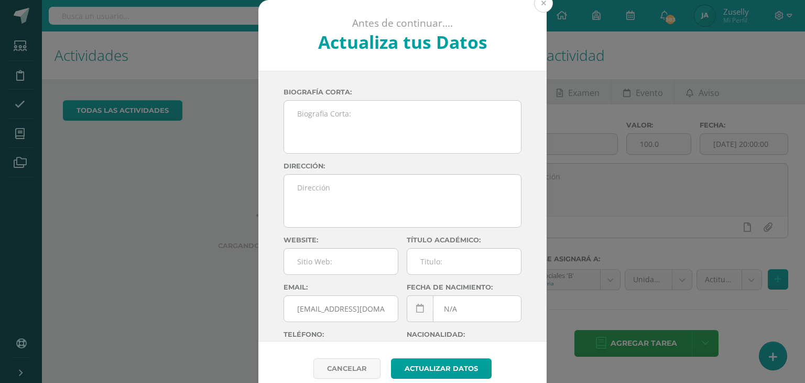
click at [543, 3] on button at bounding box center [543, 3] width 19 height 19
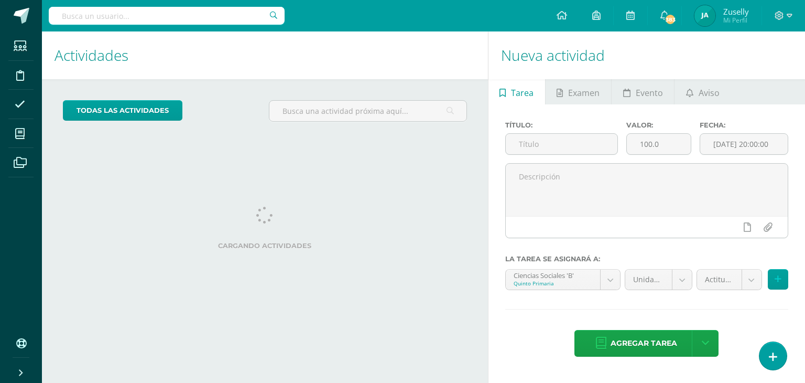
click at [742, 89] on ul "Tarea Examen Evento Aviso" at bounding box center [647, 91] width 317 height 25
click at [700, 89] on span "Aviso" at bounding box center [709, 92] width 21 height 25
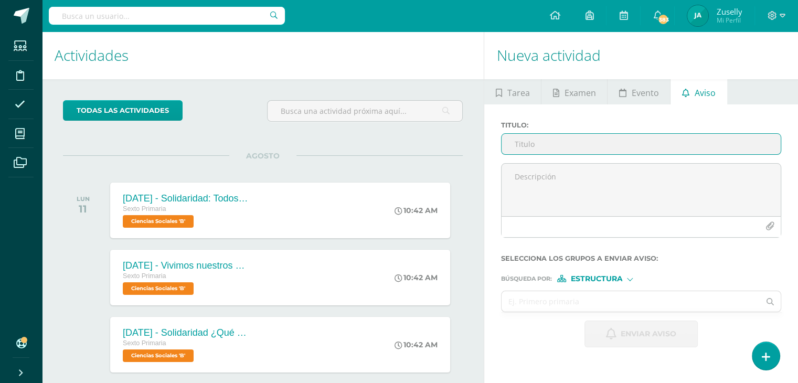
click at [563, 145] on input "Titulo :" at bounding box center [640, 144] width 279 height 20
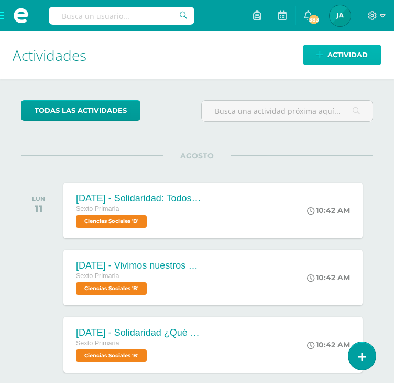
click at [363, 47] on span "Actividad" at bounding box center [348, 54] width 40 height 19
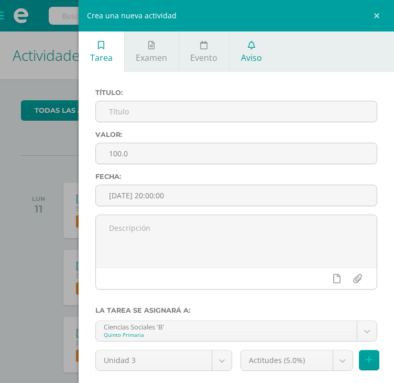
click at [252, 49] on link "Aviso" at bounding box center [252, 51] width 44 height 40
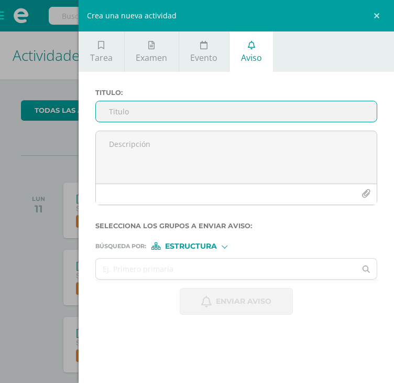
click at [220, 110] on input "Titulo :" at bounding box center [236, 111] width 281 height 20
paste input "RETROALIMENTACIÓN - MATERIA"
drag, startPoint x: 192, startPoint y: 111, endPoint x: 224, endPoint y: 110, distance: 32.5
click at [224, 113] on input "RETROALIMENTACIÓN - MATERIA" at bounding box center [236, 111] width 281 height 20
type input "RETROALIMENTACIÓN - LENGUAJE"
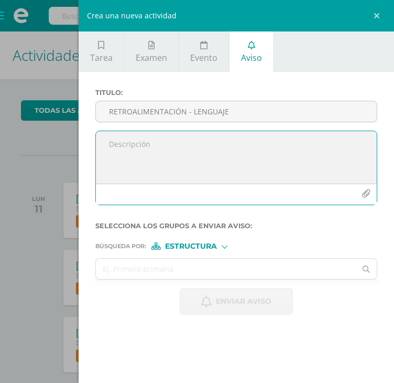
click at [165, 145] on textarea at bounding box center [236, 157] width 281 height 52
paste textarea "Estimado NOMBRE APELLIDO DEL ALUMNO, por este medio te informo que debes partic…"
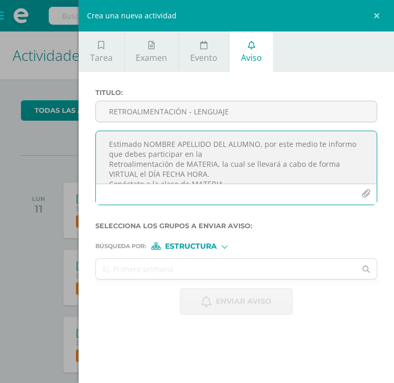
drag, startPoint x: 145, startPoint y: 141, endPoint x: 256, endPoint y: 145, distance: 111.8
click at [256, 145] on textarea "Estimado NOMBRE APELLIDO DEL ALUMNO, por este medio te informo que debes partic…" at bounding box center [236, 157] width 281 height 52
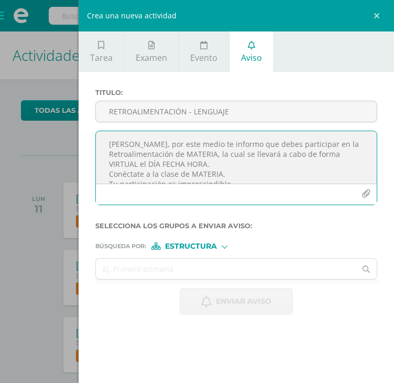
click at [111, 163] on textarea "Estimado MATEO OVALLE, por este medio te informo que debes participar en la Ret…" at bounding box center [236, 157] width 281 height 52
drag, startPoint x: 239, startPoint y: 152, endPoint x: 267, endPoint y: 154, distance: 27.9
click at [267, 154] on textarea "Estimado MATEO OVALLE, por este medio te informo que debes participar en la Ret…" at bounding box center [236, 157] width 281 height 52
drag, startPoint x: 200, startPoint y: 163, endPoint x: 257, endPoint y: 163, distance: 57.2
click at [257, 163] on textarea "Estimado MATEO OVALLE, por este medio te informo que debes participar en la Ret…" at bounding box center [236, 157] width 281 height 52
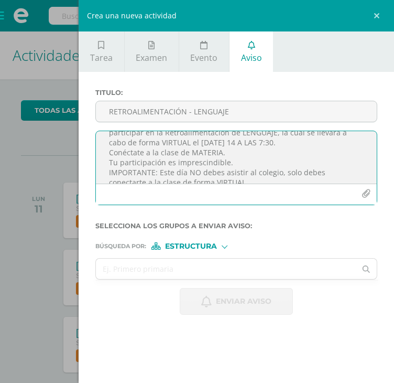
scroll to position [32, 0]
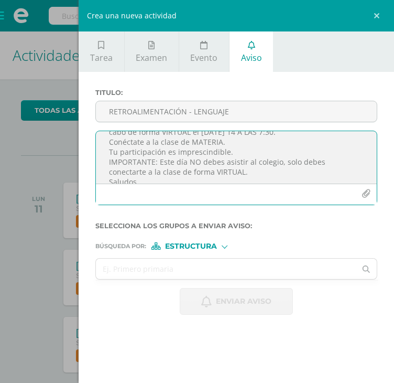
drag, startPoint x: 189, startPoint y: 141, endPoint x: 219, endPoint y: 141, distance: 29.4
click at [219, 141] on textarea "Estimado MATEO OVALLE, por este medio te informo que debes participar en la Ret…" at bounding box center [236, 157] width 281 height 52
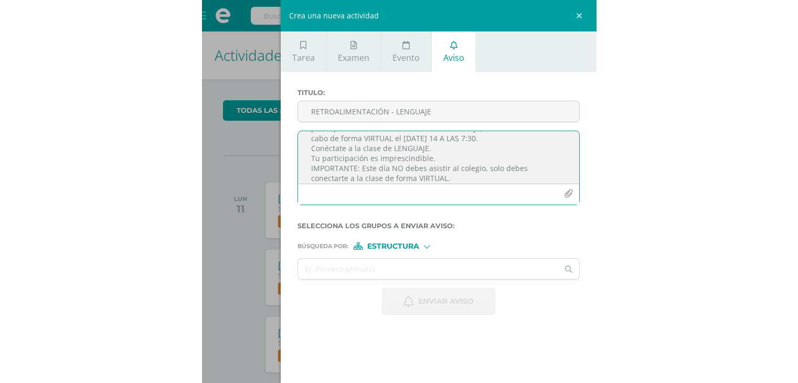
scroll to position [29, 0]
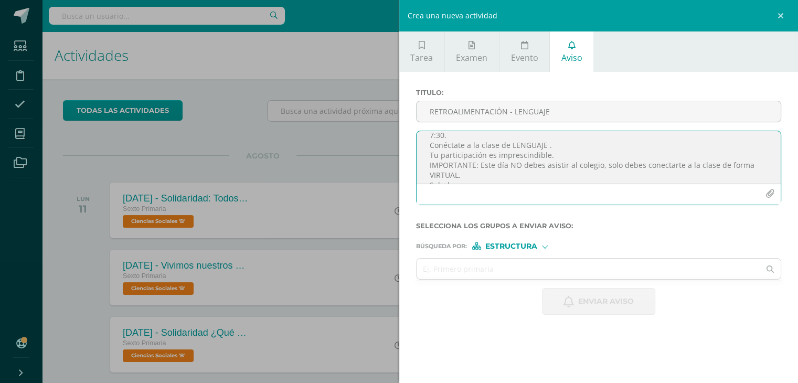
paste textarea "https://meet.google.com/rvg-gasn-gmn"
click at [682, 146] on textarea "Estimado MATEO OVALLE, por este medio te informo que debes participar en la Ret…" at bounding box center [598, 157] width 364 height 52
click at [562, 159] on textarea "Estimado MATEO OVALLE, por este medio te informo que debes participar en la Ret…" at bounding box center [598, 157] width 364 height 52
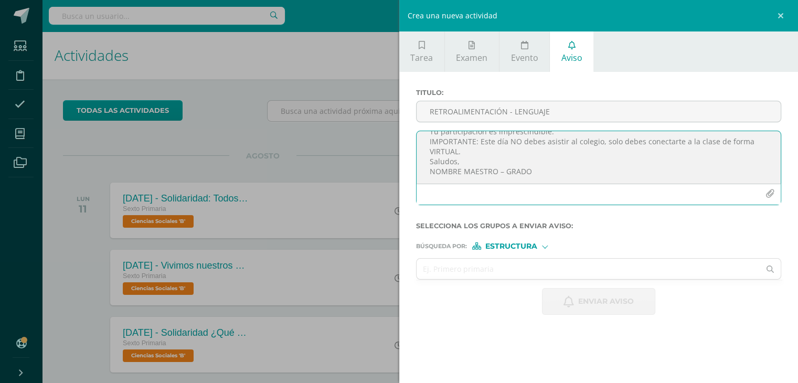
scroll to position [57, 0]
drag, startPoint x: 428, startPoint y: 169, endPoint x: 494, endPoint y: 168, distance: 66.6
click at [494, 168] on textarea "Estimado MATEO OVALLE, por este medio te informo que debes participar en la Ret…" at bounding box center [598, 157] width 364 height 52
drag, startPoint x: 495, startPoint y: 167, endPoint x: 519, endPoint y: 166, distance: 24.2
click at [519, 166] on textarea "Estimado MATEO OVALLE, por este medio te informo que debes participar en la Ret…" at bounding box center [598, 157] width 364 height 52
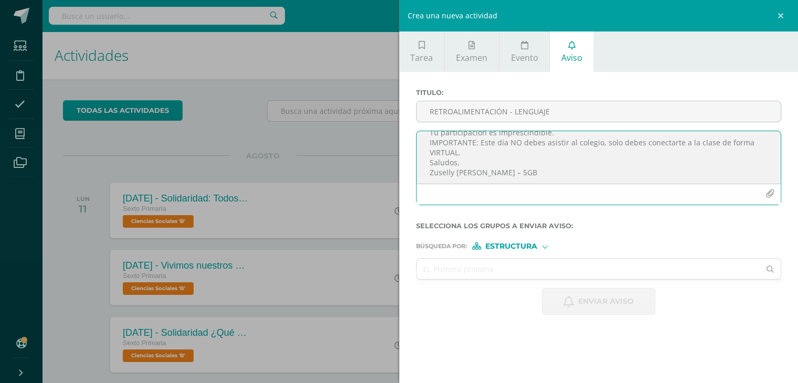
scroll to position [64, 0]
drag, startPoint x: 429, startPoint y: 142, endPoint x: 590, endPoint y: 181, distance: 165.6
click at [590, 181] on textarea "Estimado MATEO OVALLE, por este medio te informo que debes participar en la Ret…" at bounding box center [598, 157] width 364 height 52
type textarea "Estimado MATEO OVALLE, por este medio te informo que debes participar en la Ret…"
click at [525, 275] on input "text" at bounding box center [587, 268] width 343 height 20
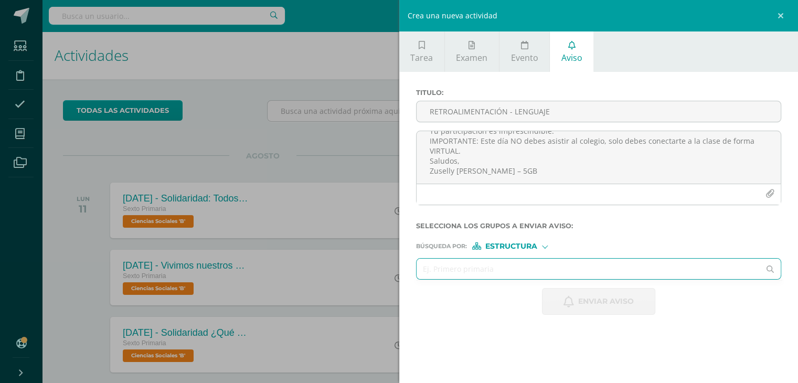
click at [542, 248] on div "Estructura" at bounding box center [511, 245] width 79 height 7
click at [544, 246] on div at bounding box center [545, 246] width 6 height 6
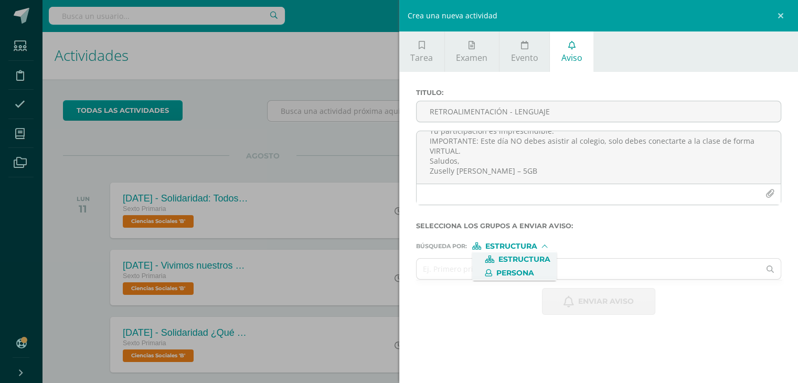
click at [539, 271] on label "Persona" at bounding box center [514, 272] width 72 height 7
click at [472, 268] on input "text" at bounding box center [587, 268] width 343 height 20
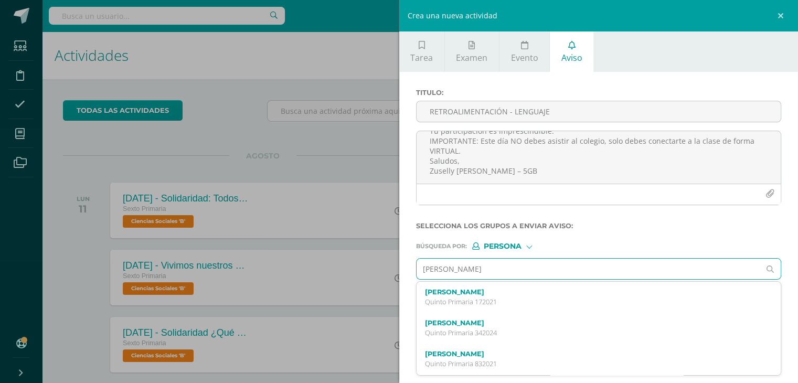
type input "Mateo Ovalle"
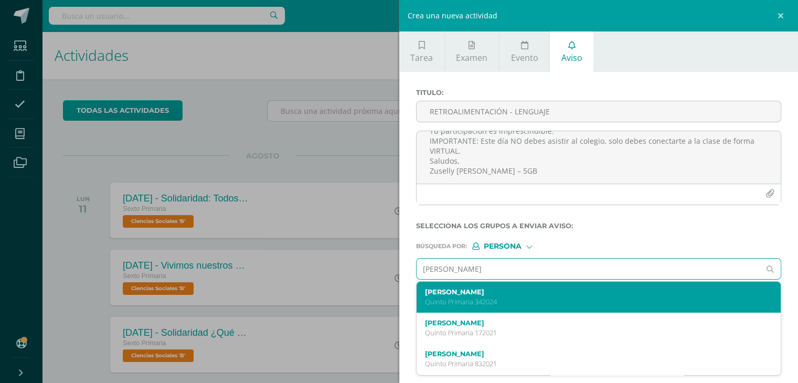
click at [482, 293] on label "Mateo Nicolas Ovalle Morales" at bounding box center [591, 292] width 332 height 8
click at [482, 250] on div "Búsqueda por : Persona Estructura Persona" at bounding box center [598, 242] width 365 height 16
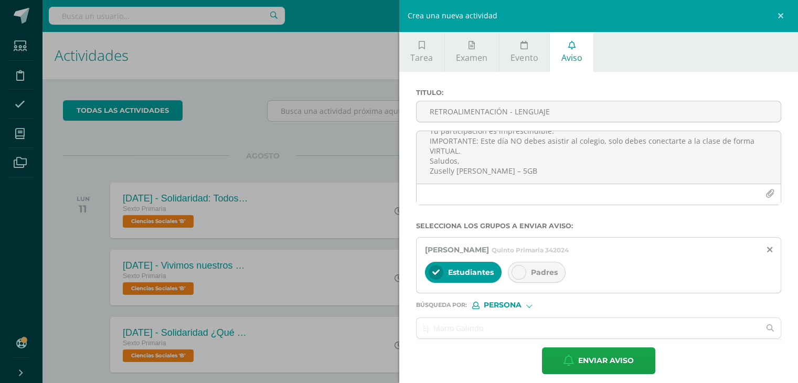
click at [515, 273] on icon at bounding box center [518, 271] width 7 height 7
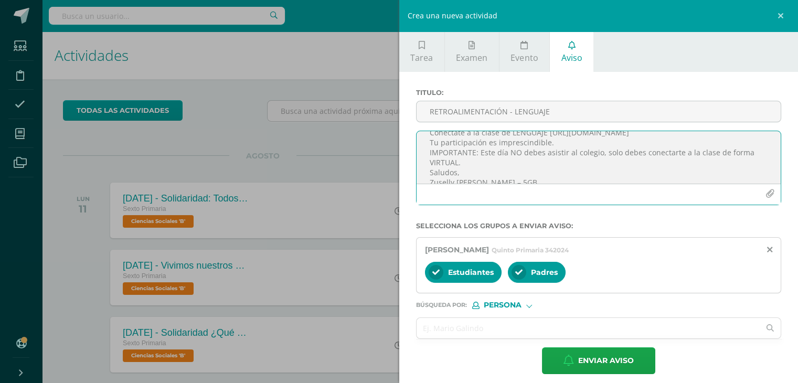
scroll to position [63, 0]
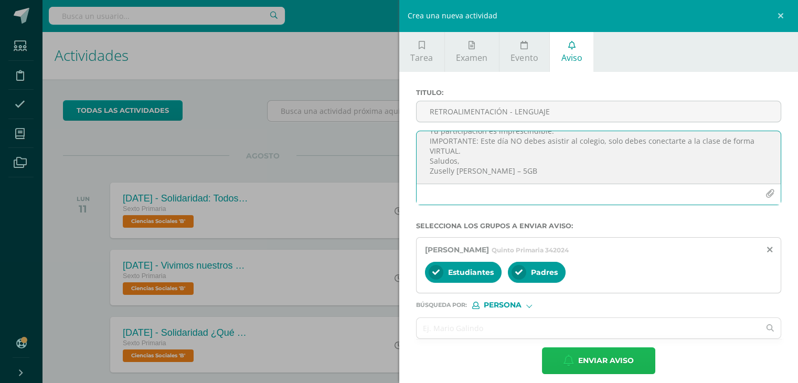
click at [611, 356] on span "Enviar aviso" at bounding box center [606, 361] width 56 height 26
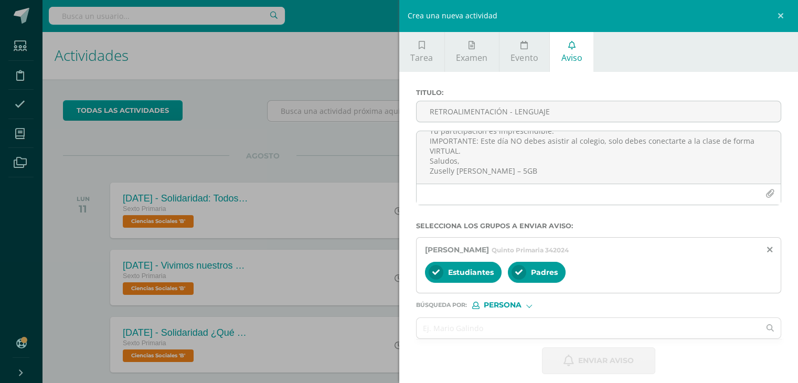
scroll to position [0, 0]
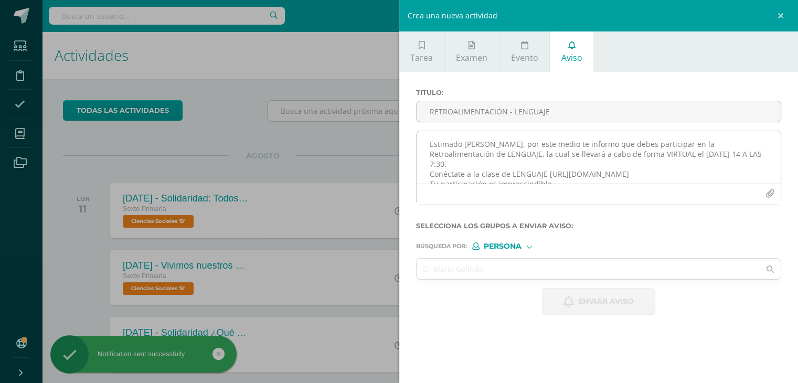
click at [486, 147] on textarea "Estimado MATEO OVALLE, por este medio te informo que debes participar en la Ret…" at bounding box center [598, 157] width 364 height 52
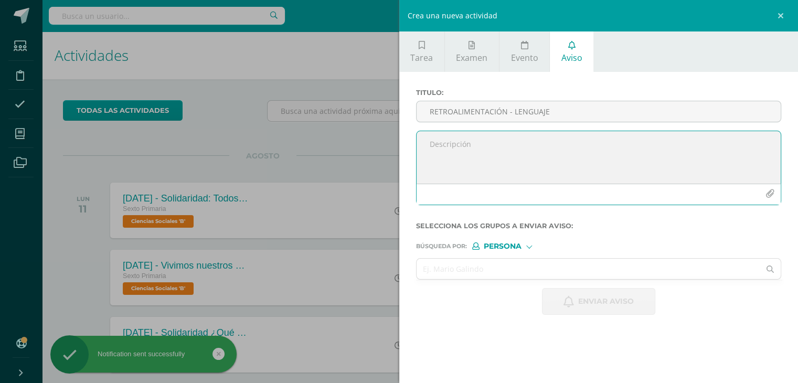
paste textarea "Estimado MATEO OVALLE, por este medio te informo que debes participar en la Ret…"
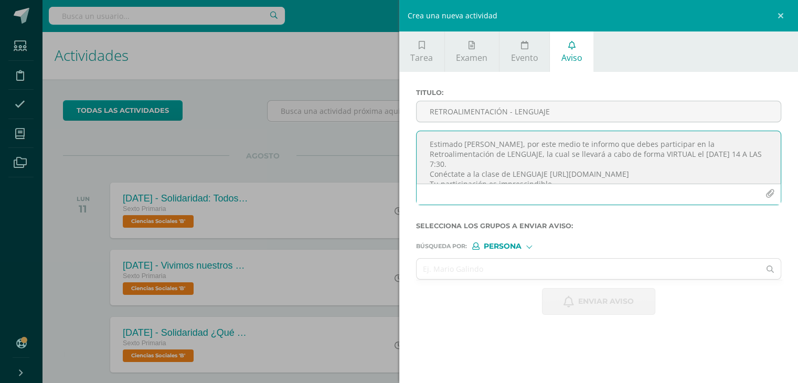
click at [460, 143] on textarea "Estimado MATEO OVALLE, por este medio te informo que debes participar en la Ret…" at bounding box center [598, 157] width 364 height 52
drag, startPoint x: 466, startPoint y: 144, endPoint x: 514, endPoint y: 145, distance: 48.8
click at [514, 145] on textarea "Estimada MATEO OVALLE, por este medio te informo que debes participar en la Ret…" at bounding box center [598, 157] width 364 height 52
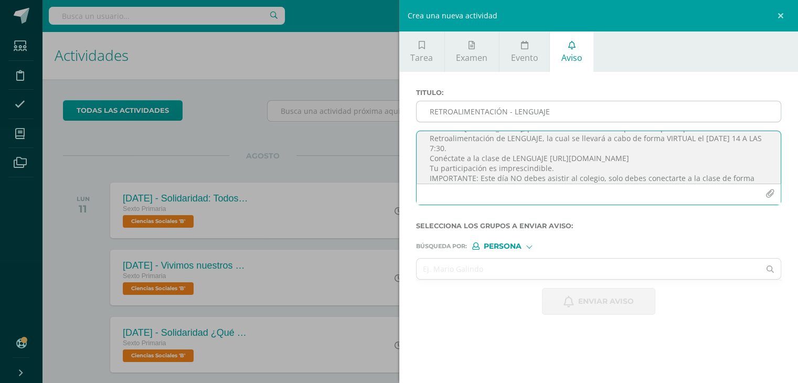
type textarea "Estimada SAMMY VILLEDA, por este medio te informo que debes participar en la Re…"
click at [535, 110] on input "RETROALIMENTACIÓN - LENGUAJE" at bounding box center [598, 111] width 364 height 20
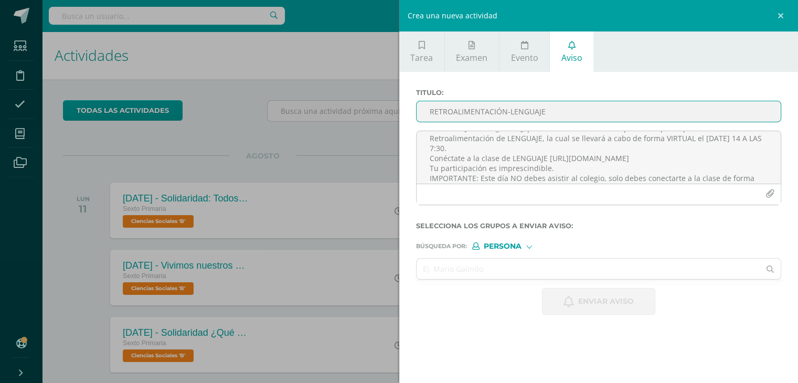
click at [504, 113] on input "RETROALIMENTACIÓN-LENGUAJE" at bounding box center [598, 111] width 364 height 20
click at [510, 111] on input "RETROALIMENTACIÓN -LENGUAJE" at bounding box center [598, 111] width 364 height 20
click at [566, 110] on input "RETROALIMENTACIÓN - LENGUAJE" at bounding box center [598, 111] width 364 height 20
type input "RETROALIMENTACIÓN - LENGUAJE"
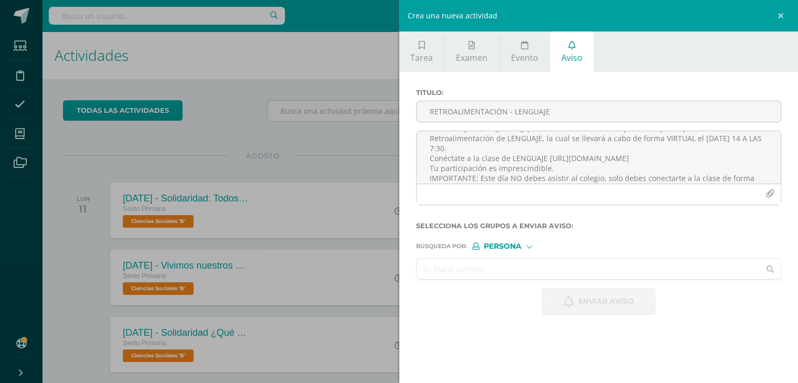
click at [530, 267] on input "text" at bounding box center [587, 268] width 343 height 20
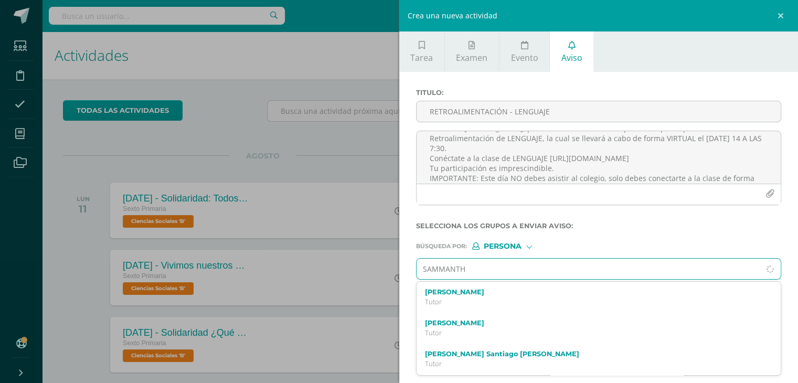
type input "SAMMANTHA"
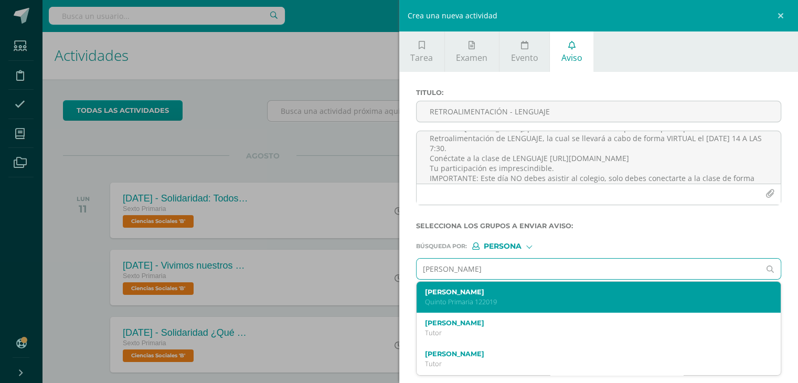
click at [526, 297] on p "Quinto Primaria 122019" at bounding box center [591, 301] width 332 height 9
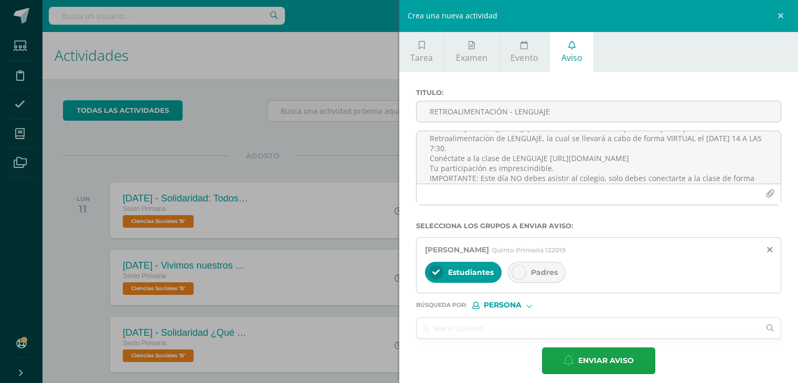
click at [516, 269] on icon at bounding box center [518, 271] width 7 height 7
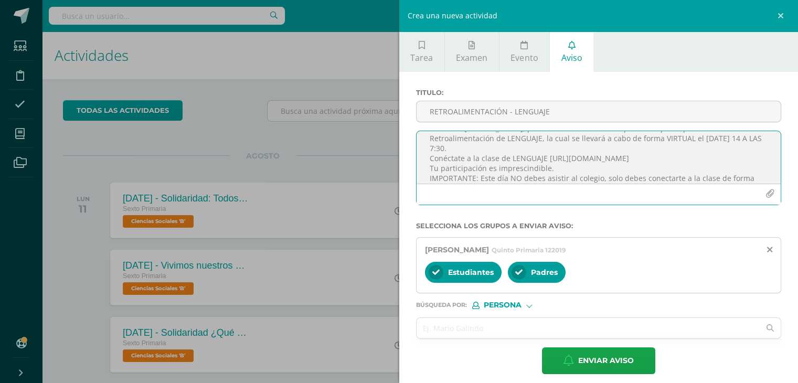
scroll to position [0, 0]
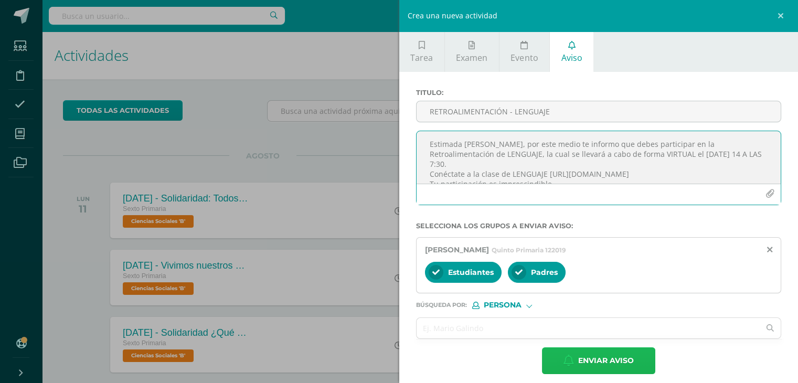
click at [629, 357] on button "Enviar aviso" at bounding box center [598, 360] width 113 height 27
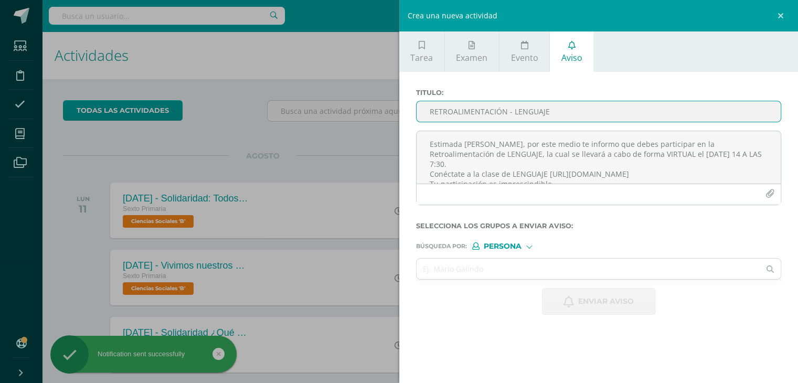
click at [438, 108] on input "RETROALIMENTACIÓN - LENGUAJE" at bounding box center [598, 111] width 364 height 20
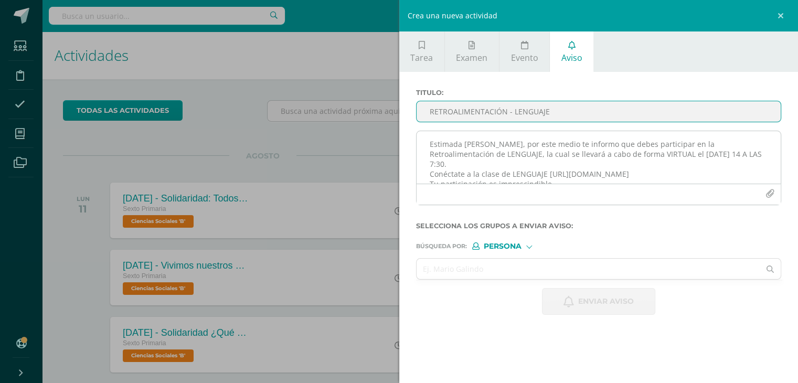
type input "RETROALIMENTACIÓN - LENGUAJE"
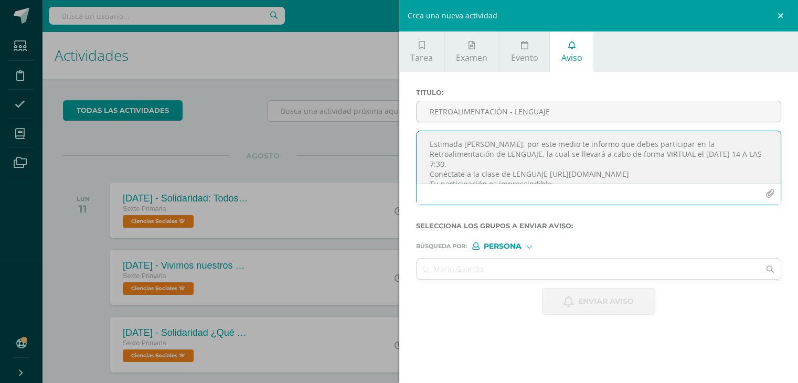
click at [447, 149] on textarea "Estimada SAMMY VILLEDA, por este medio te informo que debes participar en la Re…" at bounding box center [598, 157] width 364 height 52
click at [490, 152] on textarea "Estimada SAMMY VILLEDA, por este medio te informo que debes participar en la Re…" at bounding box center [598, 157] width 364 height 52
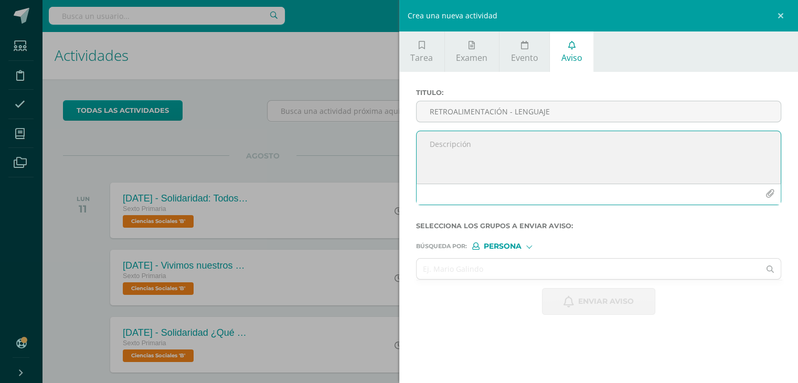
paste textarea "¡Felicitaciones, aprobaste tu evaluación de MATERIA, por lo que NO necesitas as…"
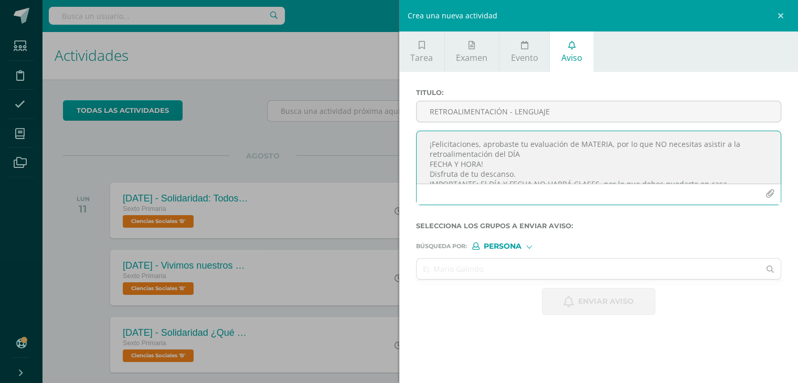
drag, startPoint x: 576, startPoint y: 143, endPoint x: 604, endPoint y: 143, distance: 27.8
click at [604, 143] on textarea "¡Felicitaciones, aprobaste tu evaluación de MATERIA, por lo que NO necesitas as…" at bounding box center [598, 157] width 364 height 52
drag, startPoint x: 505, startPoint y: 154, endPoint x: 517, endPoint y: 153, distance: 11.5
click at [517, 153] on textarea "¡Felicitaciones, aprobaste tu evaluación de LENGUAJE, por lo que NO necesitas a…" at bounding box center [598, 157] width 364 height 52
click at [518, 153] on textarea "¡Felicitaciones, aprobaste tu evaluación de LENGUAJE, por lo que NO necesitas a…" at bounding box center [598, 157] width 364 height 52
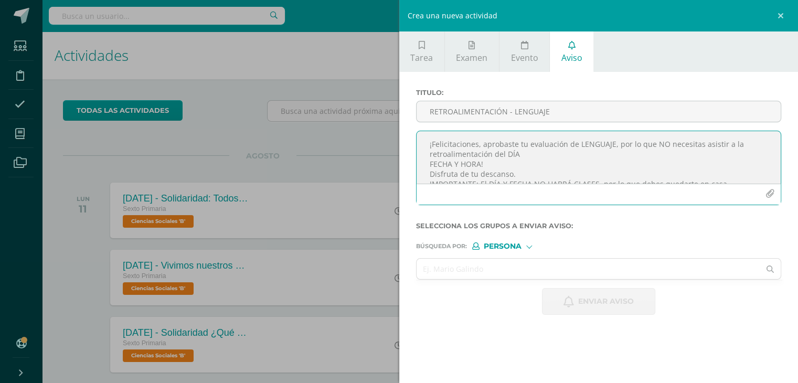
drag, startPoint x: 428, startPoint y: 163, endPoint x: 478, endPoint y: 163, distance: 49.8
click at [478, 163] on textarea "¡Felicitaciones, aprobaste tu evaluación de LENGUAJE, por lo que NO necesitas a…" at bounding box center [598, 157] width 364 height 52
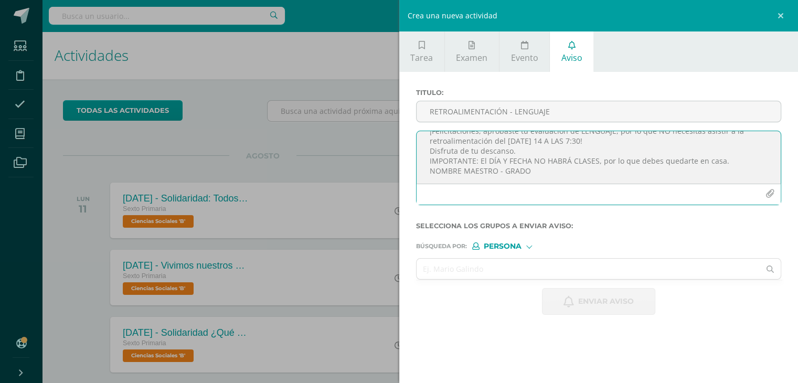
scroll to position [23, 0]
drag, startPoint x: 480, startPoint y: 149, endPoint x: 529, endPoint y: 149, distance: 48.2
click at [529, 149] on textarea "¡Felicitaciones, aprobaste tu evaluación de LENGUAJE, por lo que NO necesitas a…" at bounding box center [598, 157] width 364 height 52
click at [716, 149] on textarea "¡Felicitaciones, aprobaste tu evaluación de LENGUAJE, por lo que NO necesitas a…" at bounding box center [598, 157] width 364 height 52
drag, startPoint x: 432, startPoint y: 168, endPoint x: 497, endPoint y: 168, distance: 65.5
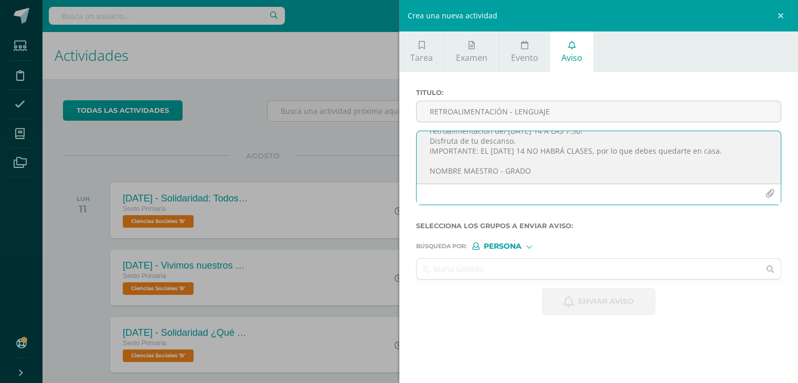
click at [497, 168] on textarea "¡Felicitaciones, aprobaste tu evaluación de LENGUAJE, por lo que NO necesitas a…" at bounding box center [598, 157] width 364 height 52
drag, startPoint x: 495, startPoint y: 170, endPoint x: 521, endPoint y: 168, distance: 26.3
click at [521, 168] on textarea "¡Felicitaciones, aprobaste tu evaluación de LENGUAJE, por lo que NO necesitas a…" at bounding box center [598, 157] width 364 height 52
click at [487, 171] on textarea "¡Felicitaciones, aprobaste tu evaluación de LENGUAJE, por lo que NO necesitas a…" at bounding box center [598, 157] width 364 height 52
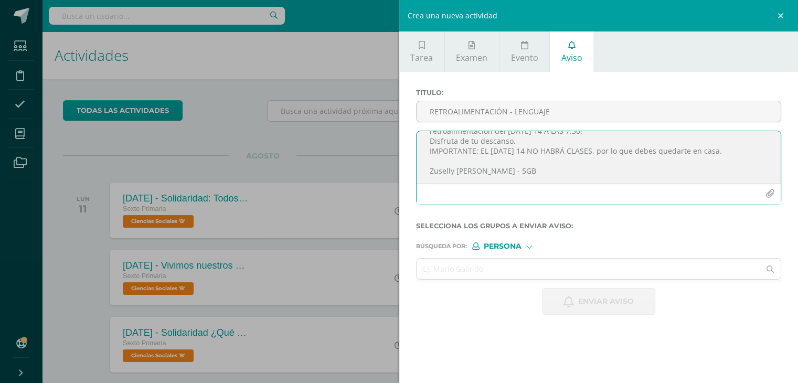
type textarea "¡Felicitaciones, aprobaste tu evaluación de LENGUAJE, por lo que NO necesitas a…"
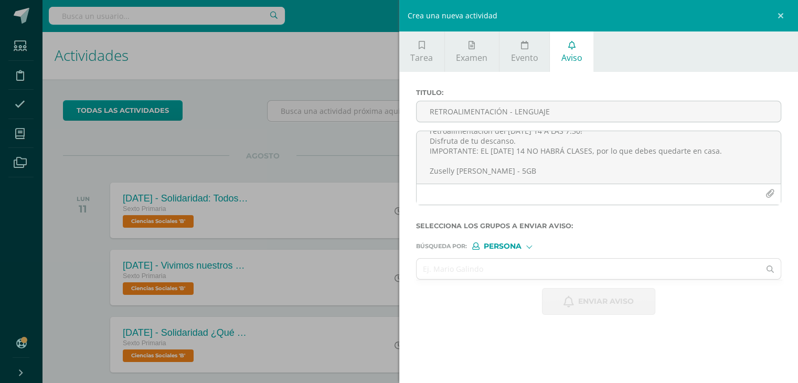
click at [531, 247] on div "Persona" at bounding box center [511, 245] width 79 height 7
click at [531, 252] on span "Estructura" at bounding box center [514, 259] width 84 height 14
click at [505, 265] on input "text" at bounding box center [587, 268] width 343 height 20
type input "quinto"
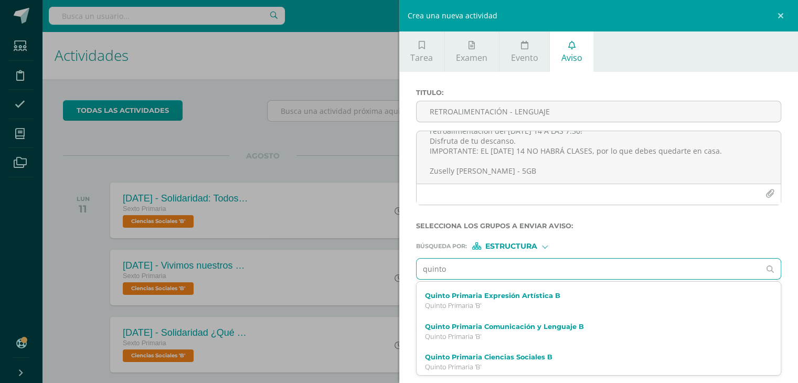
scroll to position [29, 0]
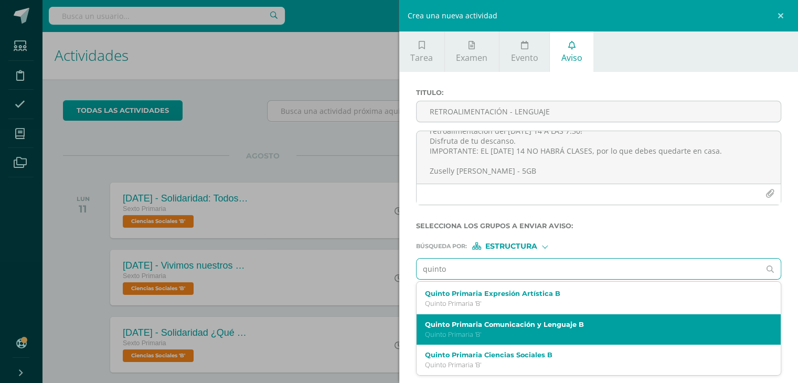
click at [581, 330] on p "Quinto Primaria 'B'" at bounding box center [591, 334] width 332 height 9
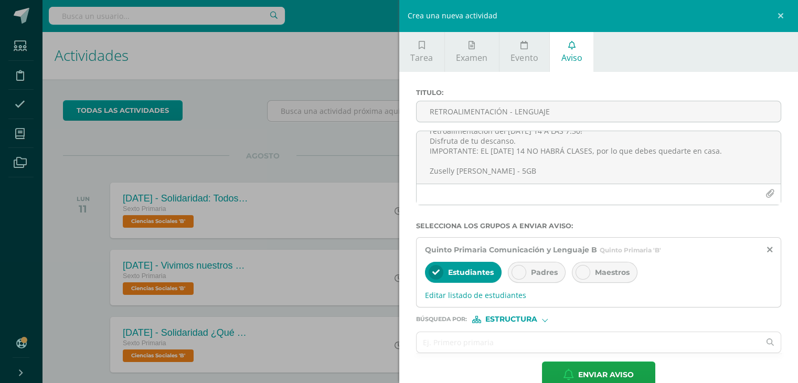
click at [521, 271] on icon at bounding box center [518, 271] width 7 height 7
click at [506, 294] on span "Editar listado de estudiantes" at bounding box center [599, 295] width 348 height 10
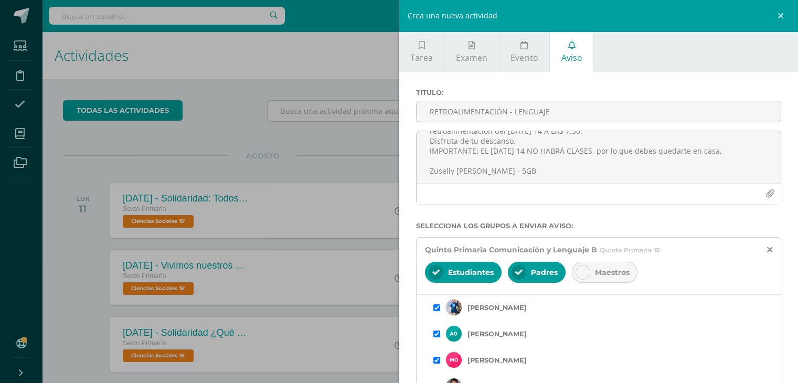
scroll to position [202, 0]
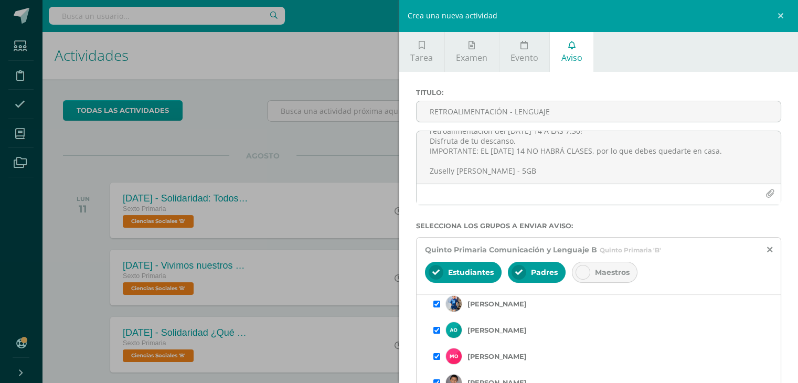
click at [436, 353] on input "checkbox" at bounding box center [436, 356] width 7 height 7
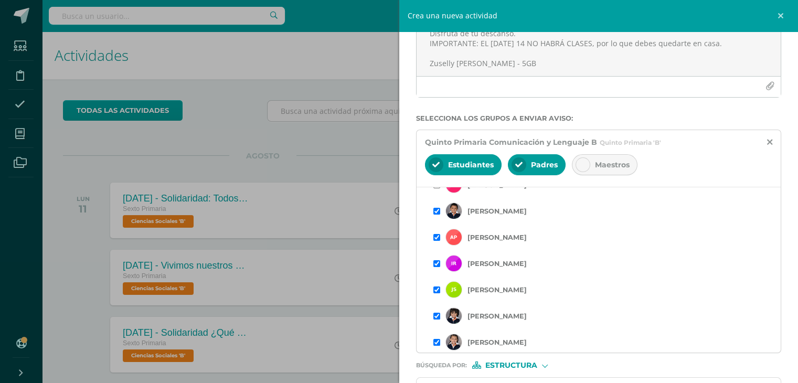
scroll to position [110, 0]
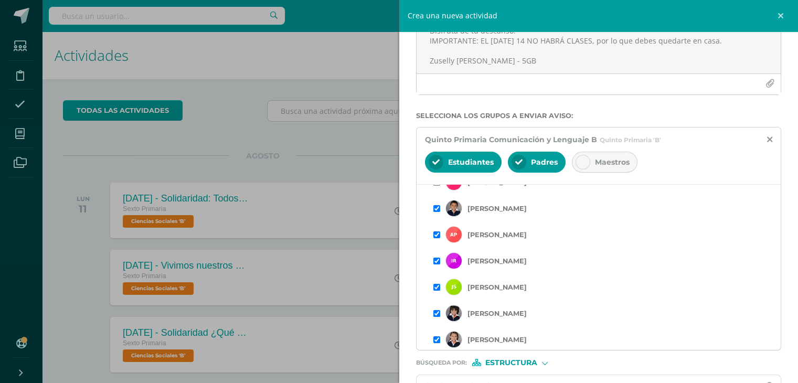
click at [436, 338] on input "checkbox" at bounding box center [436, 339] width 7 height 7
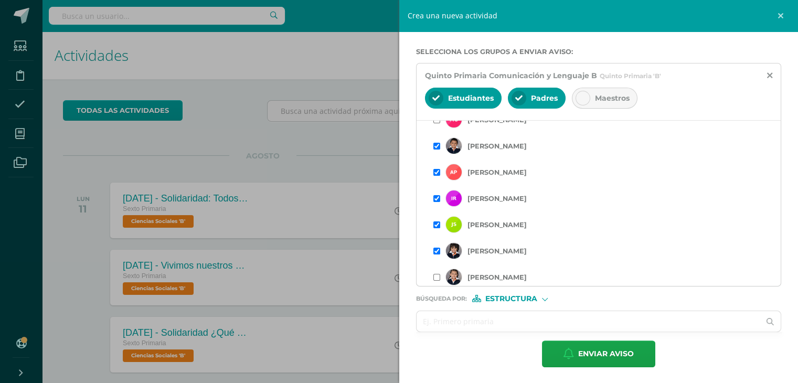
scroll to position [268, 0]
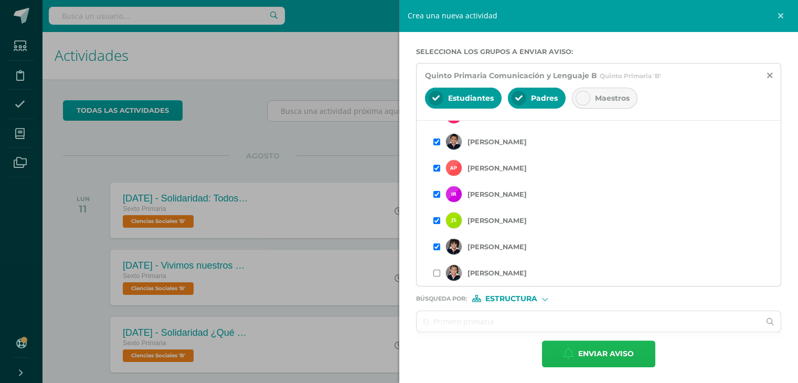
click at [617, 349] on span "Enviar aviso" at bounding box center [606, 354] width 56 height 26
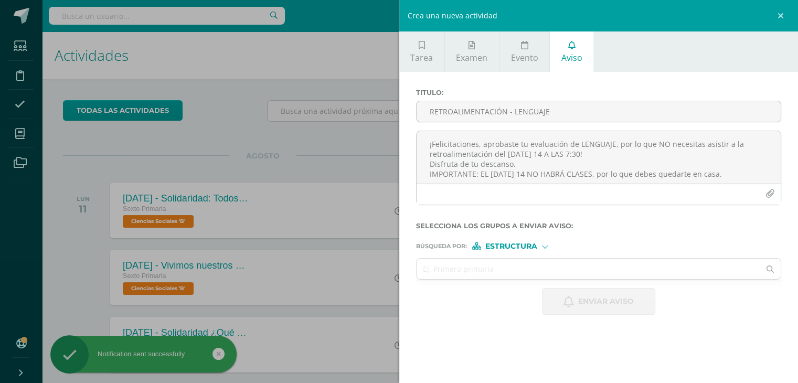
scroll to position [0, 0]
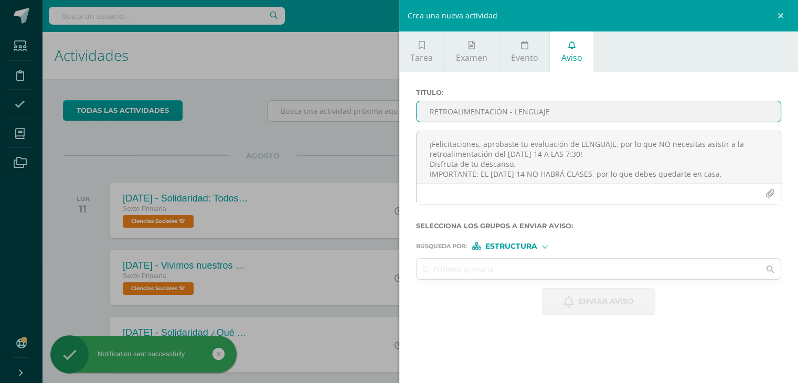
click at [461, 111] on input "RETROALIMENTACIÓN - LENGUAJE" at bounding box center [598, 111] width 364 height 20
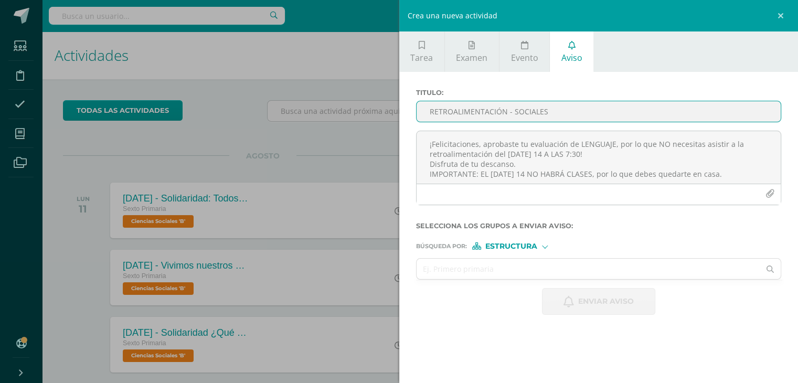
type input "RETROALIMENTACIÓN - SOCIALES"
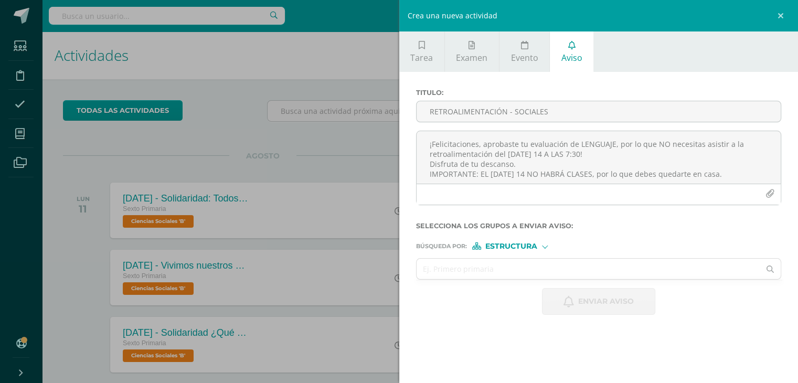
click at [243, 99] on div "Crea una nueva actividad Tarea Examen Evento Aviso Título: Valor: 100.0 Fecha: …" at bounding box center [399, 191] width 798 height 383
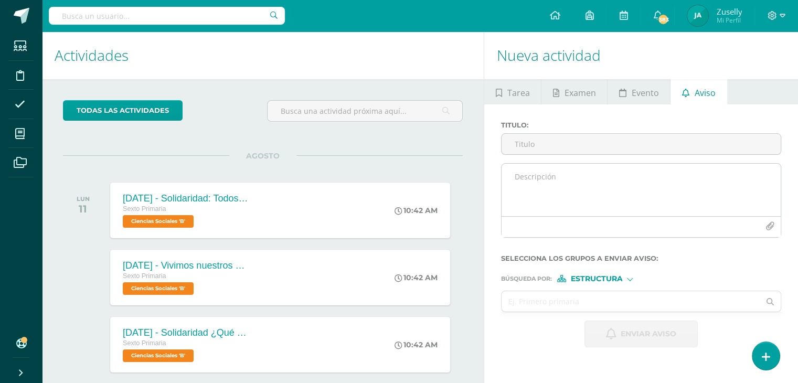
click at [609, 178] on textarea at bounding box center [640, 190] width 279 height 52
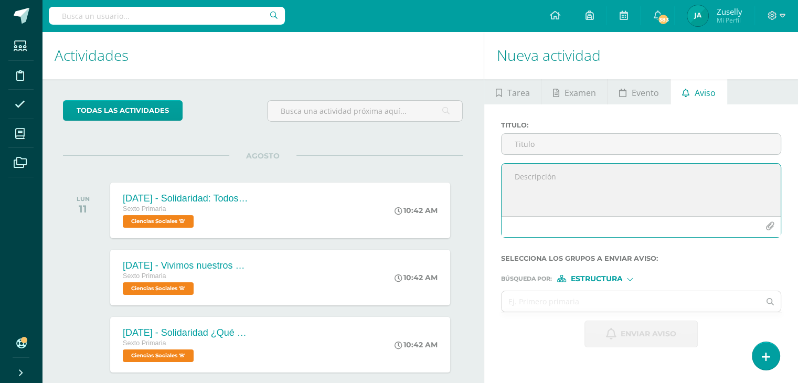
paste textarea "¡Felicitaciones, aprobaste tu evaluación de MATERIA, por lo que NO necesitas as…"
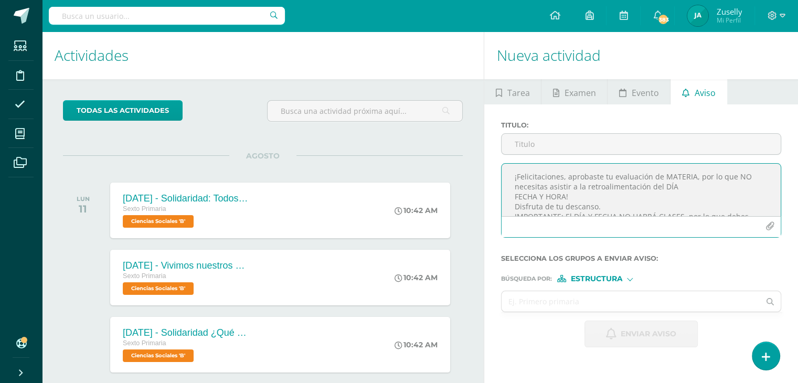
scroll to position [36, 0]
type textarea "¡Felicitaciones, aprobaste tu evaluación de MATERIA, por lo que NO necesitas as…"
click at [584, 142] on input "Titulo :" at bounding box center [640, 144] width 279 height 20
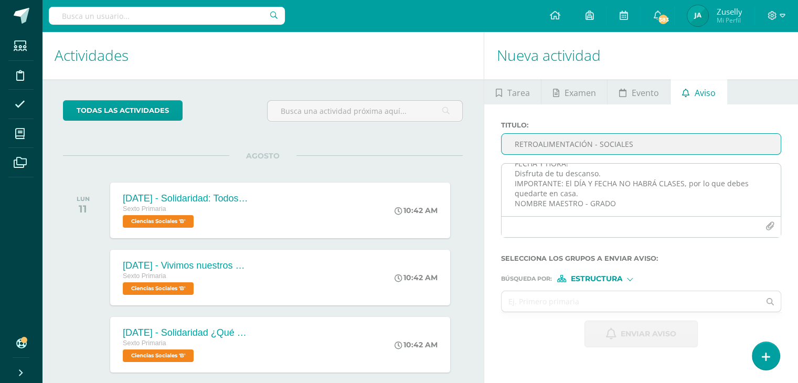
type input "RETROALIMENTACIÓN - SOCIALES"
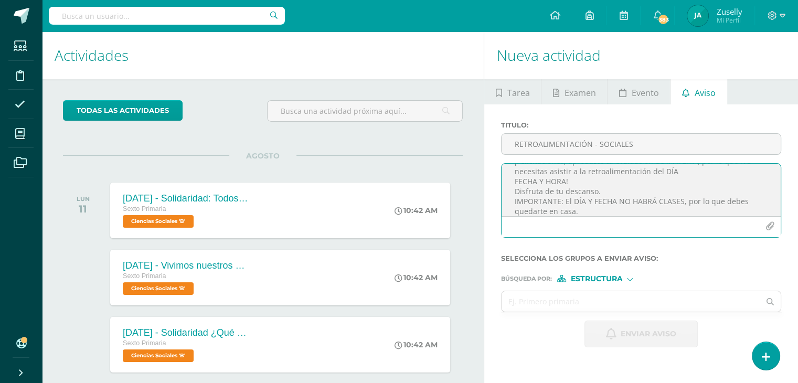
scroll to position [0, 0]
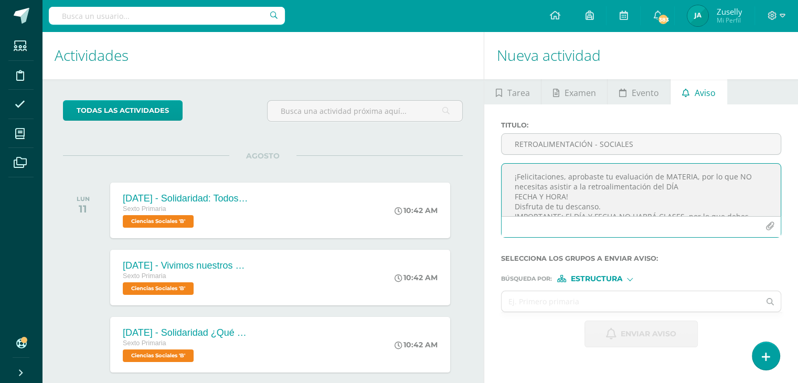
drag, startPoint x: 662, startPoint y: 175, endPoint x: 689, endPoint y: 177, distance: 27.3
click at [689, 177] on textarea "¡Felicitaciones, aprobaste tu evaluación de MATERIA, por lo que NO necesitas as…" at bounding box center [640, 190] width 279 height 52
drag, startPoint x: 661, startPoint y: 186, endPoint x: 563, endPoint y: 197, distance: 98.7
click at [563, 197] on textarea "¡Felicitaciones, aprobaste tu evaluación de SOCIALES, por lo que NO necesitas a…" at bounding box center [640, 190] width 279 height 52
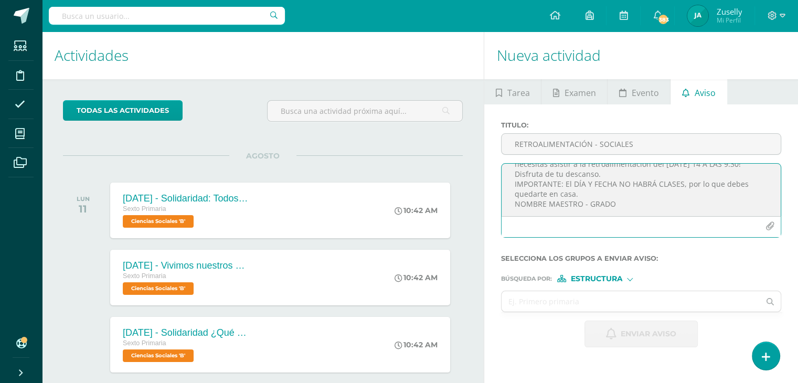
drag, startPoint x: 564, startPoint y: 182, endPoint x: 612, endPoint y: 184, distance: 48.3
click at [612, 184] on textarea "¡Felicitaciones, aprobaste tu evaluación de SOCIALES, por lo que NO necesitas a…" at bounding box center [640, 190] width 279 height 52
click at [600, 196] on textarea "¡Felicitaciones, aprobaste tu evaluación de SOCIALES, por lo que NO necesitas a…" at bounding box center [640, 190] width 279 height 52
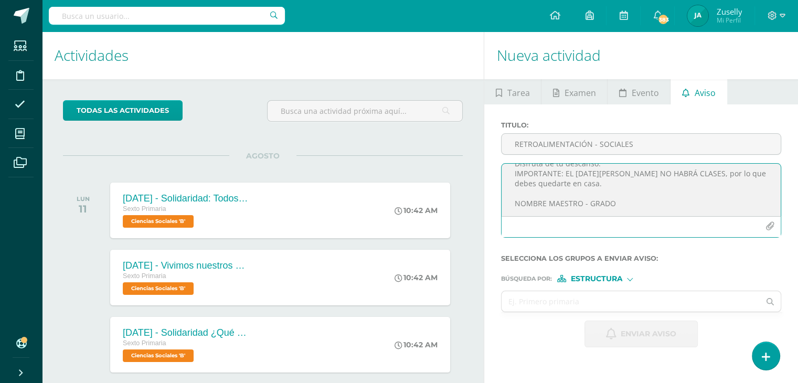
drag, startPoint x: 515, startPoint y: 193, endPoint x: 613, endPoint y: 193, distance: 98.1
click at [613, 193] on textarea "¡Felicitaciones, aprobaste tu evaluación de SOCIALES, por lo que NO necesitas a…" at bounding box center [640, 190] width 279 height 52
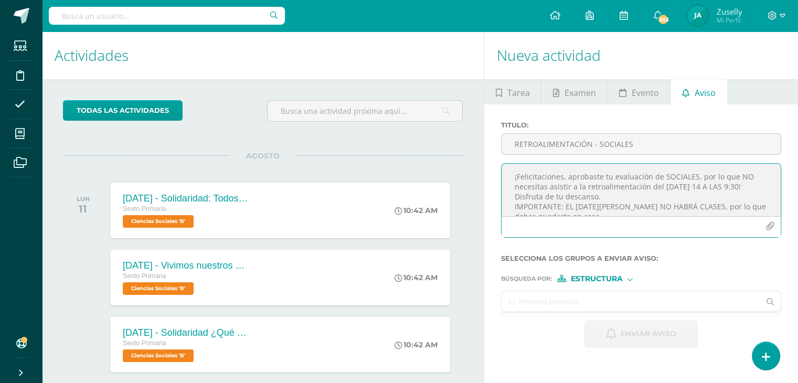
type textarea "¡Felicitaciones, aprobaste tu evaluación de SOCIALES, por lo que NO necesitas a…"
click at [627, 296] on input "text" at bounding box center [630, 301] width 258 height 20
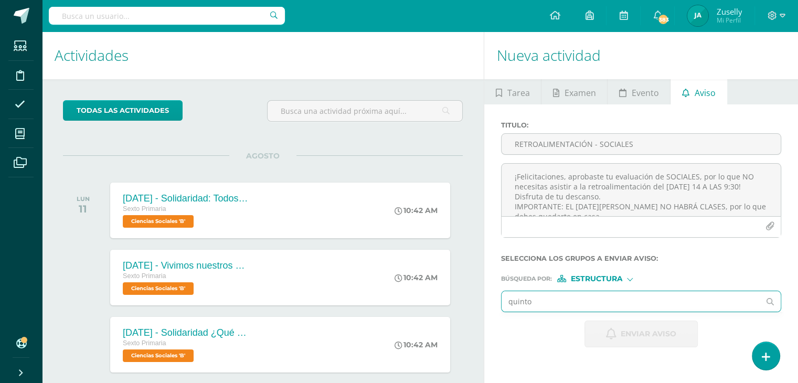
type input "quinto"
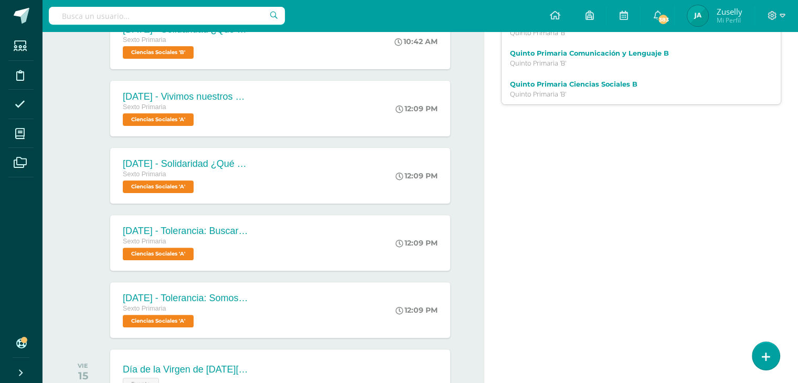
scroll to position [262, 0]
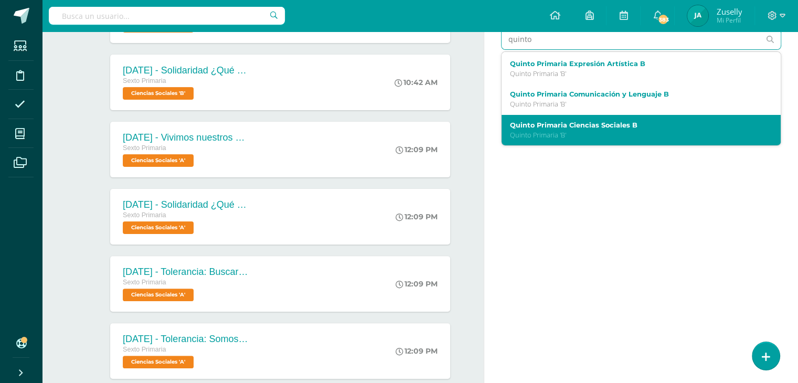
click at [598, 128] on div "Quinto Primaria Ciencias Sociales B Quinto Primaria 'B'" at bounding box center [635, 130] width 251 height 18
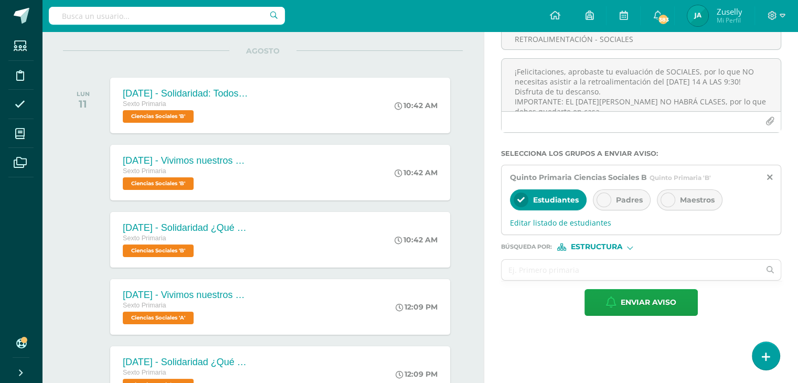
scroll to position [94, 0]
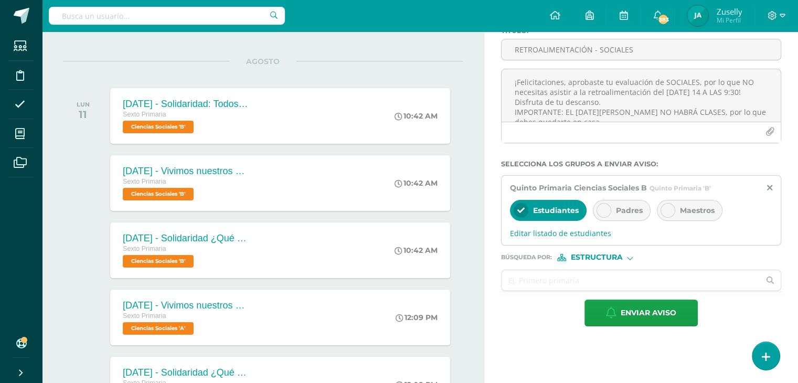
click at [606, 206] on div at bounding box center [603, 210] width 15 height 15
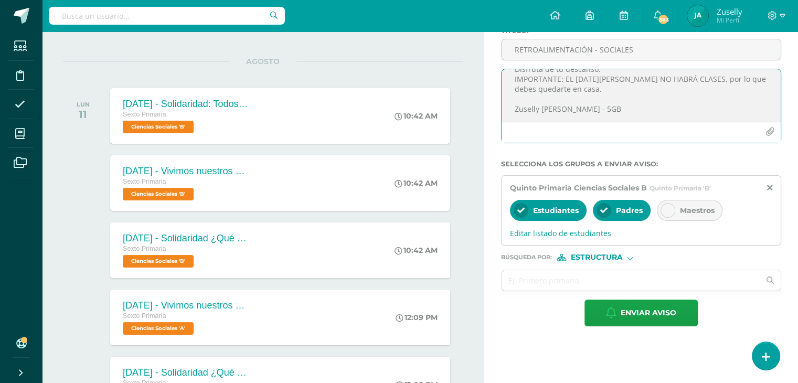
scroll to position [44, 0]
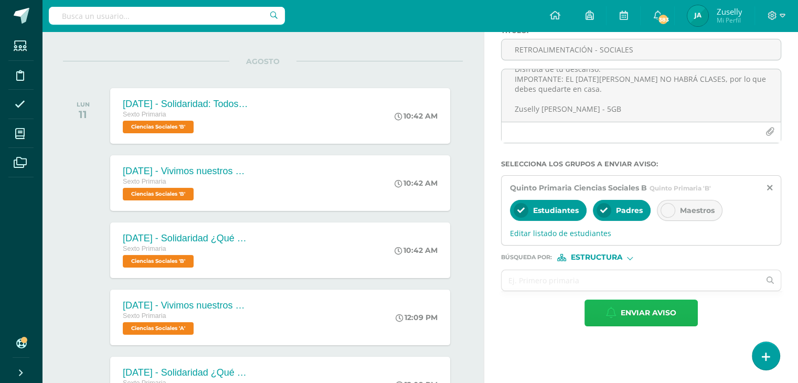
click at [640, 311] on span "Enviar aviso" at bounding box center [648, 313] width 56 height 26
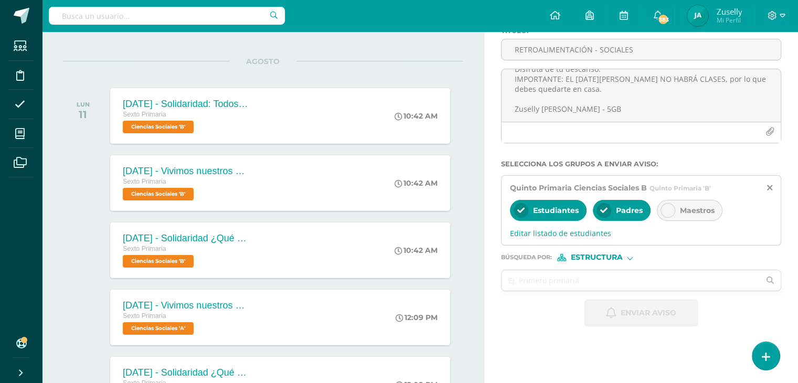
scroll to position [0, 0]
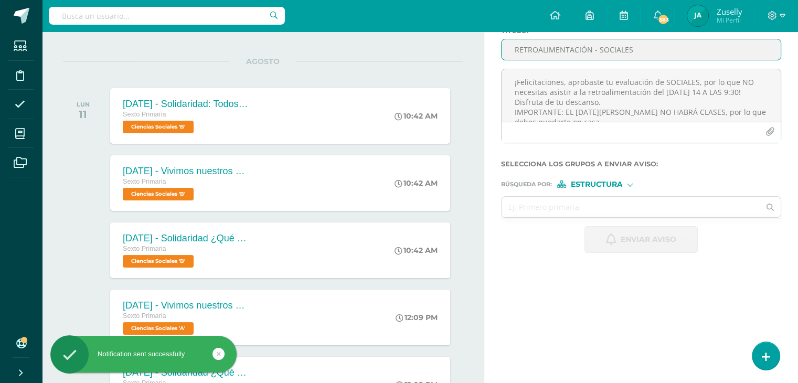
click at [551, 51] on input "RETROALIMENTACIÓN - SOCIALES" at bounding box center [640, 49] width 279 height 20
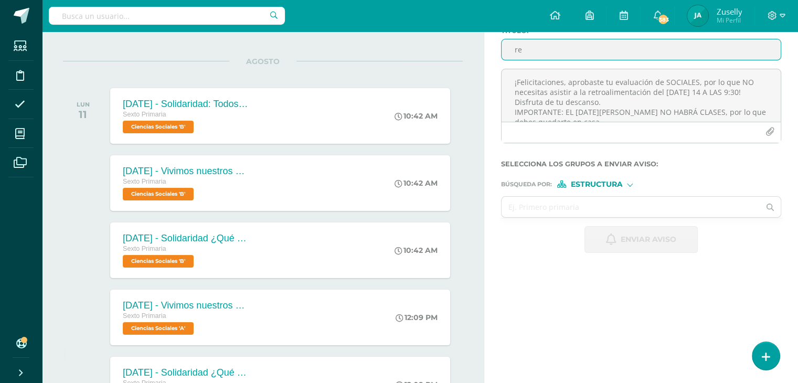
type input "r"
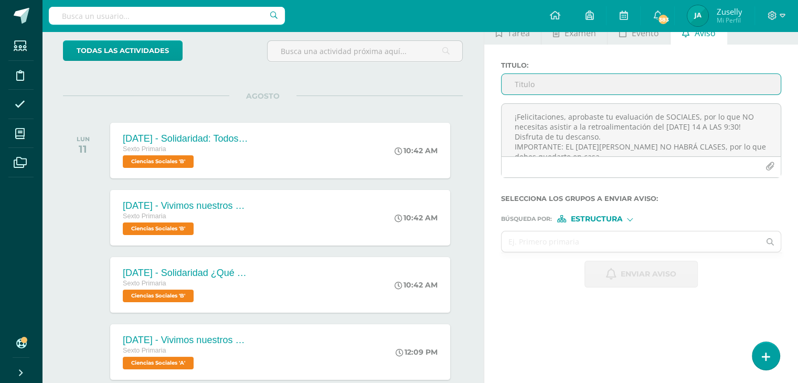
scroll to position [42, 0]
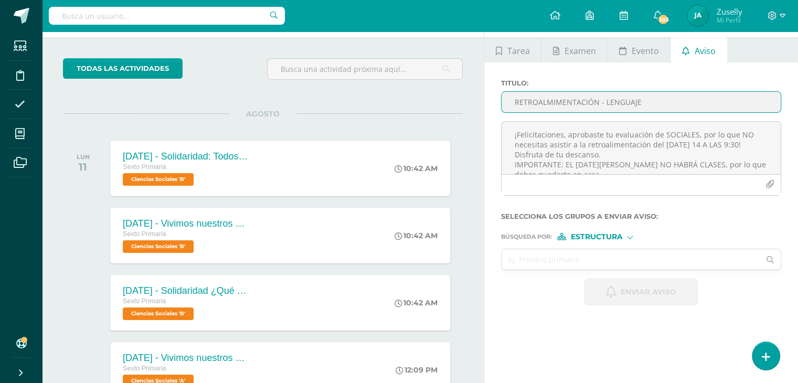
type input "RETROALMIMENTACIÓN - LENGUAJE"
click at [533, 134] on textarea "¡Felicitaciones, aprobaste tu evaluación de SOCIALES, por lo que NO necesitas a…" at bounding box center [640, 148] width 279 height 52
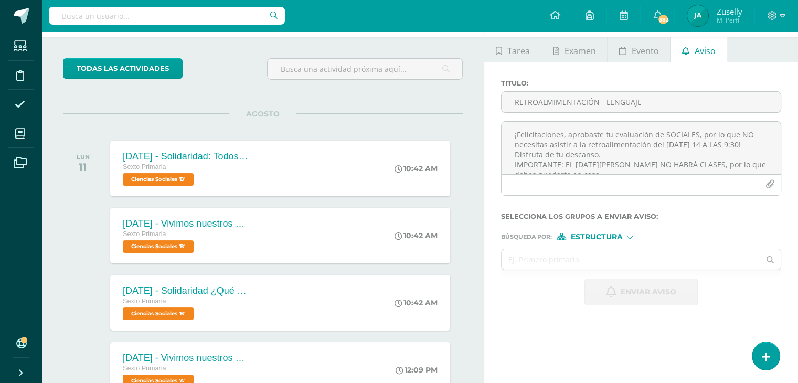
click at [542, 136] on textarea "¡Felicitaciones, aprobaste tu evaluación de SOCIALES, por lo que NO necesitas a…" at bounding box center [640, 148] width 279 height 52
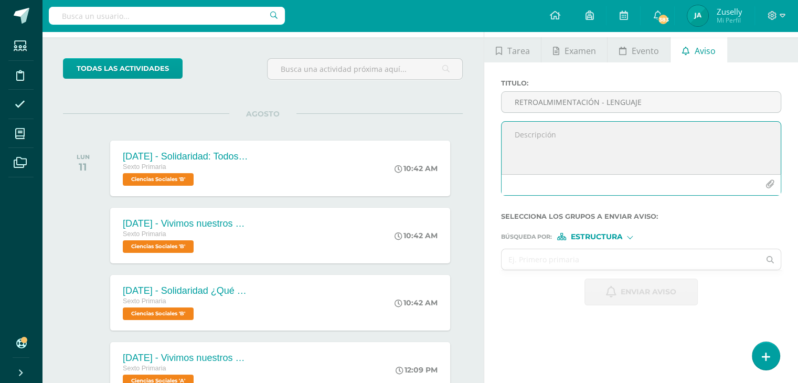
paste textarea "Estimado NOMBRE APELLIDO DEL ALUMNO, por este medio te informo que debes partic…"
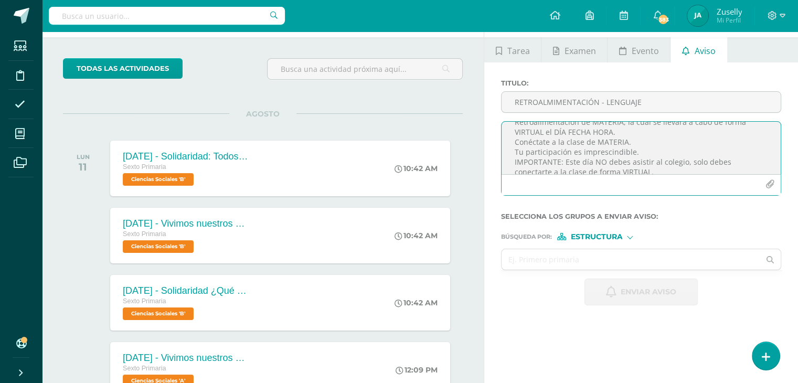
scroll to position [0, 0]
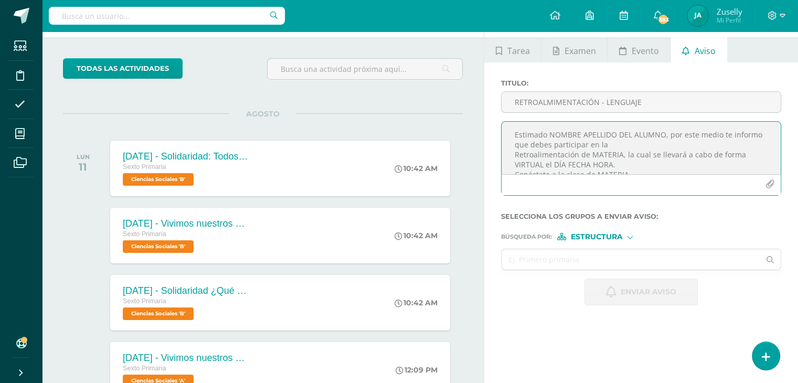
click at [546, 134] on textarea "Estimado NOMBRE APELLIDO DEL ALUMNO, por este medio te informo que debes partic…" at bounding box center [640, 148] width 279 height 52
drag, startPoint x: 547, startPoint y: 133, endPoint x: 661, endPoint y: 134, distance: 113.3
click at [661, 134] on textarea "Estimada NOMBRE APELLIDO DEL ALUMNO, por este medio te informo que debes partic…" at bounding box center [640, 148] width 279 height 52
click at [515, 155] on textarea "Estimada RITA FLORES, por este medio te informo que debes participar en la Retr…" at bounding box center [640, 148] width 279 height 52
drag, startPoint x: 607, startPoint y: 143, endPoint x: 637, endPoint y: 143, distance: 29.4
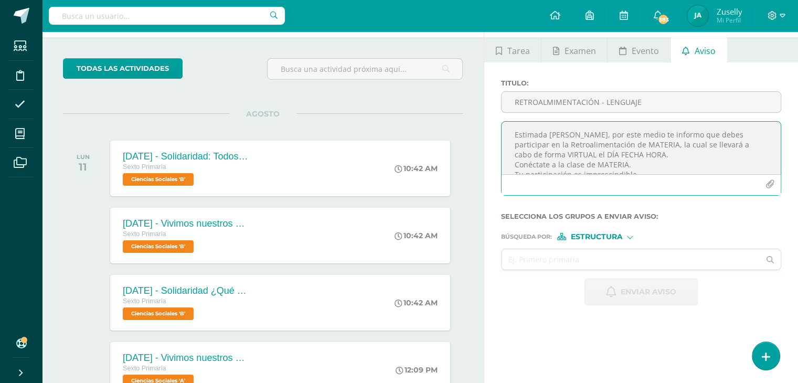
click at [637, 143] on textarea "Estimada RITA FLORES, por este medio te informo que debes participar en la Retr…" at bounding box center [640, 148] width 279 height 52
drag, startPoint x: 577, startPoint y: 155, endPoint x: 632, endPoint y: 155, distance: 55.1
click at [632, 155] on textarea "Estimada RITA FLORES, por este medio te informo que debes participar en la Retr…" at bounding box center [640, 148] width 279 height 52
drag, startPoint x: 596, startPoint y: 128, endPoint x: 610, endPoint y: 128, distance: 14.7
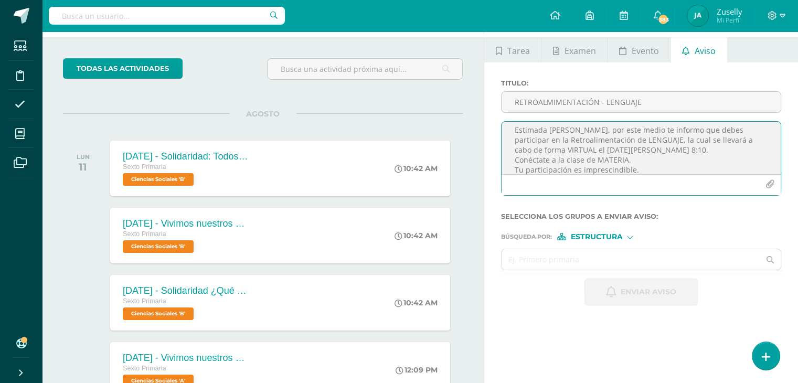
click at [610, 128] on textarea "Estimada RITA FLORES, por este medio te informo que debes participar en la Retr…" at bounding box center [640, 148] width 279 height 52
click at [609, 149] on textarea "Estimada RITA FLORES, por este medio te informo que debes participar en la Retr…" at bounding box center [640, 148] width 279 height 52
drag, startPoint x: 595, startPoint y: 159, endPoint x: 624, endPoint y: 161, distance: 29.4
click at [624, 161] on textarea "Estimada RITA FLORES, por este medio te informo que debes participar en la Retr…" at bounding box center [640, 148] width 279 height 52
paste textarea "https://meet.google.com/fsz-hbup-jmg"
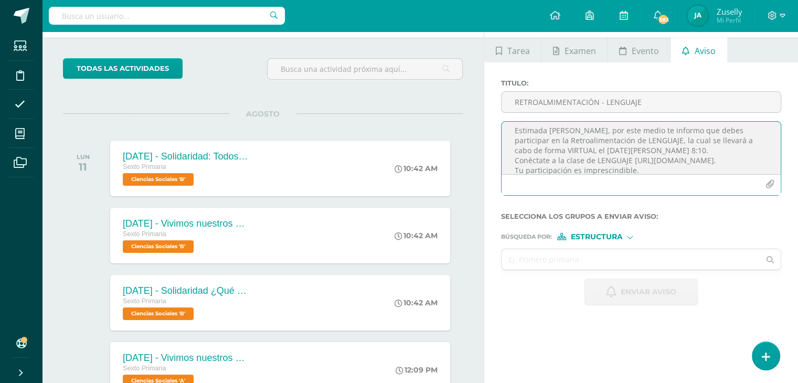
scroll to position [6, 0]
click at [630, 157] on textarea "Estimada RITA FLORES, por este medio te informo que debes participar en la Retr…" at bounding box center [640, 148] width 279 height 52
click at [666, 142] on textarea "Estimada RITA FLORES, por este medio te informo que debes participar en la Retr…" at bounding box center [640, 148] width 279 height 52
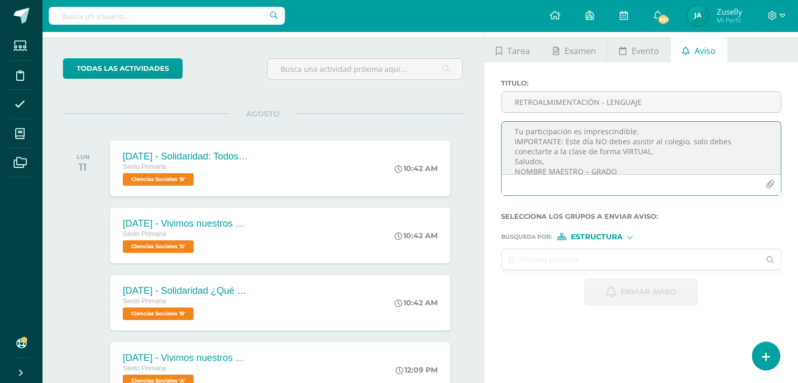
click at [514, 152] on textarea "Estimada RITA FLORES, por este medio te informo que debes participar en la Retr…" at bounding box center [640, 148] width 279 height 52
click at [549, 144] on textarea "Estimada RITA FLORES, por este medio te informo que debes participar en la Retr…" at bounding box center [640, 148] width 279 height 52
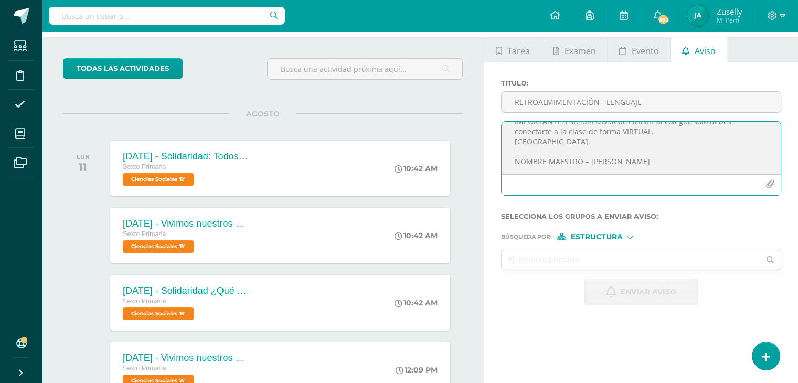
scroll to position [94, 0]
drag, startPoint x: 513, startPoint y: 166, endPoint x: 554, endPoint y: 165, distance: 40.9
click at [554, 165] on textarea "Estimada RITA FLORES, por este medio te informo que debes participar en la Retr…" at bounding box center [640, 148] width 279 height 52
drag, startPoint x: 515, startPoint y: 133, endPoint x: 674, endPoint y: 169, distance: 162.4
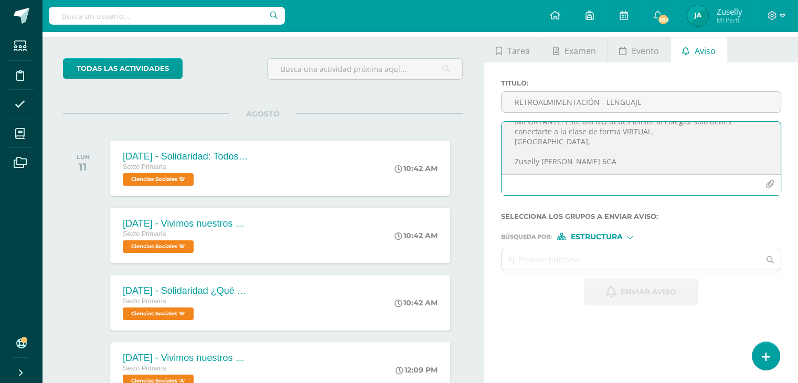
click at [674, 169] on textarea "Estimada RITA FLORES, por este medio te informo que debes participar en la Retr…" at bounding box center [640, 148] width 279 height 52
type textarea "Estimada RITA FLORES, por este medio te informo que debes participar en la Retr…"
click at [631, 233] on div at bounding box center [630, 236] width 6 height 6
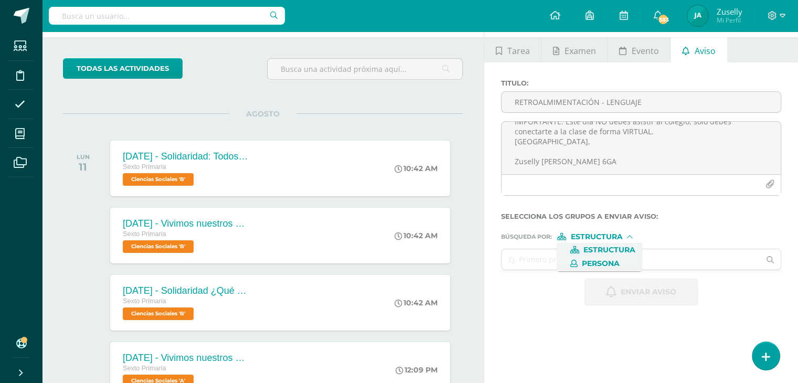
click at [619, 261] on span "Persona" at bounding box center [600, 264] width 38 height 6
click at [568, 260] on input "text" at bounding box center [630, 259] width 258 height 20
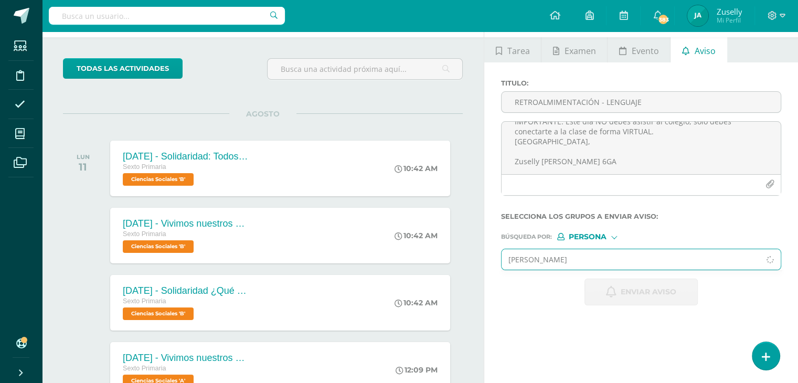
type input "rita flores"
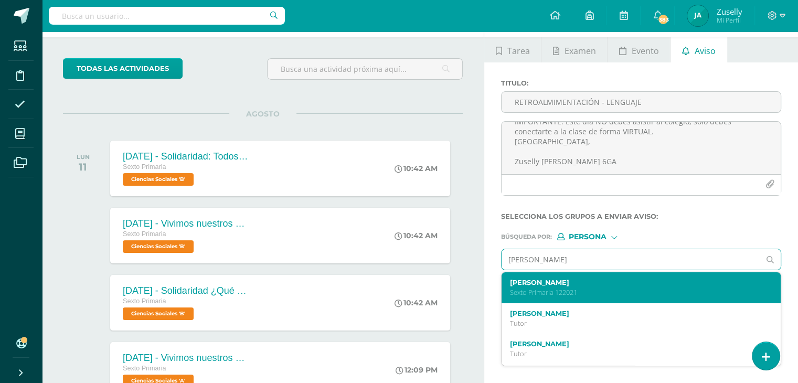
click at [570, 286] on div "Rita Izabella Flores Solórzano Sexto Primaria 122021" at bounding box center [635, 287] width 251 height 18
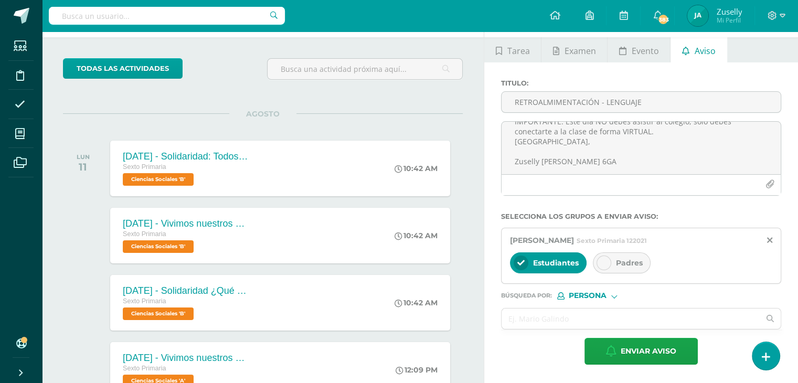
click at [605, 264] on icon at bounding box center [603, 262] width 7 height 7
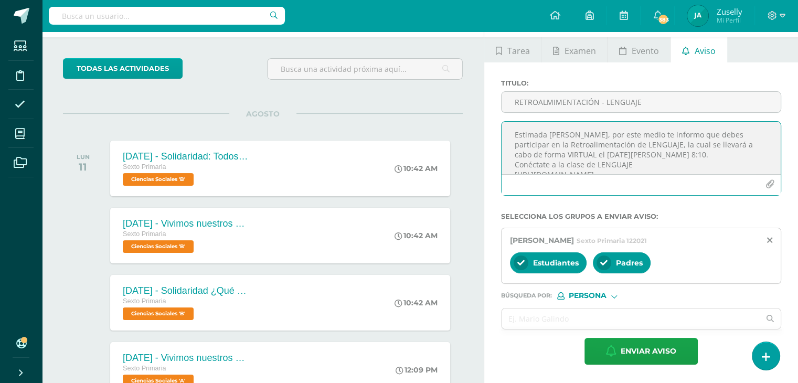
scroll to position [13, 0]
click at [702, 145] on textarea "Estimada RITA FLORES, por este medio te informo que debes participar en la Retr…" at bounding box center [640, 148] width 279 height 52
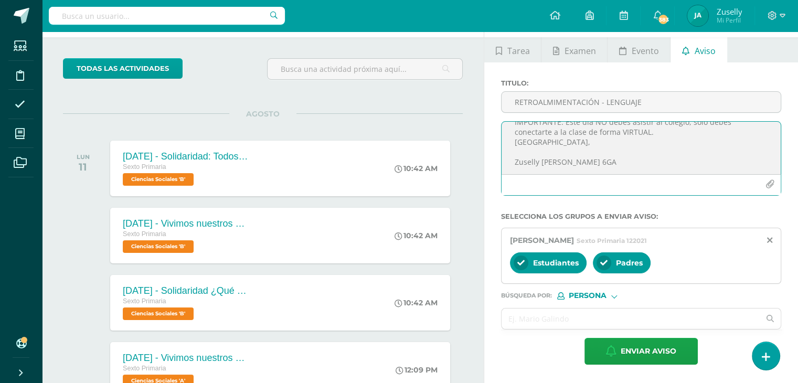
scroll to position [94, 0]
type textarea "Estimada RITA FLORES, por este medio te informo que debes participar en la Retr…"
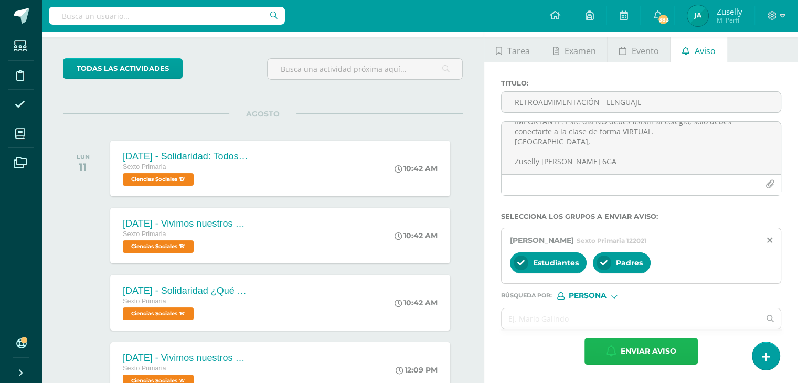
click at [635, 346] on span "Enviar aviso" at bounding box center [648, 351] width 56 height 26
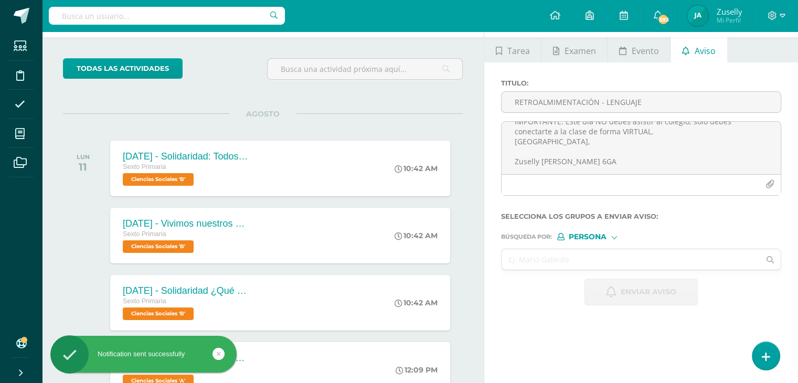
scroll to position [0, 0]
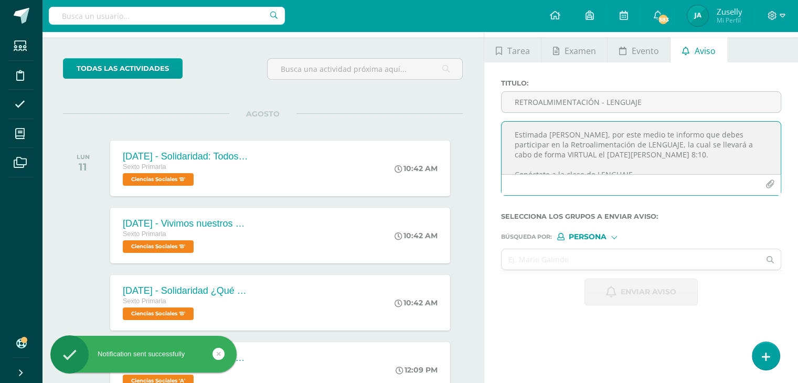
click at [526, 136] on textarea "Estimada RITA FLORES, por este medio te informo que debes participar en la Retr…" at bounding box center [640, 148] width 279 height 52
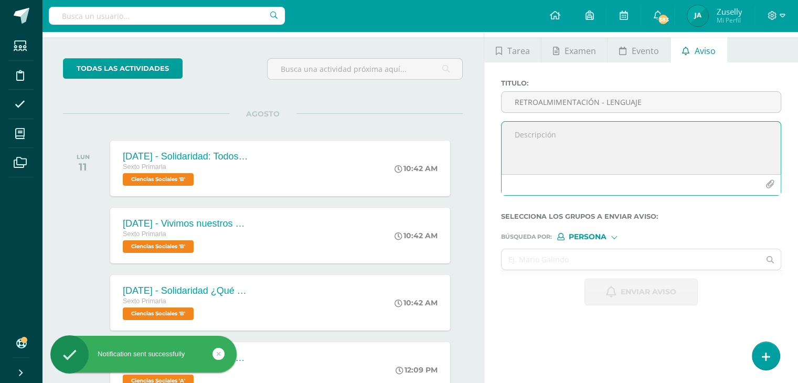
paste textarea "Estimada RITA FLORES, por este medio te informo que debes participar en la Retr…"
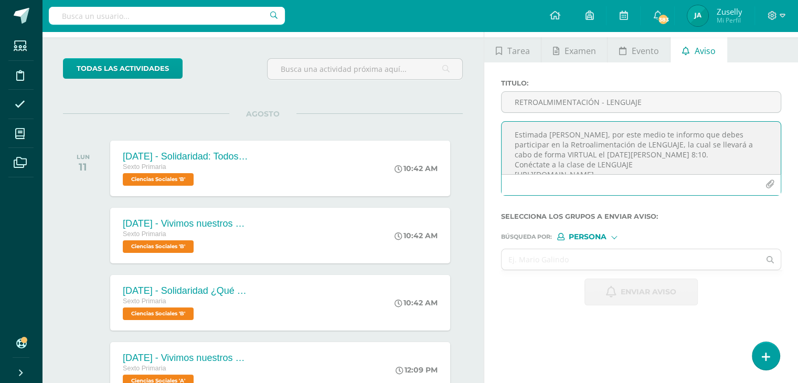
drag, startPoint x: 547, startPoint y: 134, endPoint x: 591, endPoint y: 133, distance: 43.5
click at [591, 133] on textarea "Estimada RITA FLORES, por este medio te informo que debes participar en la Retr…" at bounding box center [640, 148] width 279 height 52
type textarea "Estimada CAMILA LINT, por este medio te informo que debes participar en la Retr…"
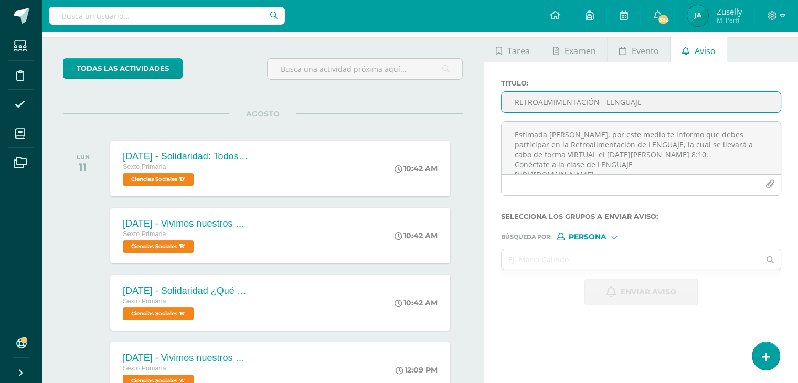
click at [547, 101] on input "RETROALMIMENTACIÓN - LENGUAJE" at bounding box center [640, 102] width 279 height 20
type input "RETROALIMENTACIÓN - LENGUAJE"
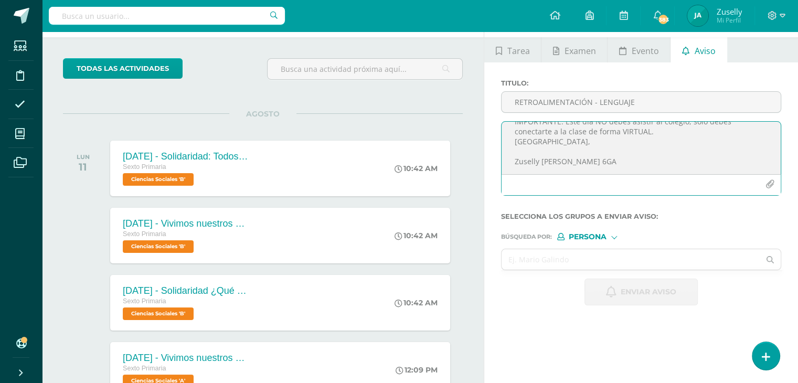
scroll to position [84, 0]
click at [661, 135] on textarea "Estimada CAMILA LINT, por este medio te informo que debes participar en la Retr…" at bounding box center [640, 148] width 279 height 52
type textarea "Estimada CAMILA LINT, por este medio te informo que debes participar en la Retr…"
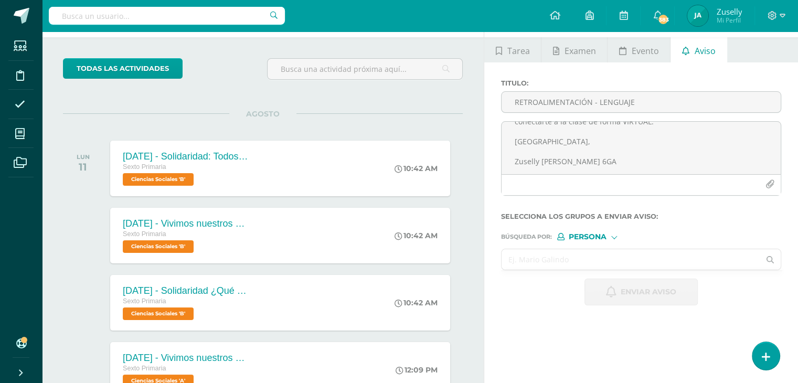
click at [568, 258] on input "text" at bounding box center [630, 259] width 258 height 20
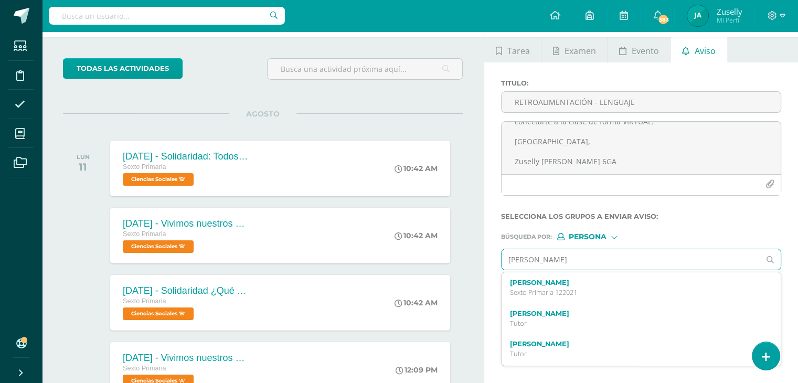
type input "CAMILA"
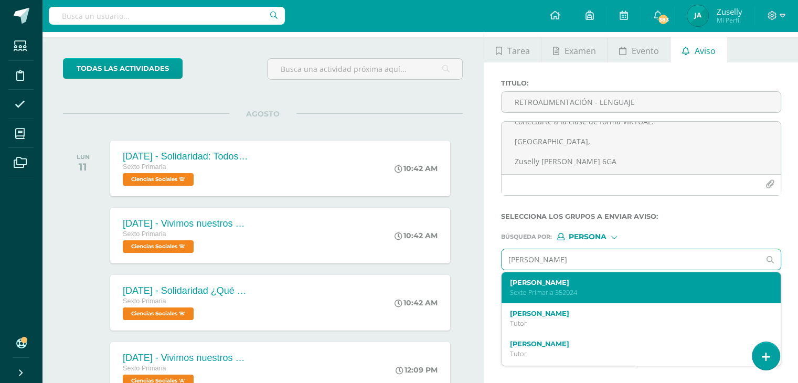
click at [574, 282] on label "Camila Lucía Lint Prado" at bounding box center [635, 282] width 251 height 8
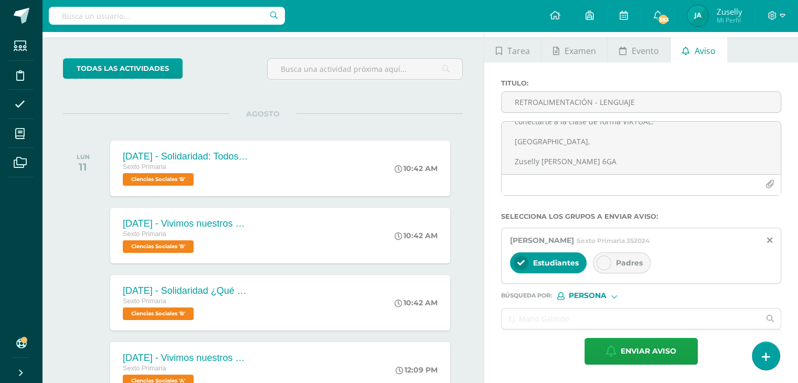
click at [605, 263] on icon at bounding box center [603, 262] width 7 height 7
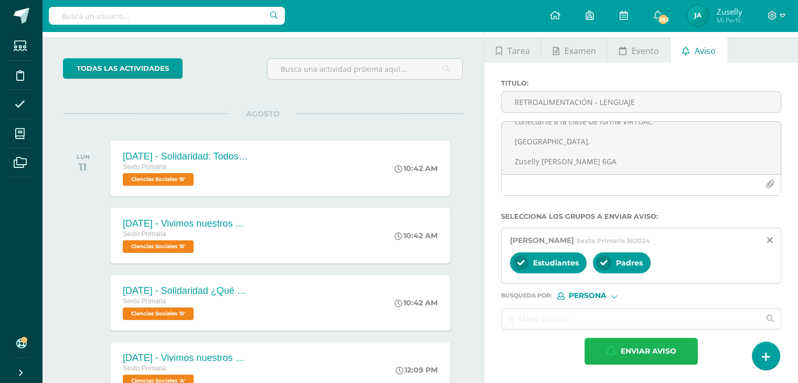
click at [669, 344] on span "Enviar aviso" at bounding box center [648, 351] width 56 height 26
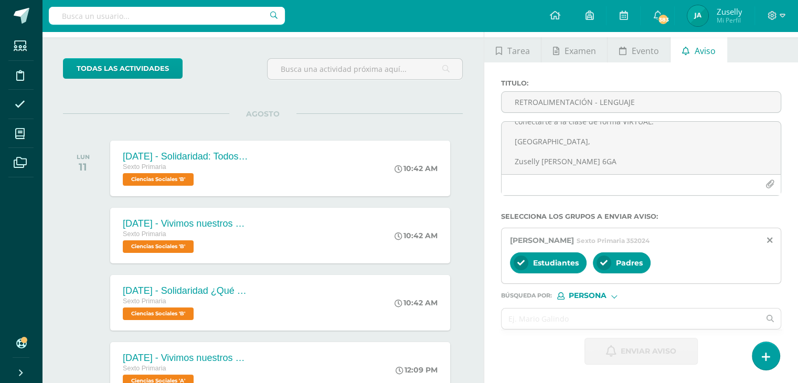
scroll to position [0, 0]
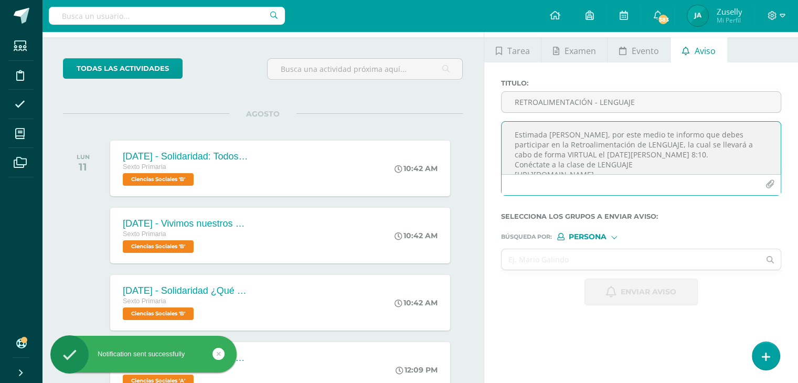
click at [551, 137] on textarea "Estimada CAMILA LINT, por este medio te informo que debes participar en la Retr…" at bounding box center [640, 148] width 279 height 52
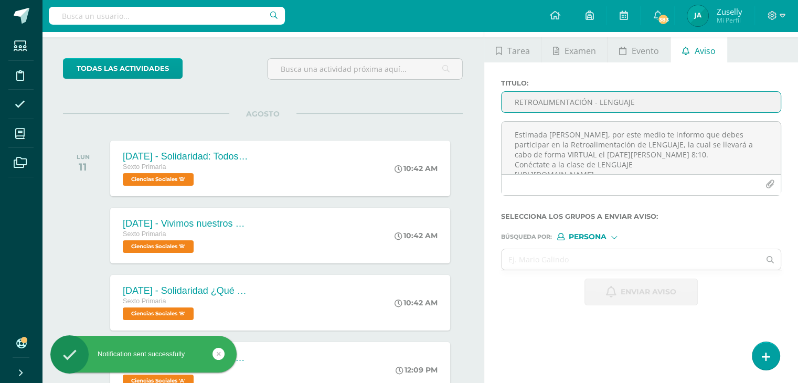
click at [530, 107] on input "RETROALIMENTACIÓN - LENGUAJE" at bounding box center [640, 102] width 279 height 20
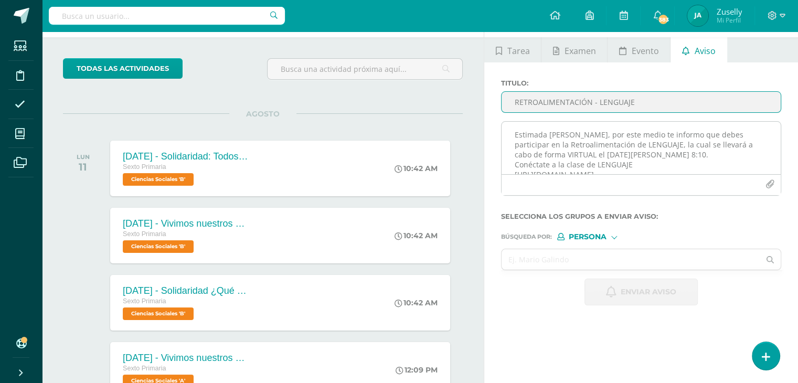
type input "RETROALIMENTACIÓN - LENGUAJE"
click at [537, 130] on textarea "Estimada CAMILA LINT, por este medio te informo que debes participar en la Retr…" at bounding box center [640, 148] width 279 height 52
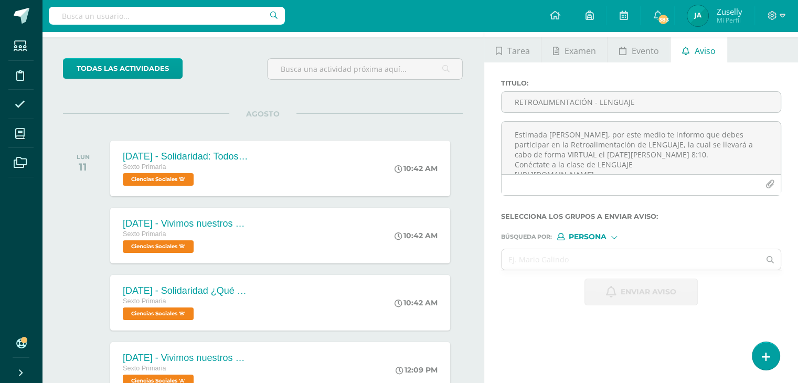
click at [527, 139] on textarea "Estimada CAMILA LINT, por este medio te informo que debes participar en la Retr…" at bounding box center [640, 148] width 279 height 52
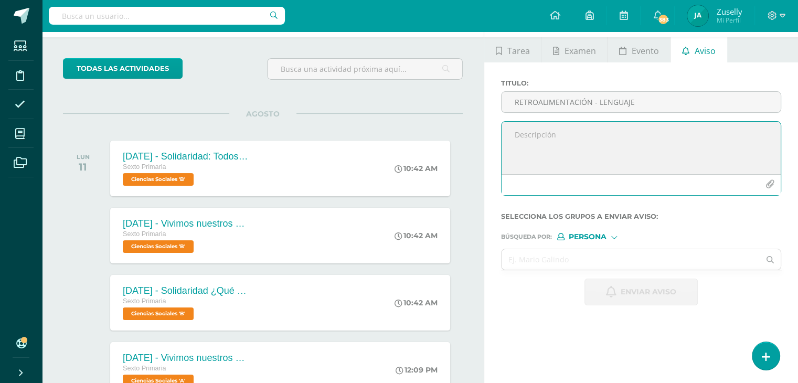
paste textarea "¡Felicitaciones, aprobaste tu evaluación de MATERIA, por lo que NO necesitas as…"
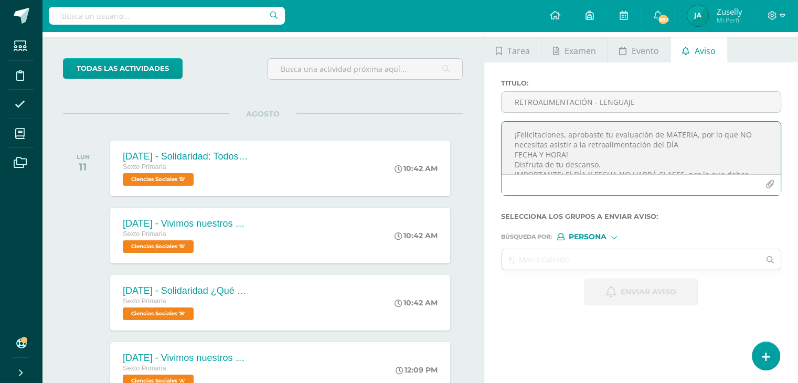
drag, startPoint x: 661, startPoint y: 133, endPoint x: 690, endPoint y: 133, distance: 29.4
click at [690, 133] on textarea "¡Felicitaciones, aprobaste tu evaluación de MATERIA, por lo que NO necesitas as…" at bounding box center [640, 148] width 279 height 52
drag, startPoint x: 660, startPoint y: 146, endPoint x: 671, endPoint y: 146, distance: 10.5
click at [667, 146] on textarea "¡Felicitaciones, aprobaste tu evaluación de LENGUAJE, por lo que NO necesitas a…" at bounding box center [640, 148] width 279 height 52
drag, startPoint x: 671, startPoint y: 146, endPoint x: 564, endPoint y: 157, distance: 107.0
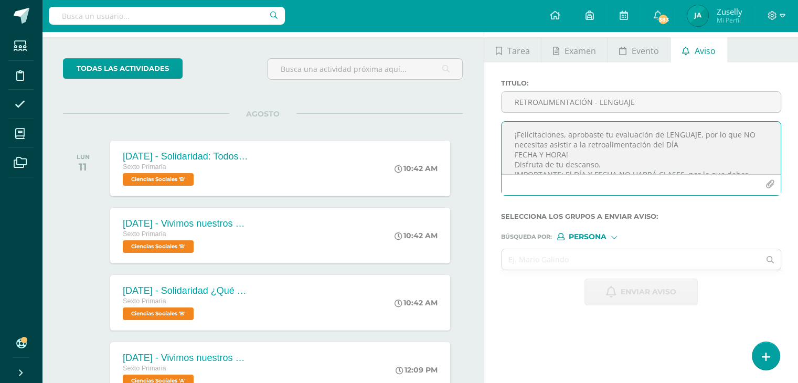
click at [564, 157] on textarea "¡Felicitaciones, aprobaste tu evaluación de LENGUAJE, por lo que NO necesitas a…" at bounding box center [640, 148] width 279 height 52
drag, startPoint x: 564, startPoint y: 143, endPoint x: 613, endPoint y: 144, distance: 48.8
click at [613, 144] on textarea "¡Felicitaciones, aprobaste tu evaluación de LENGUAJE, por lo que NO necesitas a…" at bounding box center [640, 148] width 279 height 52
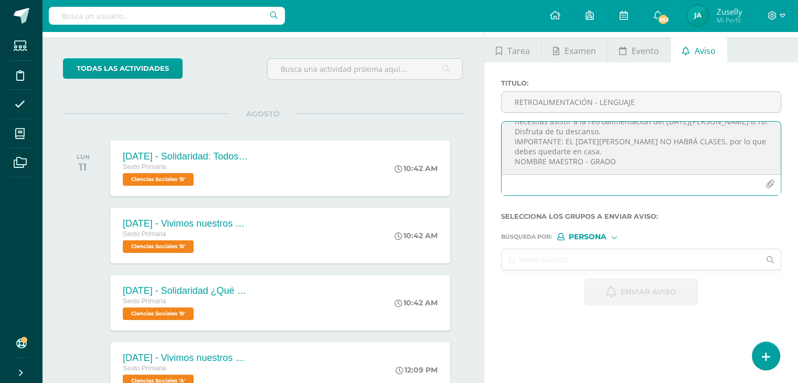
click at [612, 142] on textarea "¡Felicitaciones, aprobaste tu evaluación de LENGUAJE, por lo que NO necesitas a…" at bounding box center [640, 148] width 279 height 52
drag, startPoint x: 516, startPoint y: 160, endPoint x: 616, endPoint y: 164, distance: 100.2
click at [616, 164] on textarea "¡Felicitaciones, aprobaste tu evaluación de LENGUAJE, por lo que NO necesitas a…" at bounding box center [640, 148] width 279 height 52
click at [609, 143] on textarea "¡Felicitaciones, aprobaste tu evaluación de LENGUAJE, por lo que NO necesitas a…" at bounding box center [640, 148] width 279 height 52
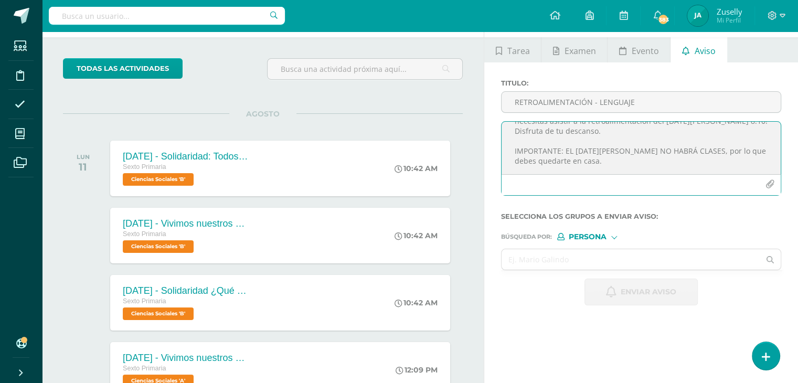
scroll to position [26, 0]
click at [543, 130] on textarea "¡Felicitaciones, aprobaste tu evaluación de LENGUAJE, por lo que NO necesitas a…" at bounding box center [640, 148] width 279 height 52
type textarea "¡Felicitaciones, aprobaste tu evaluación de LENGUAJE, por lo que NO necesitas a…"
click at [615, 235] on div at bounding box center [614, 236] width 6 height 6
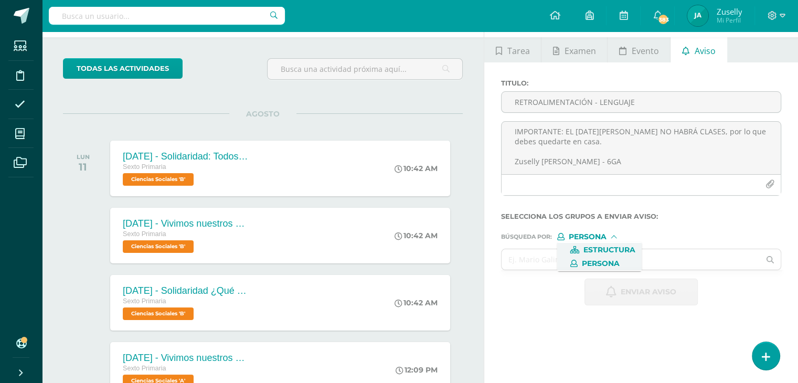
click at [610, 248] on span "Estructura" at bounding box center [609, 250] width 52 height 6
click at [567, 259] on input "text" at bounding box center [630, 259] width 258 height 20
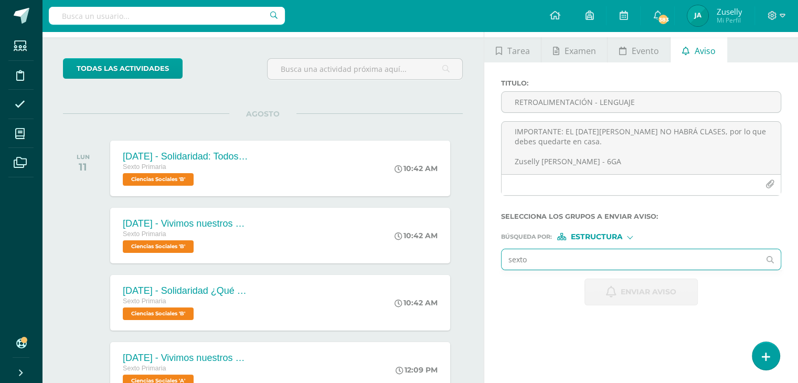
type input "sexto"
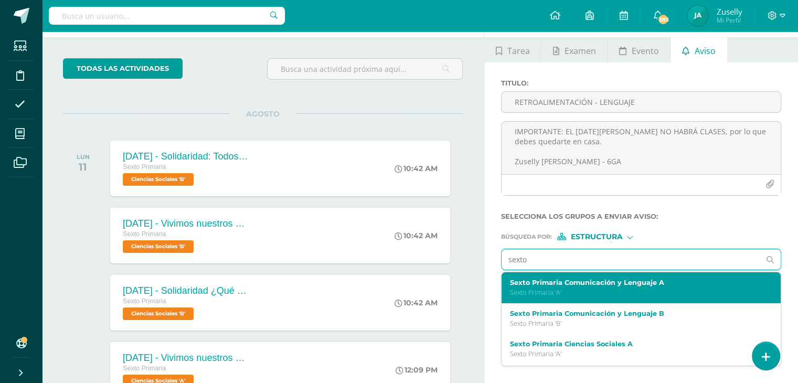
click at [579, 283] on label "Sexto Primaria Comunicación y Lenguaje A" at bounding box center [635, 282] width 251 height 8
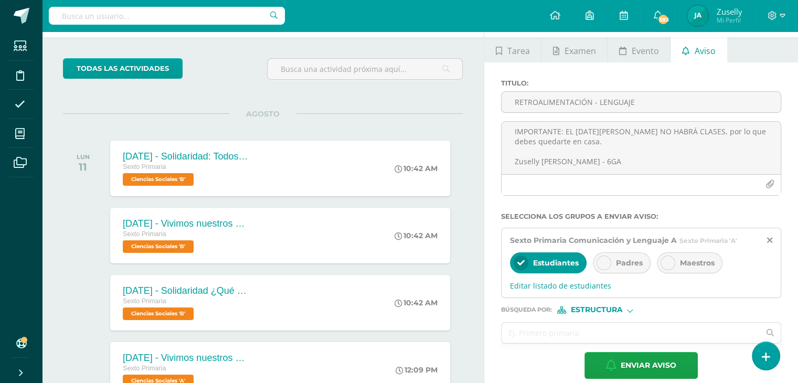
click at [606, 263] on div at bounding box center [603, 262] width 15 height 15
click at [580, 287] on span "Editar listado de estudiantes" at bounding box center [641, 286] width 262 height 10
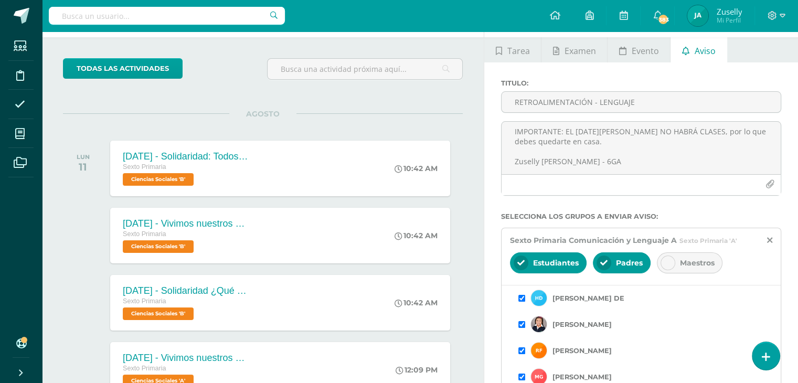
scroll to position [106, 0]
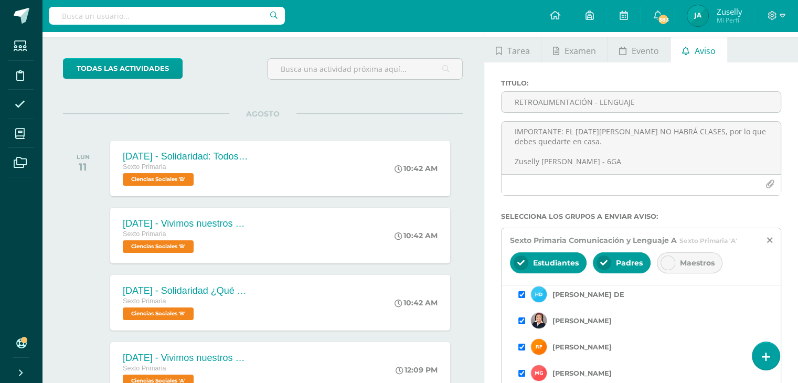
click at [520, 344] on input "checkbox" at bounding box center [521, 346] width 7 height 7
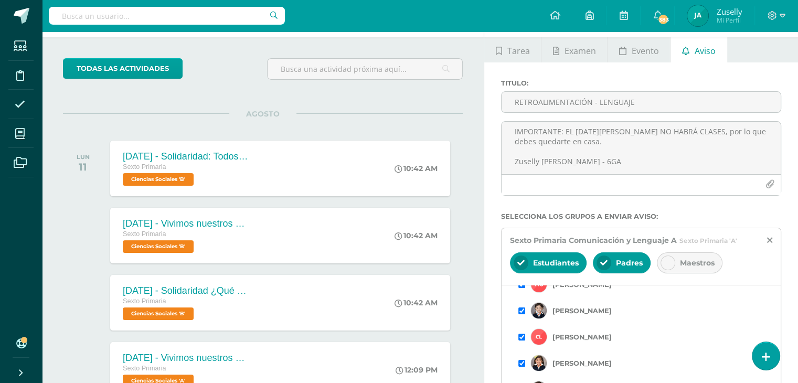
scroll to position [197, 0]
click at [521, 334] on input "checkbox" at bounding box center [521, 334] width 7 height 7
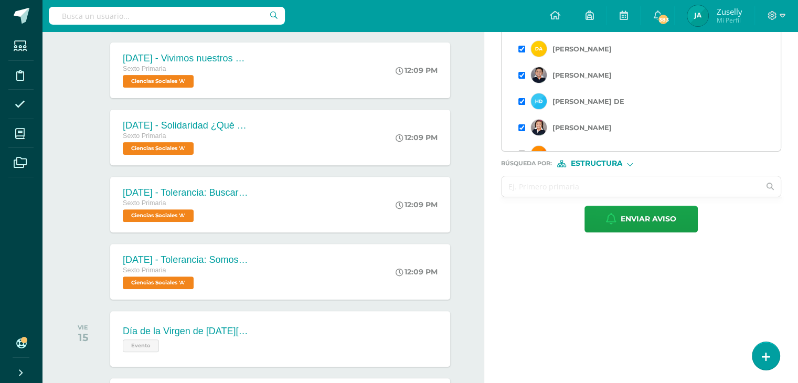
scroll to position [369, 0]
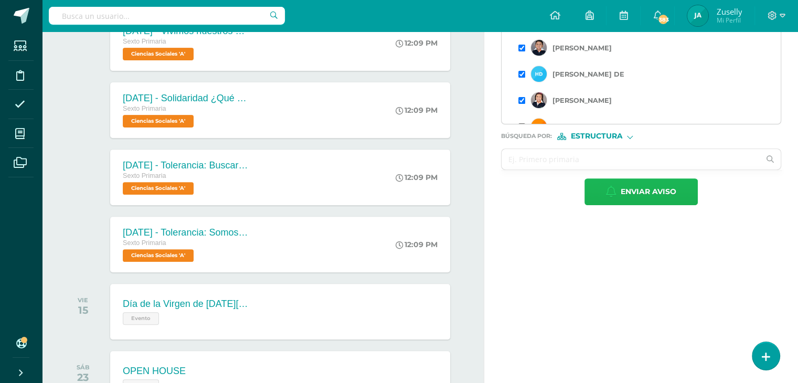
click at [664, 188] on span "Enviar aviso" at bounding box center [648, 192] width 56 height 26
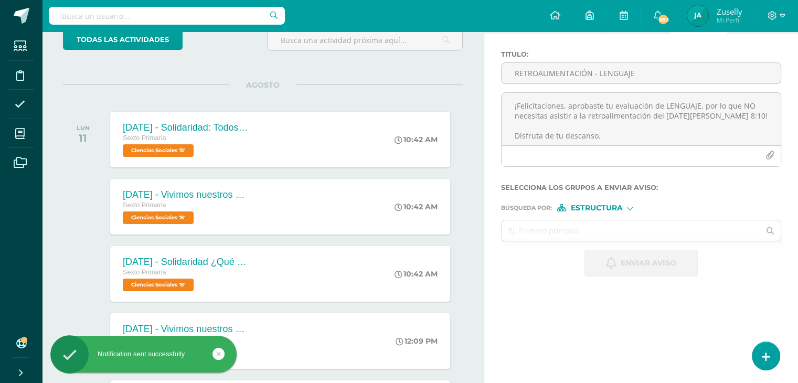
scroll to position [0, 0]
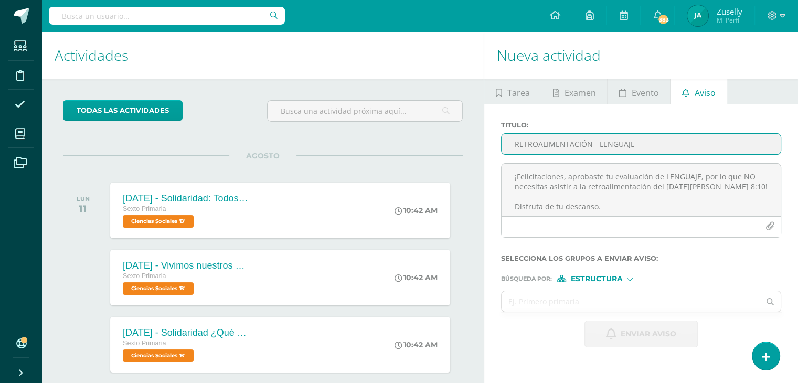
click at [584, 144] on input "RETROALIMENTACIÓN - LENGUAJE" at bounding box center [640, 144] width 279 height 20
type input "r"
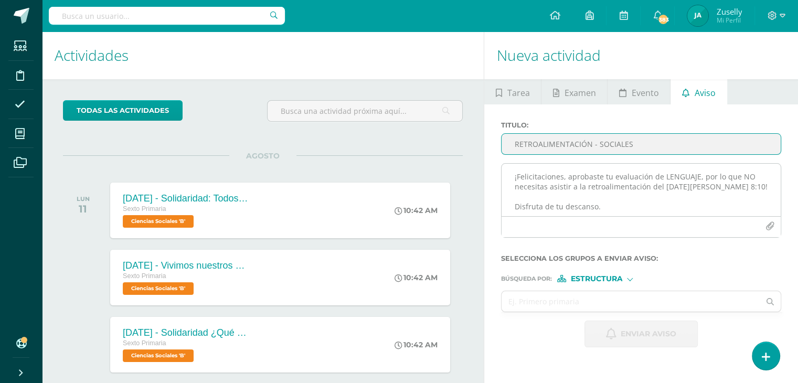
type input "RETROALIMENTACIÓN - SOCIALES"
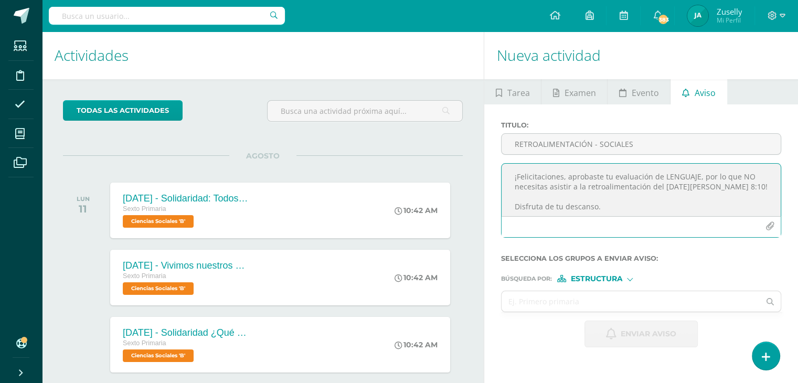
click at [554, 171] on textarea "¡Felicitaciones, aprobaste tu evaluación de LENGUAJE, por lo que NO necesitas a…" at bounding box center [640, 190] width 279 height 52
click at [534, 182] on textarea "¡Felicitaciones, aprobaste tu evaluación de LENGUAJE, por lo que NO necesitas a…" at bounding box center [640, 190] width 279 height 52
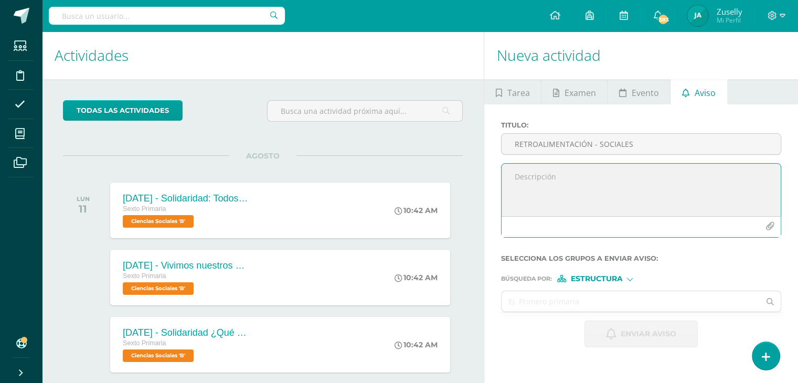
paste textarea "Estimado NOMBRE APELLIDO DEL ALUMNO, por este medio te informo que debes partic…"
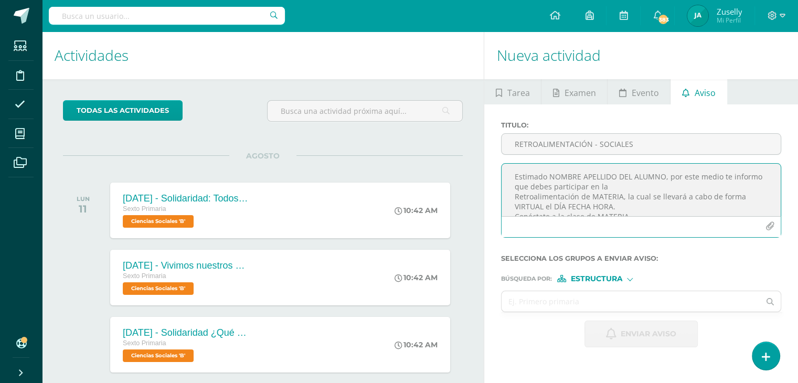
drag, startPoint x: 554, startPoint y: 177, endPoint x: 662, endPoint y: 180, distance: 108.1
click at [662, 180] on textarea "Estimado NOMBRE APELLIDO DEL ALUMNO, por este medio te informo que debes partic…" at bounding box center [640, 190] width 279 height 52
click at [514, 198] on textarea "Estimado JULIÁN DE LA CERDA, por este medio te informo que debes participar en …" at bounding box center [640, 190] width 279 height 52
drag, startPoint x: 643, startPoint y: 185, endPoint x: 671, endPoint y: 185, distance: 27.8
click at [671, 185] on textarea "Estimado JULIÁN DE LA CERDA, por este medio te informo que debes participar en …" at bounding box center [640, 190] width 279 height 52
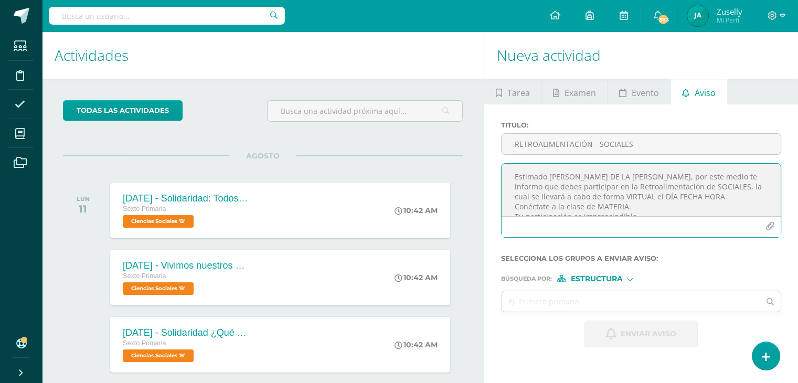
drag, startPoint x: 605, startPoint y: 196, endPoint x: 663, endPoint y: 195, distance: 58.2
click at [663, 195] on textarea "Estimado JULIÁN DE LA CERDA, por este medio te informo que debes participar en …" at bounding box center [640, 190] width 279 height 52
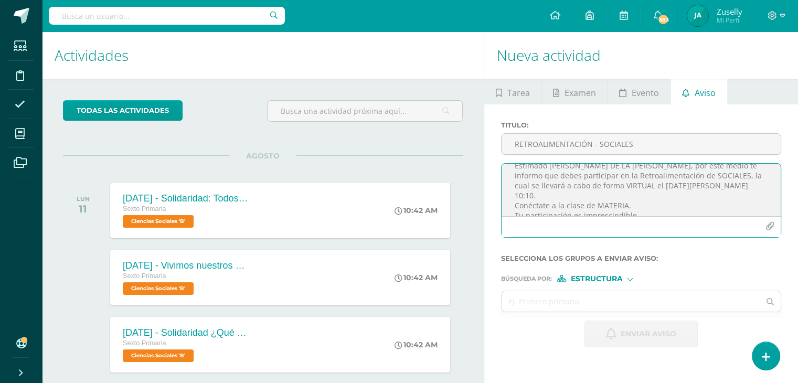
scroll to position [20, 0]
drag, startPoint x: 595, startPoint y: 185, endPoint x: 622, endPoint y: 185, distance: 27.3
click at [622, 185] on textarea "Estimado JULIÁN DE LA CERDA, por este medio te informo que debes participar en …" at bounding box center [640, 190] width 279 height 52
click at [630, 187] on textarea "Estimado JULIÁN DE LA CERDA, por este medio te informo que debes participar en …" at bounding box center [640, 190] width 279 height 52
paste textarea "https://meet.google.com/gki-veeh-xga"
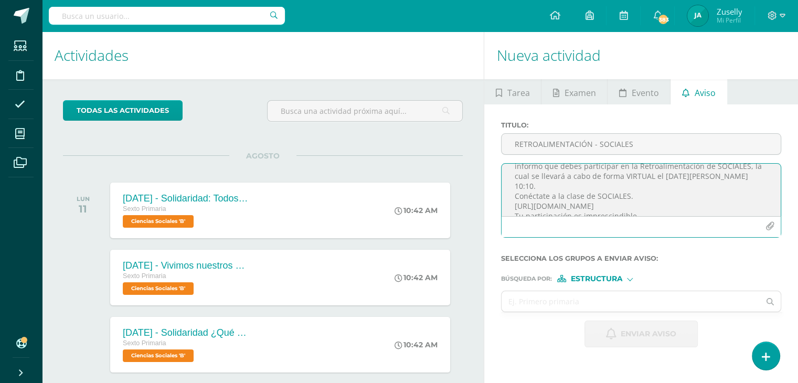
click at [640, 208] on textarea "Estimado JULIÁN DE LA CERDA, por este medio te informo que debes participar en …" at bounding box center [640, 190] width 279 height 52
click at [652, 196] on textarea "Estimado JULIÁN DE LA CERDA, por este medio te informo que debes participar en …" at bounding box center [640, 190] width 279 height 52
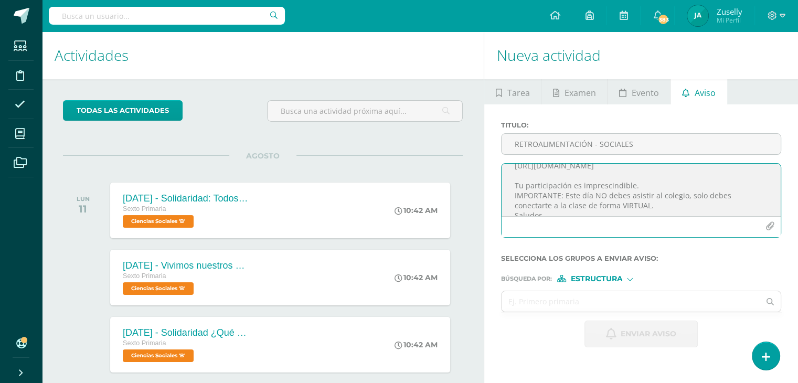
scroll to position [63, 0]
click at [640, 176] on textarea "Estimado JULIÁN DE LA CERDA, por este medio te informo que debes participar en …" at bounding box center [640, 190] width 279 height 52
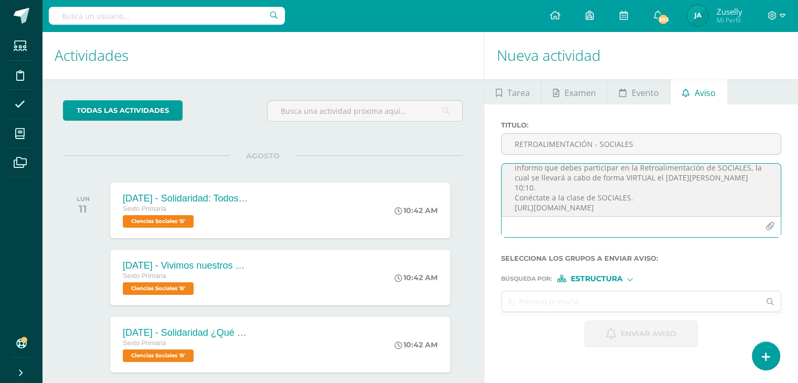
scroll to position [24, 0]
click at [723, 173] on textarea "Estimado JULIÁN DE LA CERDA, por este medio te informo que debes participar en …" at bounding box center [640, 190] width 279 height 52
click at [726, 174] on textarea "Estimado JULIÁN DE LA CERDA, por este medio te informo que debes participar en …" at bounding box center [640, 190] width 279 height 52
click at [669, 185] on textarea "Estimado JULIÁN DE LA CERDA, por este medio te informo que debes participar en …" at bounding box center [640, 190] width 279 height 52
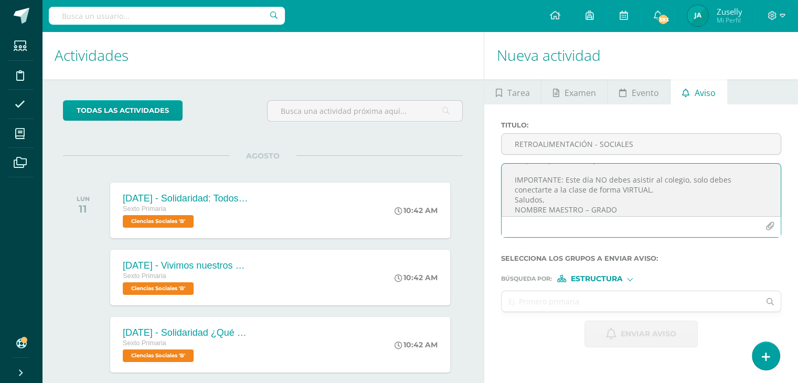
click at [661, 182] on textarea "Estimado JULIÁN DE LA CERDA, por este medio te informo que debes participar en …" at bounding box center [640, 190] width 279 height 52
click at [558, 190] on textarea "Estimado JULIÁN DE LA CERDA, por este medio te informo que debes participar en …" at bounding box center [640, 190] width 279 height 52
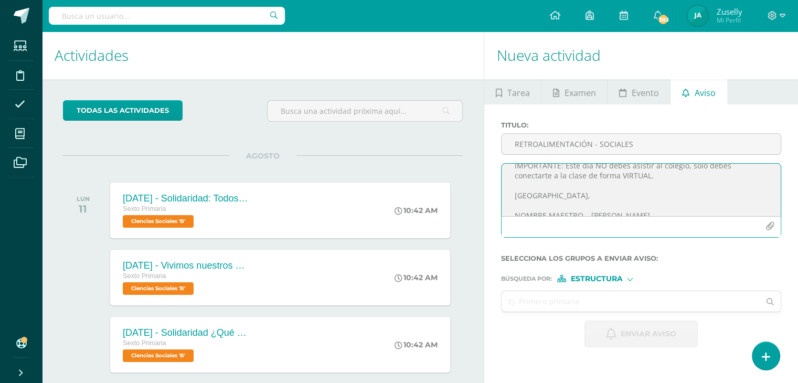
scroll to position [124, 0]
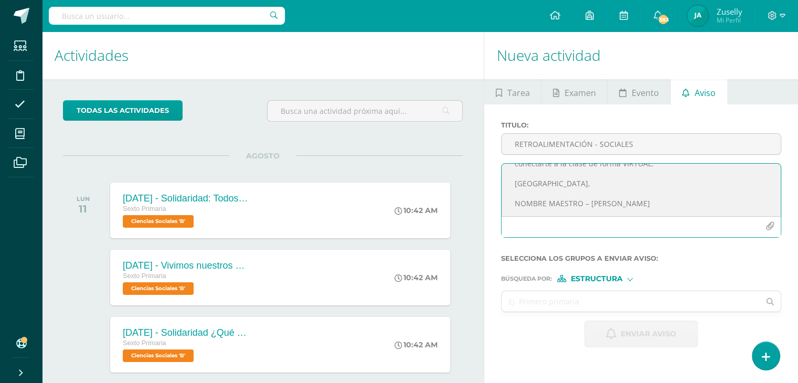
drag, startPoint x: 515, startPoint y: 193, endPoint x: 620, endPoint y: 197, distance: 105.5
click at [620, 197] on textarea "Estimado JULIÁN DE LA CERDA, por este medio te informo que debes participar en …" at bounding box center [640, 190] width 279 height 52
drag, startPoint x: 514, startPoint y: 176, endPoint x: 638, endPoint y: 210, distance: 128.0
click at [637, 211] on textarea "Estimado JULIÁN DE LA CERDA, por este medio te informo que debes participar en …" at bounding box center [640, 190] width 279 height 52
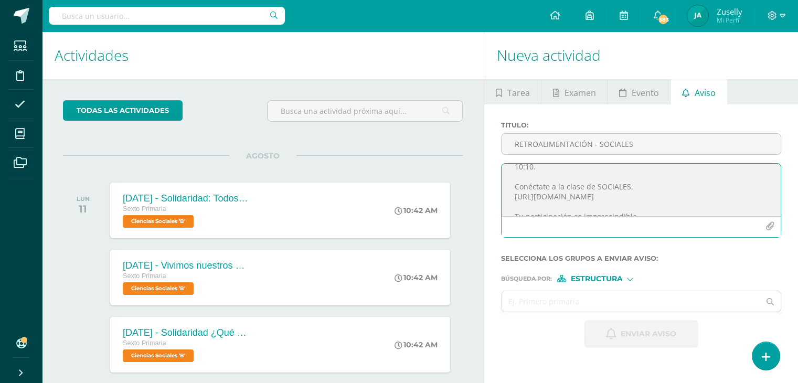
scroll to position [31, 0]
click at [749, 200] on textarea "Estimado JULIÁN DE LA CERDA, por este medio te informo que debes participar en …" at bounding box center [640, 190] width 279 height 52
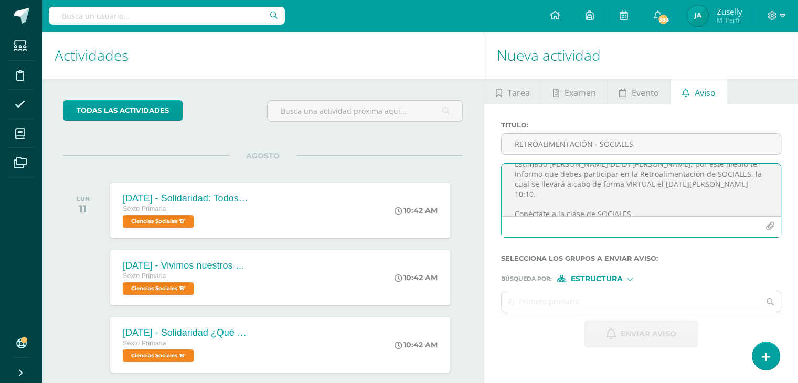
scroll to position [0, 0]
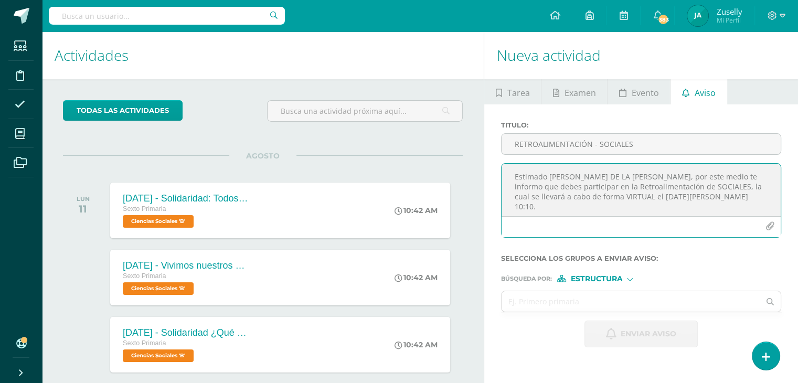
type textarea "Estimado JULIÁN DE LA CERDA, por este medio te informo que debes participar en …"
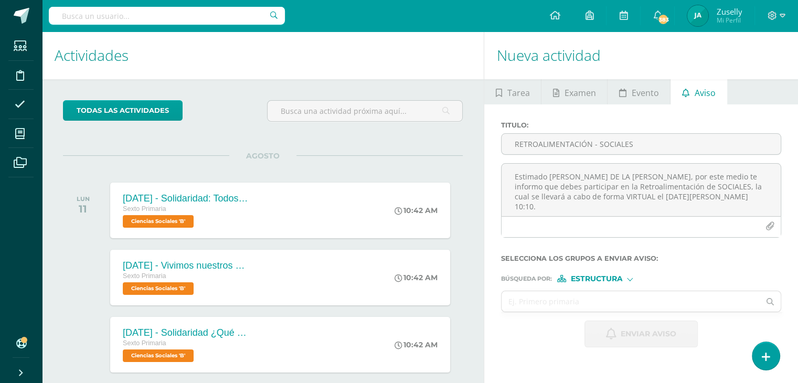
click at [630, 277] on div at bounding box center [630, 278] width 6 height 6
click at [598, 303] on span "Persona" at bounding box center [600, 306] width 38 height 6
drag, startPoint x: 598, startPoint y: 303, endPoint x: 579, endPoint y: 305, distance: 18.5
click at [579, 306] on input "text" at bounding box center [630, 301] width 258 height 20
type input "julian de la cerda"
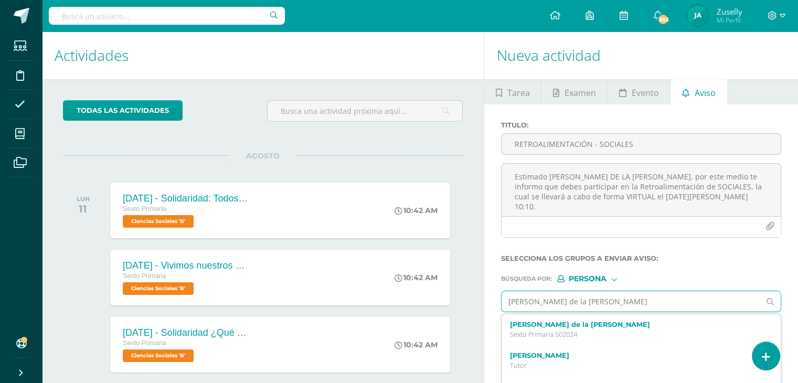
click at [579, 330] on p "Sexto Primaria 502024" at bounding box center [635, 334] width 251 height 9
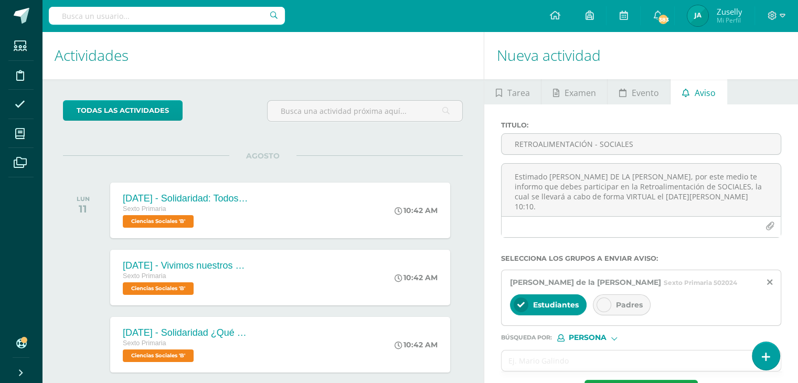
click at [602, 301] on icon at bounding box center [603, 304] width 7 height 7
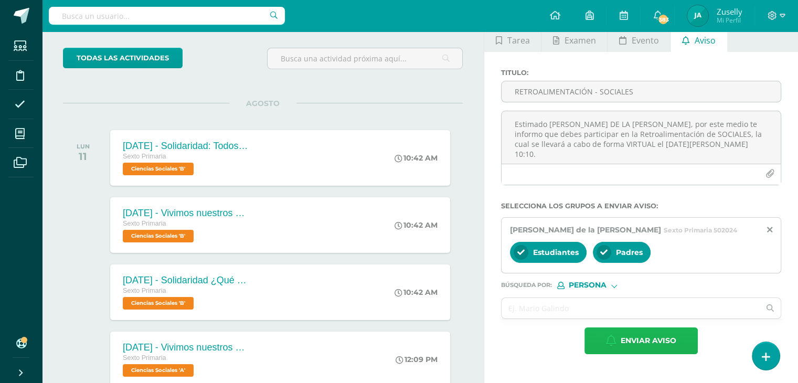
click at [639, 338] on span "Enviar aviso" at bounding box center [648, 341] width 56 height 26
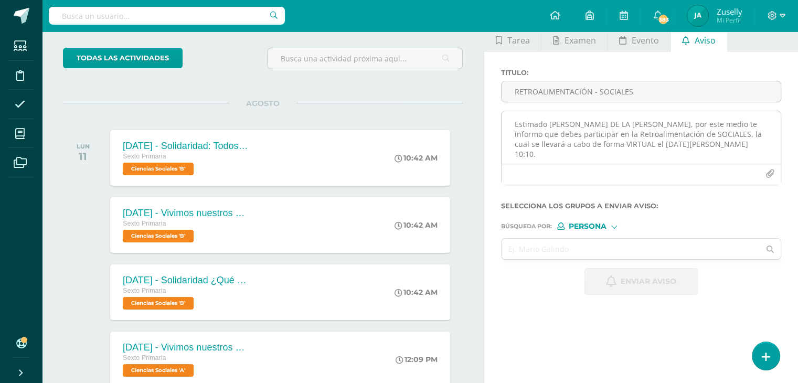
click at [530, 126] on textarea "Estimado JULIÁN DE LA CERDA, por este medio te informo que debes participar en …" at bounding box center [640, 137] width 279 height 52
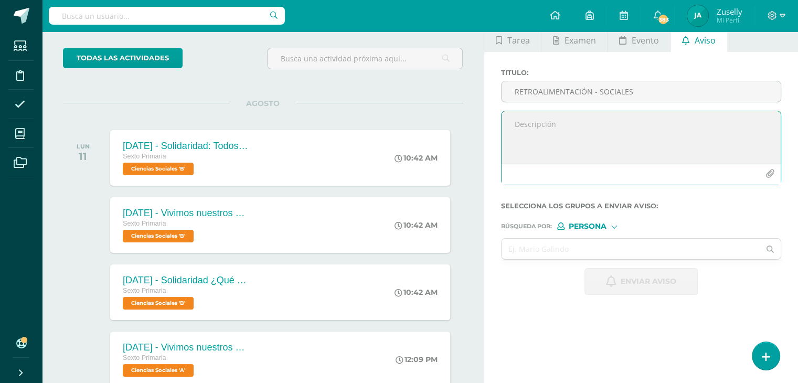
paste textarea "Estimado JULIÁN DE LA CERDA, por este medio te informo que debes participar en …"
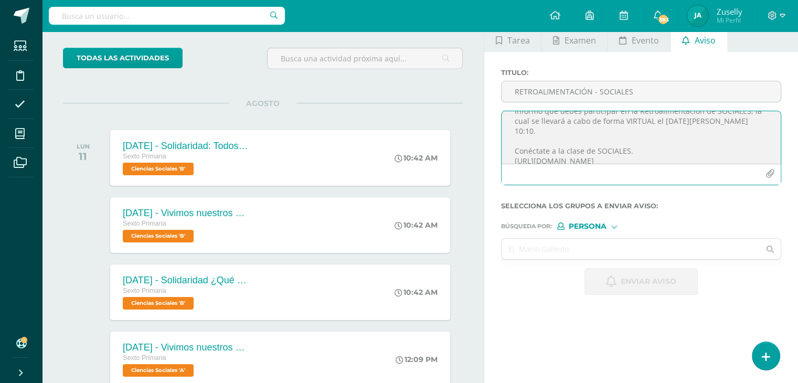
scroll to position [0, 0]
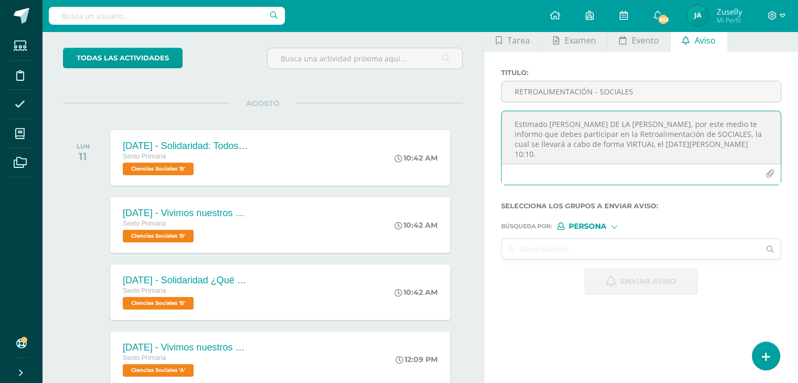
drag, startPoint x: 547, startPoint y: 123, endPoint x: 618, endPoint y: 124, distance: 70.3
click at [618, 124] on textarea "Estimado JULIÁN DE LA CERDA, por este medio te informo que debes participar en …" at bounding box center [640, 137] width 279 height 52
type textarea "Estimada RITA FLORES, por este medio te informo que debes participar en la Retr…"
click at [573, 91] on input "RETROALIMENTACIÓN - SOCIALES" at bounding box center [640, 91] width 279 height 20
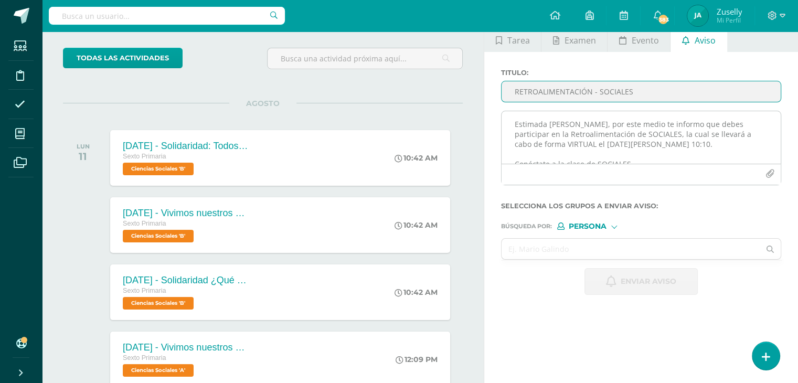
type input "RETROALIMENTACIÓN - SOCIALES"
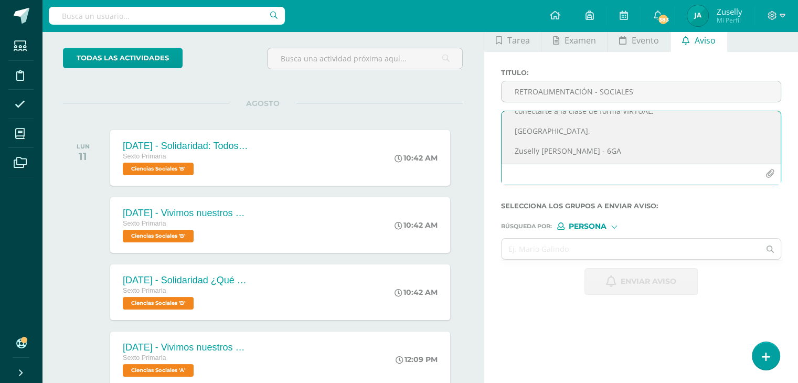
scroll to position [124, 0]
click at [590, 254] on input "text" at bounding box center [630, 249] width 258 height 20
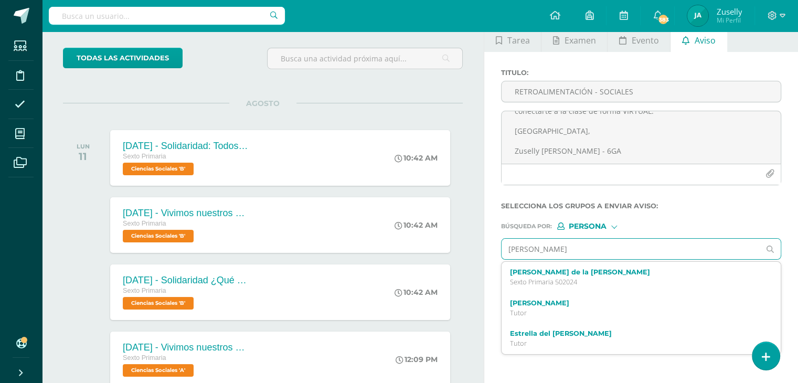
type input "RITA"
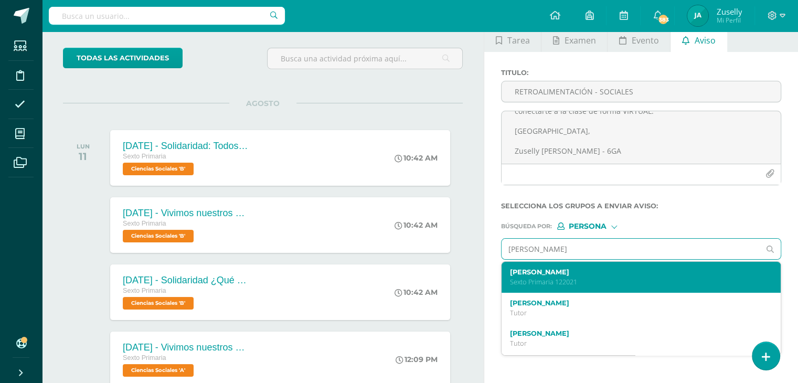
click at [581, 273] on label "Rita Izabella Flores Solórzano" at bounding box center [635, 272] width 251 height 8
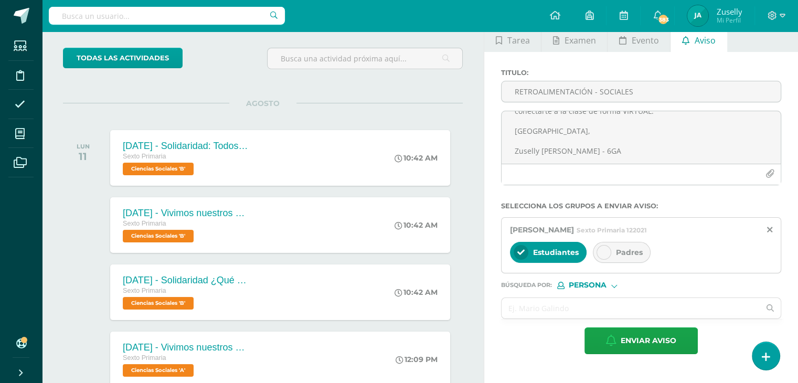
click at [604, 250] on icon at bounding box center [603, 252] width 7 height 7
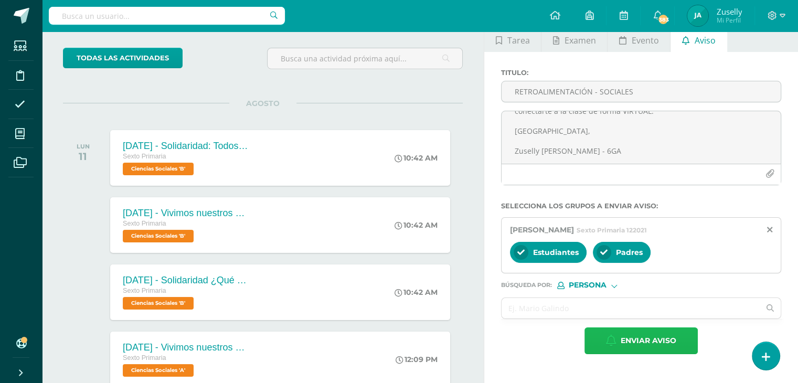
click at [652, 341] on span "Enviar aviso" at bounding box center [648, 341] width 56 height 26
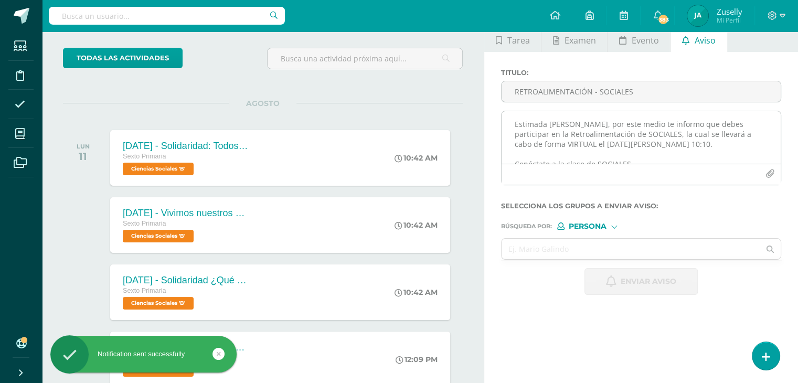
click at [542, 130] on textarea "Estimada RITA FLORES, por este medio te informo que debes participar en la Retr…" at bounding box center [640, 137] width 279 height 52
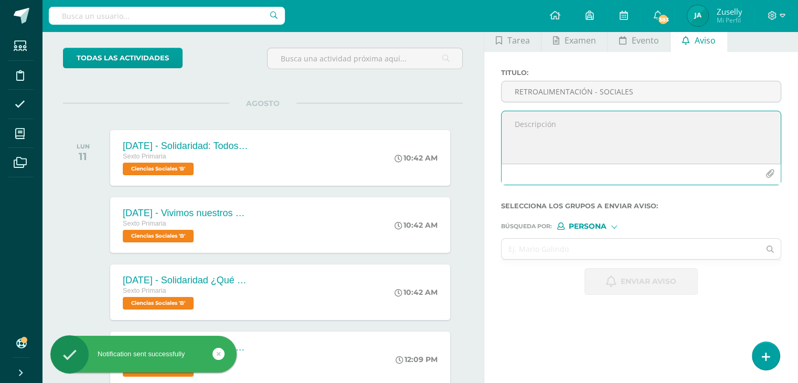
paste textarea "Estimado JULIÁN DE LA CERDA, por este medio te informo que debes participar en …"
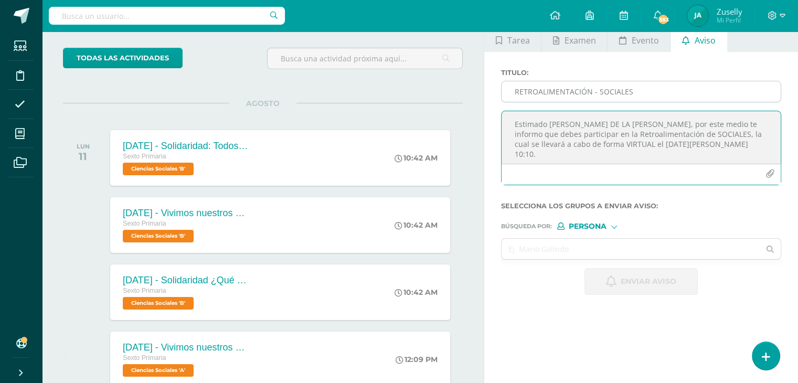
type textarea "Estimado JULIÁN DE LA CERDA, por este medio te informo que debes participar en …"
click at [579, 90] on input "RETROALIMENTACIÓN - SOCIALES" at bounding box center [640, 91] width 279 height 20
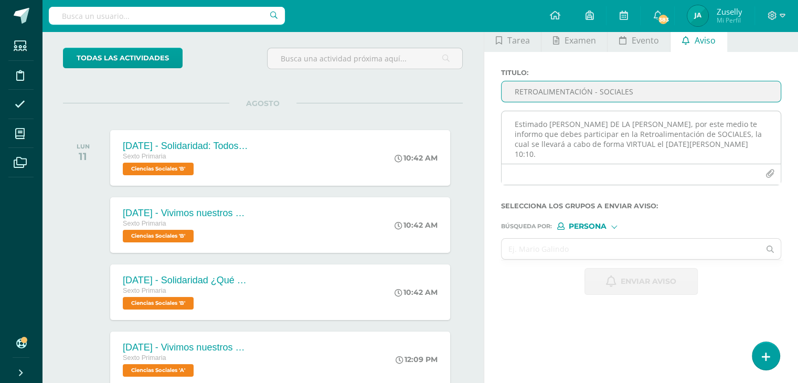
type input "RETROALIMENTACIÓN - SOCIALES"
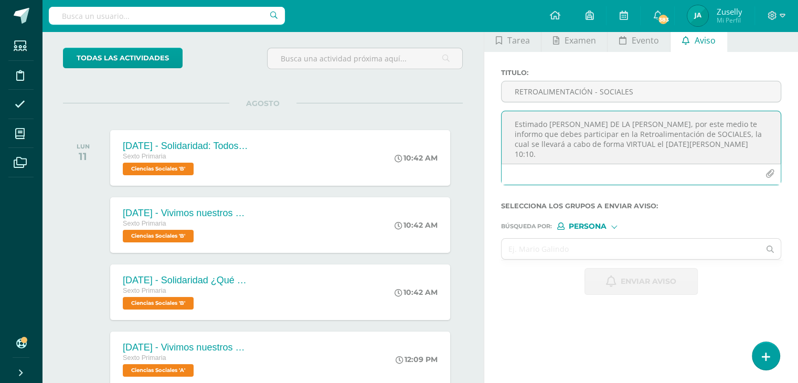
drag, startPoint x: 547, startPoint y: 124, endPoint x: 616, endPoint y: 123, distance: 68.7
click at [616, 123] on textarea "Estimado JULIÁN DE LA CERDA, por este medio te informo que debes participar en …" at bounding box center [640, 137] width 279 height 52
type textarea "Estimado BYRON HERNANDEZ, por este medio te informo que debes participar en la …"
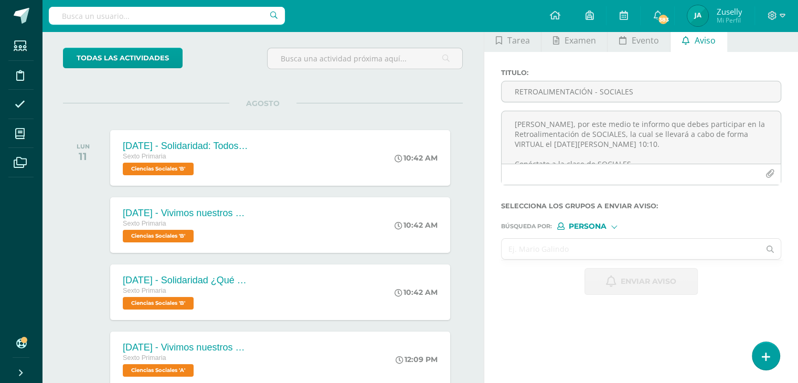
click at [611, 250] on input "text" at bounding box center [630, 249] width 258 height 20
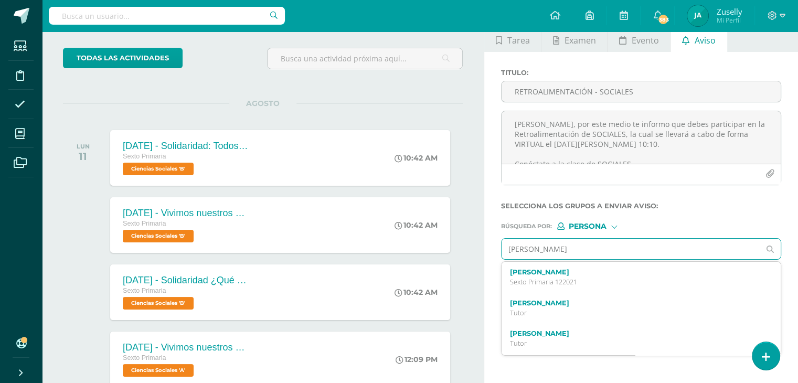
type input "BYRON"
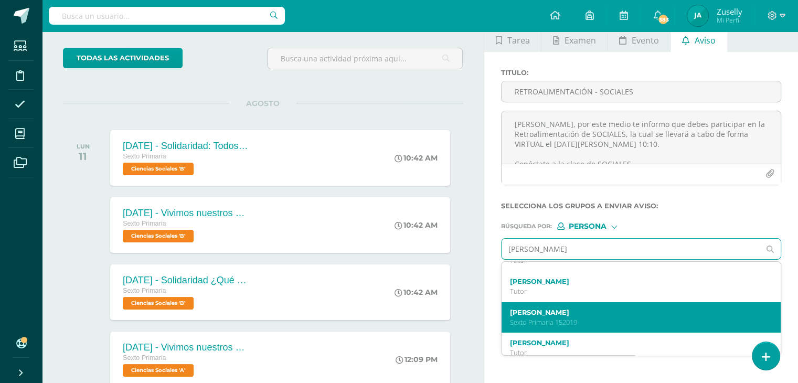
click at [609, 320] on p "Sexto Primaria 152019" at bounding box center [635, 322] width 251 height 9
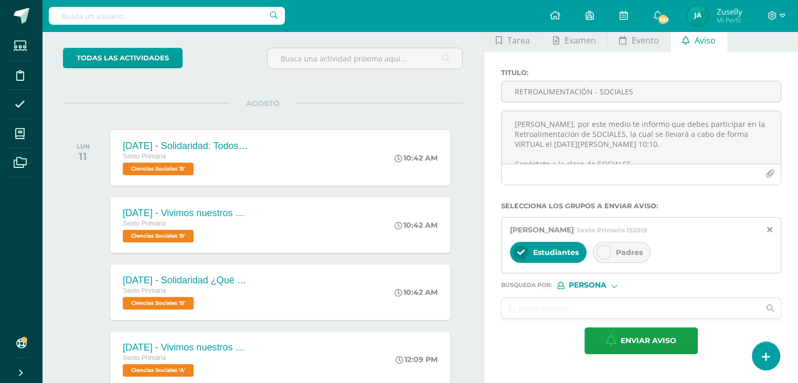
click at [602, 251] on icon at bounding box center [603, 252] width 7 height 7
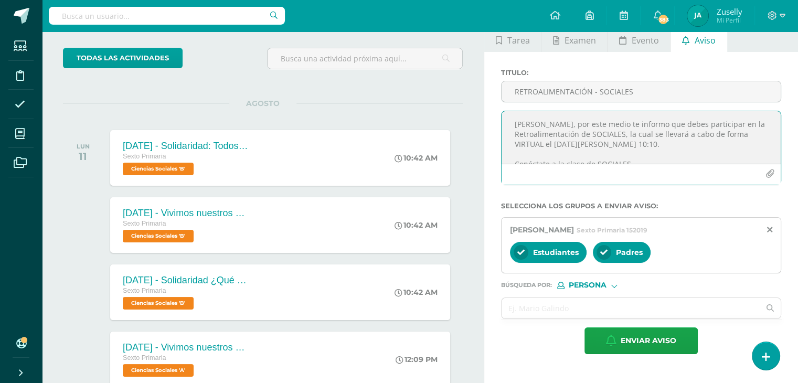
click at [598, 122] on textarea "Estimado BYRON HERNANDEZ, por este medio te informo que debes participar en la …" at bounding box center [640, 137] width 279 height 52
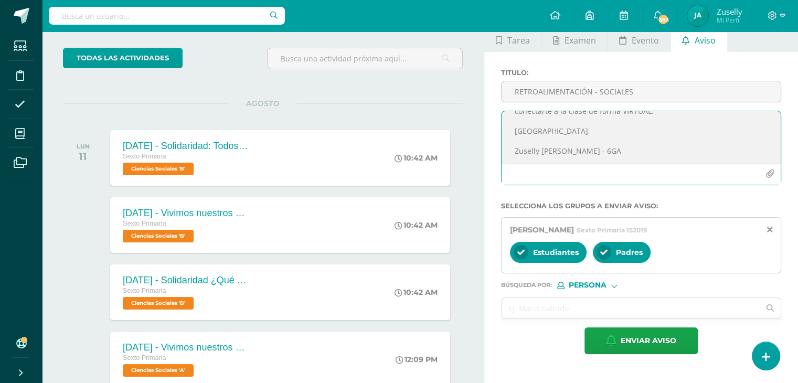
scroll to position [124, 0]
type textarea "Estimado BYRON HERNÁNDEZ, por este medio te informo que debes participar en la …"
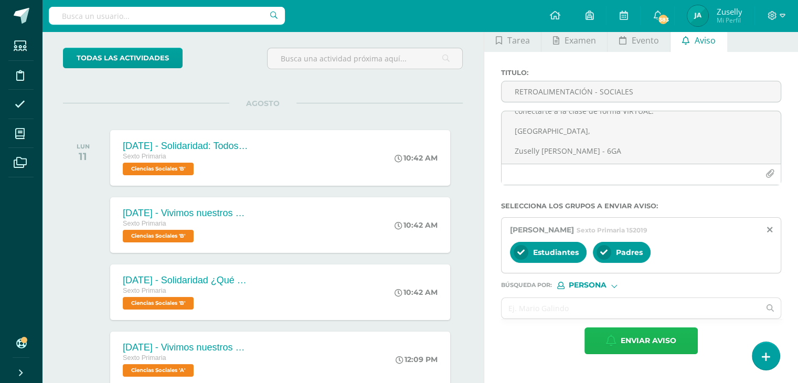
click at [652, 340] on span "Enviar aviso" at bounding box center [648, 341] width 56 height 26
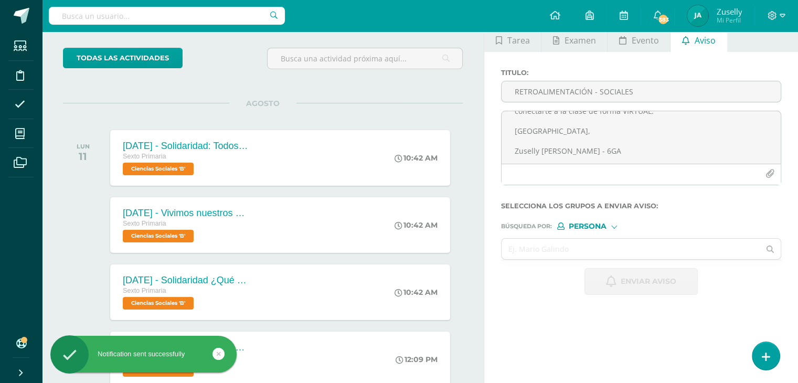
scroll to position [0, 0]
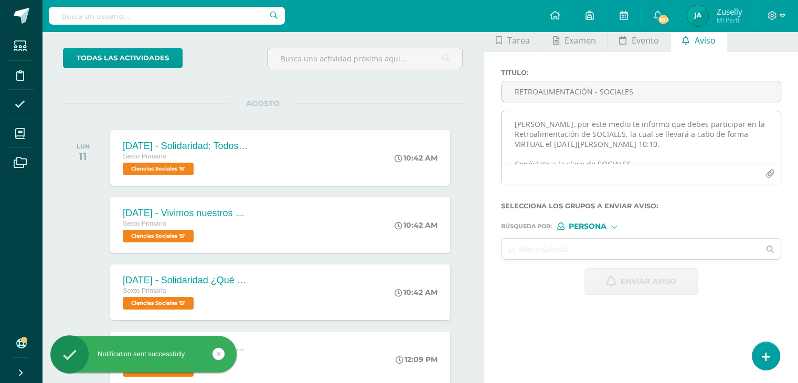
click at [542, 125] on textarea "Estimado BYRON HERNÁNDEZ, por este medio te informo que debes participar en la …" at bounding box center [640, 137] width 279 height 52
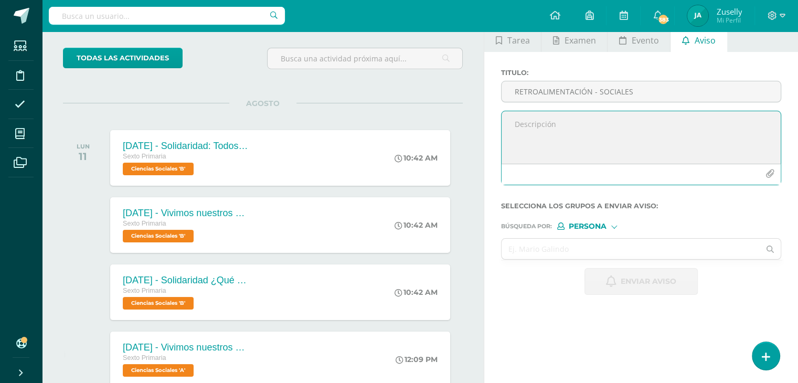
paste textarea "Estimado JULIÁN DE LA CERDA, por este medio te informo que debes participar en …"
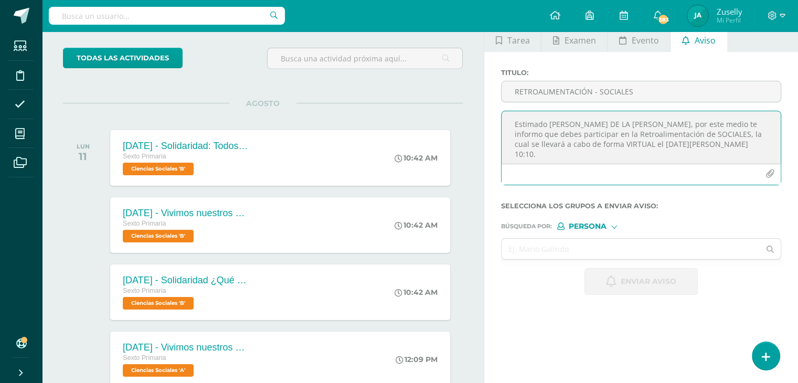
drag, startPoint x: 547, startPoint y: 124, endPoint x: 618, endPoint y: 123, distance: 70.8
click at [618, 123] on textarea "Estimado JULIÁN DE LA CERDA, por este medio te informo que debes participar en …" at bounding box center [640, 137] width 279 height 52
type textarea "Estimada NINA , por este medio te informo que debes participar en la Retroalime…"
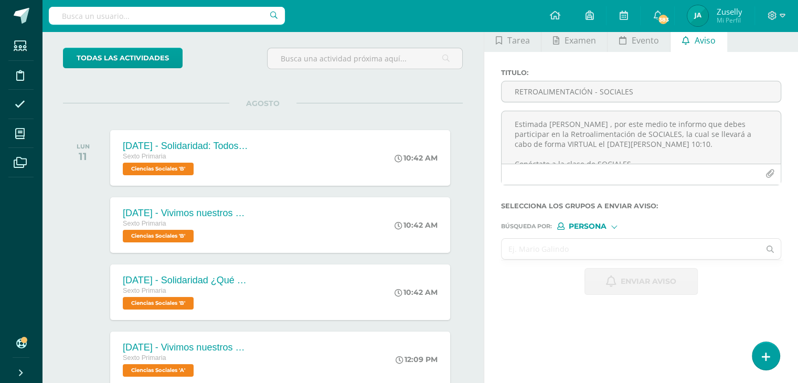
click at [610, 244] on input "text" at bounding box center [630, 249] width 258 height 20
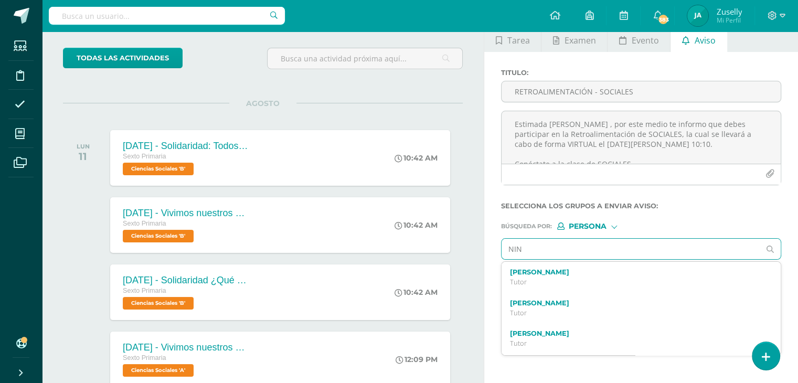
type input "NINA"
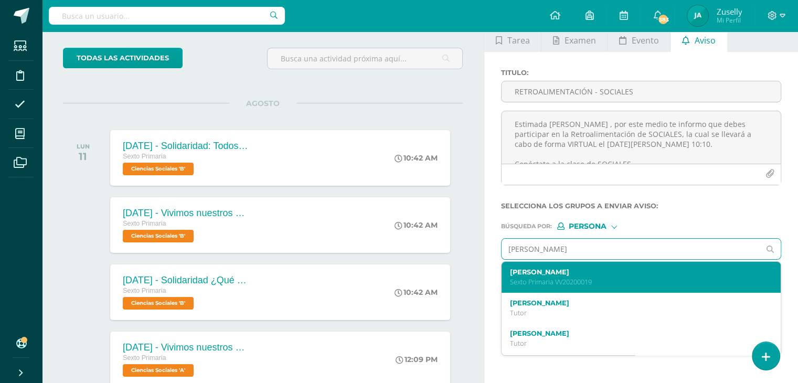
click at [604, 279] on p "Sexto Primaria VV20200019" at bounding box center [635, 281] width 251 height 9
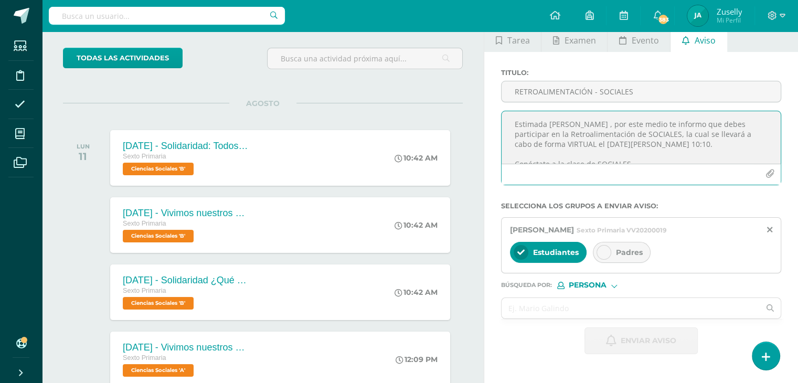
click at [565, 124] on textarea "Estimada NINA , por este medio te informo que debes participar en la Retroalime…" at bounding box center [640, 137] width 279 height 52
type textarea "Estimada NINA RODRÍGUEZ, por este medio te informo que debes participar en la R…"
click at [552, 93] on input "RETROALIMENTACIÓN - SOCIALES" at bounding box center [640, 91] width 279 height 20
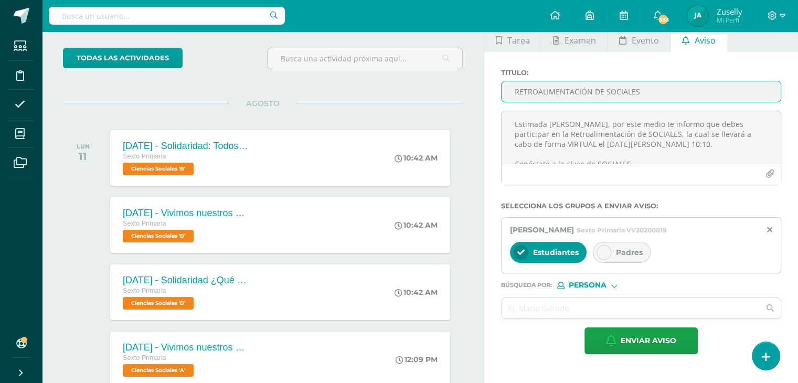
click at [601, 91] on input "RETROALIMENTACIÓN DE SOCIALES" at bounding box center [640, 91] width 279 height 20
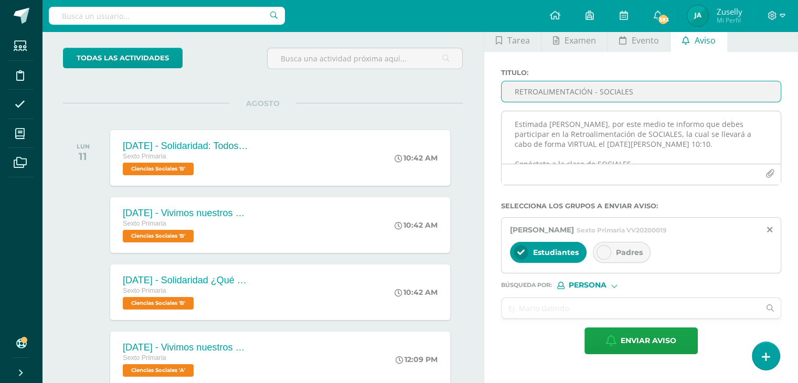
type input "RETROALIMENTACIÓN - SOCIALES"
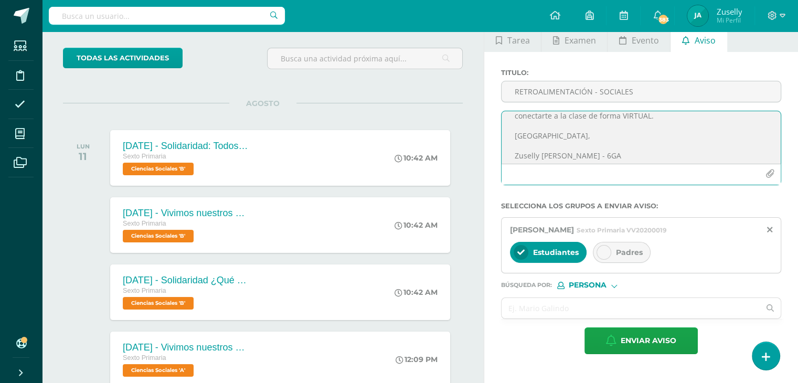
scroll to position [124, 0]
drag, startPoint x: 513, startPoint y: 124, endPoint x: 610, endPoint y: 156, distance: 102.1
click at [610, 156] on textarea "Estimada NINA RODRÍGUEZ, por este medio te informo que debes participar en la R…" at bounding box center [640, 137] width 279 height 52
click at [608, 255] on div at bounding box center [603, 252] width 15 height 15
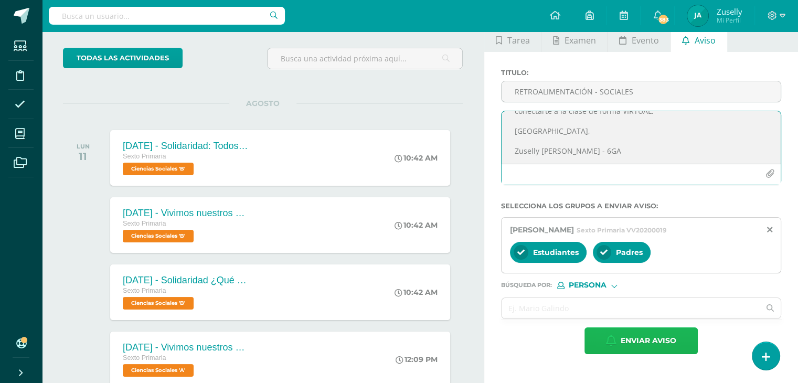
click at [631, 332] on span "Enviar aviso" at bounding box center [648, 341] width 56 height 26
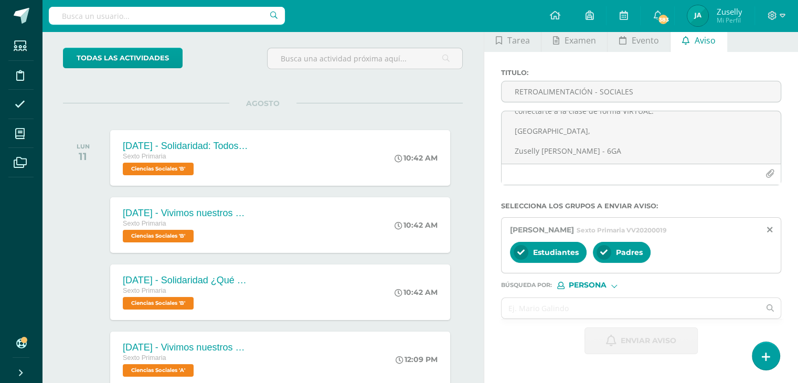
scroll to position [0, 0]
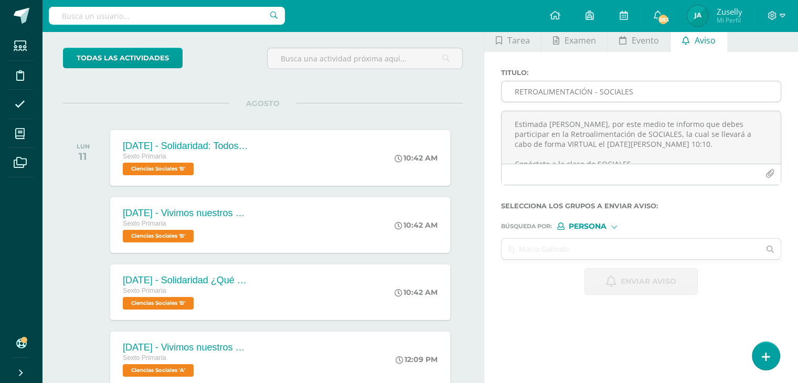
click at [512, 95] on input "RETROALIMENTACIÓN - SOCIALES" at bounding box center [640, 91] width 279 height 20
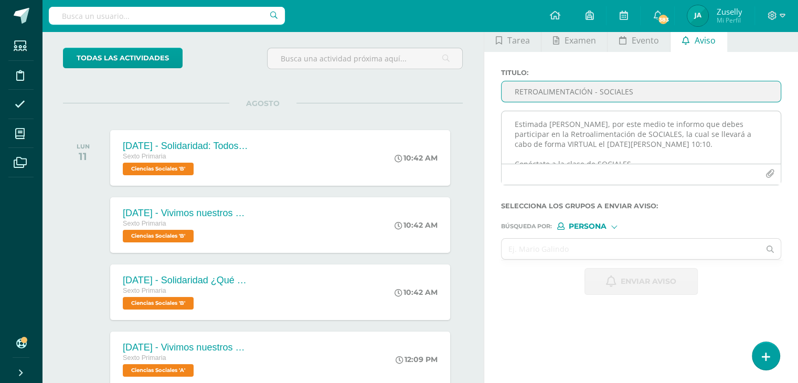
click at [507, 119] on textarea "Estimada NINA RODRÍGUEZ, por este medio te informo que debes participar en la R…" at bounding box center [640, 137] width 279 height 52
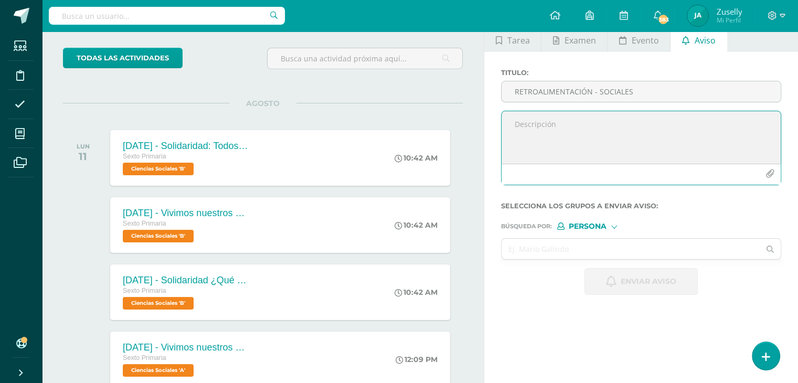
paste textarea "Estimada NINA RODRÍGUEZ, por este medio te informo que debes participar en la R…"
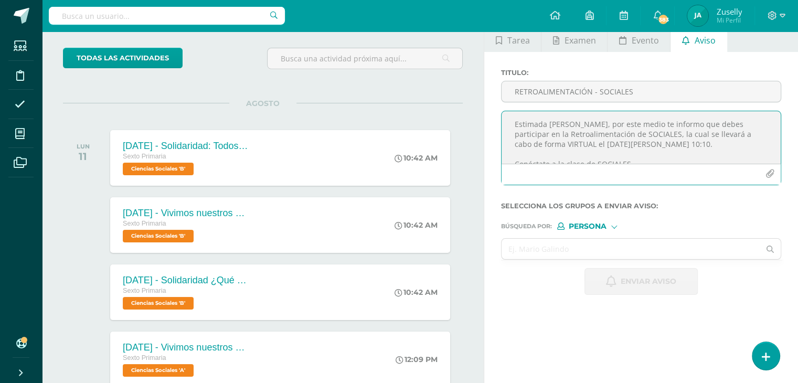
drag, startPoint x: 549, startPoint y: 122, endPoint x: 607, endPoint y: 122, distance: 57.7
click at [607, 122] on textarea "Estimada NINA RODRÍGUEZ, por este medio te informo que debes participar en la R…" at bounding box center [640, 137] width 279 height 52
type textarea "Estimada CAMILA LINT, por este medio te informo que debes participar en la Retr…"
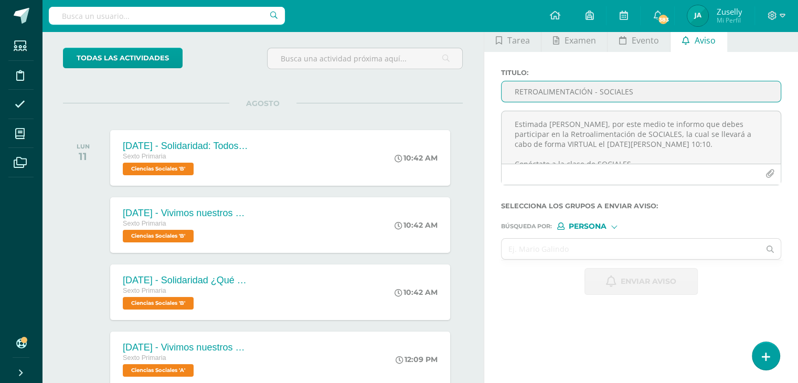
click at [573, 96] on input "RETROALIMENTACIÓN - SOCIALES" at bounding box center [640, 91] width 279 height 20
type input "RETROALIMENTACIÓN - SOCIALES"
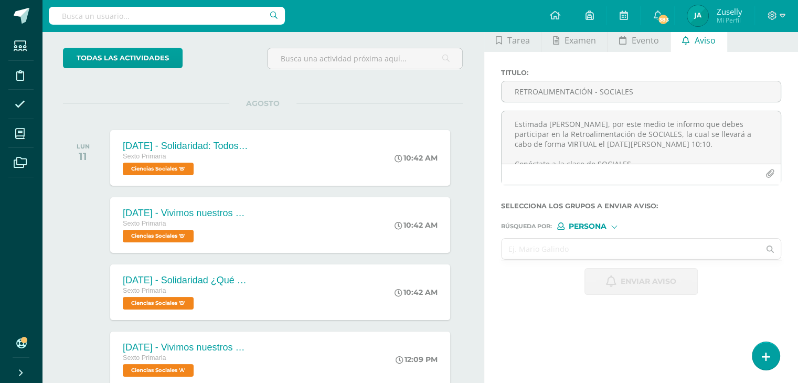
click at [612, 249] on input "text" at bounding box center [630, 249] width 258 height 20
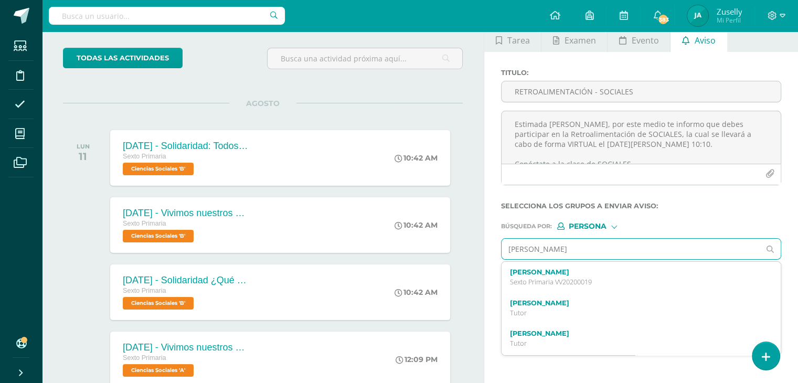
type input "CAMILA"
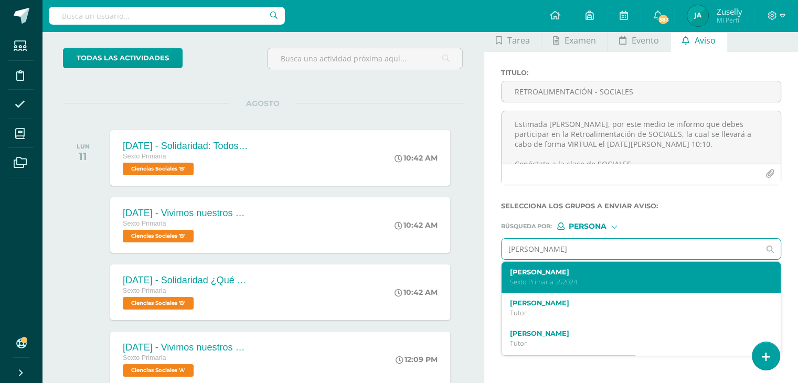
click at [596, 274] on label "Camila Lucía Lint Prado" at bounding box center [635, 272] width 251 height 8
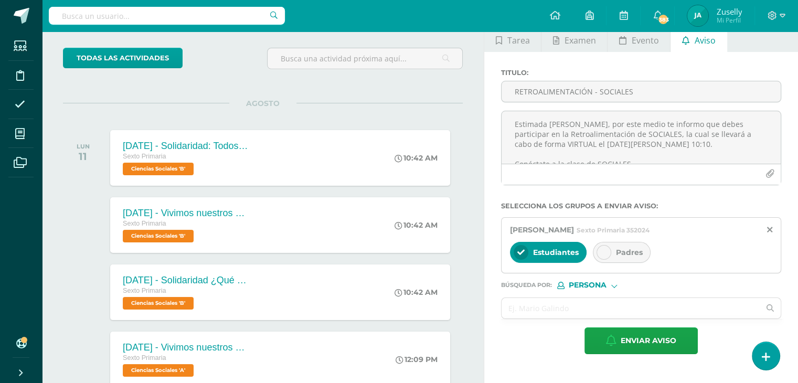
click at [603, 251] on icon at bounding box center [603, 252] width 7 height 7
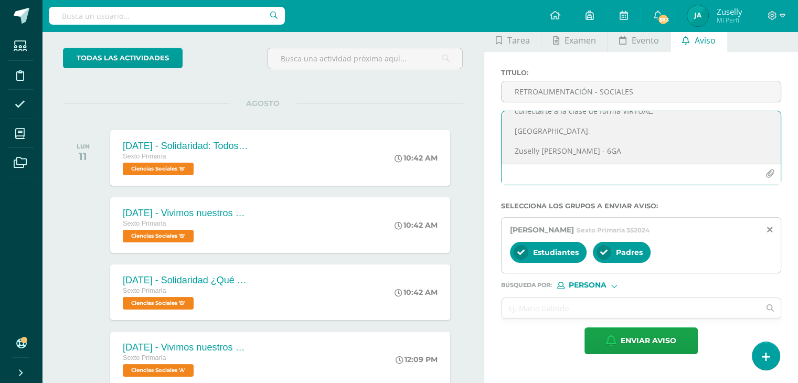
scroll to position [124, 0]
click at [641, 338] on span "Enviar aviso" at bounding box center [648, 341] width 56 height 26
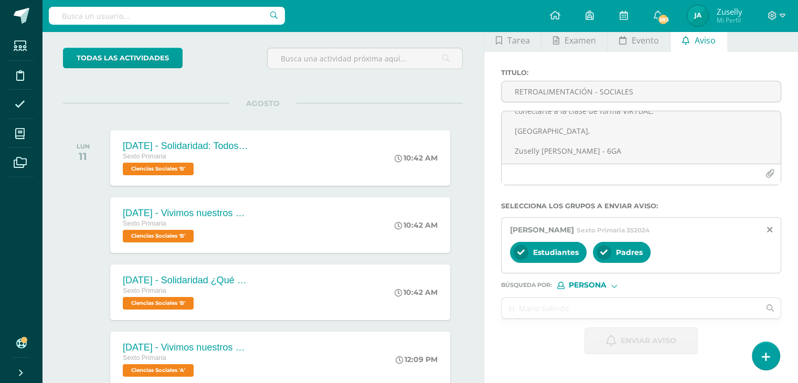
scroll to position [0, 0]
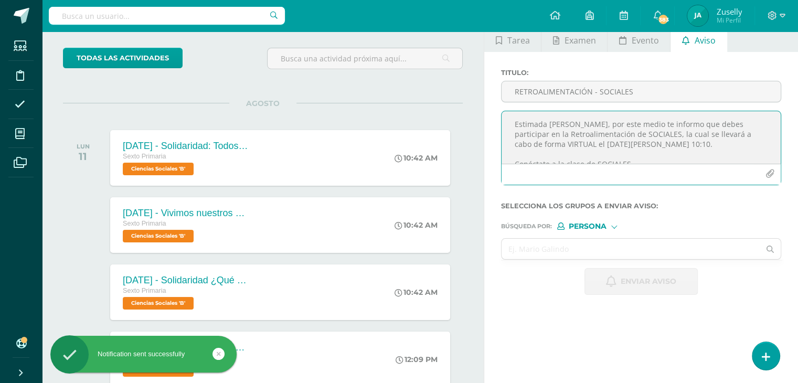
click at [516, 126] on textarea "Estimada CAMILA LINT, por este medio te informo que debes participar en la Retr…" at bounding box center [640, 137] width 279 height 52
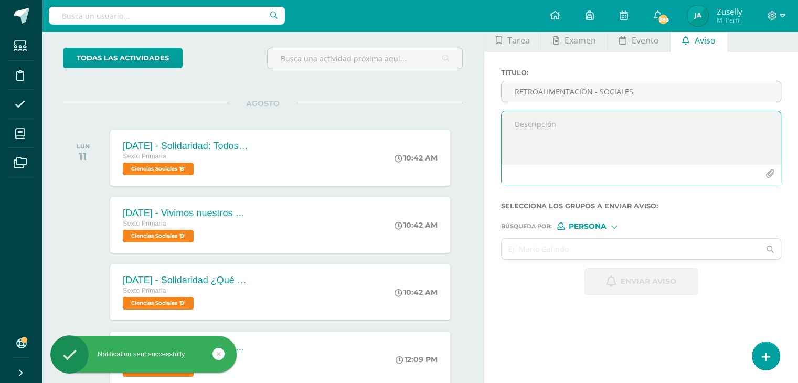
paste textarea "Estimada NINA RODRÍGUEZ, por este medio te informo que debes participar en la R…"
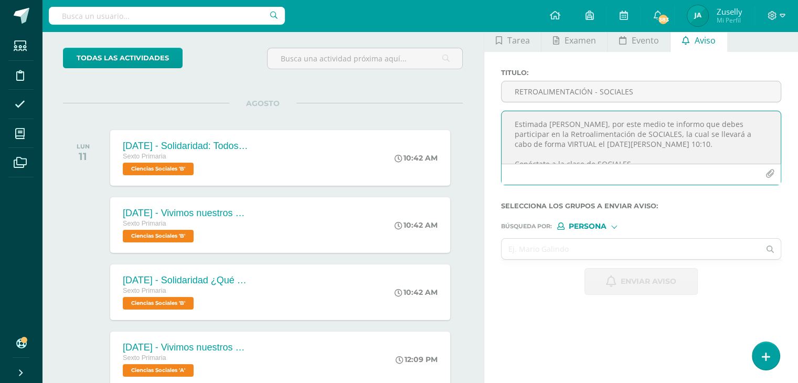
drag, startPoint x: 547, startPoint y: 123, endPoint x: 606, endPoint y: 123, distance: 58.7
click at [606, 123] on textarea "Estimada NINA RODRÍGUEZ, por este medio te informo que debes participar en la R…" at bounding box center [640, 137] width 279 height 52
type textarea "Estimada ADRIANA RODRÍGUEZ, por este medio te informo que debes participar en l…"
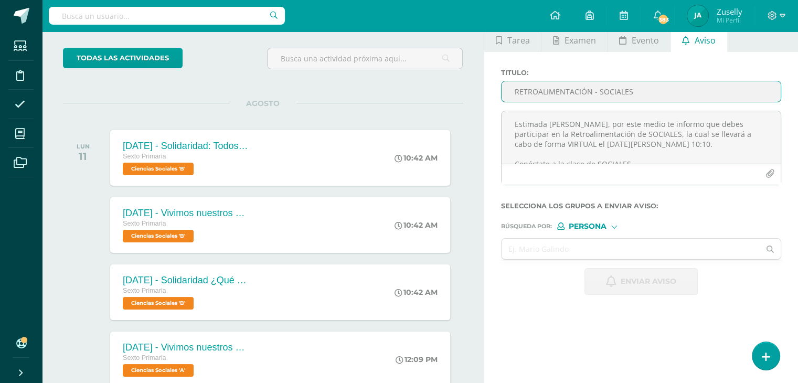
click at [555, 86] on input "RETROALIMENTACIÓN - SOCIALES" at bounding box center [640, 91] width 279 height 20
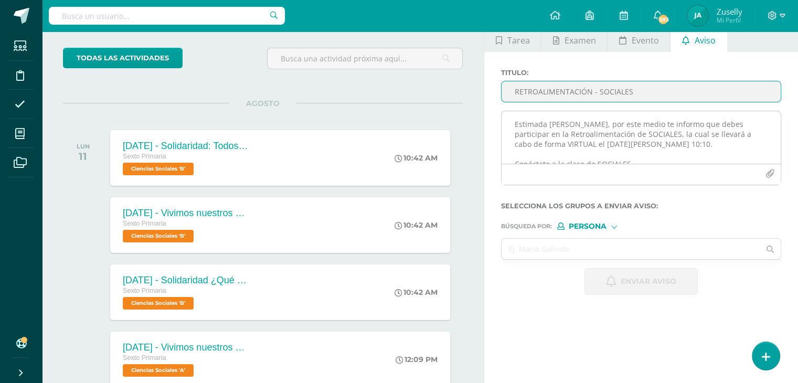
type input "RETROALIMENTACIÓN - SOCIALES"
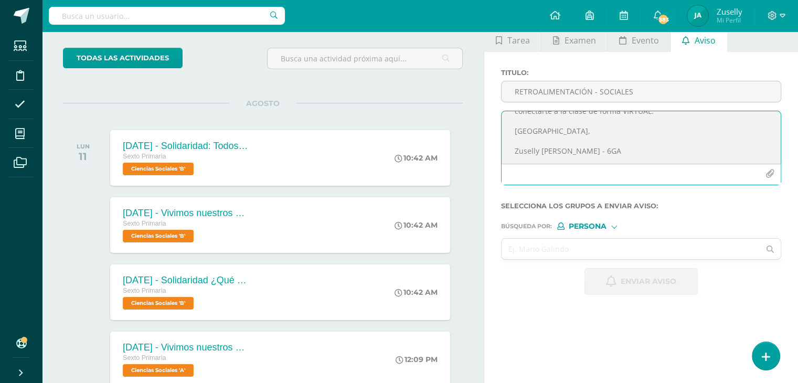
scroll to position [124, 0]
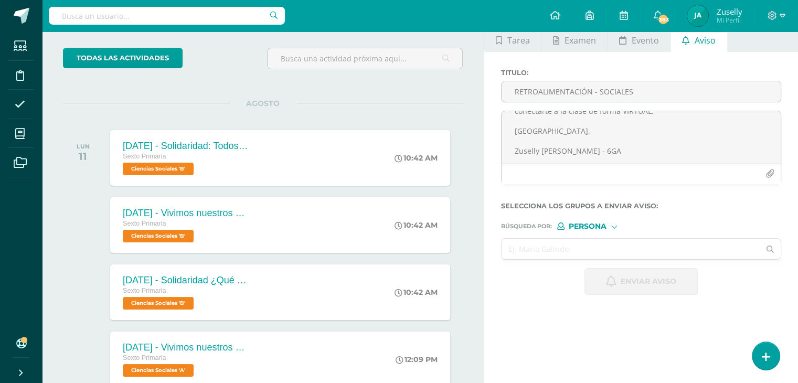
click at [599, 255] on input "text" at bounding box center [630, 249] width 258 height 20
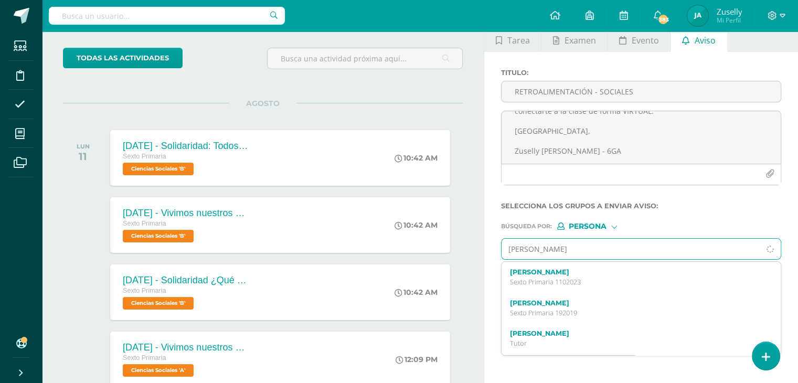
type input "ADRIA"
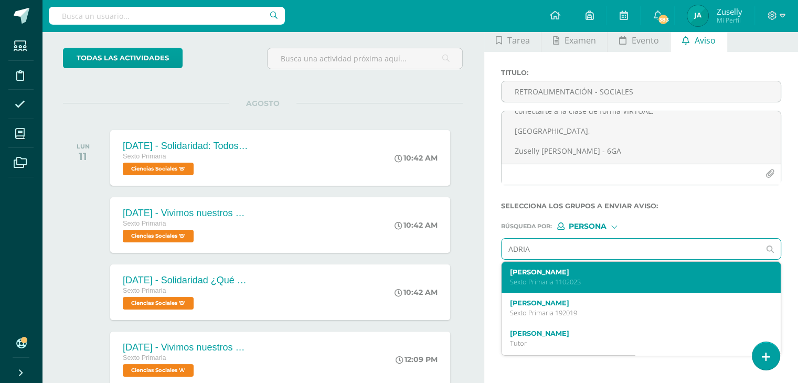
click at [600, 270] on label "Adriana Sarahi Rodriguez Pérez" at bounding box center [635, 272] width 251 height 8
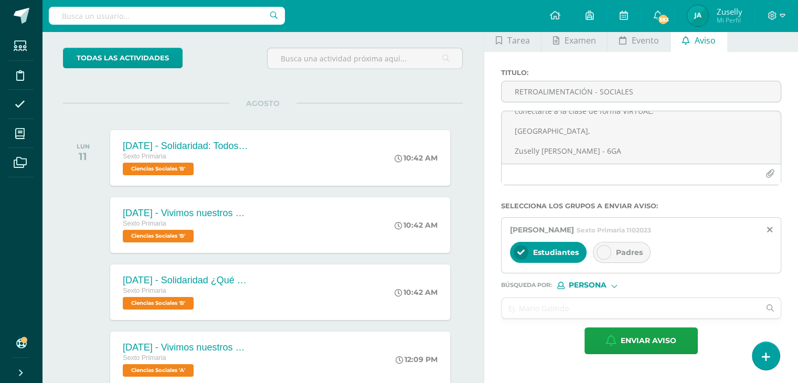
click at [604, 252] on icon at bounding box center [603, 252] width 7 height 7
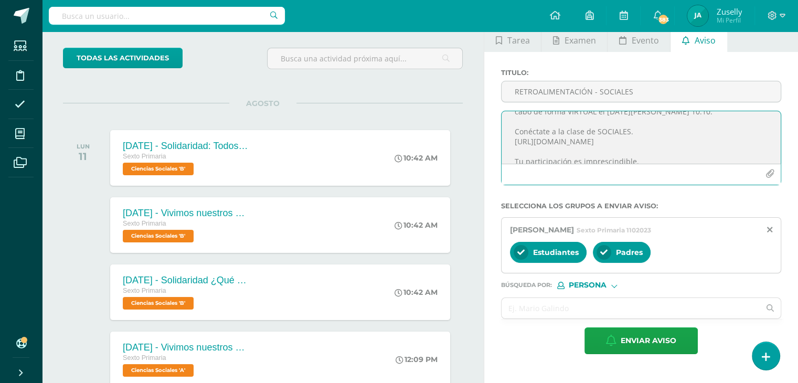
scroll to position [0, 0]
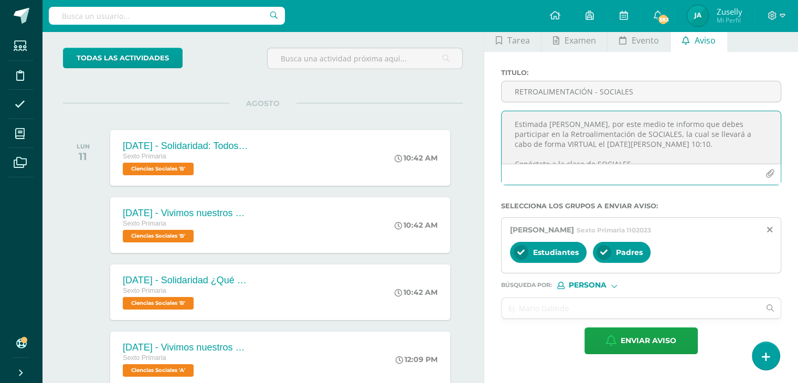
click at [602, 123] on textarea "Estimada ADRIANA RODRÍGUEZ, por este medio te informo que debes participar en l…" at bounding box center [640, 137] width 279 height 52
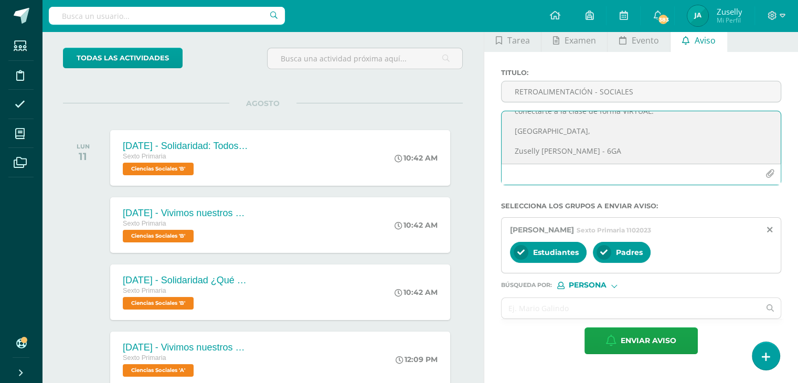
scroll to position [124, 0]
type textarea "Estimada ADRIANA RODRIGUEZ, por este medio te informo que debes participar en l…"
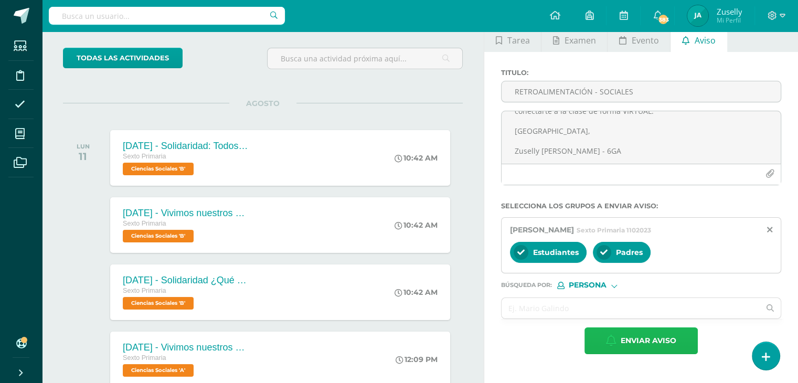
click at [656, 333] on span "Enviar aviso" at bounding box center [648, 341] width 56 height 26
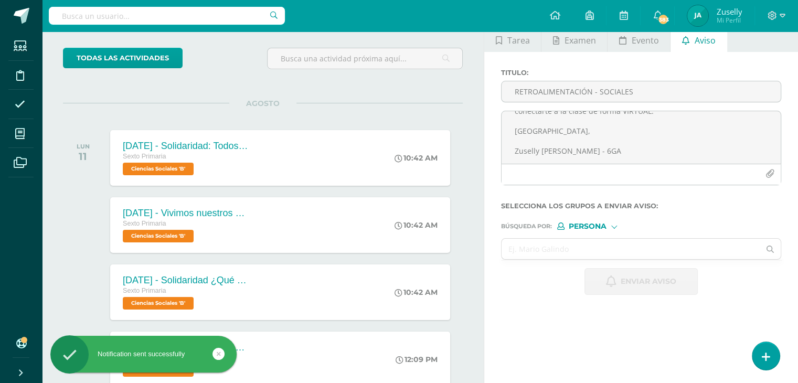
scroll to position [0, 0]
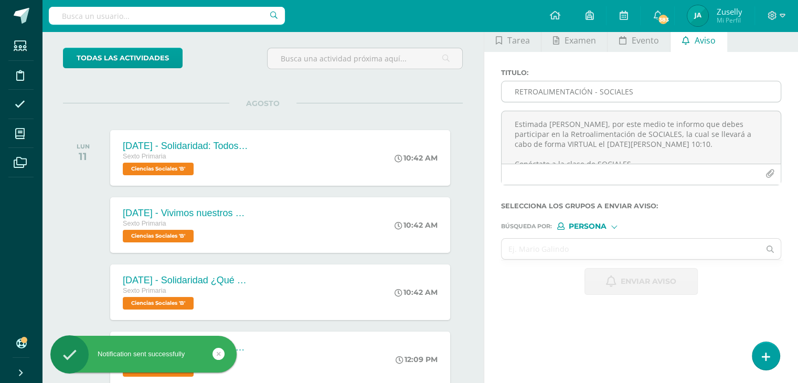
click at [548, 93] on input "RETROALIMENTACIÓN - SOCIALES" at bounding box center [640, 91] width 279 height 20
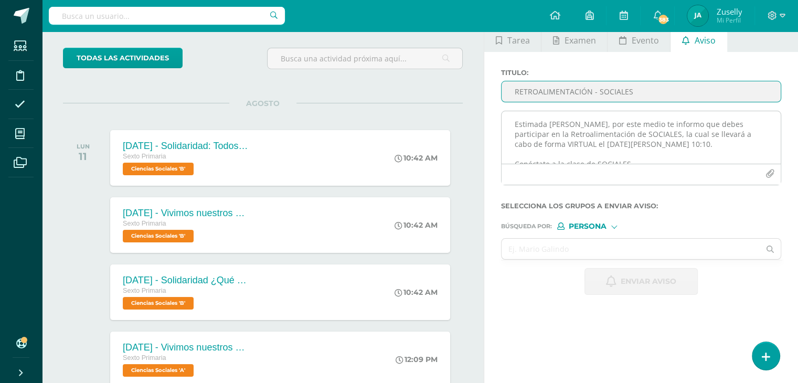
type input "RETROALIMENTACIÓN - SOCIALES"
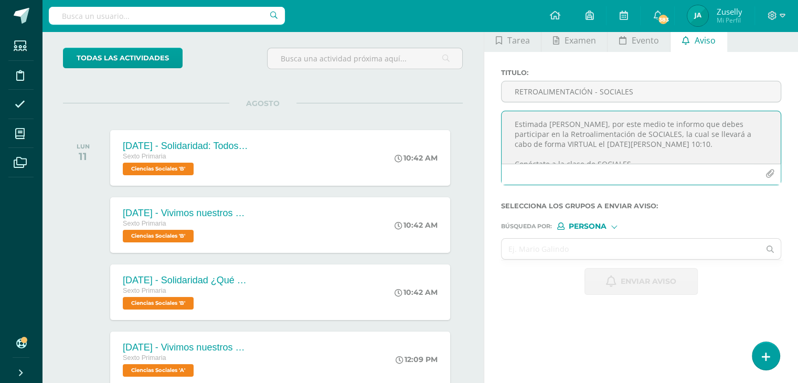
click at [533, 120] on textarea "Estimada ADRIANA RODRIGUEZ, por este medio te informo que debes participar en l…" at bounding box center [640, 137] width 279 height 52
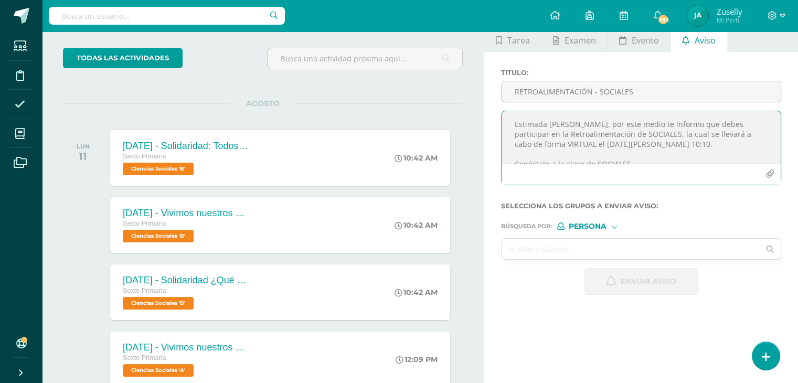
click at [569, 120] on textarea "Estimada ADRIANA RODRIGUEZ, por este medio te informo que debes participar en l…" at bounding box center [640, 137] width 279 height 52
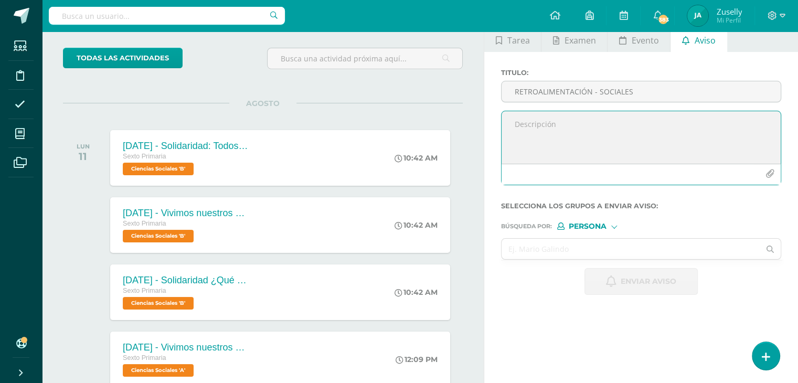
paste textarea "¡Felicitaciones, aprobaste tu evaluación de MATERIA, por lo que NO necesitas as…"
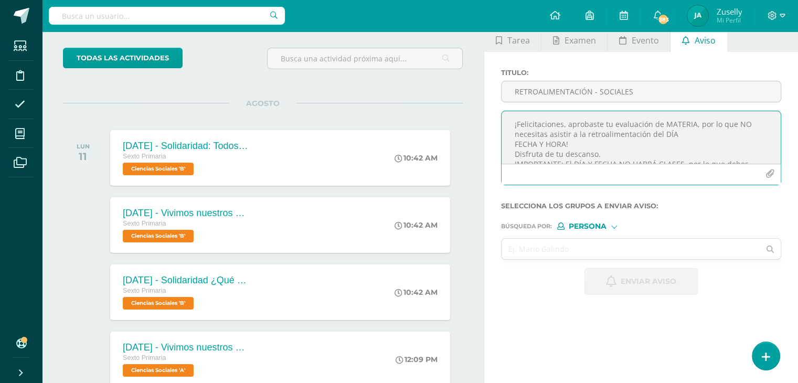
drag, startPoint x: 660, startPoint y: 123, endPoint x: 690, endPoint y: 122, distance: 29.4
click at [690, 122] on textarea "¡Felicitaciones, aprobaste tu evaluación de MATERIA, por lo que NO necesitas as…" at bounding box center [640, 137] width 279 height 52
drag, startPoint x: 661, startPoint y: 133, endPoint x: 565, endPoint y: 145, distance: 96.8
click at [565, 145] on textarea "¡Felicitaciones, aprobaste tu evaluación de SOCIALES, por lo que NO necesitas a…" at bounding box center [640, 137] width 279 height 52
click at [563, 141] on textarea "¡Felicitaciones, aprobaste tu evaluación de SOCIALES, por lo que NO necesitas a…" at bounding box center [640, 137] width 279 height 52
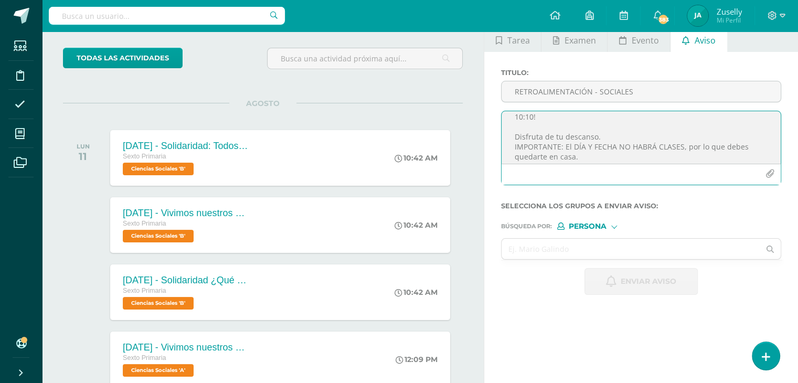
scroll to position [30, 0]
click at [599, 136] on textarea "¡Felicitaciones, aprobaste tu evaluación de SOCIALES, por lo que NO necesitas a…" at bounding box center [640, 137] width 279 height 52
drag, startPoint x: 563, startPoint y: 120, endPoint x: 613, endPoint y: 121, distance: 50.9
click at [613, 121] on textarea "¡Felicitaciones, aprobaste tu evaluación de SOCIALES, por lo que NO necesitas a…" at bounding box center [640, 137] width 279 height 52
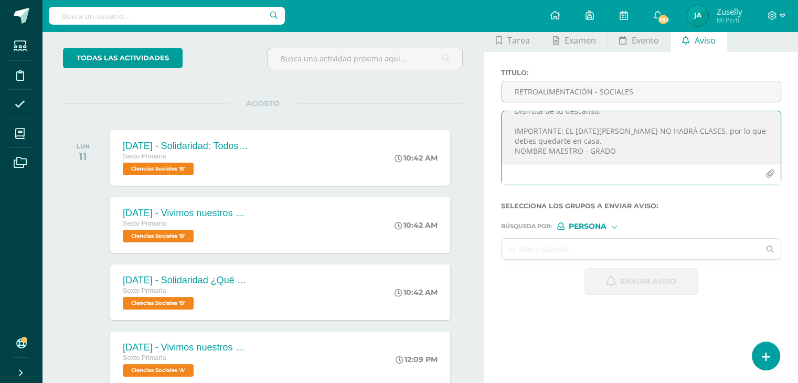
click at [605, 128] on textarea "¡Felicitaciones, aprobaste tu evaluación de SOCIALES, por lo que NO necesitas a…" at bounding box center [640, 137] width 279 height 52
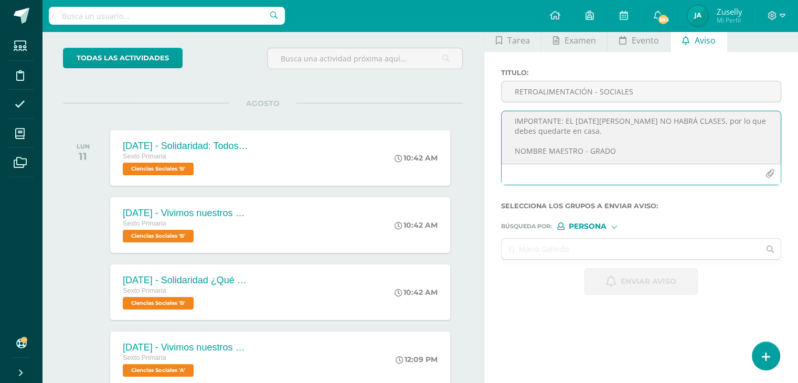
scroll to position [73, 0]
drag, startPoint x: 513, startPoint y: 139, endPoint x: 617, endPoint y: 143, distance: 103.9
click at [617, 143] on textarea "¡Felicitaciones, aprobaste tu evaluación de SOCIALES, por lo que NO necesitas a…" at bounding box center [640, 137] width 279 height 52
type textarea "¡Felicitaciones, aprobaste tu evaluación de SOCIALES, por lo que NO necesitas a…"
click at [615, 226] on div at bounding box center [614, 226] width 6 height 6
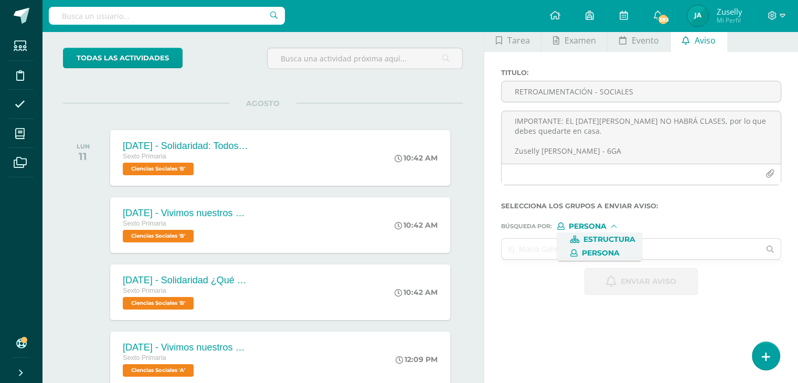
click at [615, 236] on span "Estructura" at bounding box center [609, 239] width 52 height 6
click at [602, 246] on input "text" at bounding box center [630, 249] width 258 height 20
type input "sexto"
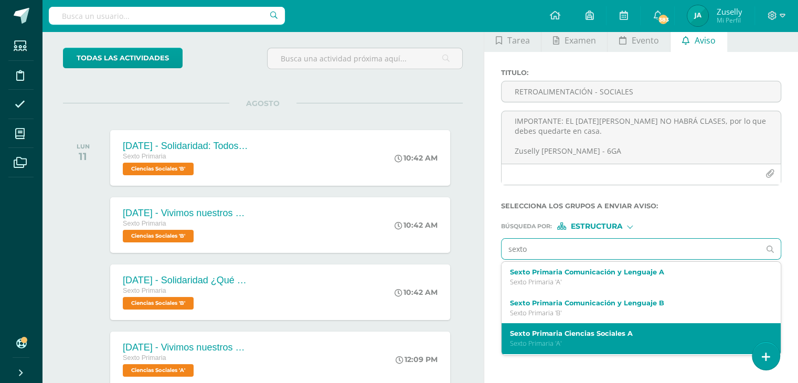
click at [585, 334] on label "Sexto Primaria Ciencias Sociales A" at bounding box center [635, 333] width 251 height 8
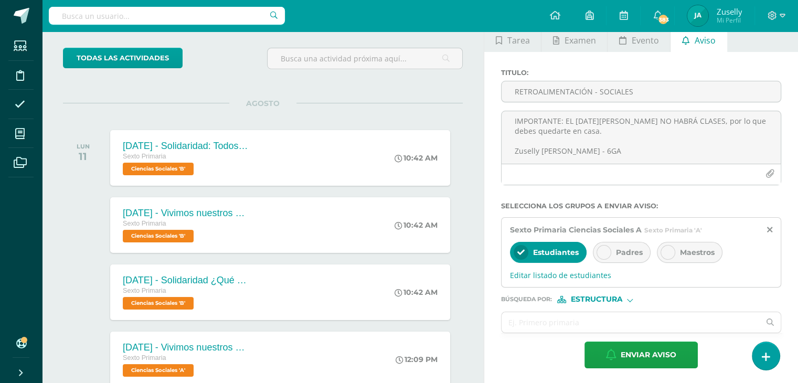
click at [601, 252] on icon at bounding box center [603, 252] width 7 height 7
click at [589, 274] on span "Editar listado de estudiantes" at bounding box center [641, 275] width 262 height 10
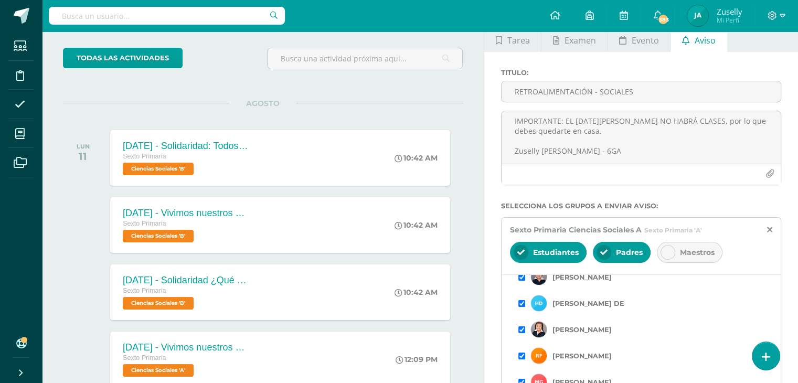
scroll to position [79, 0]
click at [522, 300] on input "checkbox" at bounding box center [521, 301] width 7 height 7
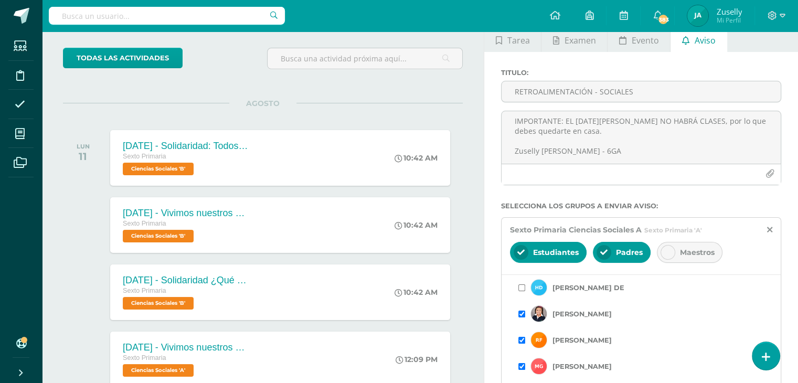
scroll to position [98, 0]
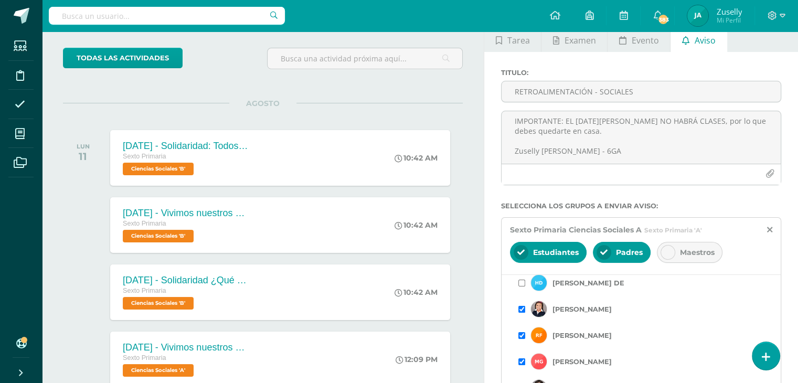
click at [520, 333] on input "checkbox" at bounding box center [521, 335] width 7 height 7
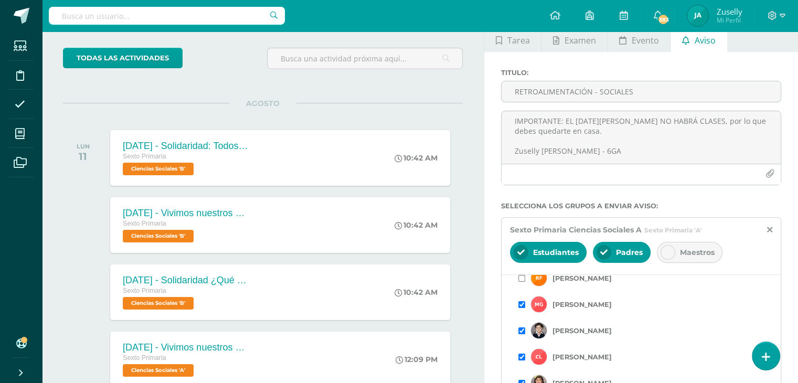
scroll to position [156, 0]
click at [520, 328] on input "checkbox" at bounding box center [521, 329] width 7 height 7
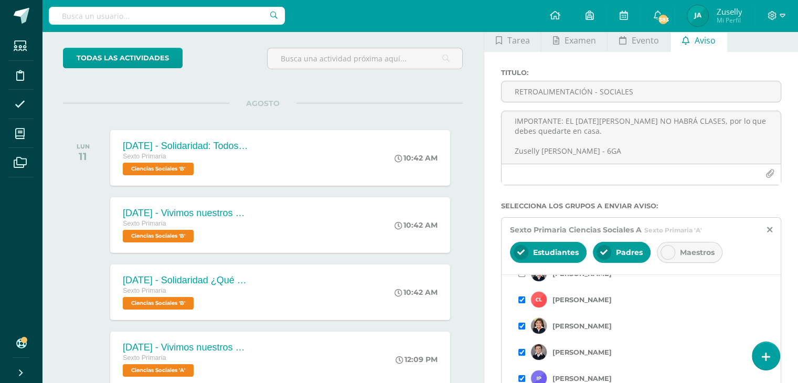
scroll to position [220, 0]
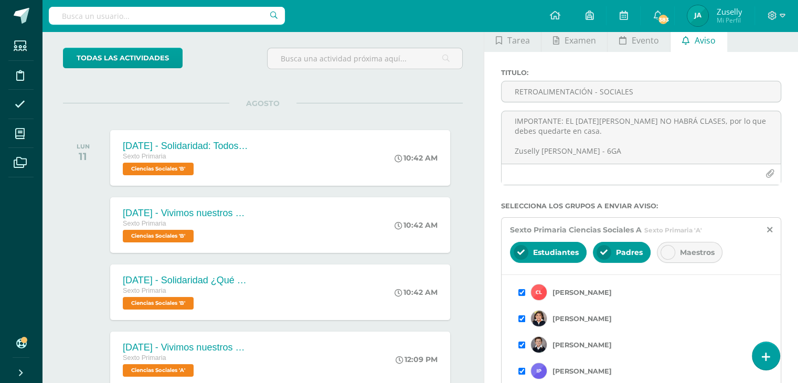
click at [521, 292] on input "checkbox" at bounding box center [521, 292] width 7 height 7
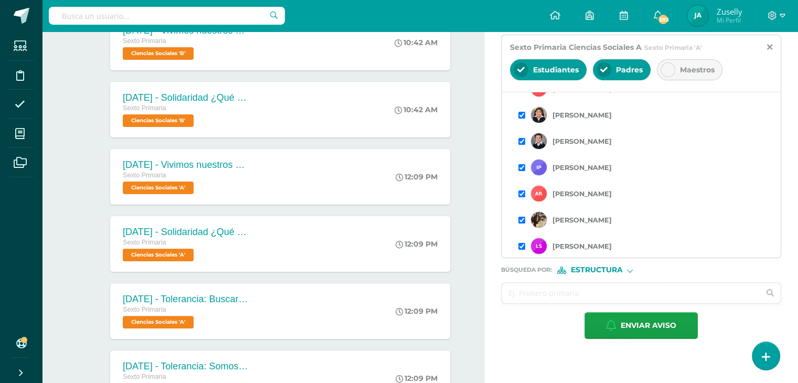
scroll to position [242, 0]
click at [519, 190] on input "checkbox" at bounding box center [521, 192] width 7 height 7
click at [522, 217] on input "checkbox" at bounding box center [521, 218] width 7 height 7
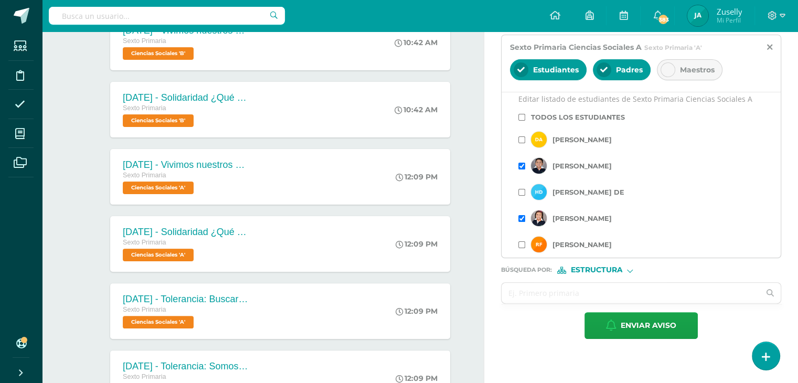
scroll to position [0, 0]
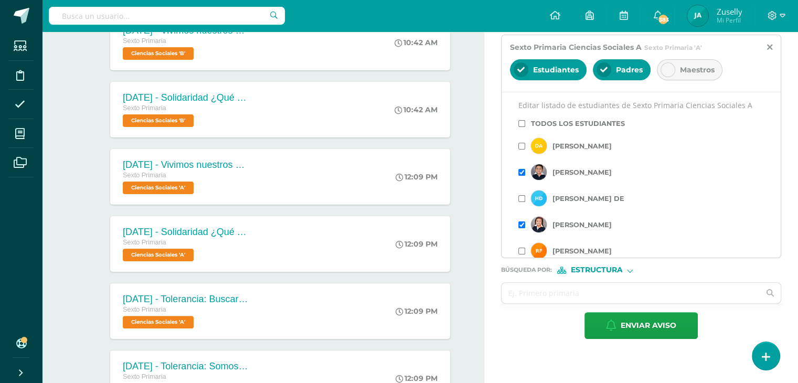
click at [522, 143] on input "checkbox" at bounding box center [521, 146] width 7 height 7
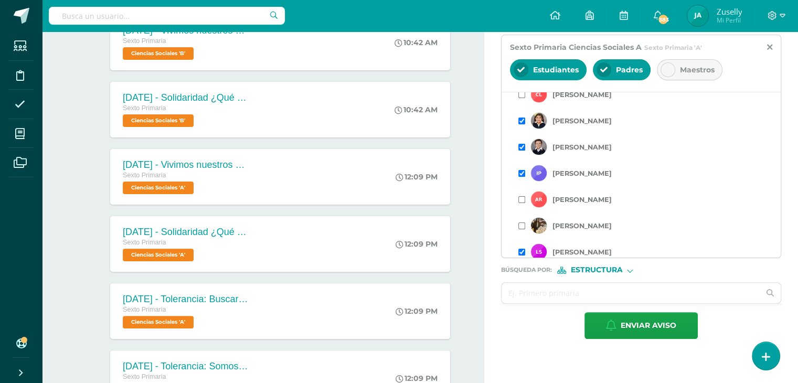
scroll to position [242, 0]
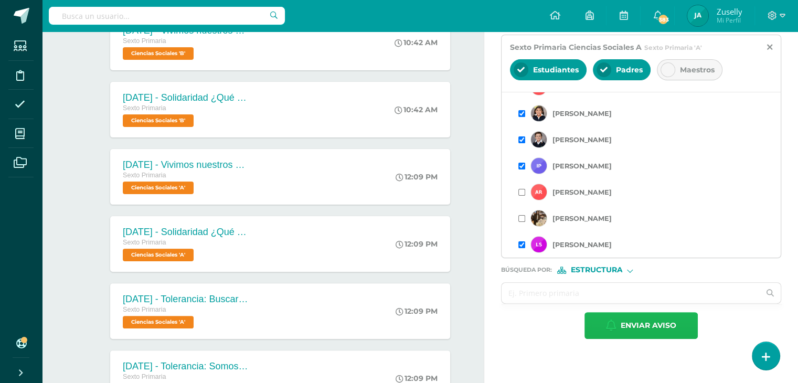
click at [659, 321] on span "Enviar aviso" at bounding box center [648, 326] width 56 height 26
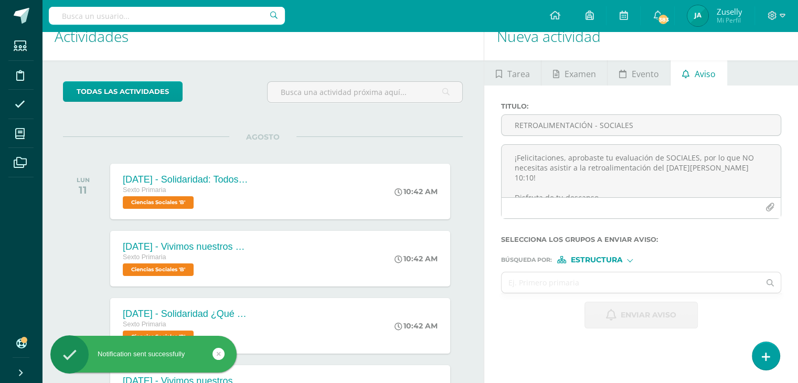
scroll to position [0, 0]
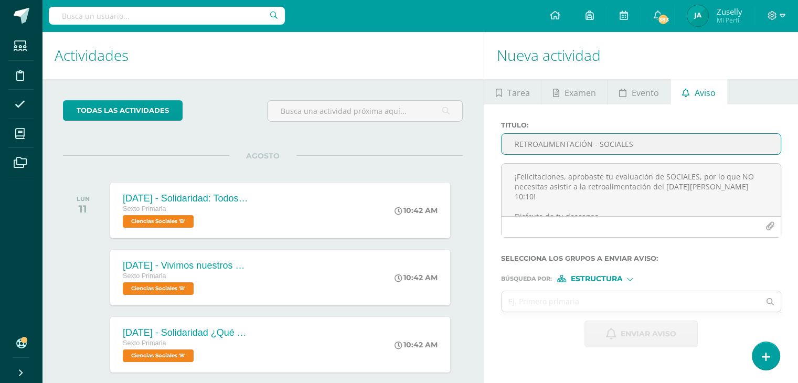
click at [585, 143] on input "RETROALIMENTACIÓN - SOCIALES" at bounding box center [640, 144] width 279 height 20
click at [526, 146] on input "RETROALIMENTACIÓN - SOCIALES" at bounding box center [640, 144] width 279 height 20
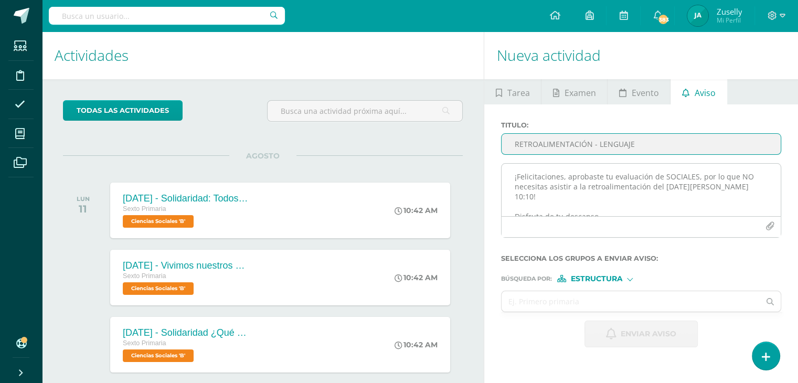
type input "RETROALIMENTACIÓN - LENGUAJE"
click at [533, 172] on textarea "¡Felicitaciones, aprobaste tu evaluación de SOCIALES, por lo que NO necesitas a…" at bounding box center [640, 190] width 279 height 52
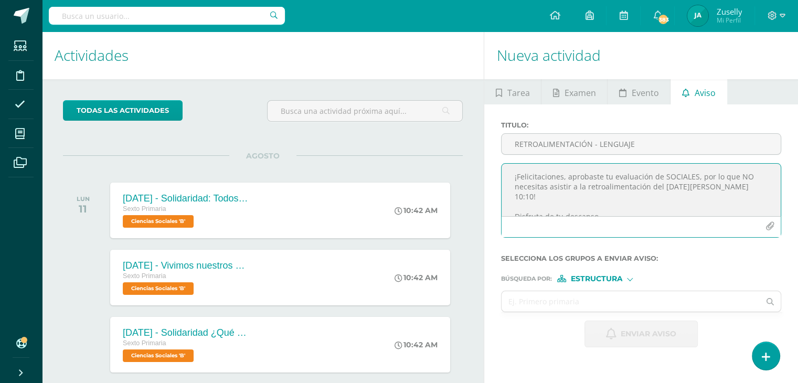
click at [533, 172] on textarea "¡Felicitaciones, aprobaste tu evaluación de SOCIALES, por lo que NO necesitas a…" at bounding box center [640, 190] width 279 height 52
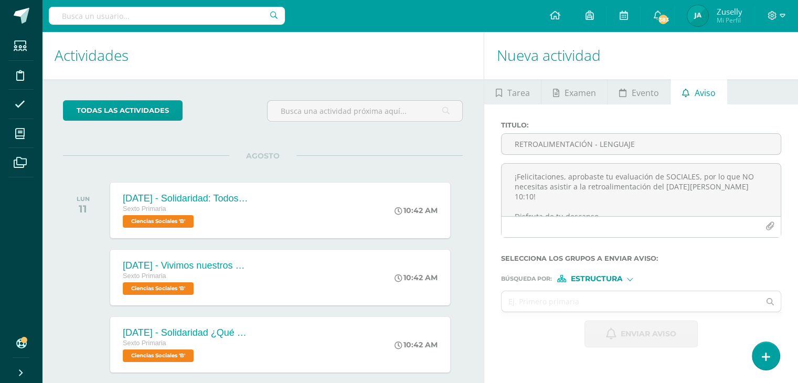
click at [358, 48] on h1 "Actividades" at bounding box center [263, 55] width 416 height 48
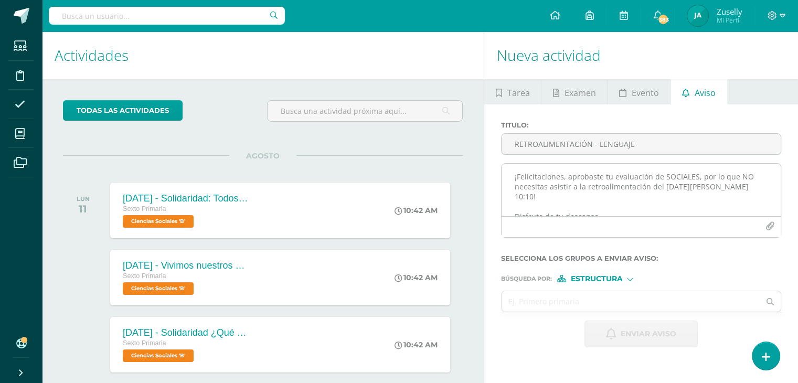
click at [567, 178] on textarea "¡Felicitaciones, aprobaste tu evaluación de SOCIALES, por lo que NO necesitas a…" at bounding box center [640, 190] width 279 height 52
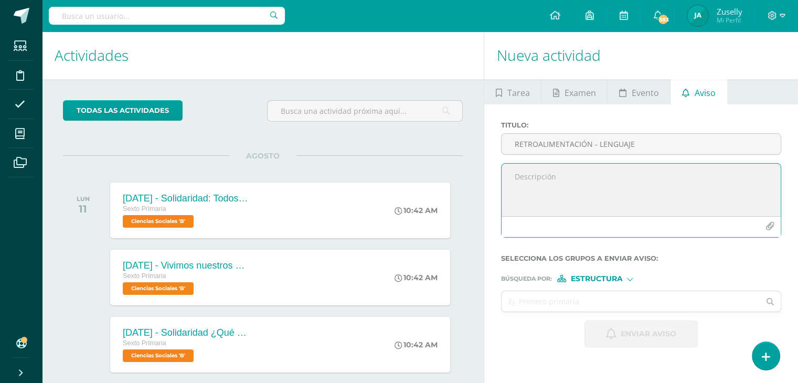
paste textarea "Estimado NOMBRE APELLIDO DEL ALUMNO, por este medio te informo que debes partic…"
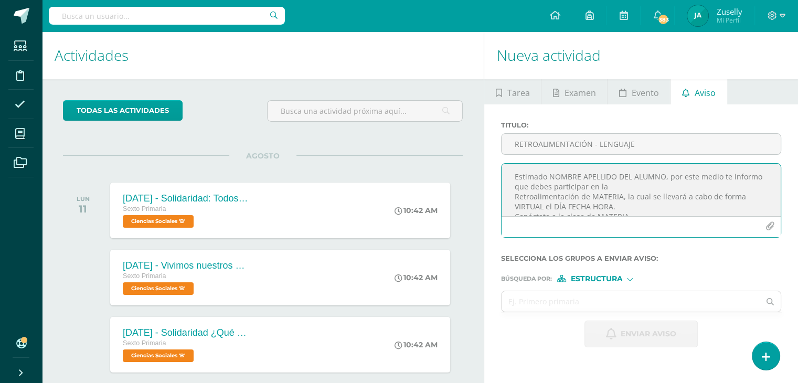
click at [545, 177] on textarea "Estimado NOMBRE APELLIDO DEL ALUMNO, por este medio te informo que debes partic…" at bounding box center [640, 190] width 279 height 52
click at [552, 175] on textarea "Estimada NOMBRE APELLIDO DEL ALUMNO, por este medio te informo que debes partic…" at bounding box center [640, 190] width 279 height 52
drag, startPoint x: 552, startPoint y: 175, endPoint x: 662, endPoint y: 178, distance: 110.2
click at [662, 178] on textarea "Estimada NOMBRE APELLIDO DEL ALUMNO, por este medio te informo que debes partic…" at bounding box center [640, 190] width 279 height 52
click at [515, 196] on textarea "Estimada NATALIA MORALES, por este medio te informo que debes participar en la …" at bounding box center [640, 190] width 279 height 52
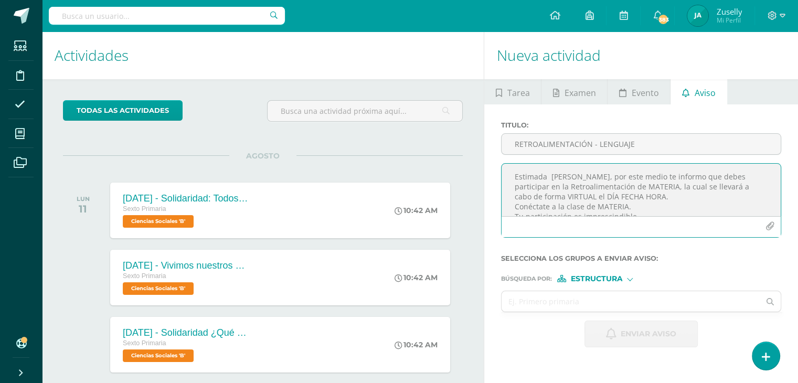
drag, startPoint x: 644, startPoint y: 185, endPoint x: 672, endPoint y: 185, distance: 28.3
click at [672, 185] on textarea "Estimada NATALIA MORALES, por este medio te informo que debes participar en la …" at bounding box center [640, 190] width 279 height 52
drag, startPoint x: 605, startPoint y: 197, endPoint x: 661, endPoint y: 196, distance: 56.1
click at [661, 196] on textarea "Estimada NATALIA MORALES, por este medio te informo que debes participar en la …" at bounding box center [640, 190] width 279 height 52
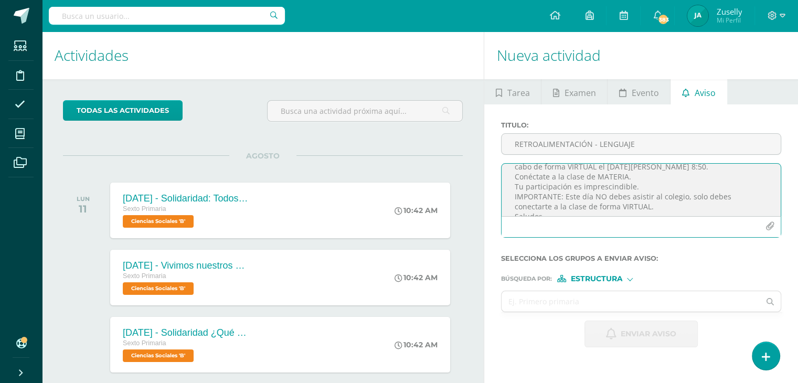
drag, startPoint x: 596, startPoint y: 177, endPoint x: 623, endPoint y: 176, distance: 27.8
click at [623, 176] on textarea "Estimada NATALIA MORALES, por este medio te informo que debes participar en la …" at bounding box center [640, 190] width 279 height 52
click at [619, 174] on textarea "Estimada NATALIA MORALES, por este medio te informo que debes participar en la …" at bounding box center [640, 190] width 279 height 52
click at [624, 176] on textarea "Estimada NATALIA MORALES, por este medio te informo que debes participar en la …" at bounding box center [640, 190] width 279 height 52
click at [643, 178] on textarea "Estimada NATALIA MORALES, por este medio te informo que debes participar en la …" at bounding box center [640, 190] width 279 height 52
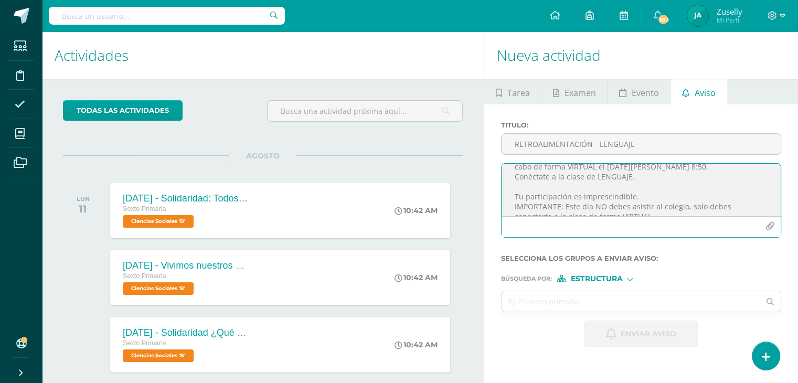
paste textarea "https://meet.google.com/pfn-bkmo-nce"
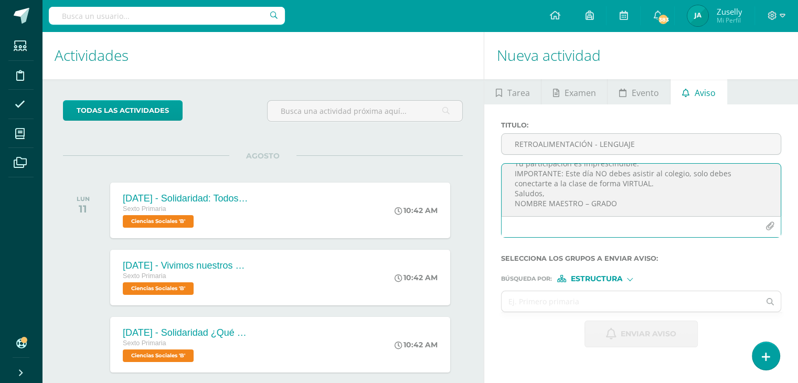
scroll to position [83, 0]
click at [659, 178] on textarea "Estimada NATALIA MORALES, por este medio te informo que debes participar en la …" at bounding box center [640, 190] width 279 height 52
click at [570, 181] on textarea "Estimada NATALIA MORALES, por este medio te informo que debes participar en la …" at bounding box center [640, 190] width 279 height 52
click at [514, 203] on textarea "Estimada NATALIA MORALES, por este medio te informo que debes participar en la …" at bounding box center [640, 190] width 279 height 52
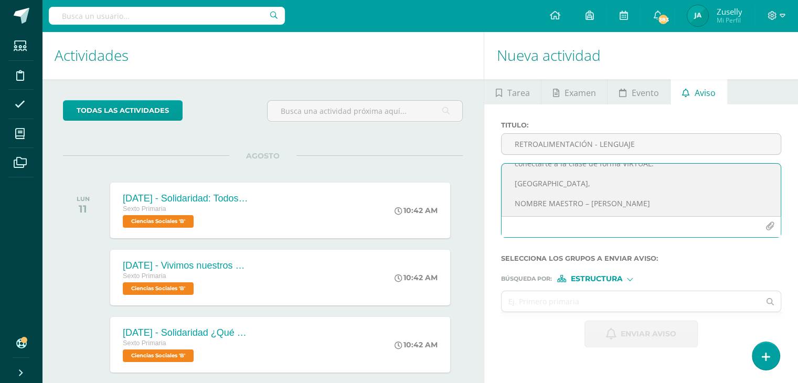
drag, startPoint x: 514, startPoint y: 203, endPoint x: 634, endPoint y: 207, distance: 120.1
click at [631, 207] on textarea "Estimada NATALIA MORALES, por este medio te informo que debes participar en la …" at bounding box center [640, 190] width 279 height 52
drag, startPoint x: 514, startPoint y: 177, endPoint x: 639, endPoint y: 214, distance: 130.2
click at [639, 214] on textarea "Estimada NATALIA MORALES, por este medio te informo que debes participar en la …" at bounding box center [640, 190] width 279 height 52
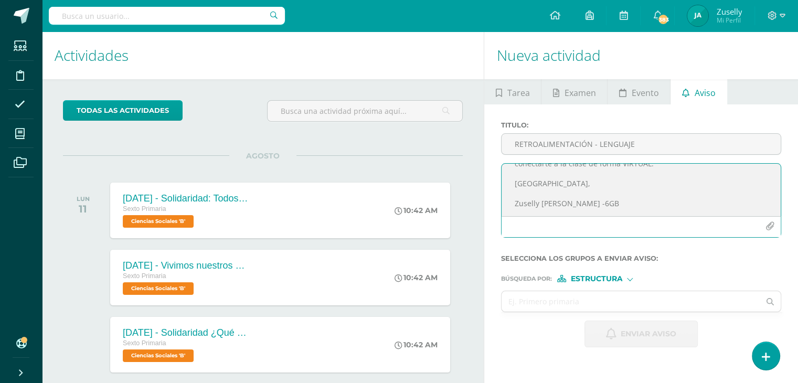
type textarea "Estimada NATALIA MORALES, por este medio te informo que debes participar en la …"
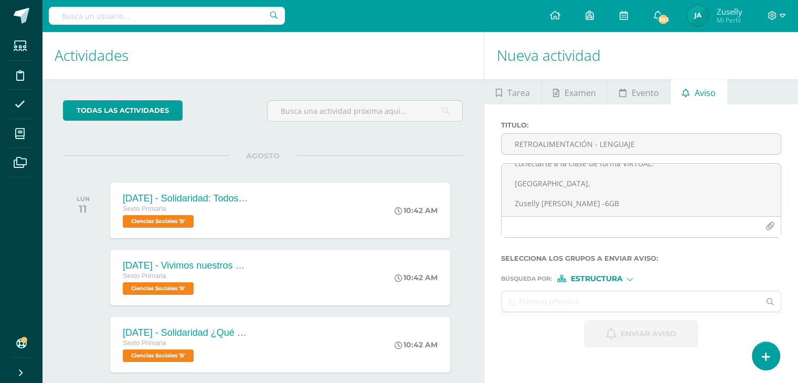
click at [628, 276] on div at bounding box center [630, 278] width 6 height 6
click at [614, 305] on span "Persona" at bounding box center [600, 306] width 38 height 6
click at [608, 304] on input "text" at bounding box center [630, 301] width 258 height 20
type input "Natalia camila"
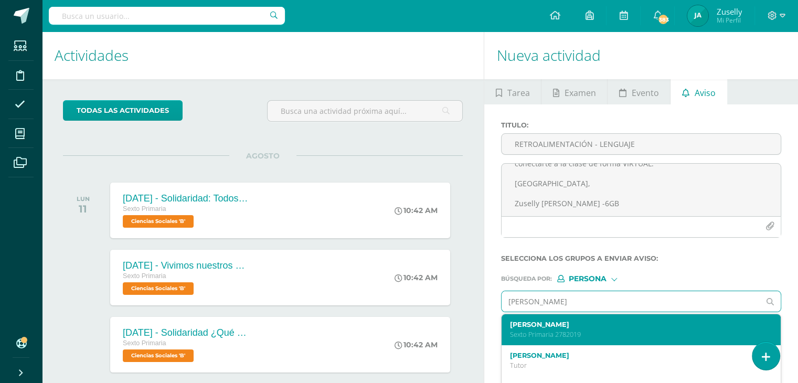
click at [606, 330] on p "Sexto Primaria 2782019" at bounding box center [635, 334] width 251 height 9
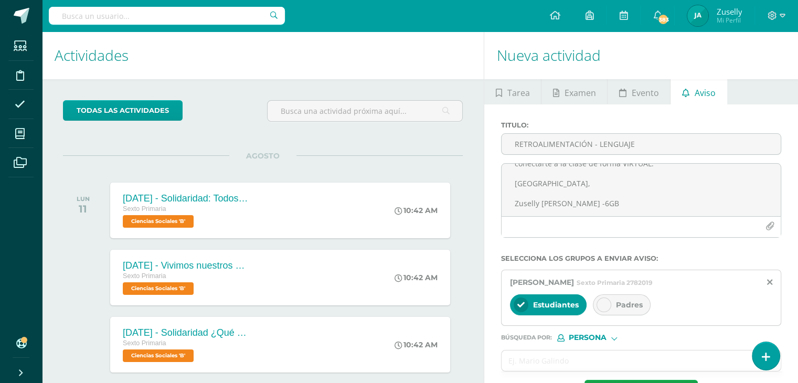
click at [606, 299] on div at bounding box center [603, 304] width 15 height 15
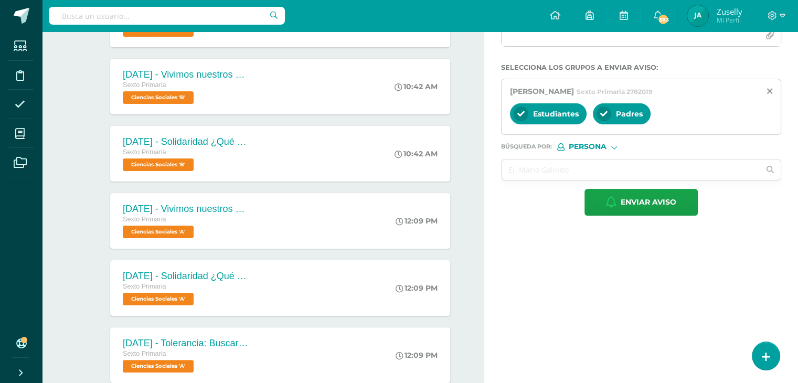
scroll to position [276, 0]
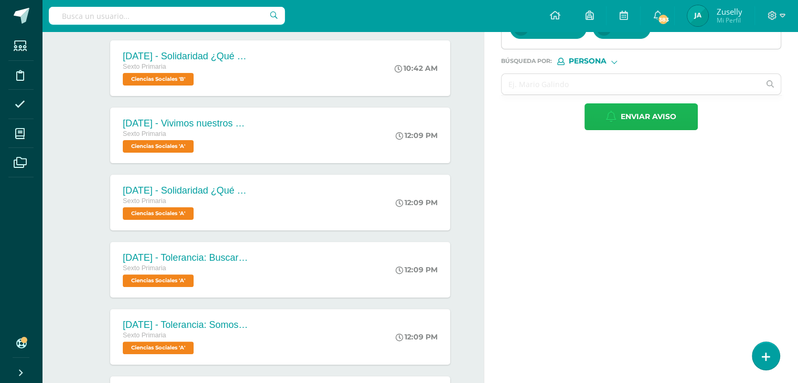
click at [680, 116] on button "Enviar aviso" at bounding box center [640, 116] width 113 height 27
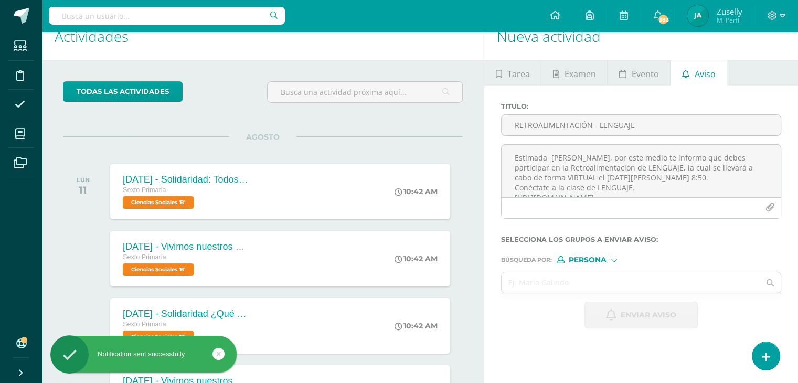
scroll to position [1, 0]
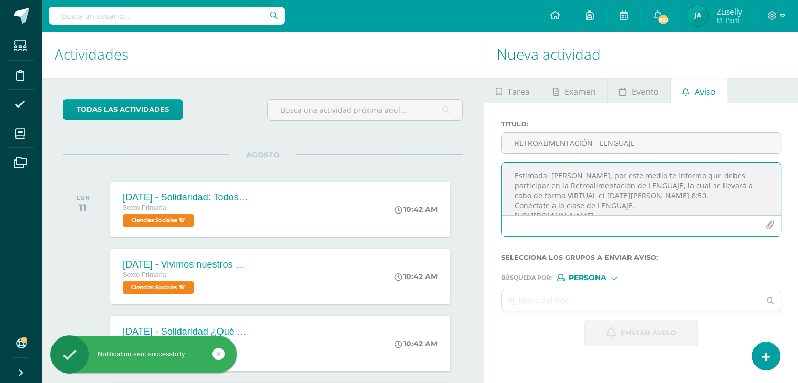
click at [576, 172] on textarea "Estimada NATALIA MORALES, por este medio te informo que debes participar en la …" at bounding box center [640, 189] width 279 height 52
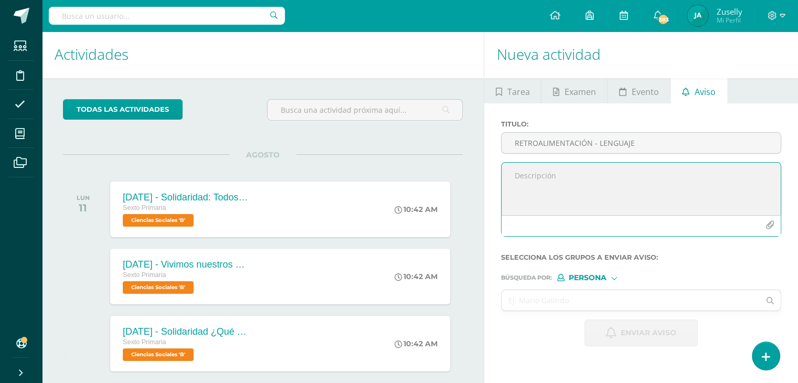
paste textarea "Estimada NATALIA MORALES, por este medio te informo que debes participar en la …"
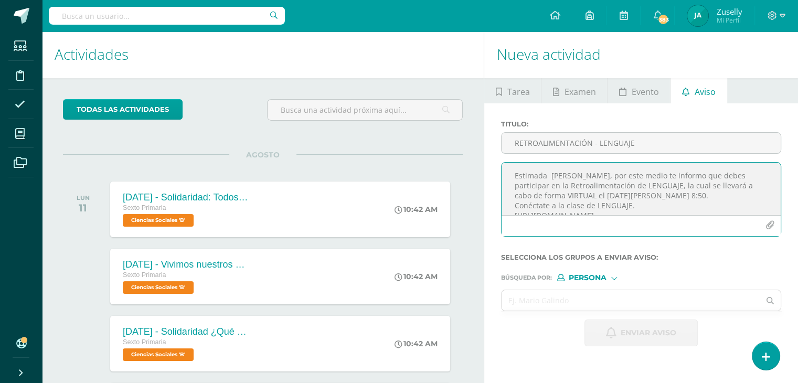
drag, startPoint x: 551, startPoint y: 174, endPoint x: 612, endPoint y: 173, distance: 61.9
click at [612, 173] on textarea "Estimada NATALIA MORALES, por este medio te informo que debes participar en la …" at bounding box center [640, 189] width 279 height 52
click at [584, 174] on textarea "Estimada Andrea RÜtimmann, por este medio te informo que debes participar en la…" at bounding box center [640, 189] width 279 height 52
type textarea "Estimada Andrea Rütimmann, por este medio te informo que debes participar en la…"
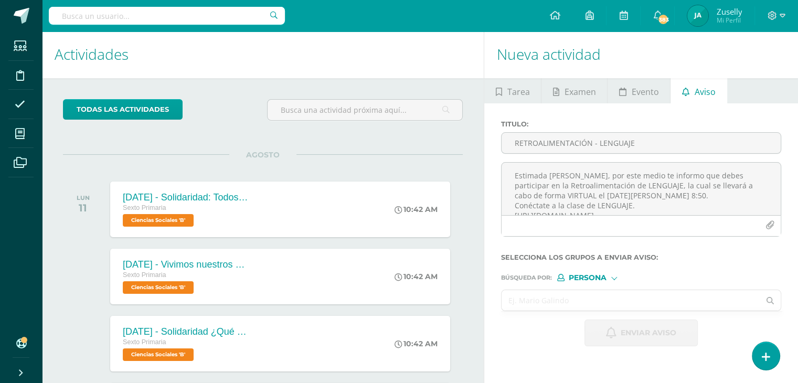
click at [596, 294] on input "text" at bounding box center [630, 300] width 258 height 20
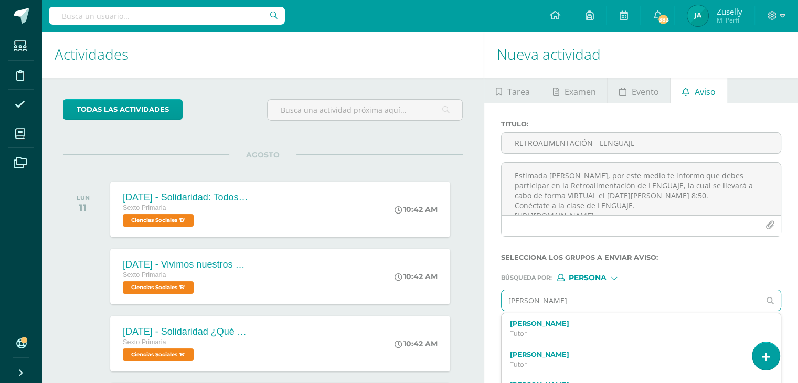
type input "Andrea Ximena"
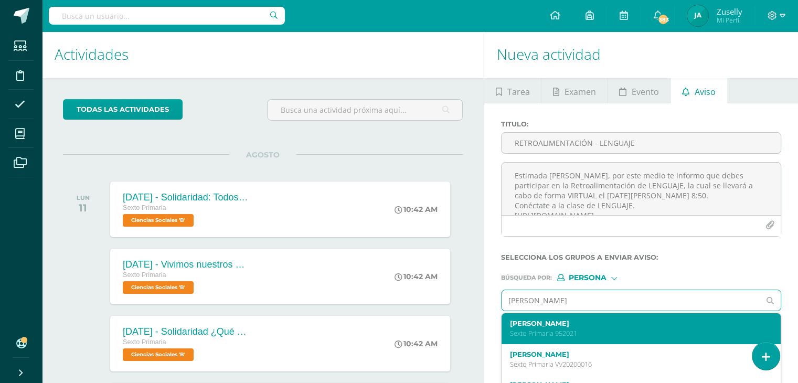
click at [598, 327] on div "Andrea Ximena Rüttimann Orozco Sexto Primaria 952021" at bounding box center [635, 328] width 251 height 18
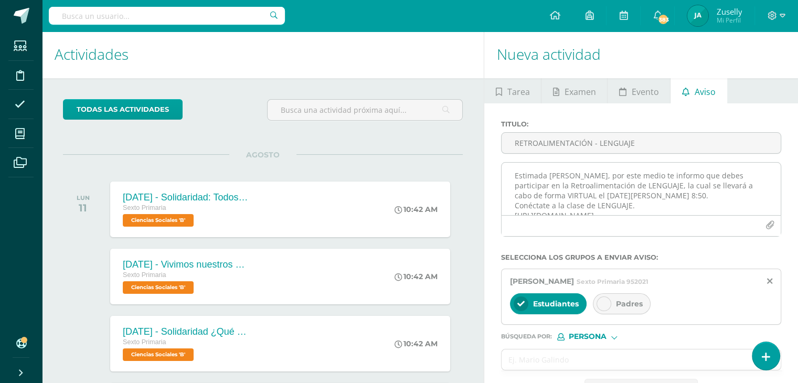
click at [586, 173] on textarea "Estimada Andrea Rütimmann, por este medio te informo que debes participar en la…" at bounding box center [640, 189] width 279 height 52
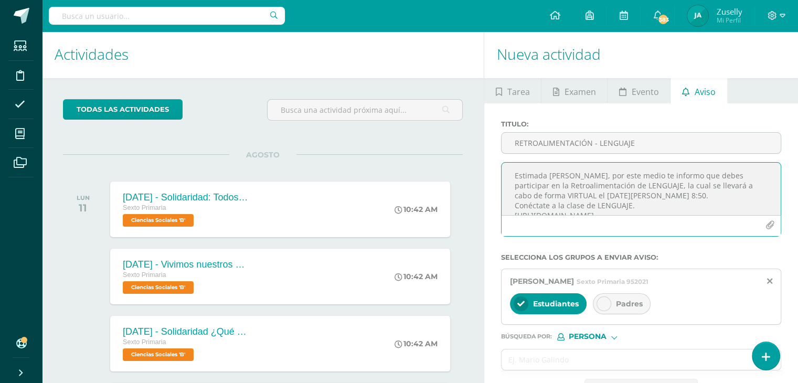
click at [597, 175] on textarea "Estimada Andrea Rüttimmann, por este medio te informo que debes participar en l…" at bounding box center [640, 189] width 279 height 52
click at [644, 178] on textarea "Estimada Andrea Rüttimann, por este medio te informo que debes participar en la…" at bounding box center [640, 189] width 279 height 52
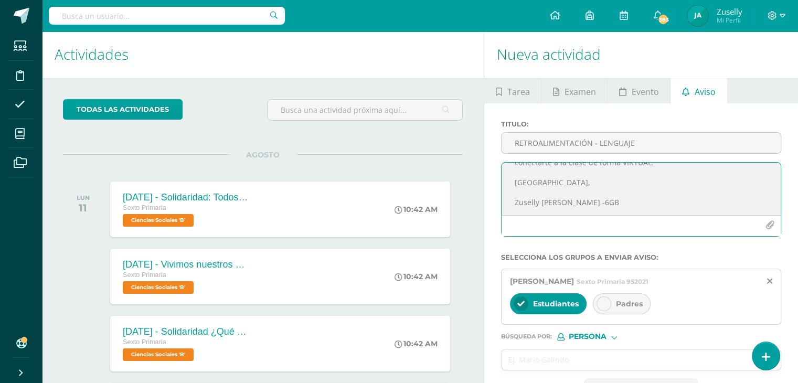
scroll to position [104, 0]
type textarea "Estimada Andrea Rüttimann, por este medio te informo que debes participar en la…"
click at [600, 302] on icon at bounding box center [603, 303] width 7 height 7
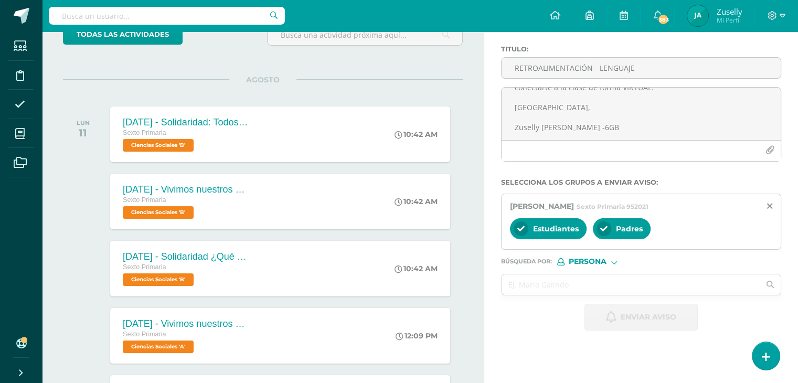
scroll to position [81, 0]
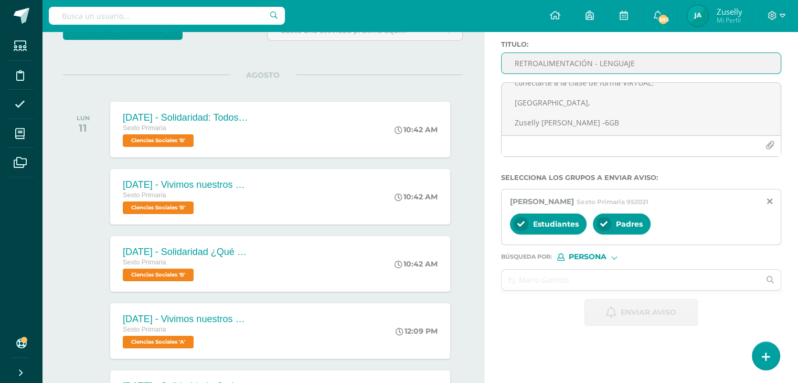
click at [604, 62] on input "RETROALIMENTACIÓN - LENGUAJE" at bounding box center [640, 63] width 279 height 20
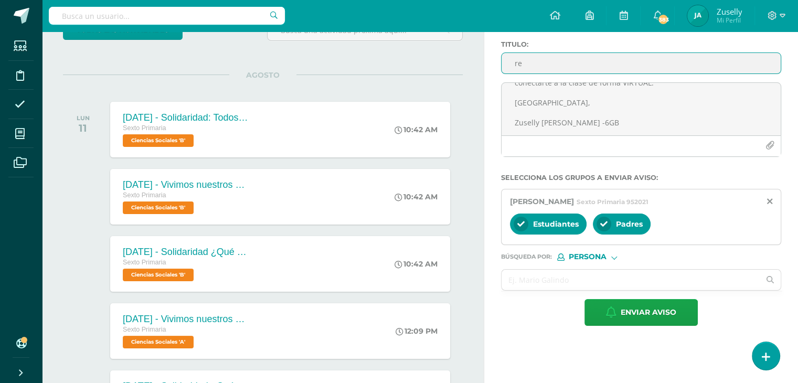
type input "r"
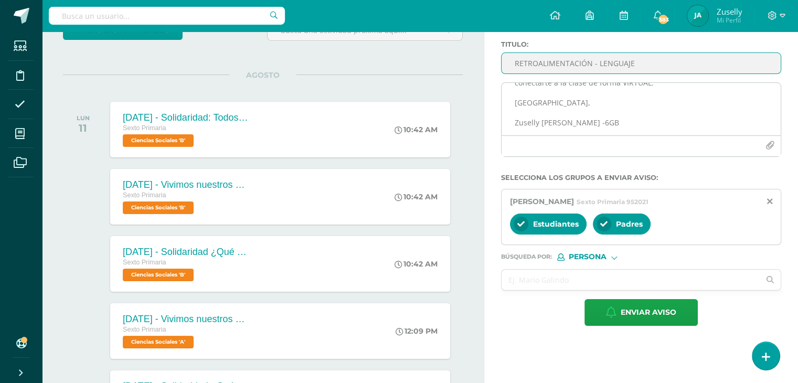
type input "RETROALIMENTACIÓN - LENGUAJE"
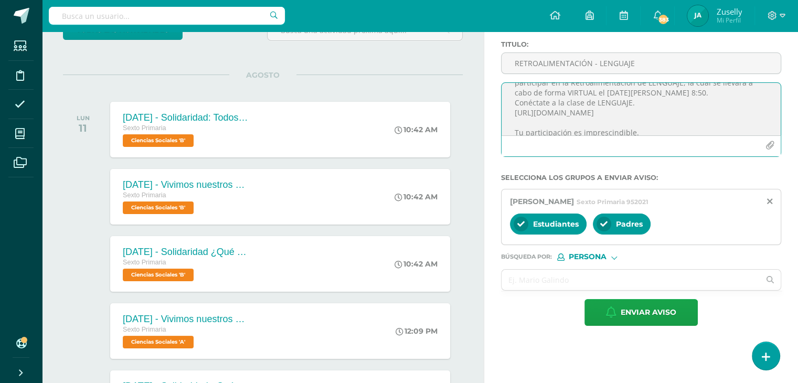
scroll to position [33, 0]
click at [736, 90] on textarea "Estimada Andrea Rüttimann, por este medio te informo que debes participar en la…" at bounding box center [640, 109] width 279 height 52
click at [735, 87] on textarea "Estimada Andrea Rüttimann, por este medio te informo que debes participar en la…" at bounding box center [640, 109] width 279 height 52
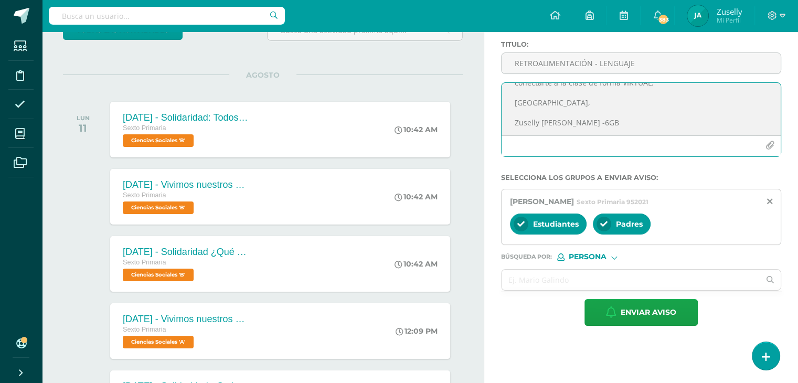
drag, startPoint x: 511, startPoint y: 95, endPoint x: 606, endPoint y: 133, distance: 102.1
click at [606, 133] on textarea "Estimada Andrea Rüttimann, por este medio te informo que debes participar en la…" at bounding box center [640, 109] width 279 height 52
type textarea "Estimada Andrea Rüttimann, por este medio te informo que debes participar en la…"
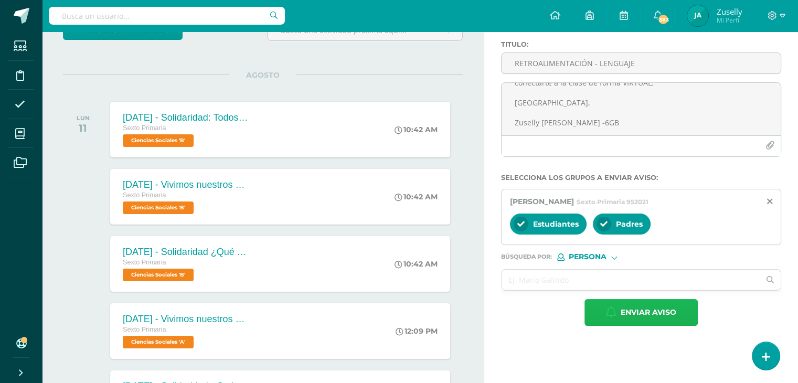
click at [652, 307] on span "Enviar aviso" at bounding box center [648, 312] width 56 height 26
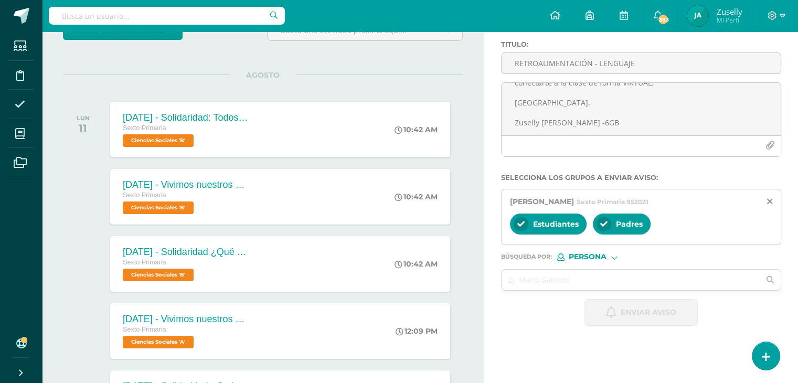
scroll to position [0, 0]
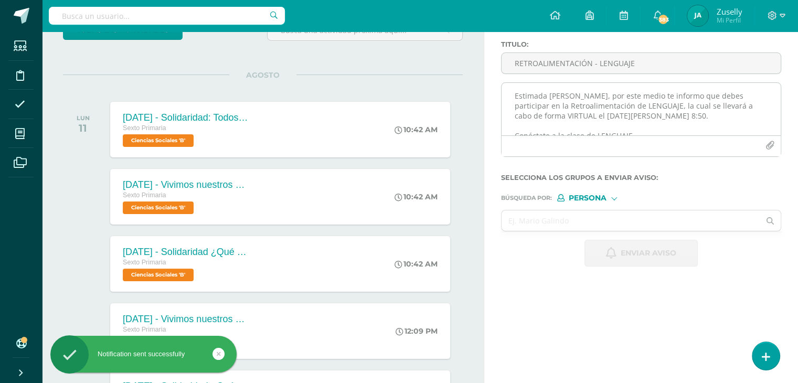
click at [526, 98] on textarea "Estimada Andrea Rüttimann, por este medio te informo que debes participar en la…" at bounding box center [640, 109] width 279 height 52
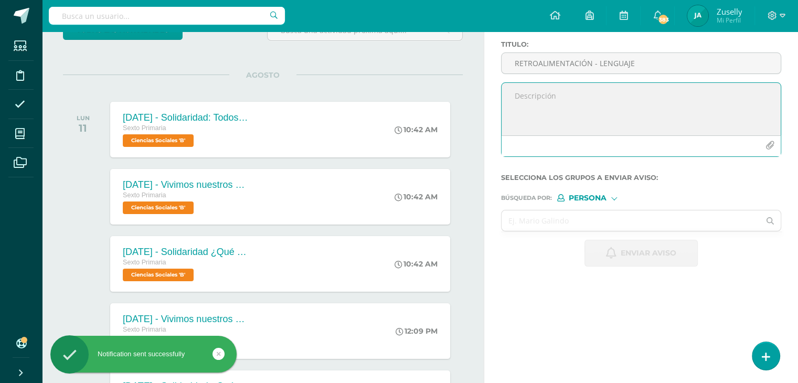
paste textarea "Estimada Andrea Rüttimann, por este medio te informo que debes participar en la…"
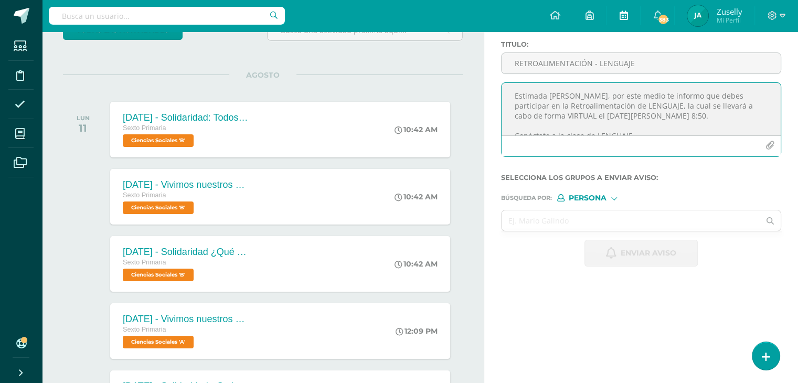
type textarea "Estimada Andrea Rüttimann, por este medio te informo que debes participar en la…"
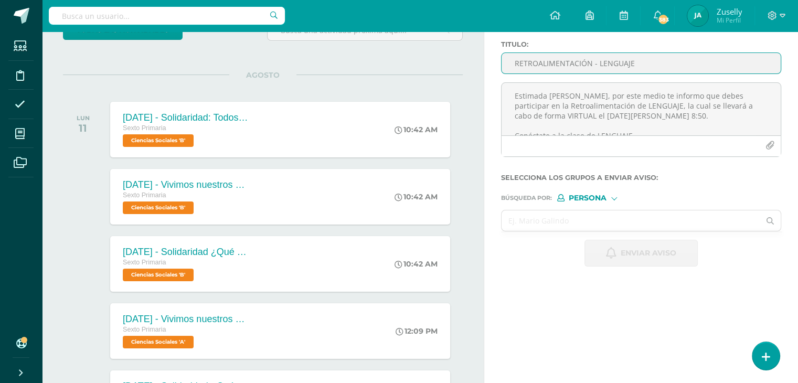
click at [630, 55] on input "RETROALIMENTACIÓN - LENGUAJE" at bounding box center [640, 63] width 279 height 20
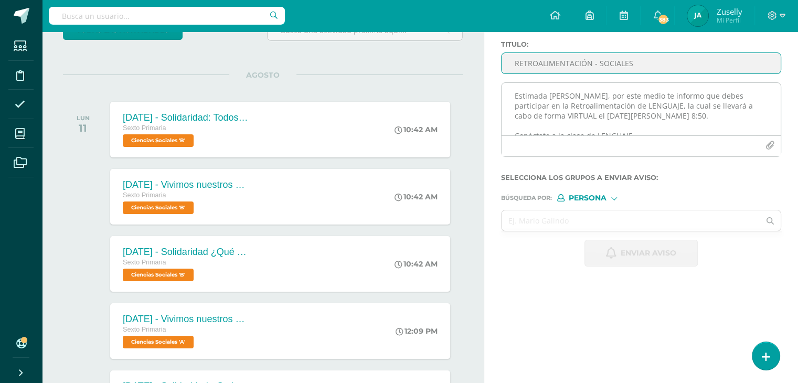
type input "RETROALIMENTACIÓN - SOCIALES"
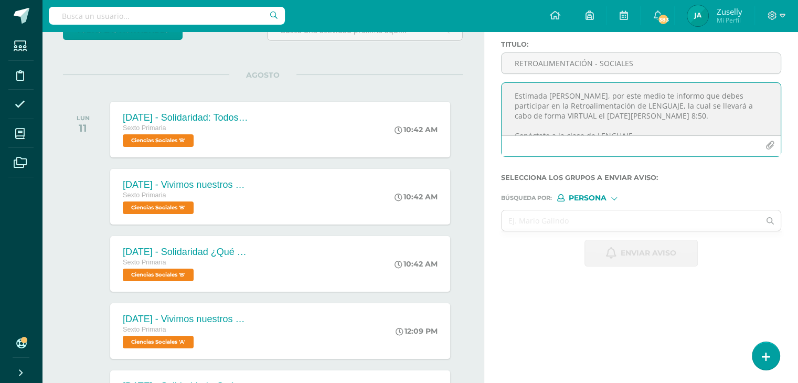
drag, startPoint x: 642, startPoint y: 105, endPoint x: 676, endPoint y: 110, distance: 34.3
click at [676, 110] on textarea "Estimada Andrea Rüttimann, por este medio te informo que debes participar en la…" at bounding box center [640, 109] width 279 height 52
drag, startPoint x: 708, startPoint y: 115, endPoint x: 717, endPoint y: 116, distance: 9.5
click at [719, 116] on textarea "Estimada Andrea Rüttimann, por este medio te informo que debes participar en la…" at bounding box center [640, 109] width 279 height 52
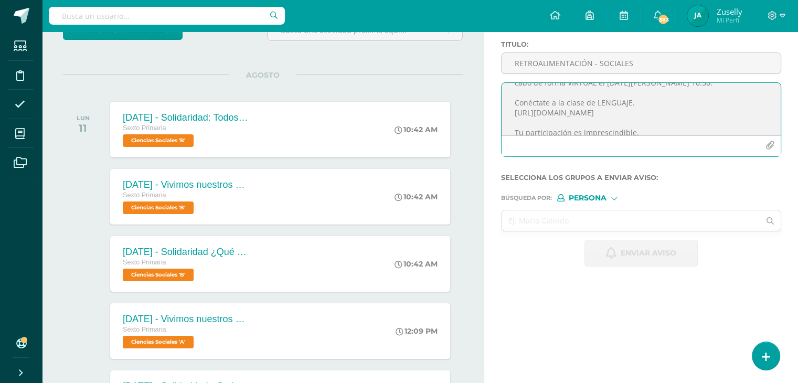
scroll to position [39, 0]
drag, startPoint x: 595, startPoint y: 96, endPoint x: 627, endPoint y: 95, distance: 32.0
click at [627, 95] on textarea "Estimada Andrea Rüttimann, por este medio te informo que debes participar en la…" at bounding box center [640, 109] width 279 height 52
drag, startPoint x: 533, startPoint y: 109, endPoint x: 648, endPoint y: 113, distance: 115.4
click at [648, 113] on textarea "Estimada Andrea Rüttimann, por este medio te informo que debes participar en la…" at bounding box center [640, 109] width 279 height 52
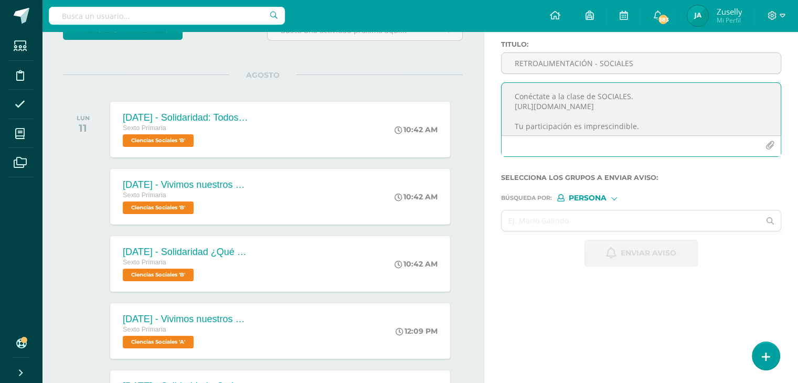
paste textarea "wvv-poas-jun"
drag, startPoint x: 510, startPoint y: 95, endPoint x: 623, endPoint y: 132, distance: 118.6
click at [623, 132] on textarea "Estimada Andrea Rüttimann, por este medio te informo que debes participar en la…" at bounding box center [640, 109] width 279 height 52
type textarea "Estimada Andrea Rüttimann, por este medio te informo que debes participar en la…"
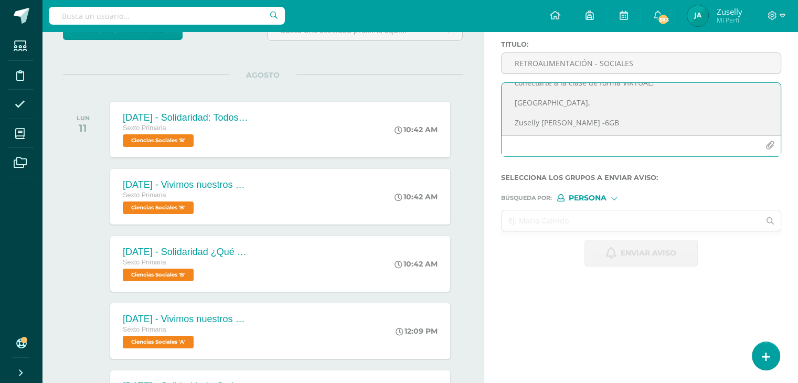
click at [598, 222] on input "text" at bounding box center [630, 220] width 258 height 20
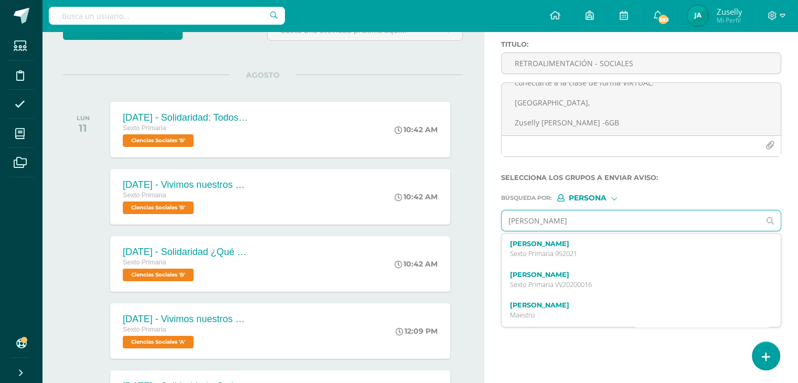
type input "ANDREA"
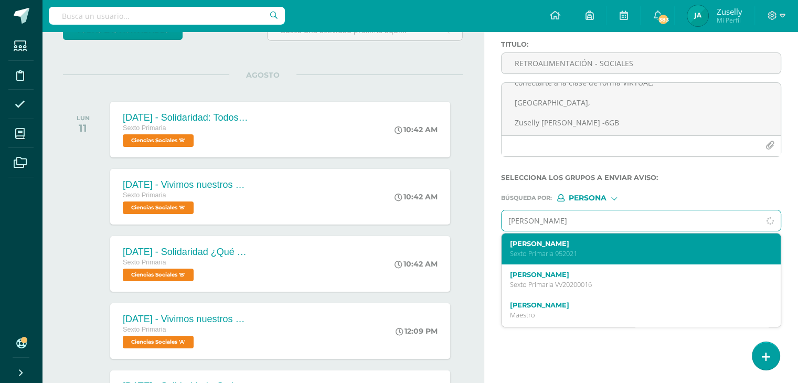
click at [577, 242] on label "Andrea Ximena Rüttimann Orozco" at bounding box center [635, 244] width 251 height 8
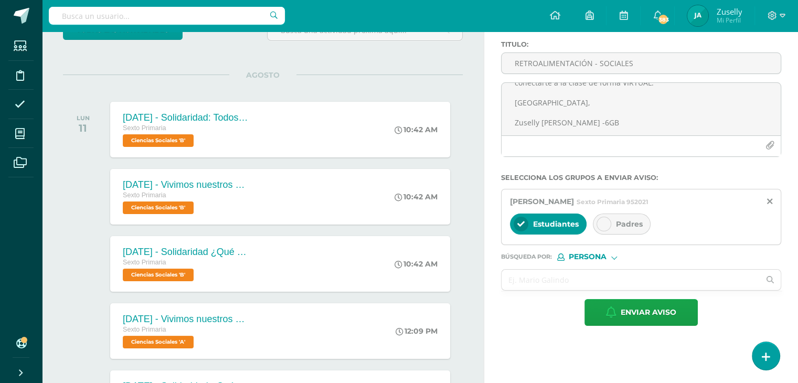
click at [603, 223] on icon at bounding box center [603, 223] width 7 height 7
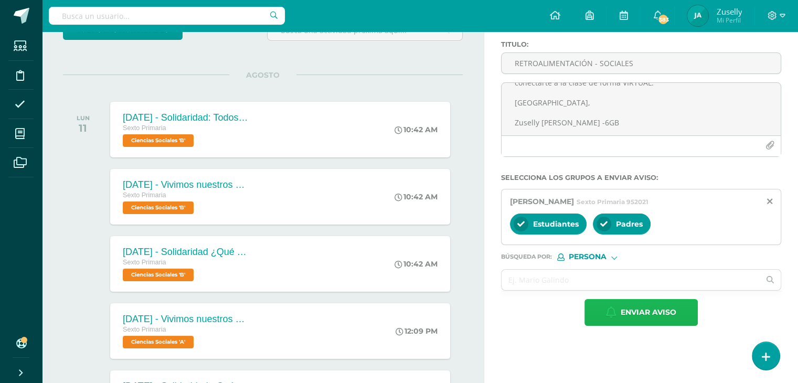
click at [629, 308] on span "Enviar aviso" at bounding box center [648, 312] width 56 height 26
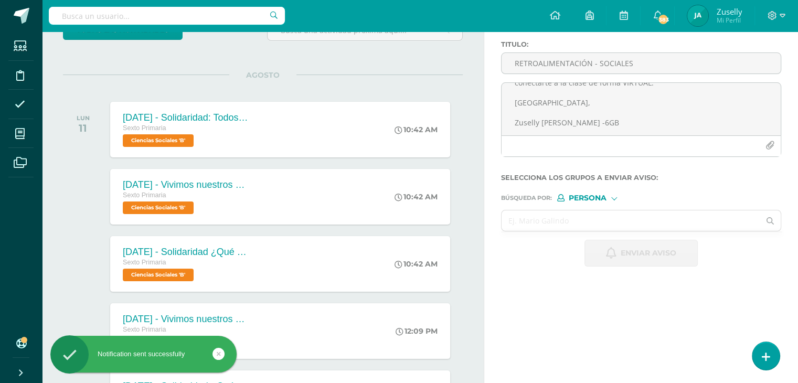
scroll to position [0, 0]
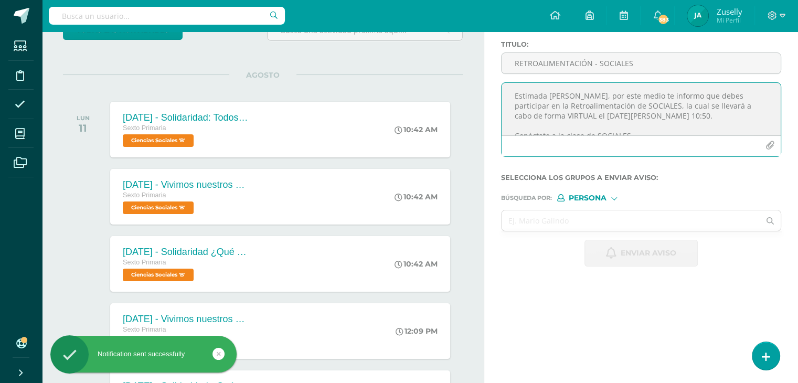
click at [522, 98] on textarea "Estimada Andrea Rüttimann, por este medio te informo que debes participar en la…" at bounding box center [640, 109] width 279 height 52
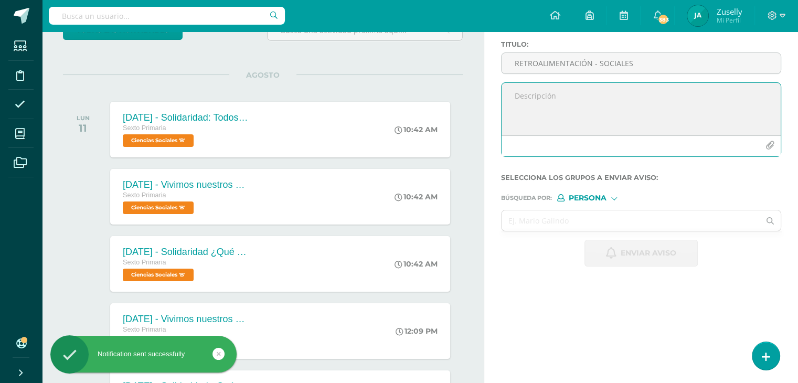
paste textarea "Estimada Andrea Rüttimann, por este medio te informo que debes participar en la…"
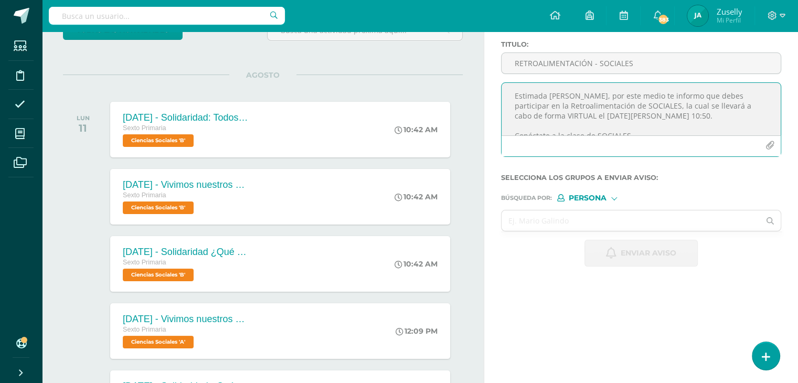
drag, startPoint x: 547, startPoint y: 96, endPoint x: 608, endPoint y: 95, distance: 61.3
click at [608, 95] on textarea "Estimada Andrea Rüttimann, por este medio te informo que debes participar en la…" at bounding box center [640, 109] width 279 height 52
type textarea "Estimada DANIKA MORALES, por este medio te informo que debes participar en la R…"
click at [560, 65] on input "RETROALIMENTACIÓN - SOCIALES" at bounding box center [640, 63] width 279 height 20
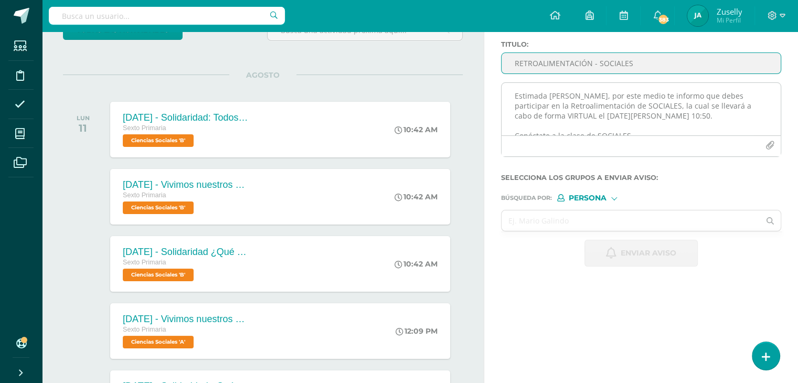
type input "RETROALIMENTACIÓN - SOCIALES"
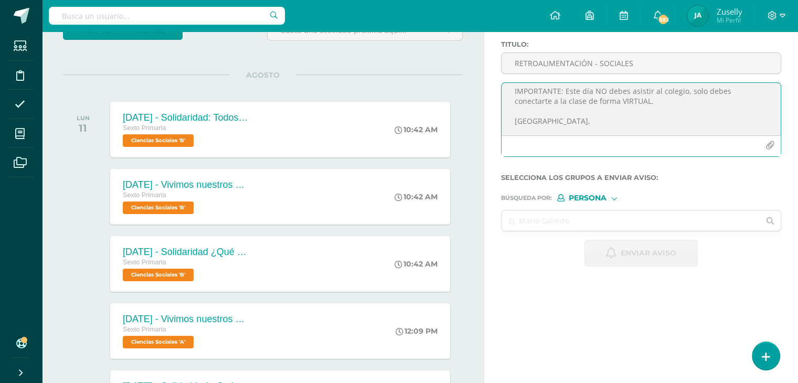
scroll to position [114, 0]
click at [579, 220] on input "text" at bounding box center [630, 220] width 258 height 20
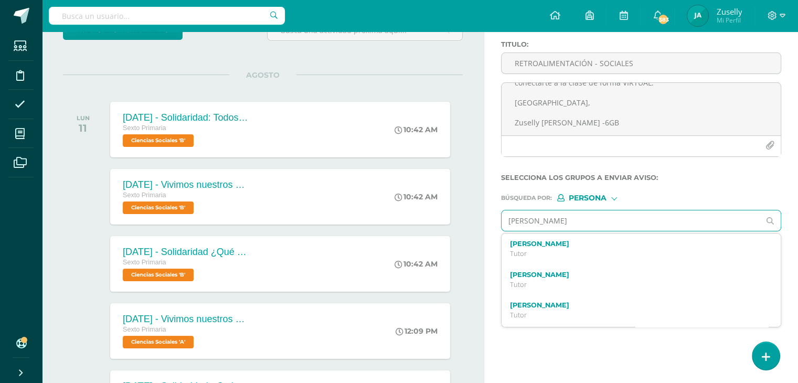
type input "DANIKA"
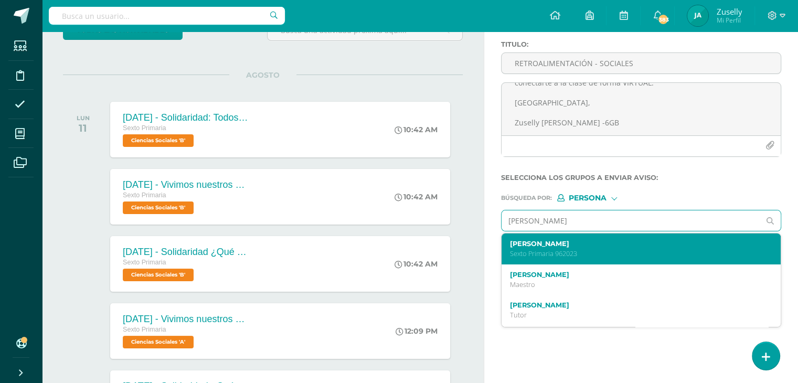
click at [580, 249] on p "Sexto Primaria 962023" at bounding box center [635, 253] width 251 height 9
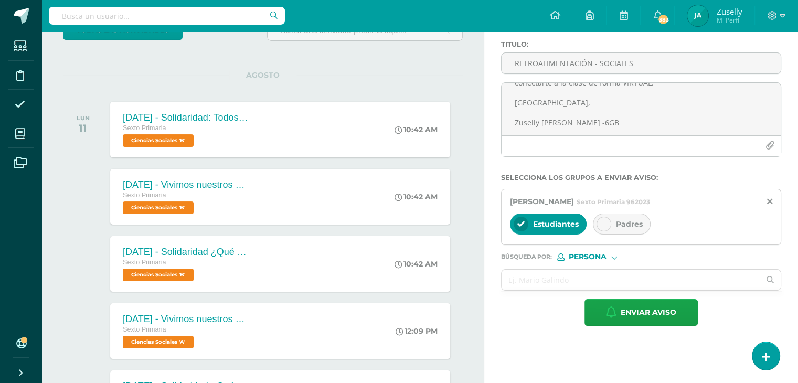
click at [598, 221] on div at bounding box center [603, 224] width 15 height 15
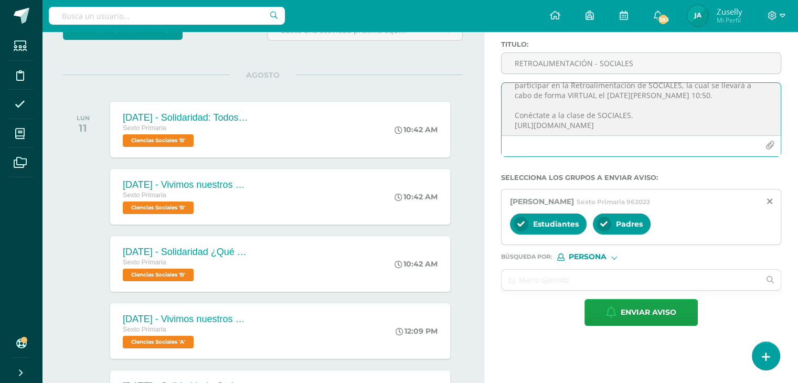
scroll to position [0, 0]
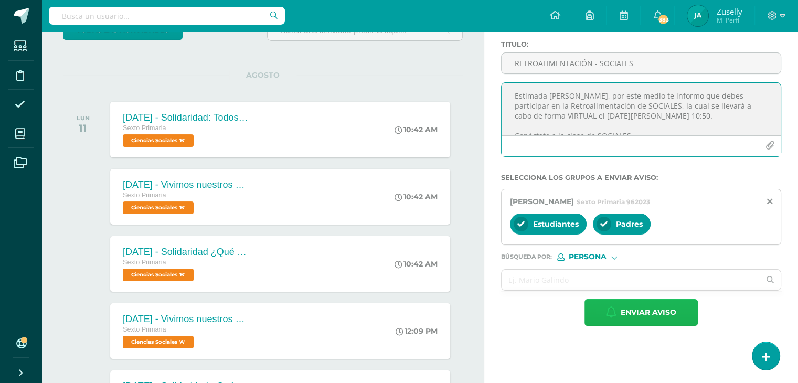
click at [667, 305] on span "Enviar aviso" at bounding box center [648, 312] width 56 height 26
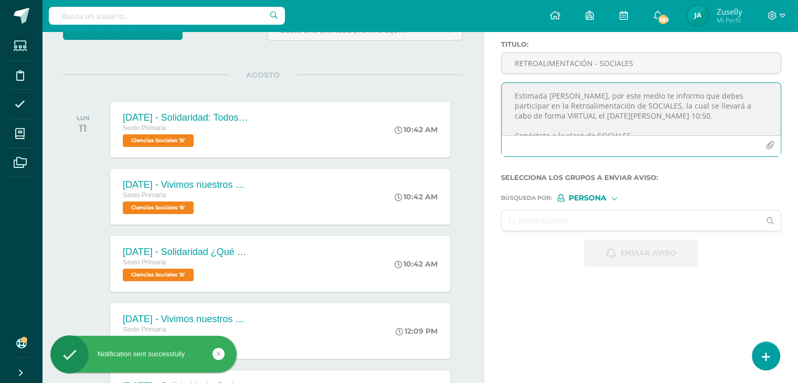
click at [522, 99] on textarea "Estimada DANIKA MORALES, por este medio te informo que debes participar en la R…" at bounding box center [640, 109] width 279 height 52
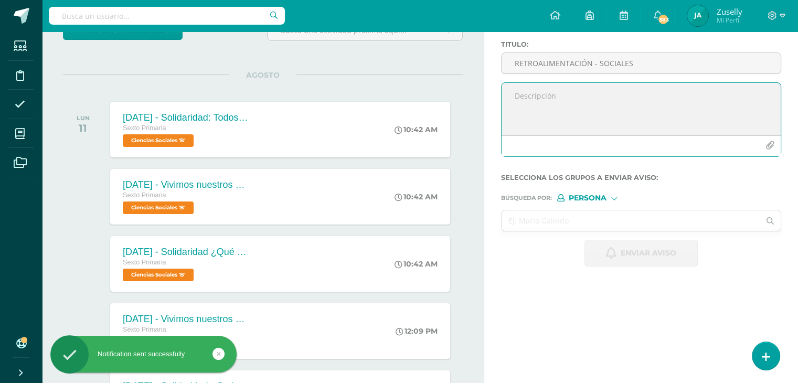
paste textarea "Estimada Andrea Rüttimann, por este medio te informo que debes participar en la…"
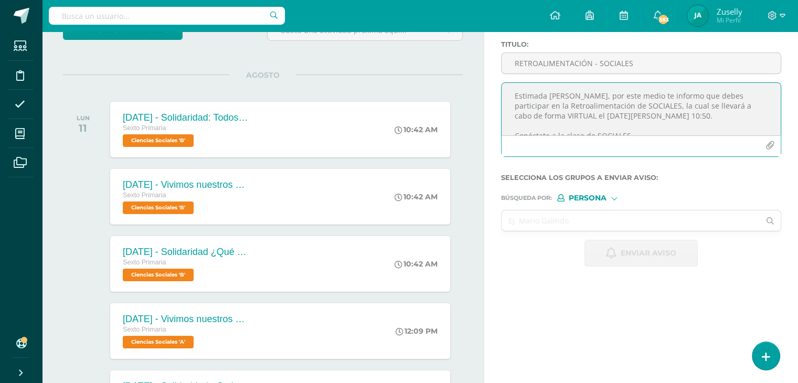
drag, startPoint x: 545, startPoint y: 94, endPoint x: 602, endPoint y: 94, distance: 57.2
click at [600, 94] on textarea "Estimada Andrea Rüttimann, por este medio te informo que debes participar en la…" at bounding box center [640, 109] width 279 height 52
type textarea "Estimada NATALIA MORALES, por este medio te informo que debes participar en la …"
click at [543, 64] on input "RETROALIMENTACIÓN - SOCIALES" at bounding box center [640, 63] width 279 height 20
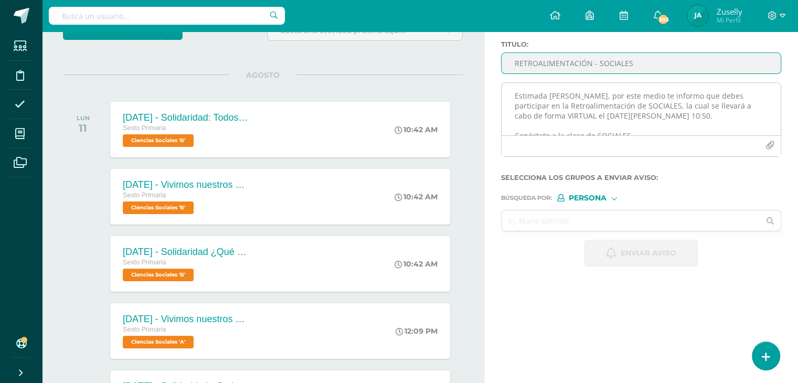
type input "RETROALIMENTACIÓN - SOCIALES"
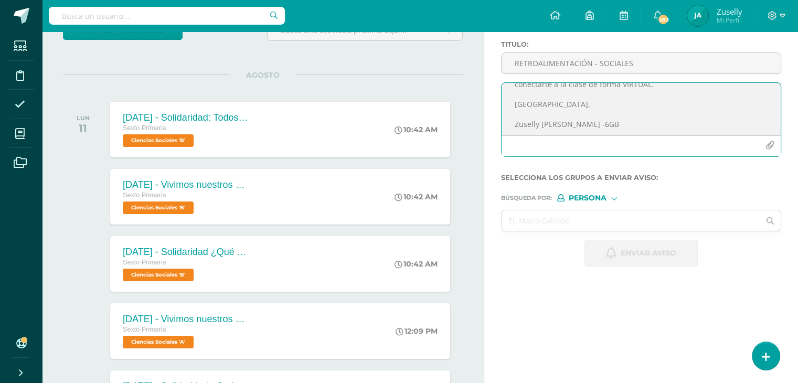
scroll to position [114, 0]
click at [604, 217] on input "text" at bounding box center [630, 220] width 258 height 20
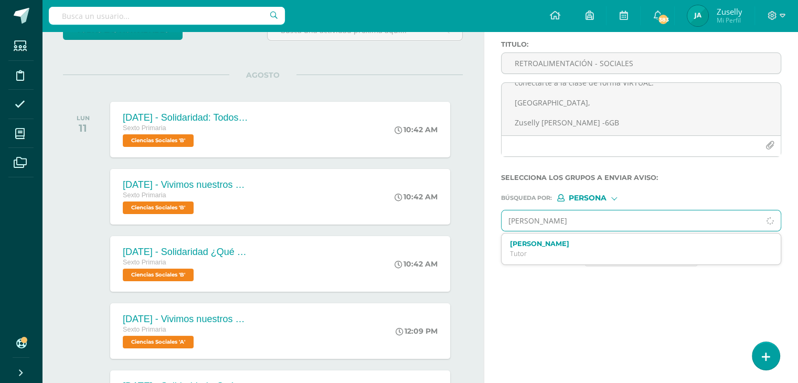
type input "NATALIA"
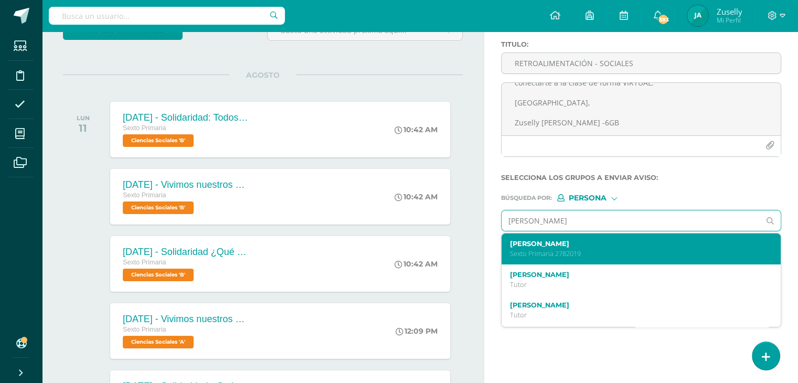
click at [589, 246] on label "Natalia Camila Morales López" at bounding box center [635, 244] width 251 height 8
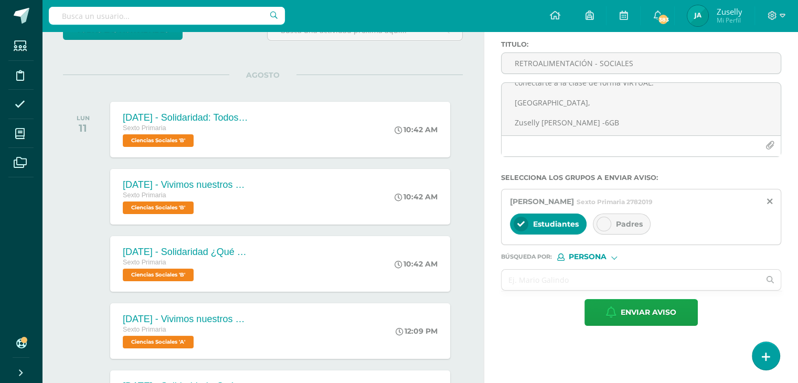
click at [601, 218] on div at bounding box center [603, 224] width 15 height 15
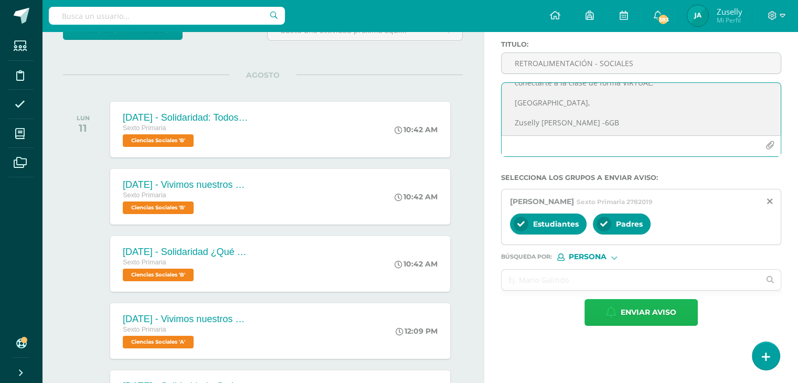
click at [623, 309] on span "Enviar aviso" at bounding box center [648, 312] width 56 height 26
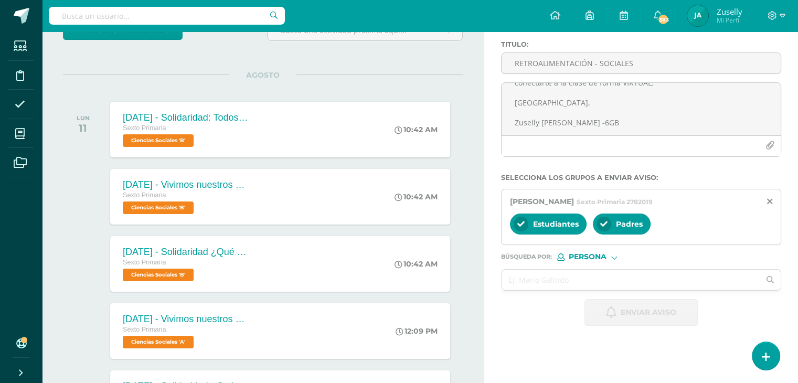
scroll to position [0, 0]
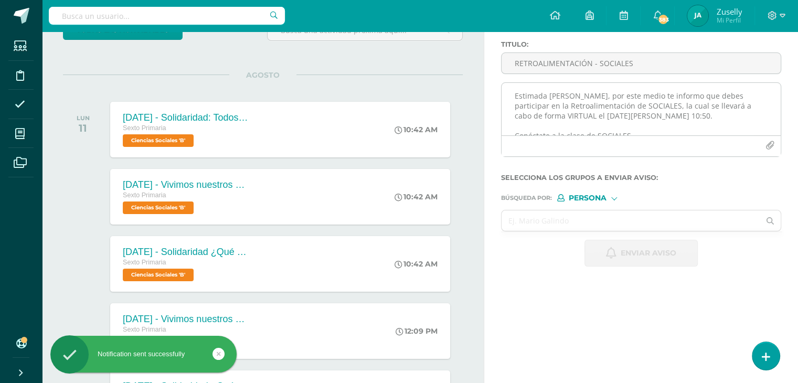
click at [531, 94] on textarea "Estimada NATALIA MORALES, por este medio te informo que debes participar en la …" at bounding box center [640, 109] width 279 height 52
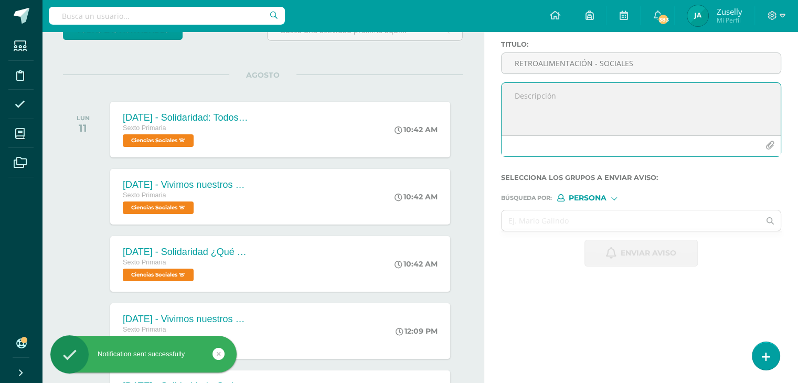
paste textarea "Estimada Andrea Rüttimann, por este medio te informo que debes participar en la…"
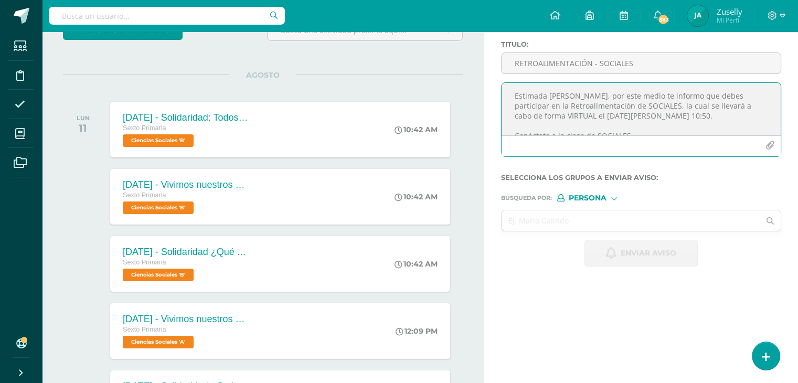
click at [545, 95] on textarea "Estimada Andrea Rüttimann, por este medio te informo que debes participar en la…" at bounding box center [640, 109] width 279 height 52
drag, startPoint x: 548, startPoint y: 94, endPoint x: 610, endPoint y: 94, distance: 62.4
click at [610, 94] on textarea "Estimado Andrea Rüttimann, por este medio te informo que debes participar en la…" at bounding box center [640, 109] width 279 height 52
type textarea "Estimado CARLOS SACALXOT, por este medio te informo que debes participar en la …"
click at [556, 63] on input "RETROALIMENTACIÓN - SOCIALES" at bounding box center [640, 63] width 279 height 20
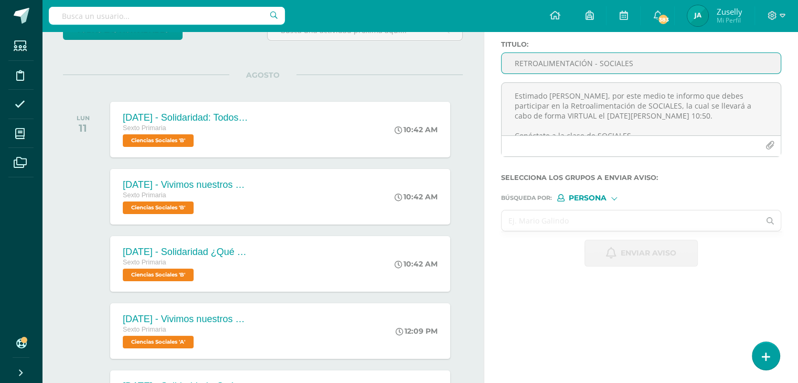
type input "RETROALIMENTACIÓN - SOCIALES"
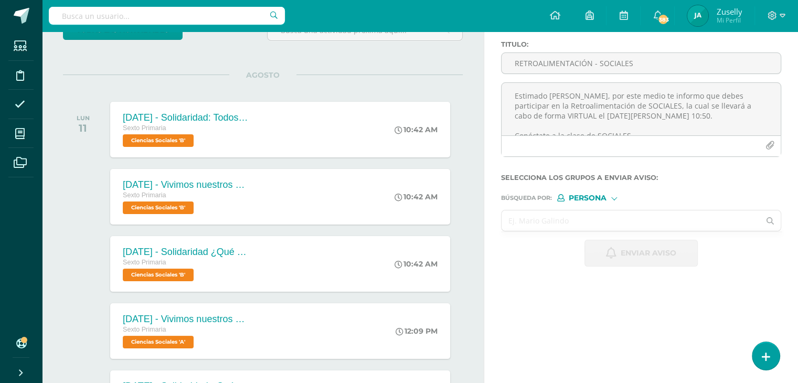
click at [573, 221] on input "text" at bounding box center [630, 220] width 258 height 20
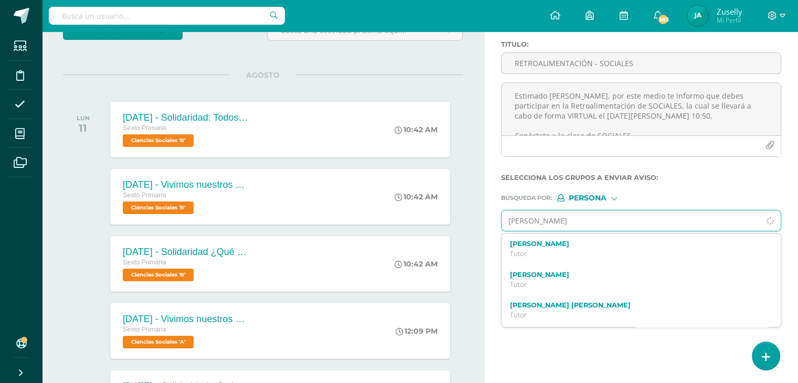
type input "CARLOS FERNANDO"
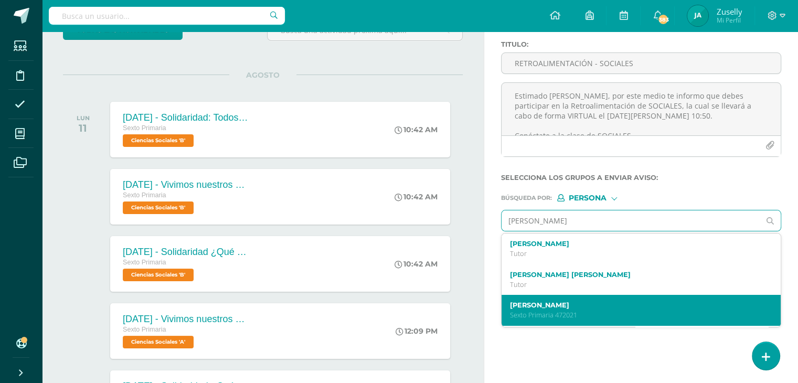
click at [585, 307] on label "Carlos Fernándo Sacalxot Reyna" at bounding box center [635, 305] width 251 height 8
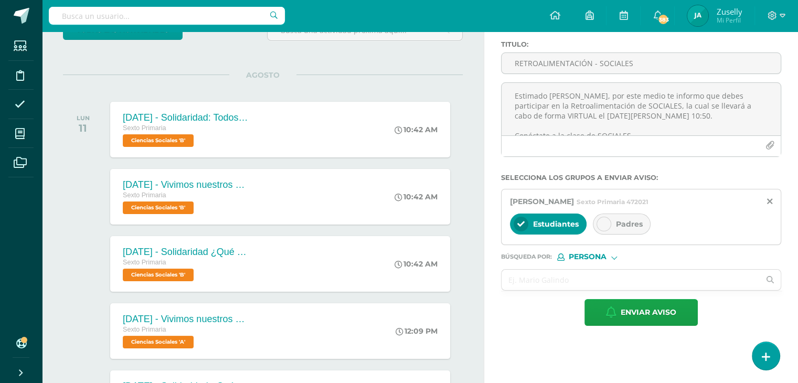
click at [598, 222] on div at bounding box center [603, 224] width 15 height 15
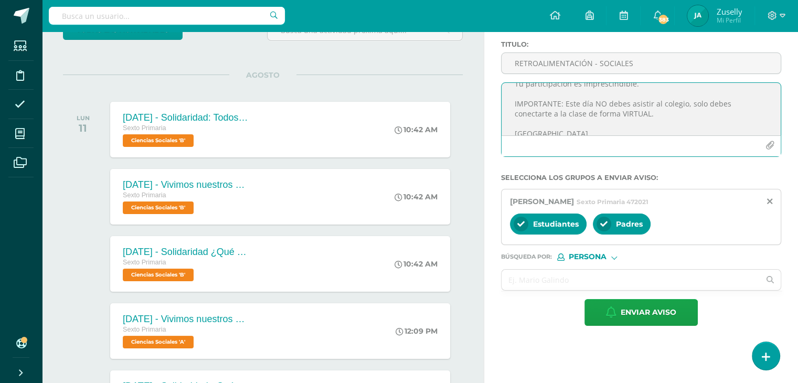
scroll to position [114, 0]
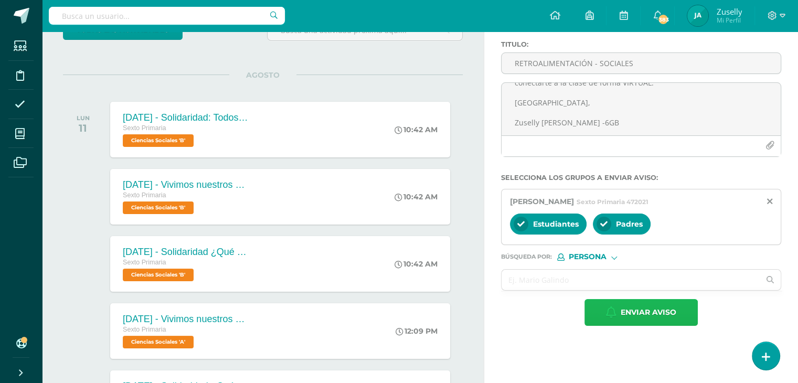
click at [646, 307] on span "Enviar aviso" at bounding box center [648, 312] width 56 height 26
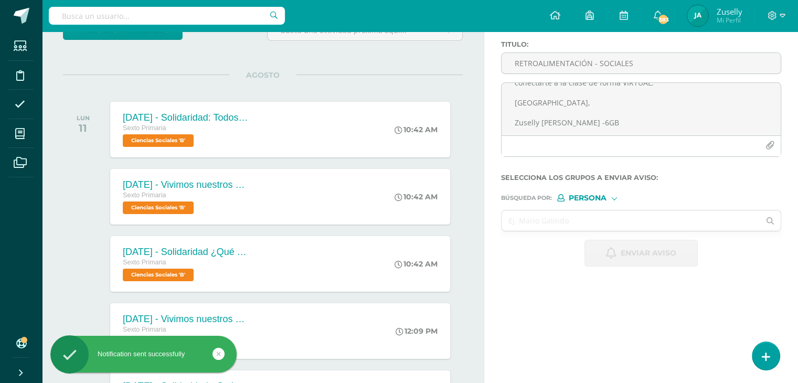
scroll to position [0, 0]
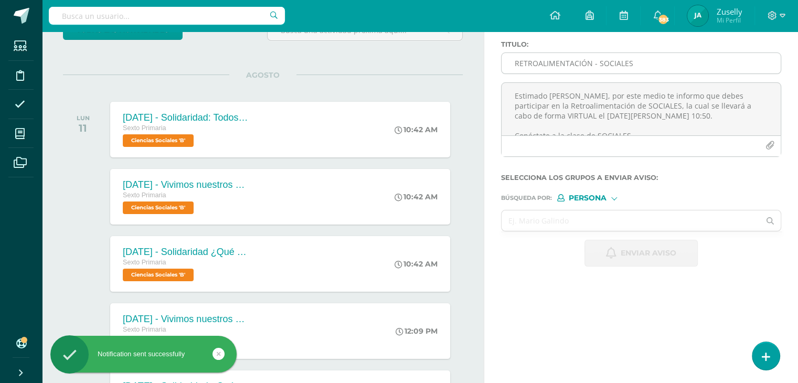
click at [516, 61] on input "RETROALIMENTACIÓN - SOCIALES" at bounding box center [640, 63] width 279 height 20
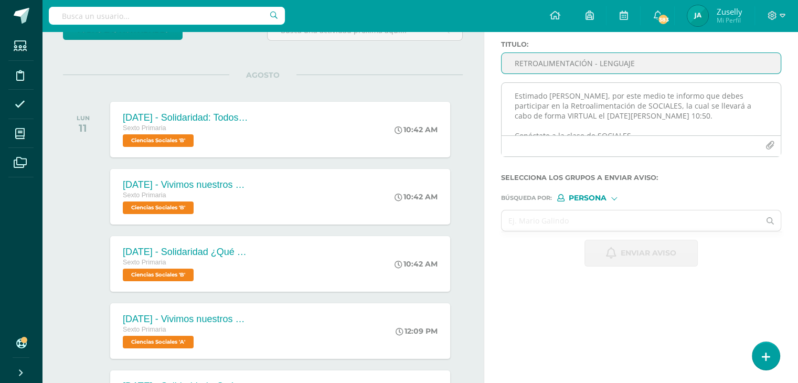
type input "RETROALIMENTACIÓN - LENGUAJE"
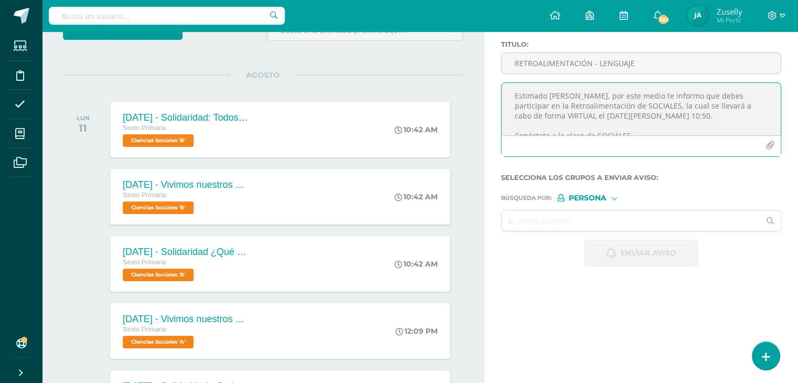
click at [521, 99] on textarea "Estimado CARLOS SACALXOT, por este medio te informo que debes participar en la …" at bounding box center [640, 109] width 279 height 52
click at [546, 98] on textarea "Estimado CARLOS SACALXOT, por este medio te informo que debes participar en la …" at bounding box center [640, 109] width 279 height 52
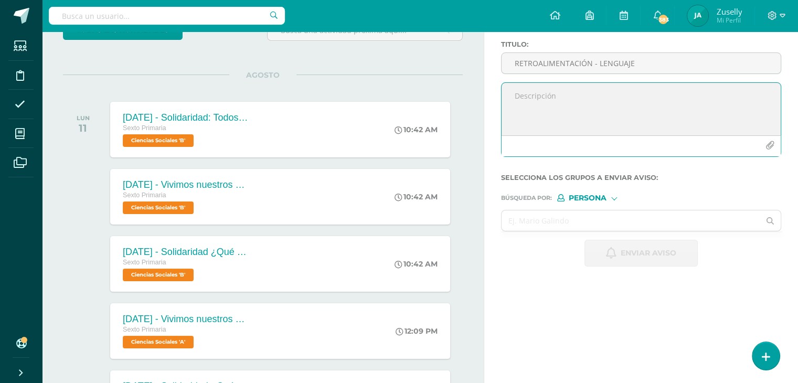
paste textarea "¡Felicitaciones, aprobaste tu evaluación de MATERIA, por lo que NO necesitas as…"
drag, startPoint x: 661, startPoint y: 95, endPoint x: 690, endPoint y: 95, distance: 28.8
click at [690, 95] on textarea "¡Felicitaciones, aprobaste tu evaluación de MATERIA, por lo que NO necesitas as…" at bounding box center [640, 109] width 279 height 52
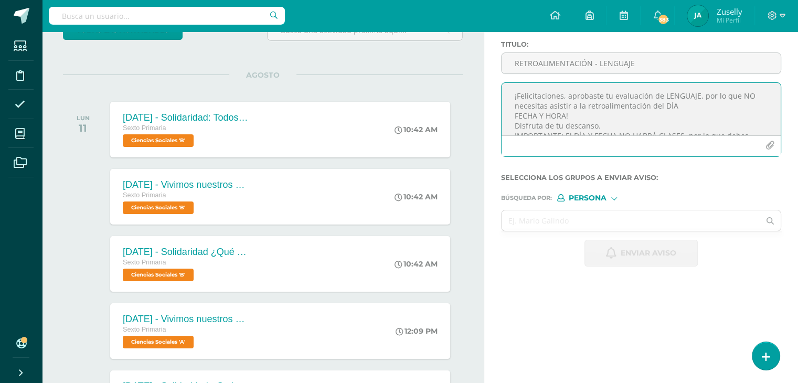
drag, startPoint x: 662, startPoint y: 107, endPoint x: 564, endPoint y: 116, distance: 98.5
click at [564, 116] on textarea "¡Felicitaciones, aprobaste tu evaluación de LENGUAJE, por lo que NO necesitas a…" at bounding box center [640, 109] width 279 height 52
click at [707, 107] on textarea "¡Felicitaciones, aprobaste tu evaluación de LENGUAJE, por lo que NO necesitas a…" at bounding box center [640, 109] width 279 height 52
click at [714, 105] on textarea "¡Felicitaciones, aprobaste tu evaluación de LENGUAJE, por lo que NO necesitas a…" at bounding box center [640, 109] width 279 height 52
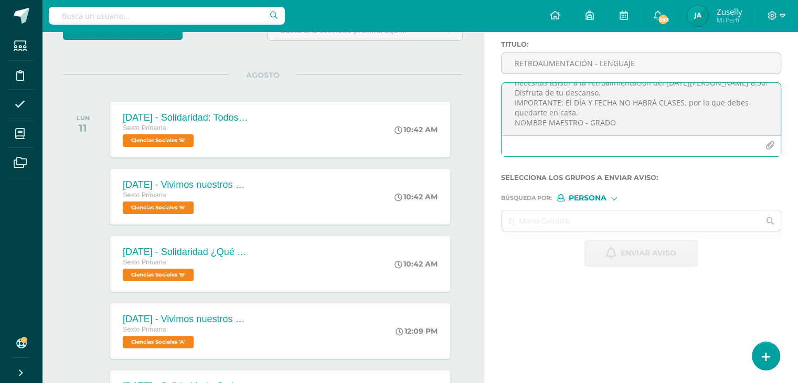
click at [535, 89] on textarea "¡Felicitaciones, aprobaste tu evaluación de LENGUAJE, por lo que NO necesitas a…" at bounding box center [640, 109] width 279 height 52
click at [604, 98] on textarea "¡Felicitaciones, aprobaste tu evaluación de LENGUAJE, por lo que NO necesitas a…" at bounding box center [640, 109] width 279 height 52
drag, startPoint x: 573, startPoint y: 90, endPoint x: 612, endPoint y: 93, distance: 40.0
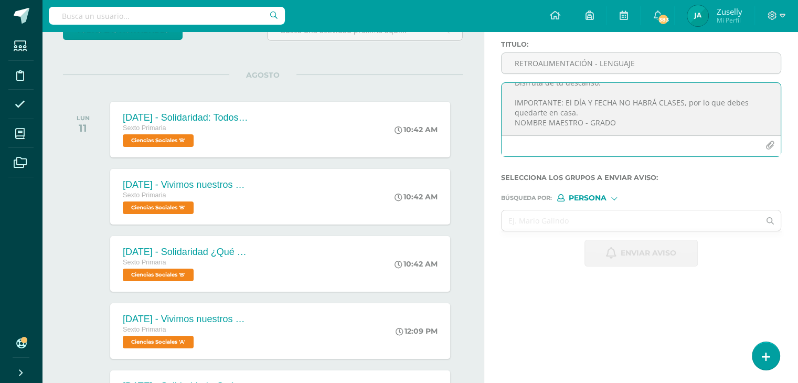
click at [612, 93] on textarea "¡Felicitaciones, aprobaste tu evaluación de LENGUAJE, por lo que NO necesitas a…" at bounding box center [640, 109] width 279 height 52
click at [607, 104] on textarea "¡Felicitaciones, aprobaste tu evaluación de LENGUAJE, por lo que NO necesitas a…" at bounding box center [640, 109] width 279 height 52
drag, startPoint x: 514, startPoint y: 116, endPoint x: 613, endPoint y: 115, distance: 99.1
click at [613, 115] on textarea "¡Felicitaciones, aprobaste tu evaluación de LENGUAJE, por lo que NO necesitas a…" at bounding box center [640, 109] width 279 height 52
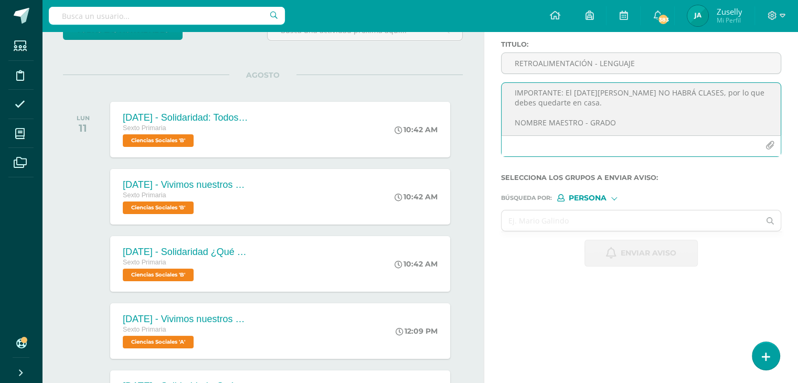
click at [614, 115] on textarea "¡Felicitaciones, aprobaste tu evaluación de LENGUAJE, por lo que NO necesitas a…" at bounding box center [640, 109] width 279 height 52
type textarea "¡Felicitaciones, aprobaste tu evaluación de LENGUAJE, por lo que NO necesitas a…"
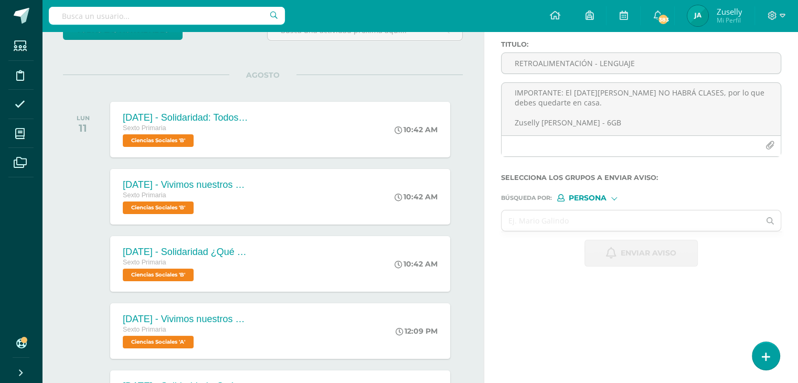
click at [612, 196] on div at bounding box center [614, 198] width 6 height 6
click at [612, 209] on span "Estructura" at bounding box center [609, 211] width 52 height 6
click at [611, 217] on input "text" at bounding box center [630, 220] width 258 height 20
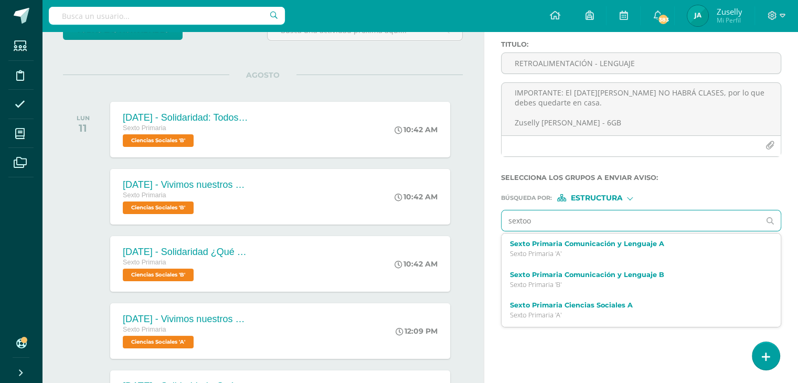
type input "sexto"
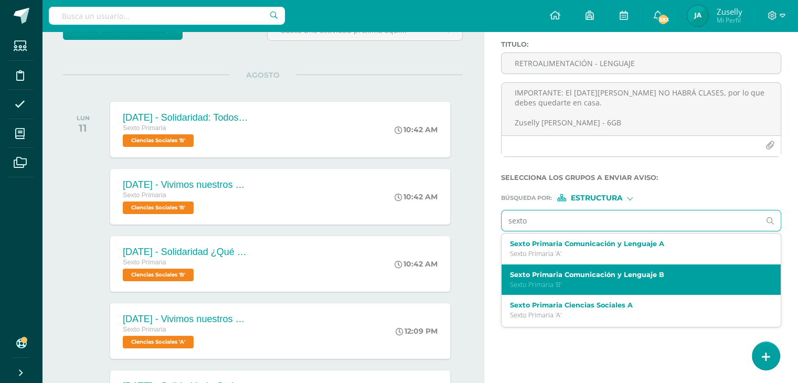
click at [600, 273] on label "Sexto Primaria Comunicación y Lenguaje B" at bounding box center [635, 275] width 251 height 8
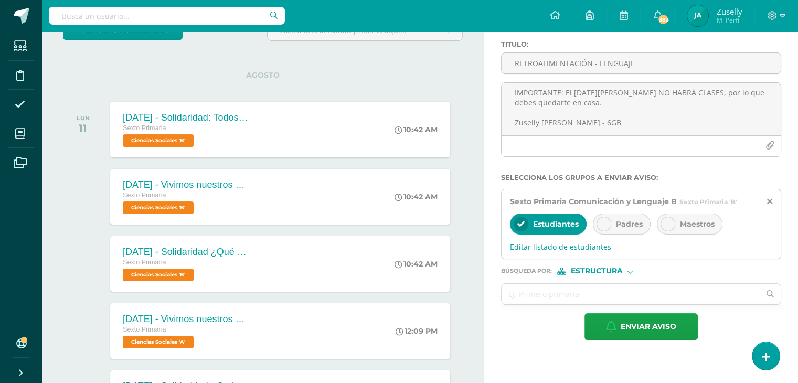
click at [604, 221] on icon at bounding box center [603, 223] width 7 height 7
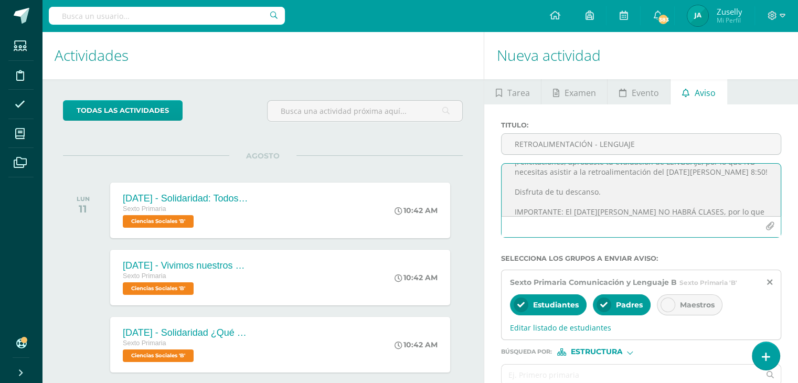
scroll to position [74, 0]
drag, startPoint x: 512, startPoint y: 176, endPoint x: 617, endPoint y: 214, distance: 111.0
click at [617, 214] on textarea "¡Felicitaciones, aprobaste tu evaluación de LENGUAJE, por lo que NO necesitas a…" at bounding box center [640, 190] width 279 height 52
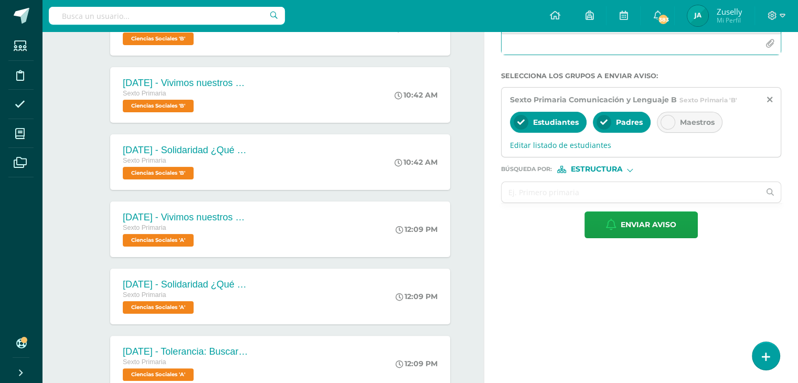
scroll to position [187, 0]
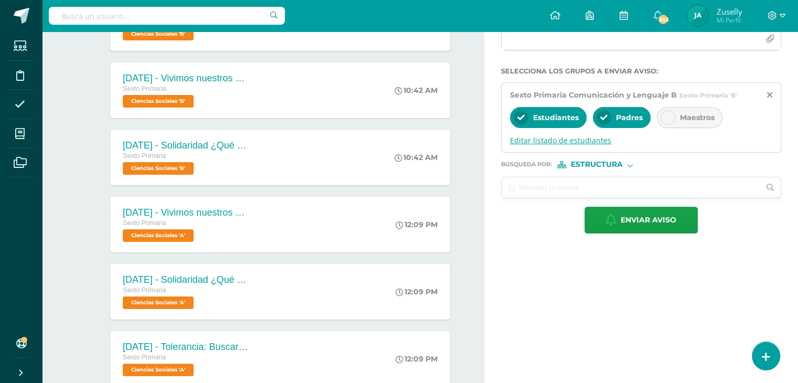
click at [592, 139] on span "Editar listado de estudiantes" at bounding box center [641, 140] width 262 height 10
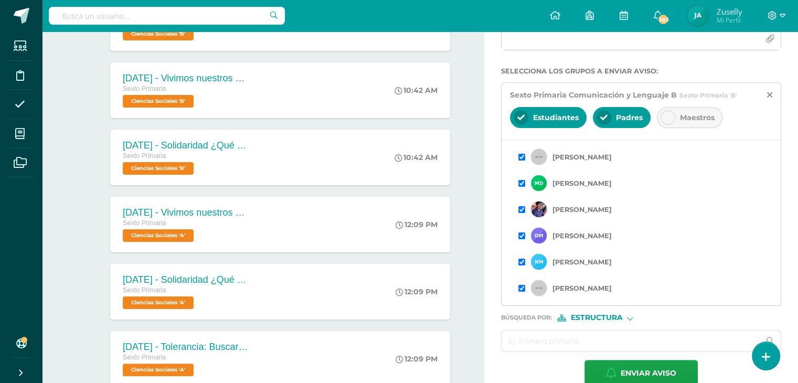
scroll to position [79, 0]
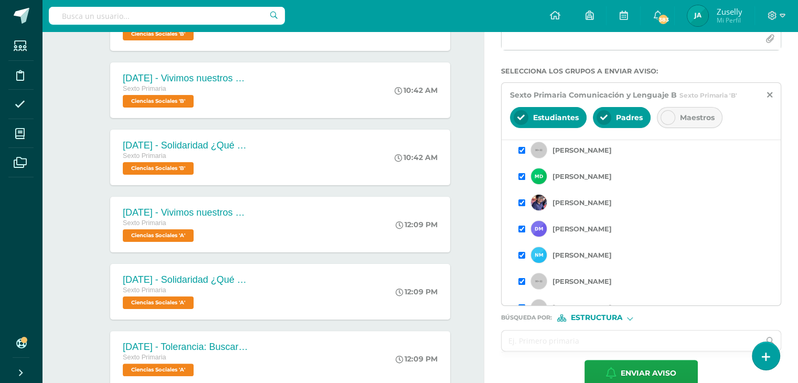
click at [520, 253] on input "checkbox" at bounding box center [521, 255] width 7 height 7
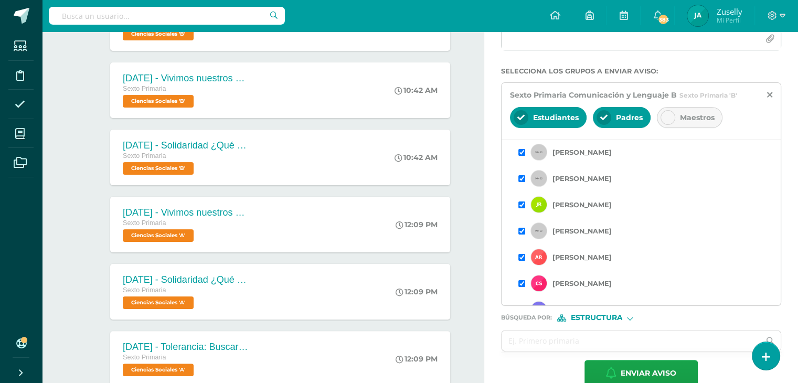
scroll to position [212, 0]
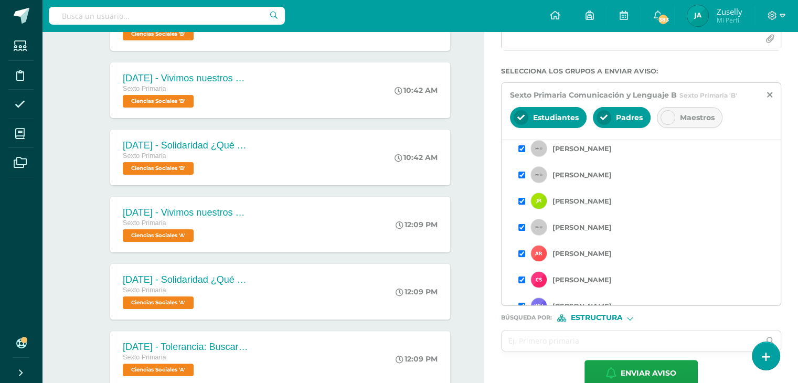
click at [520, 254] on input "checkbox" at bounding box center [521, 253] width 7 height 7
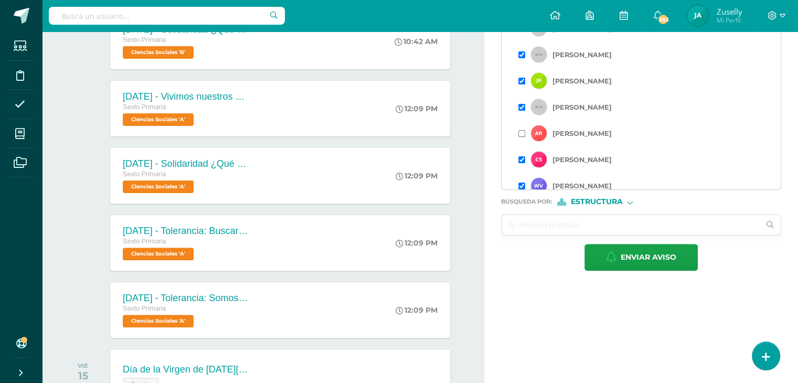
scroll to position [225, 0]
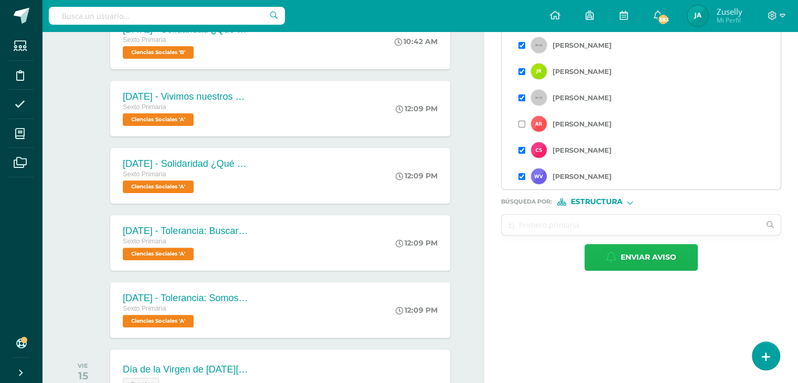
click at [645, 250] on span "Enviar aviso" at bounding box center [648, 257] width 56 height 26
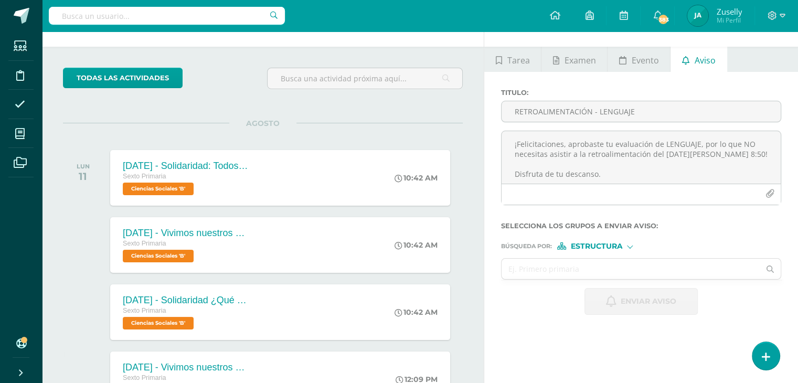
scroll to position [0, 0]
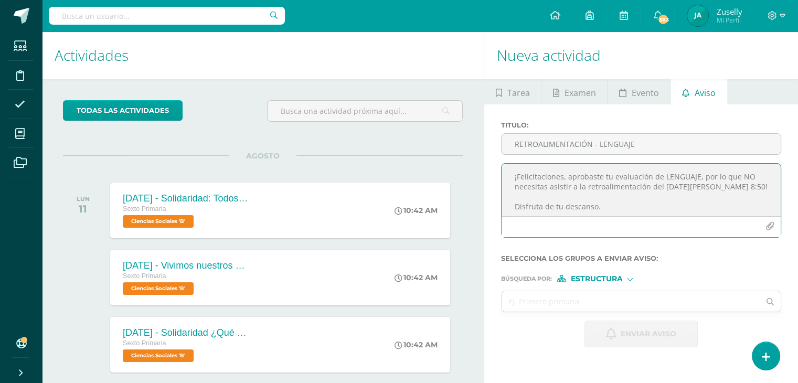
click at [514, 176] on textarea "¡Felicitaciones, aprobaste tu evaluación de LENGUAJE, por lo que NO necesitas a…" at bounding box center [640, 190] width 279 height 52
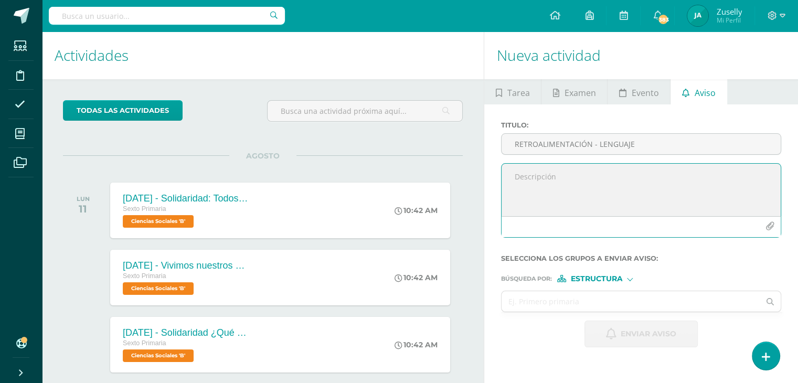
paste textarea "¡Felicitaciones, aprobaste tu evaluación de LENGUAJE, por lo que NO necesitas a…"
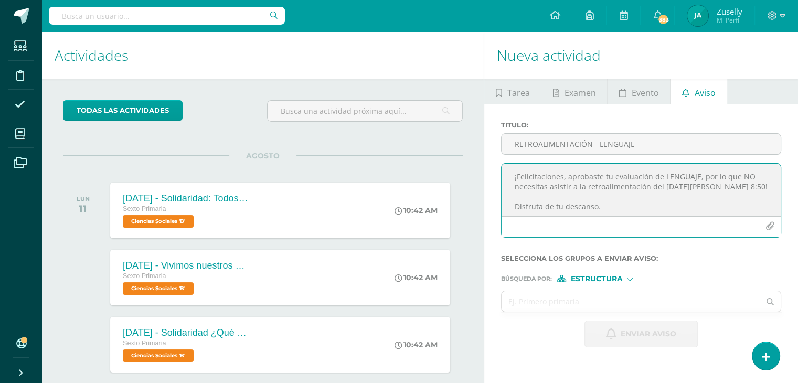
scroll to position [67, 0]
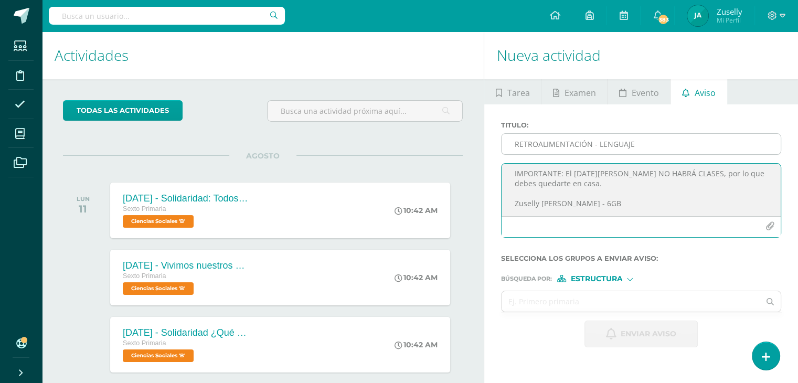
type textarea "¡Felicitaciones, aprobaste tu evaluación de LENGUAJE, por lo que NO necesitas a…"
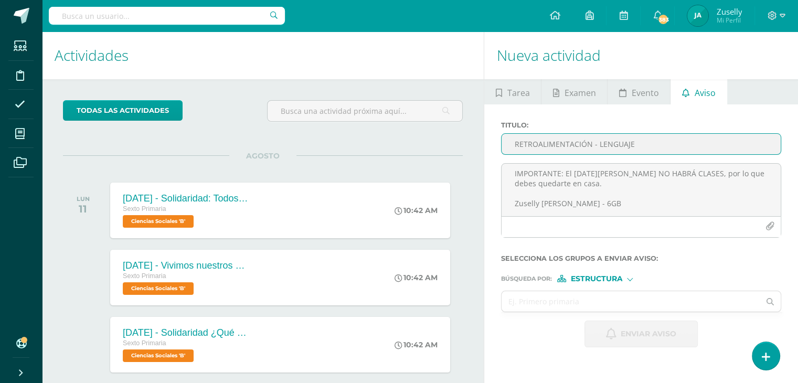
click at [520, 141] on input "RETROALIMENTACIÓN - LENGUAJE" at bounding box center [640, 144] width 279 height 20
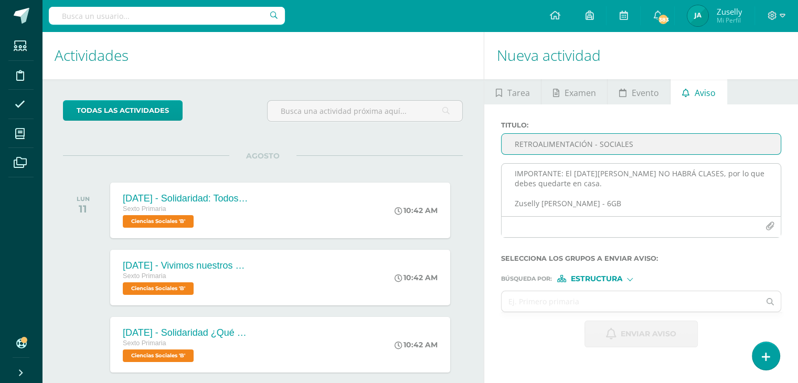
type input "RETROALIMENTACIÓN - SOCIALES"
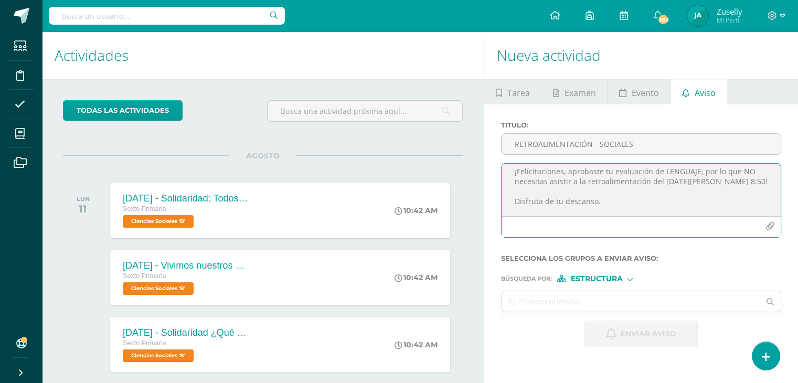
scroll to position [0, 0]
drag, startPoint x: 660, startPoint y: 175, endPoint x: 694, endPoint y: 176, distance: 33.6
click at [694, 176] on textarea "¡Felicitaciones, aprobaste tu evaluación de LENGUAJE, por lo que NO necesitas a…" at bounding box center [640, 190] width 279 height 52
click at [518, 196] on textarea "¡Felicitaciones, aprobaste tu evaluación de SOCIALES, por lo que NO necesitas a…" at bounding box center [640, 190] width 279 height 52
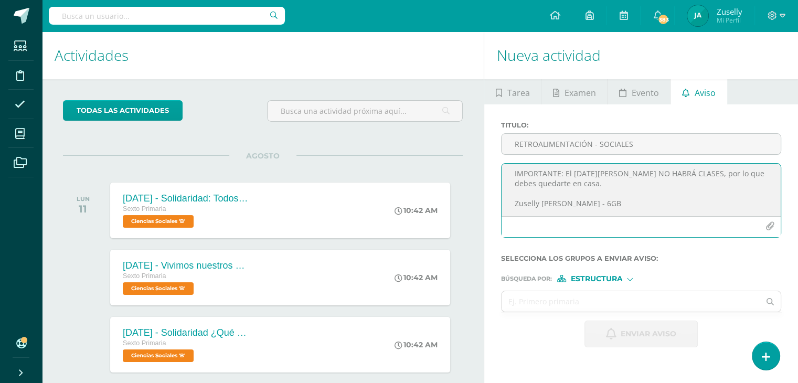
type textarea "¡Felicitaciones, aprobaste tu evaluación de SOCIALES, por lo que NO necesitas a…"
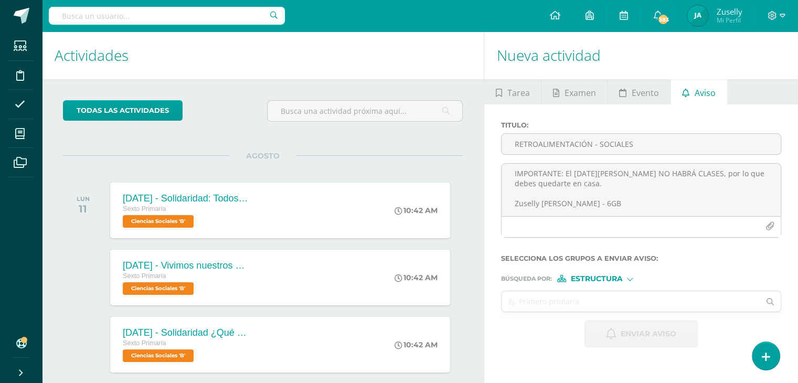
click at [631, 277] on div at bounding box center [630, 278] width 6 height 6
click at [510, 301] on input "text" at bounding box center [630, 301] width 258 height 20
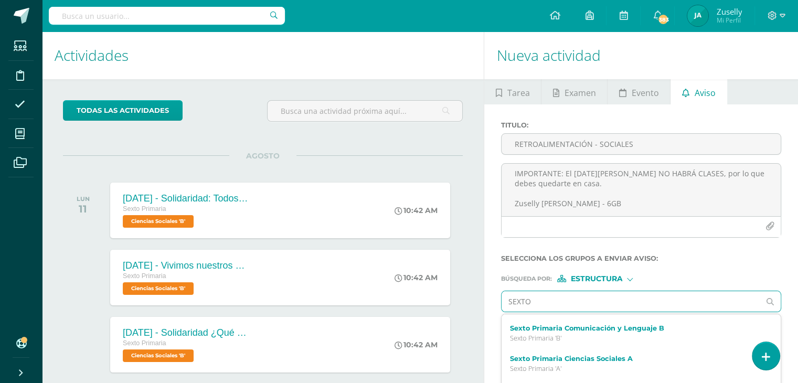
scroll to position [29, 0]
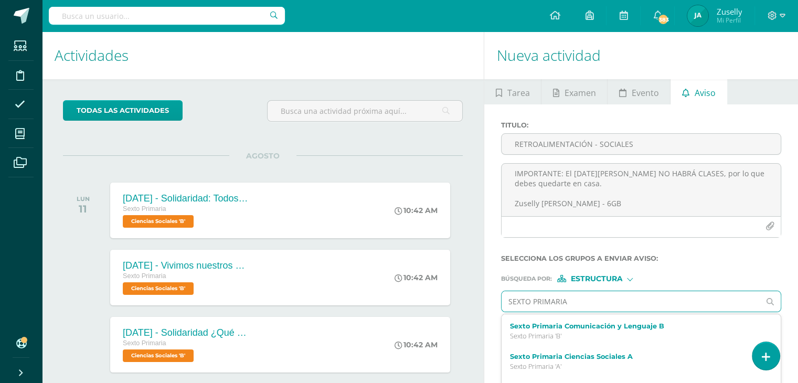
type input "SEXTO PRIMARIA B"
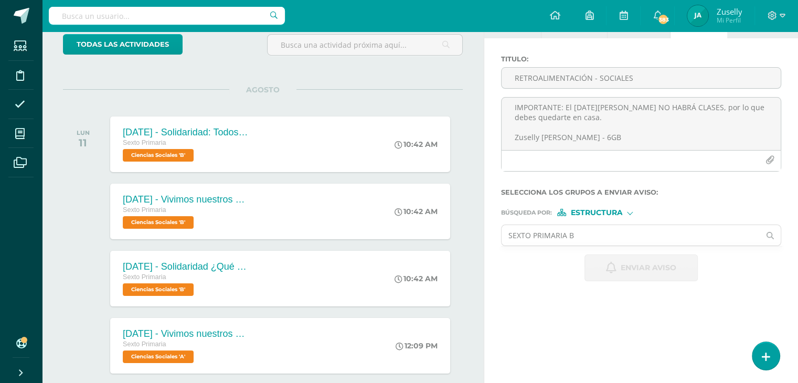
scroll to position [115, 0]
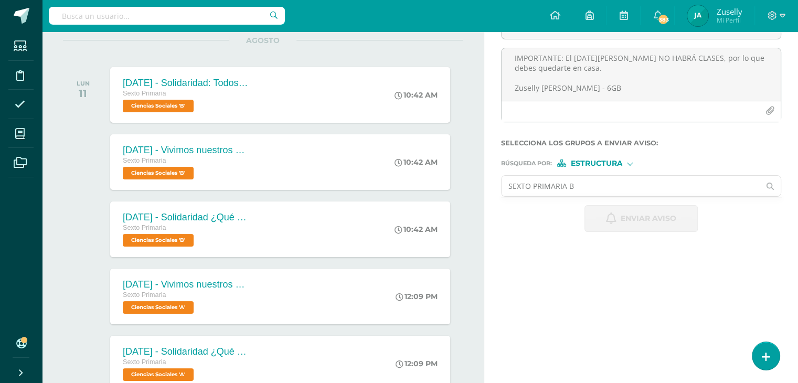
click at [581, 184] on input "SEXTO PRIMARIA B" at bounding box center [630, 186] width 258 height 20
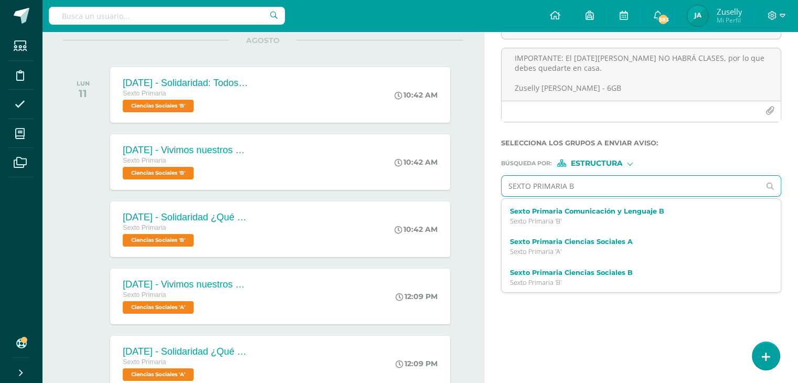
scroll to position [29, 0]
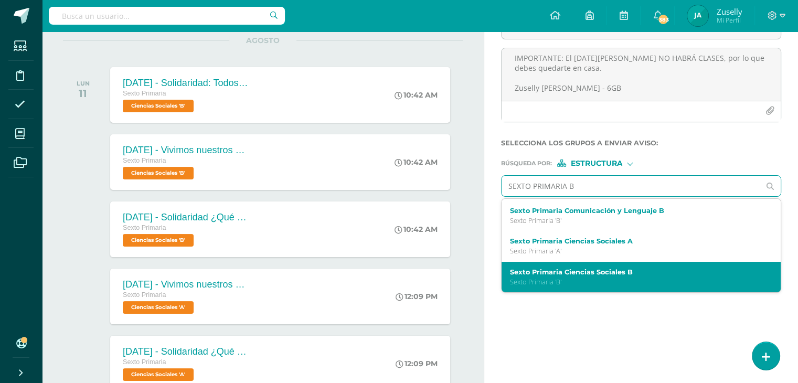
click at [608, 274] on label "Sexto Primaria Ciencias Sociales B" at bounding box center [635, 272] width 251 height 8
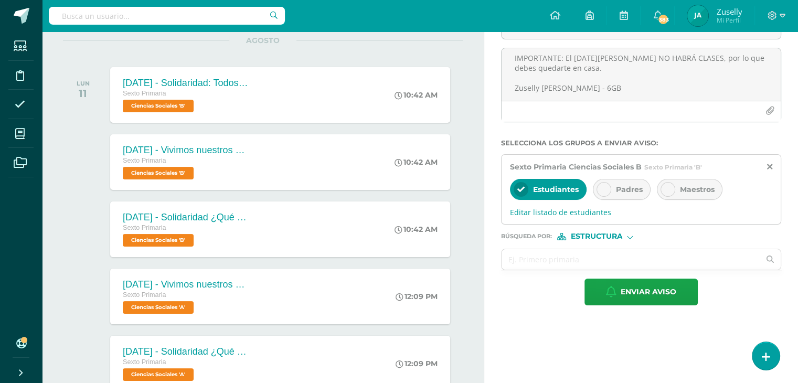
scroll to position [0, 0]
click at [604, 184] on div at bounding box center [603, 189] width 15 height 15
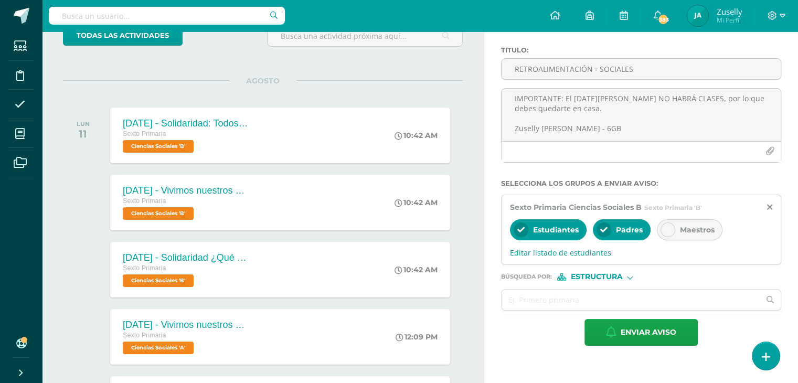
scroll to position [80, 0]
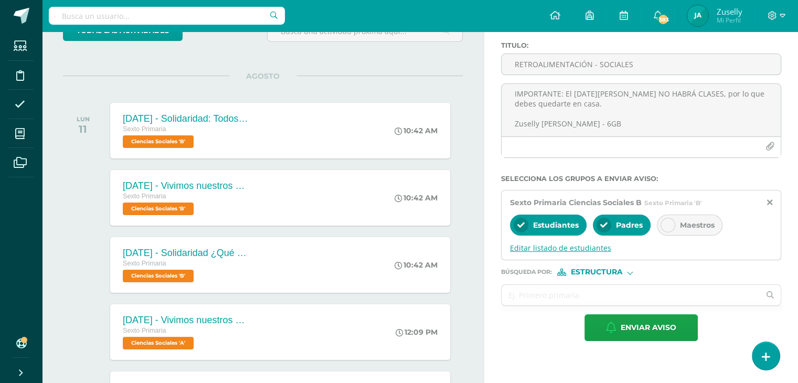
click at [591, 246] on span "Editar listado de estudiantes" at bounding box center [641, 248] width 262 height 10
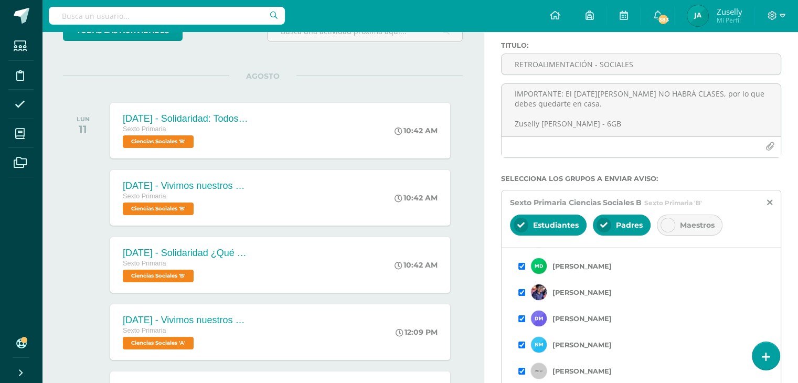
scroll to position [99, 0]
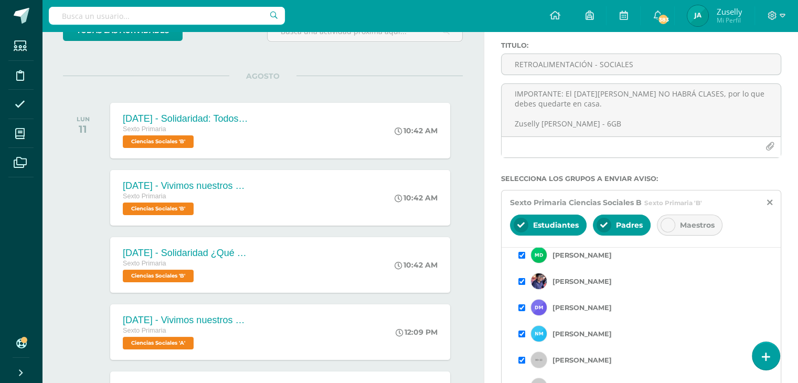
click at [520, 306] on input "checkbox" at bounding box center [521, 307] width 7 height 7
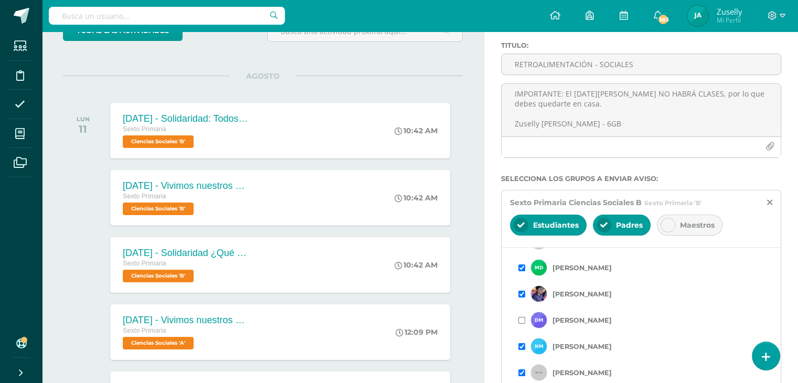
scroll to position [89, 0]
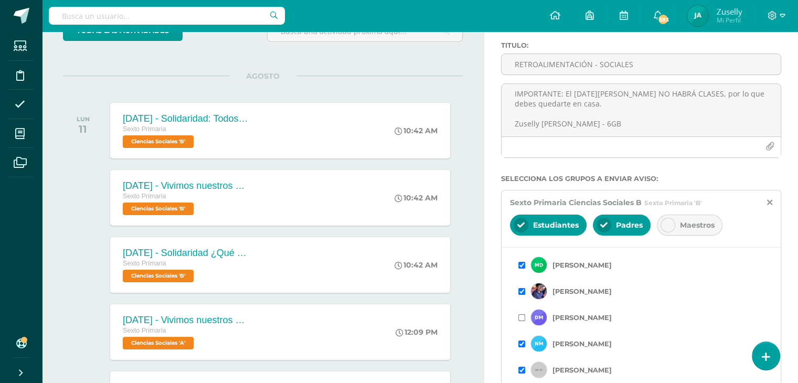
click at [522, 343] on input "checkbox" at bounding box center [521, 343] width 7 height 7
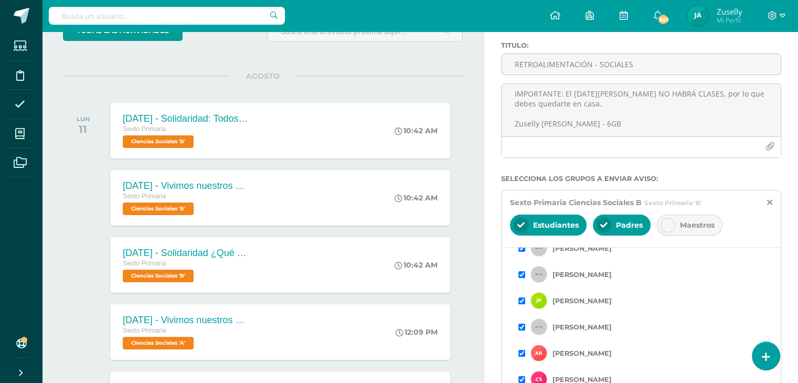
scroll to position [216, 0]
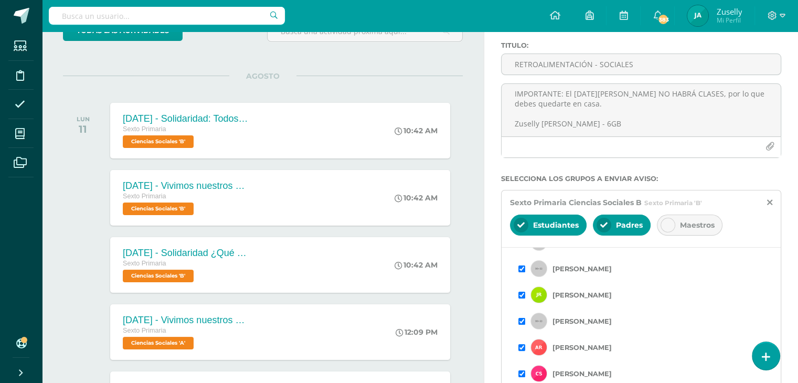
click at [521, 347] on input "checkbox" at bounding box center [521, 347] width 7 height 7
click at [519, 372] on input "checkbox" at bounding box center [521, 373] width 7 height 7
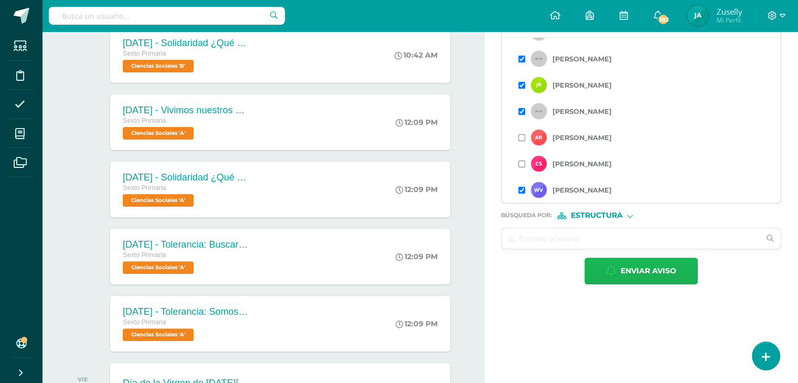
click at [656, 266] on span "Enviar aviso" at bounding box center [648, 271] width 56 height 26
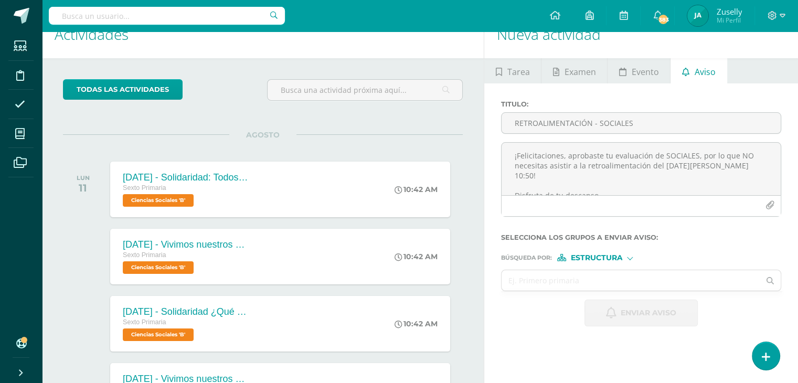
scroll to position [0, 0]
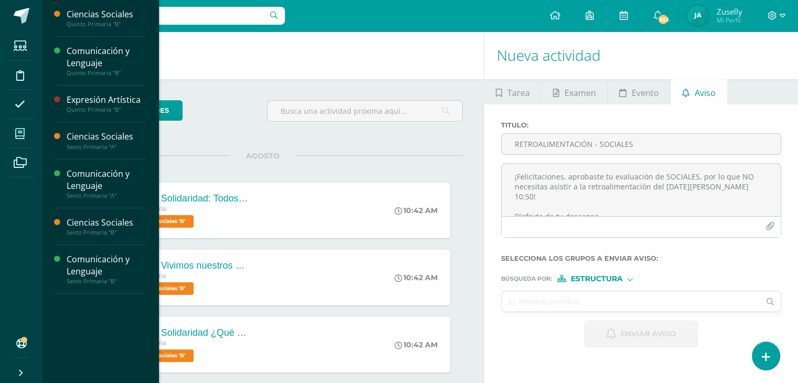
click at [18, 131] on icon at bounding box center [19, 133] width 9 height 10
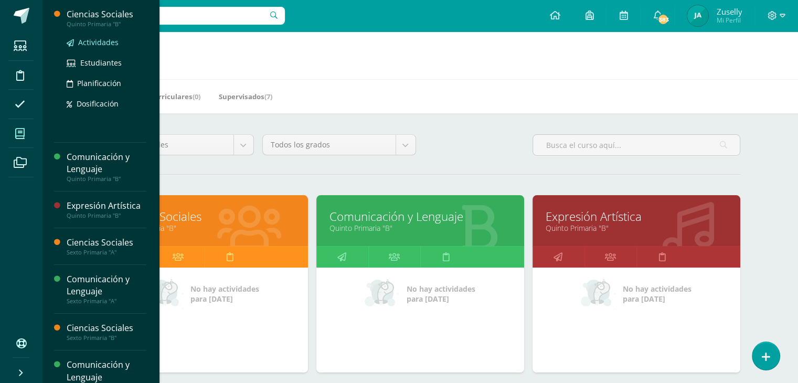
click at [101, 37] on span "Actividades" at bounding box center [98, 42] width 40 height 10
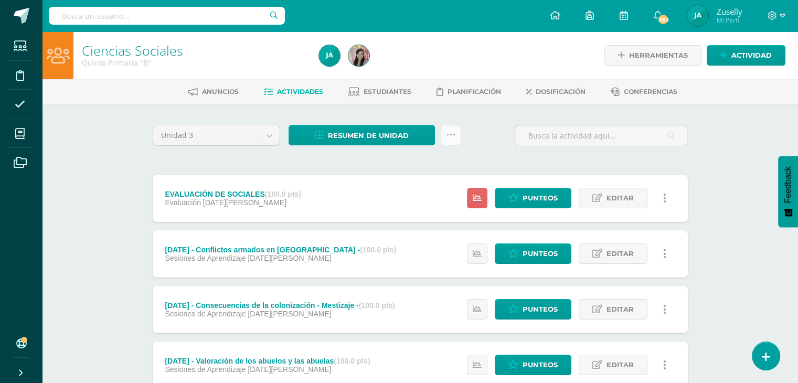
click at [453, 133] on icon at bounding box center [450, 135] width 9 height 9
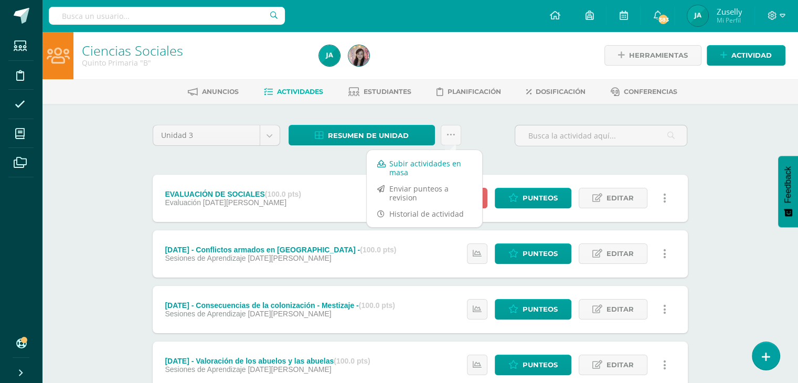
click at [415, 166] on link "Subir actividades en masa" at bounding box center [424, 167] width 115 height 25
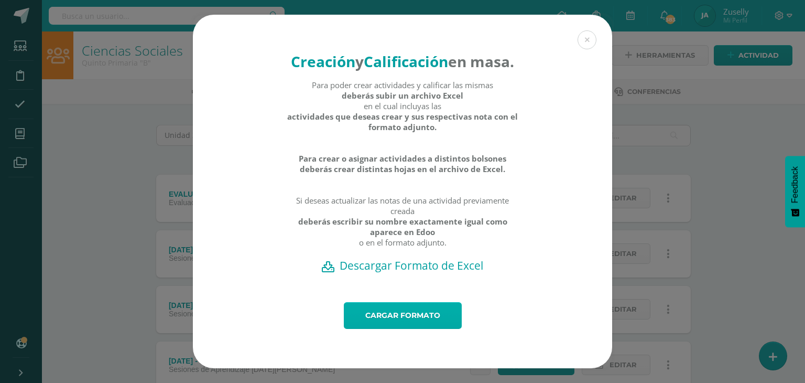
click at [424, 315] on link "Cargar formato" at bounding box center [403, 315] width 118 height 27
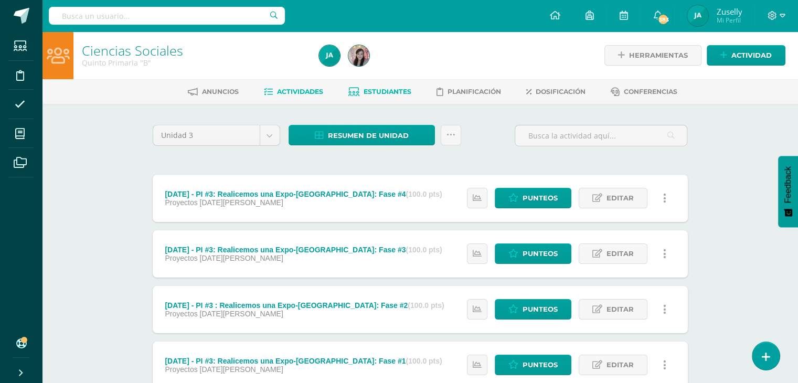
click at [372, 85] on link "Estudiantes" at bounding box center [379, 91] width 63 height 17
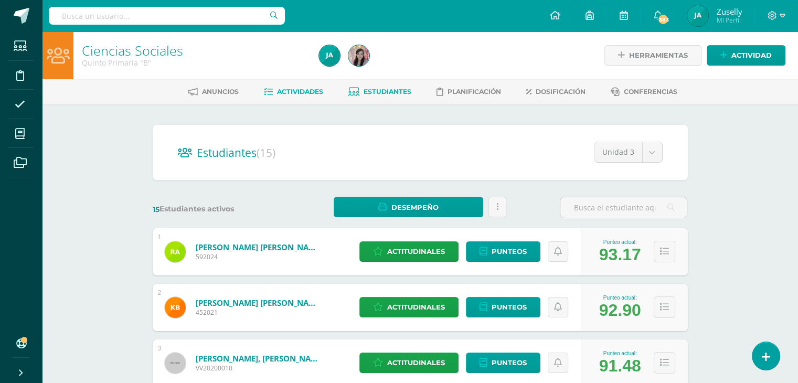
click at [311, 89] on span "Actividades" at bounding box center [300, 92] width 46 height 8
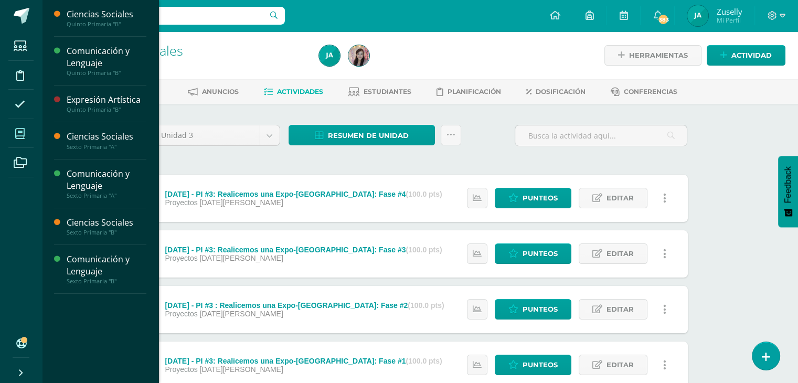
click at [28, 133] on span at bounding box center [20, 134] width 24 height 24
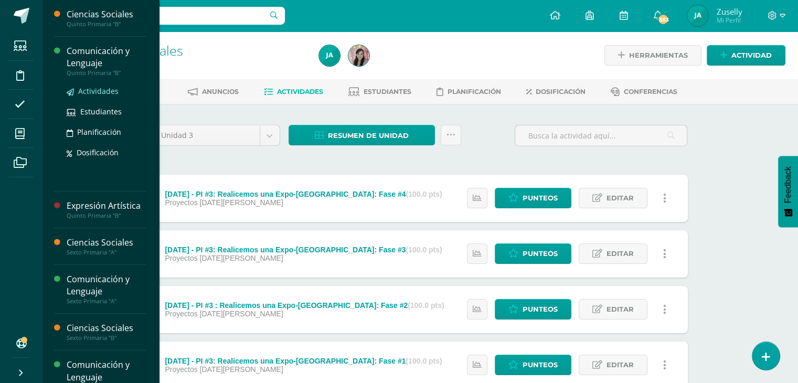
click at [105, 87] on span "Actividades" at bounding box center [98, 91] width 40 height 10
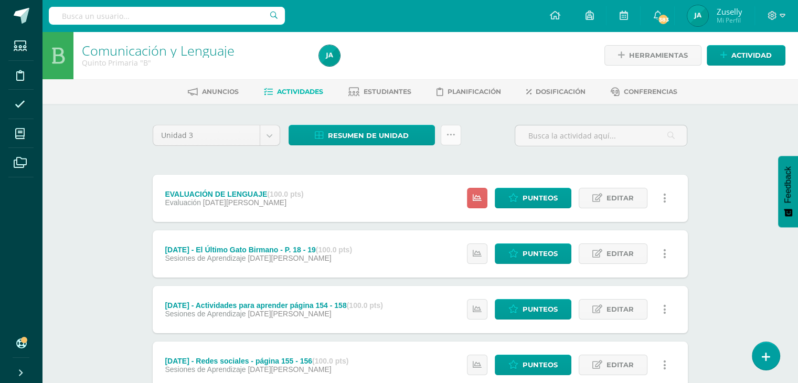
click at [455, 132] on link at bounding box center [450, 135] width 20 height 20
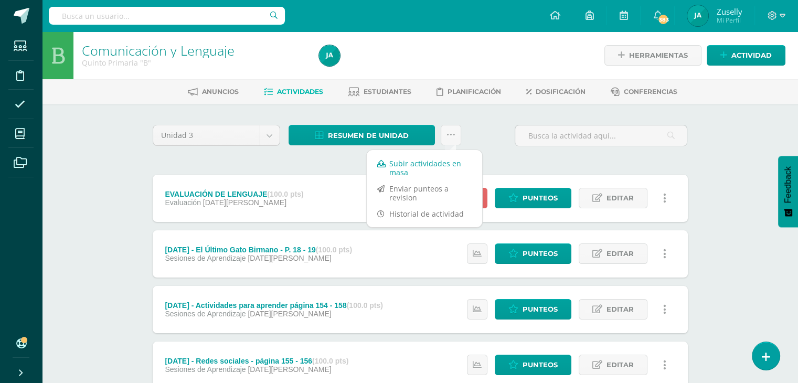
click at [436, 163] on link "Subir actividades en masa" at bounding box center [424, 167] width 115 height 25
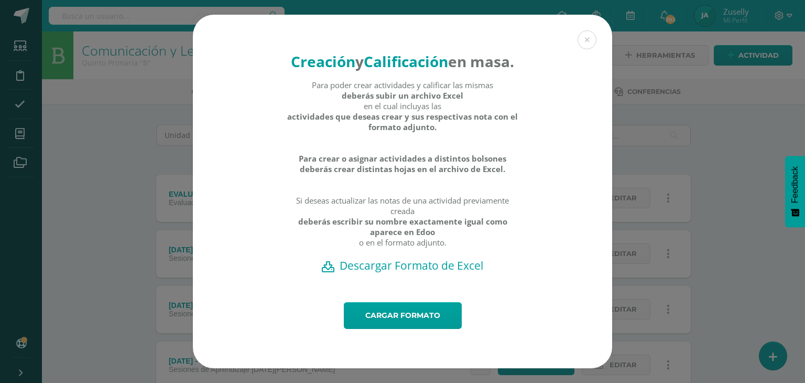
click at [443, 273] on h2 "Descargar Formato de Excel" at bounding box center [402, 265] width 383 height 15
click at [379, 326] on link "Cargar formato" at bounding box center [403, 315] width 118 height 27
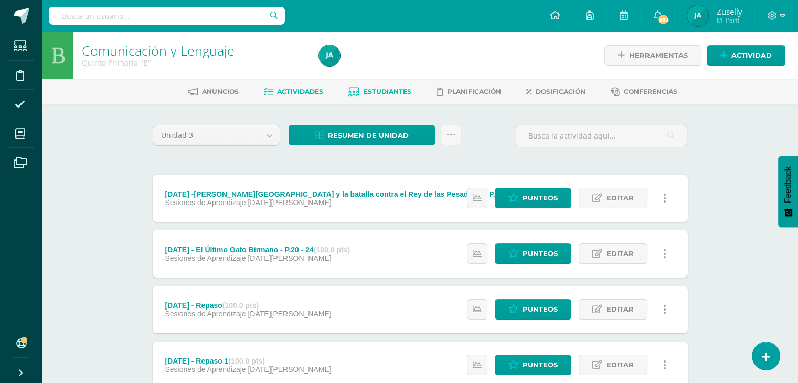
click at [371, 88] on span "Estudiantes" at bounding box center [387, 92] width 48 height 8
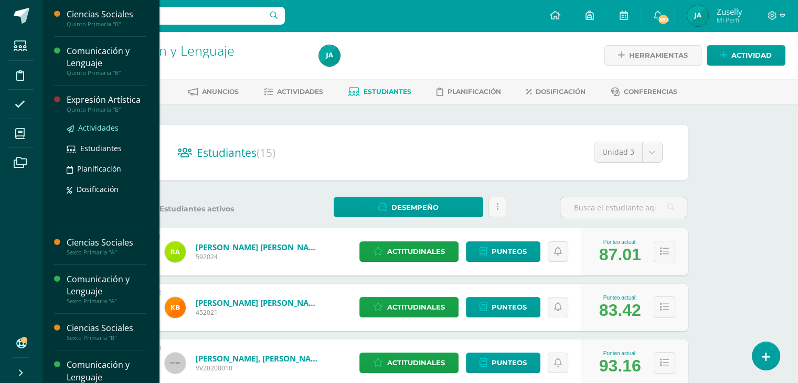
click at [86, 126] on span "Actividades" at bounding box center [98, 128] width 40 height 10
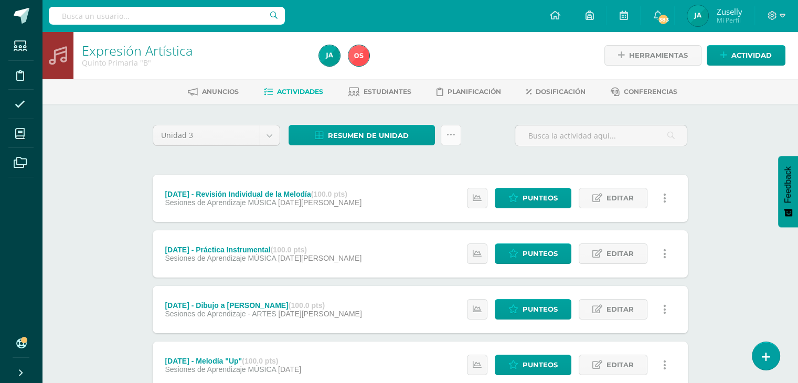
click at [449, 135] on icon at bounding box center [450, 135] width 9 height 9
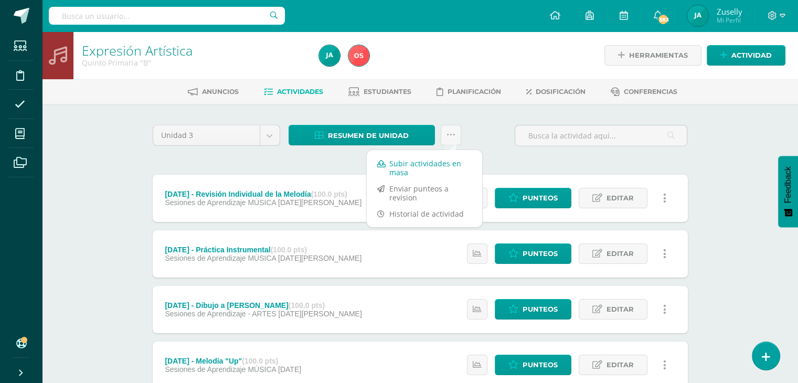
click at [437, 162] on link "Subir actividades en masa" at bounding box center [424, 167] width 115 height 25
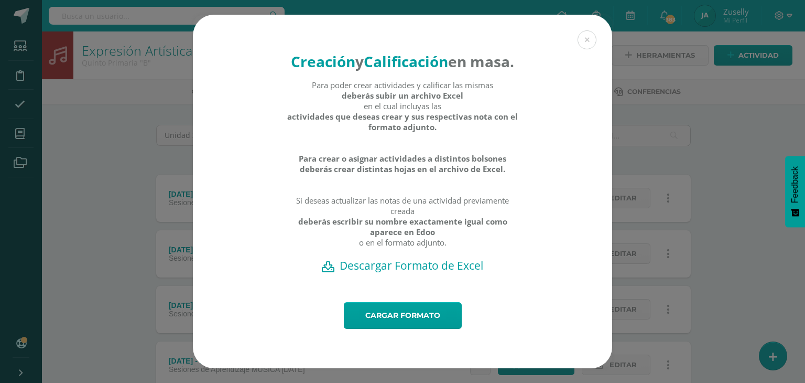
click at [446, 273] on h2 "Descargar Formato de Excel" at bounding box center [402, 265] width 383 height 15
click at [405, 319] on link "Cargar formato" at bounding box center [403, 315] width 118 height 27
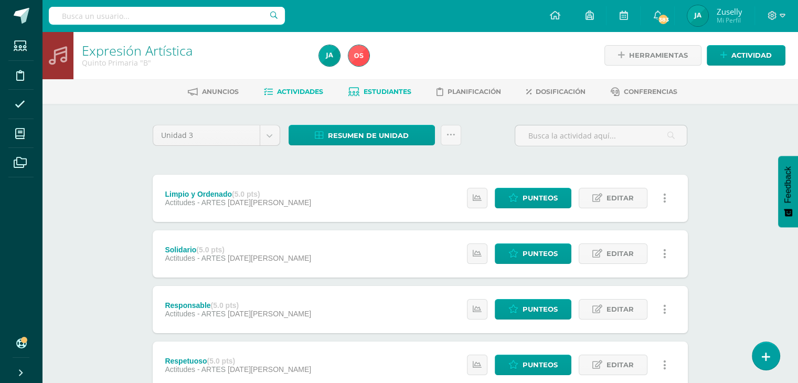
click at [378, 91] on span "Estudiantes" at bounding box center [387, 92] width 48 height 8
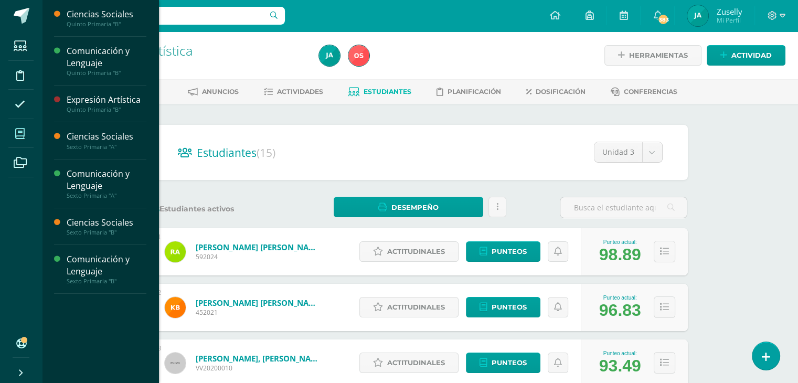
click at [25, 127] on span at bounding box center [20, 134] width 24 height 24
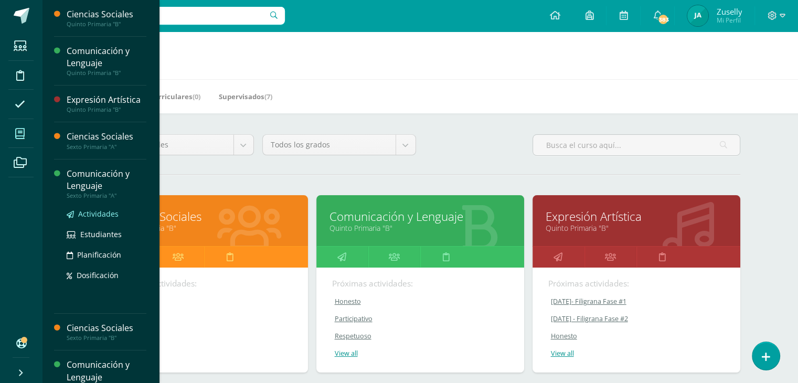
click at [99, 212] on span "Actividades" at bounding box center [98, 214] width 40 height 10
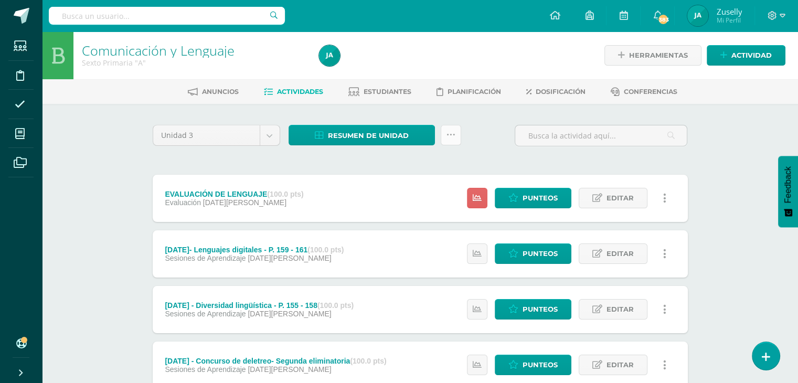
click at [450, 134] on icon at bounding box center [450, 135] width 9 height 9
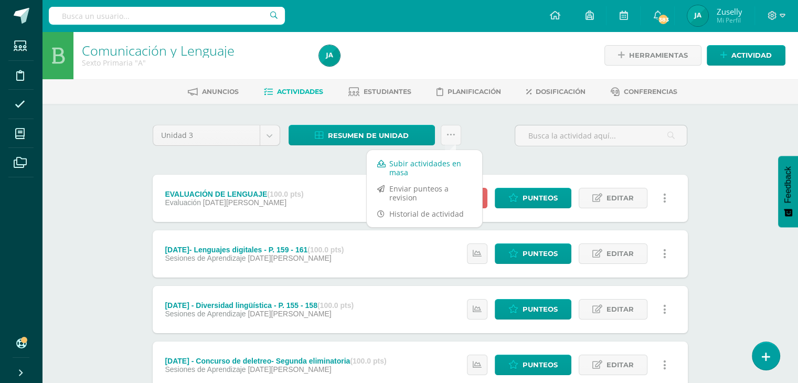
click at [436, 164] on link "Subir actividades en masa" at bounding box center [424, 167] width 115 height 25
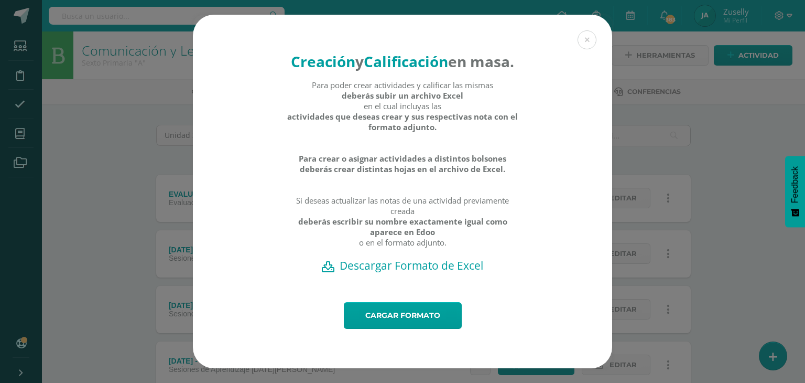
click at [429, 273] on h2 "Descargar Formato de Excel" at bounding box center [402, 265] width 383 height 15
click at [589, 30] on button at bounding box center [587, 39] width 19 height 19
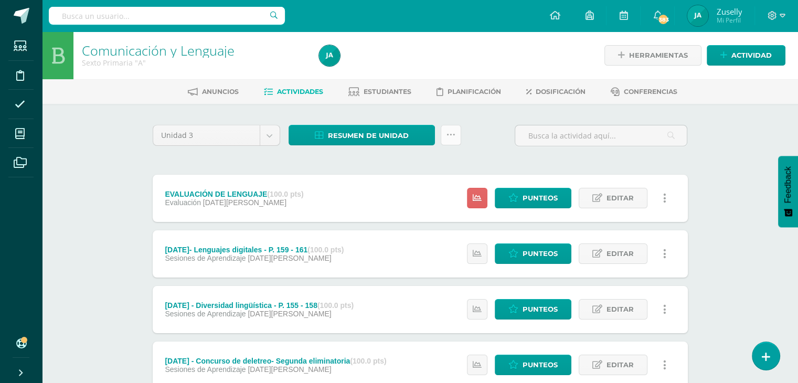
click at [453, 136] on icon at bounding box center [450, 135] width 9 height 9
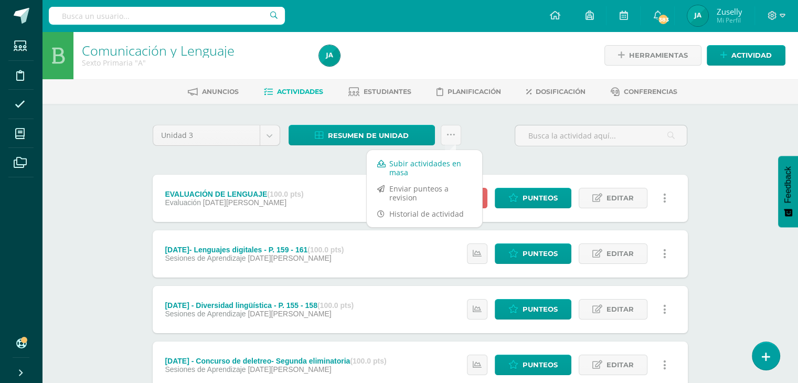
click at [435, 165] on link "Subir actividades en masa" at bounding box center [424, 167] width 115 height 25
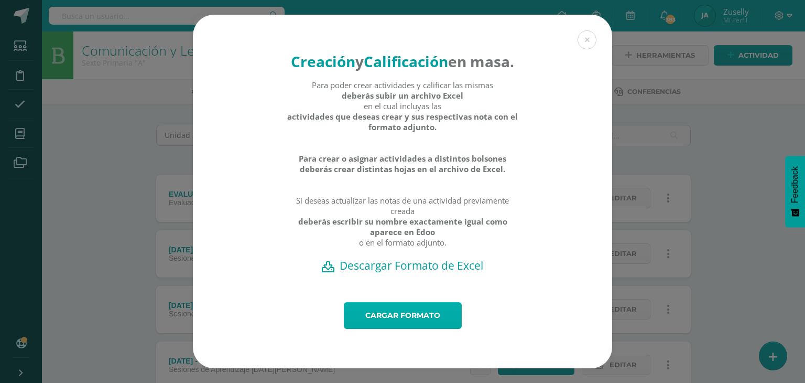
click at [421, 327] on link "Cargar formato" at bounding box center [403, 315] width 118 height 27
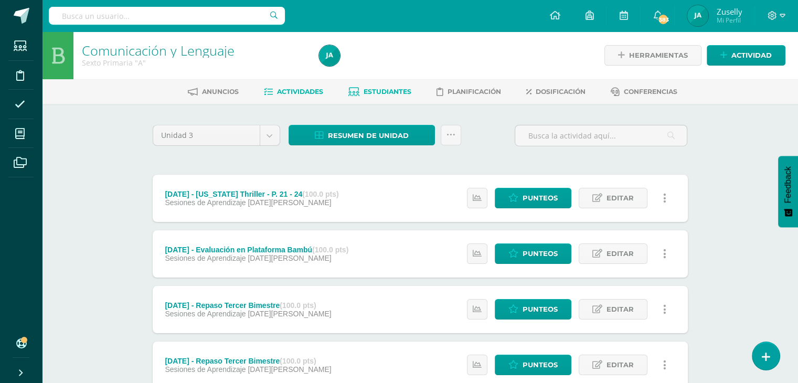
click at [395, 93] on span "Estudiantes" at bounding box center [387, 92] width 48 height 8
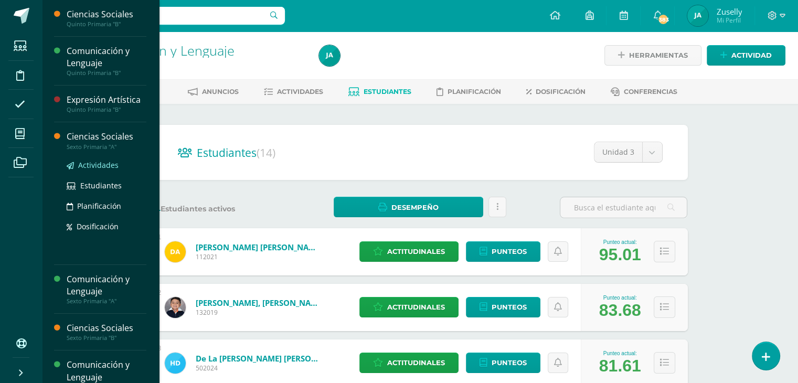
click at [104, 165] on span "Actividades" at bounding box center [98, 165] width 40 height 10
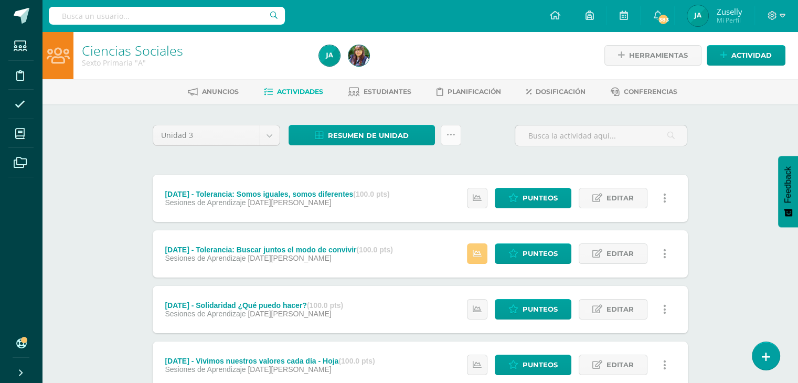
click at [449, 132] on icon at bounding box center [450, 135] width 9 height 9
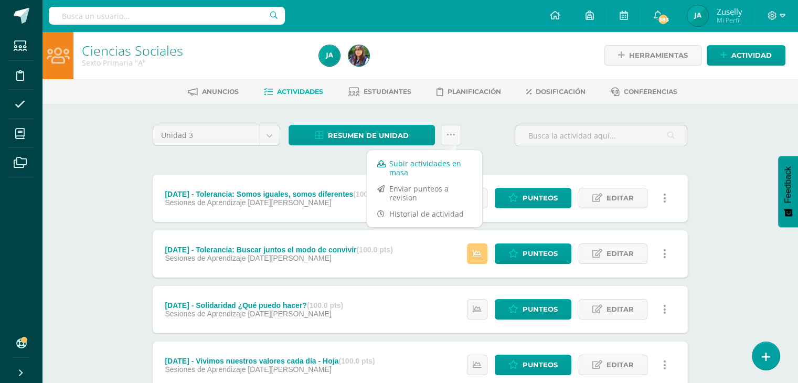
click at [438, 162] on link "Subir actividades en masa" at bounding box center [424, 167] width 115 height 25
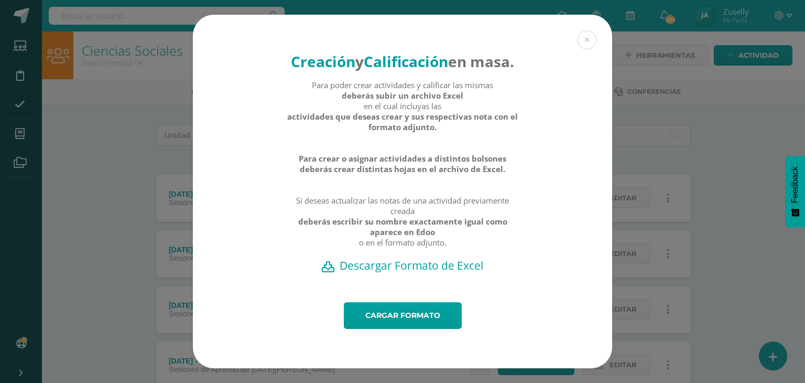
click at [413, 273] on h2 "Descargar Formato de Excel" at bounding box center [402, 265] width 383 height 15
click at [396, 325] on link "Cargar formato" at bounding box center [403, 315] width 118 height 27
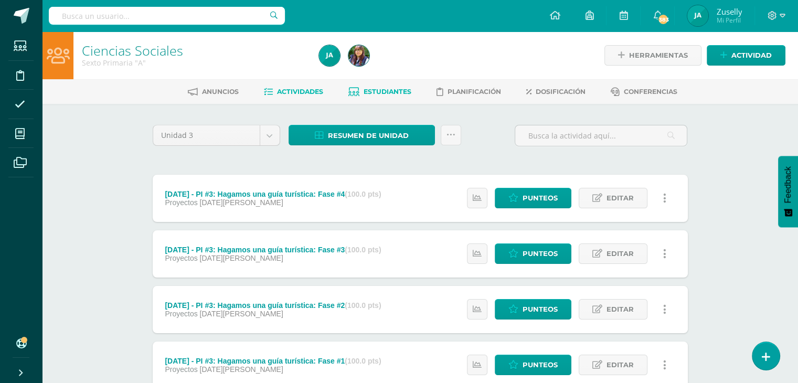
click at [375, 89] on span "Estudiantes" at bounding box center [387, 92] width 48 height 8
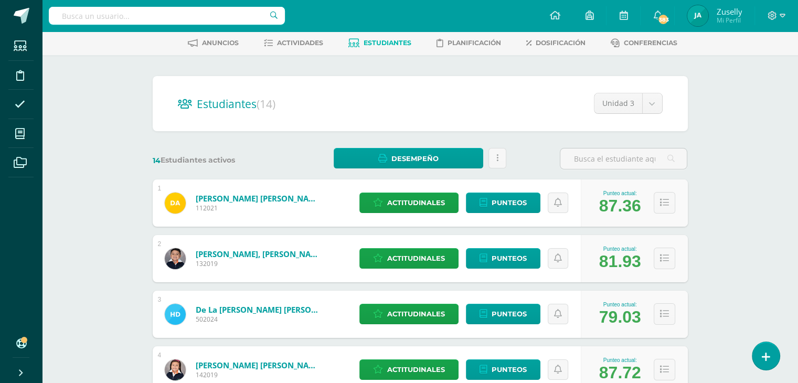
scroll to position [48, 0]
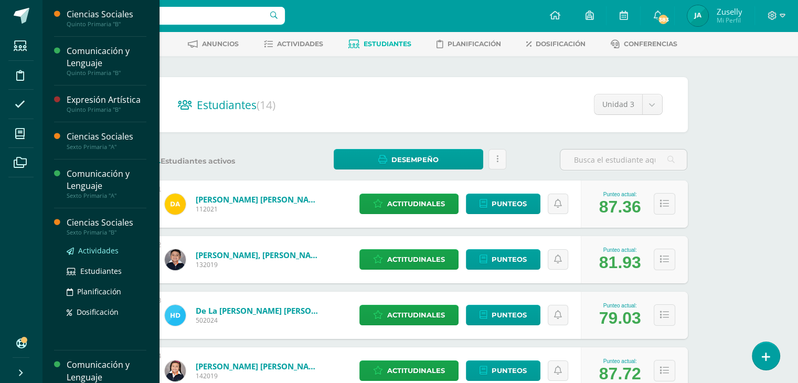
click at [93, 249] on span "Actividades" at bounding box center [98, 250] width 40 height 10
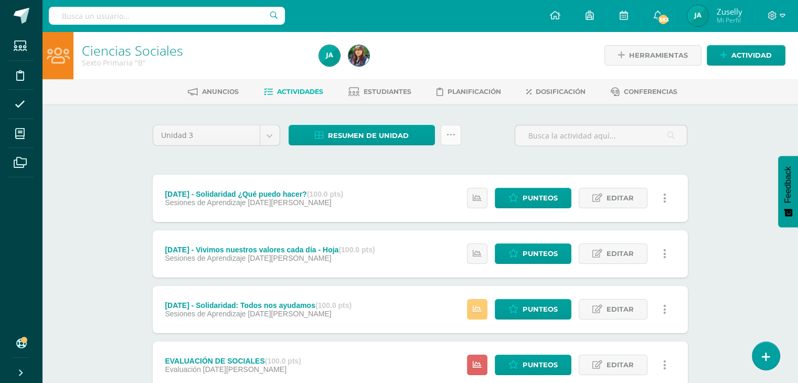
click at [450, 135] on icon at bounding box center [450, 135] width 9 height 9
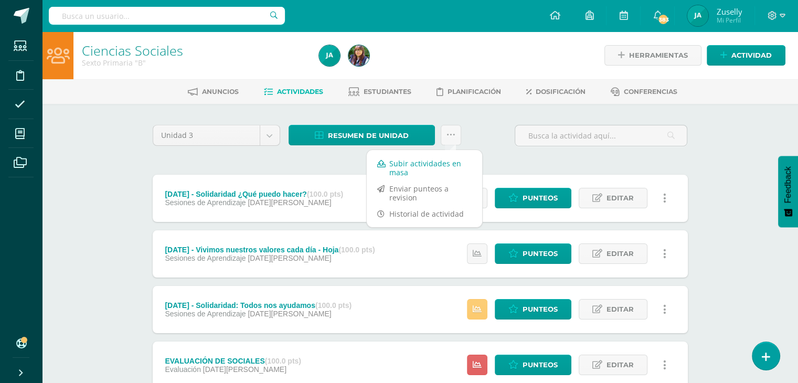
click at [432, 162] on link "Subir actividades en masa" at bounding box center [424, 167] width 115 height 25
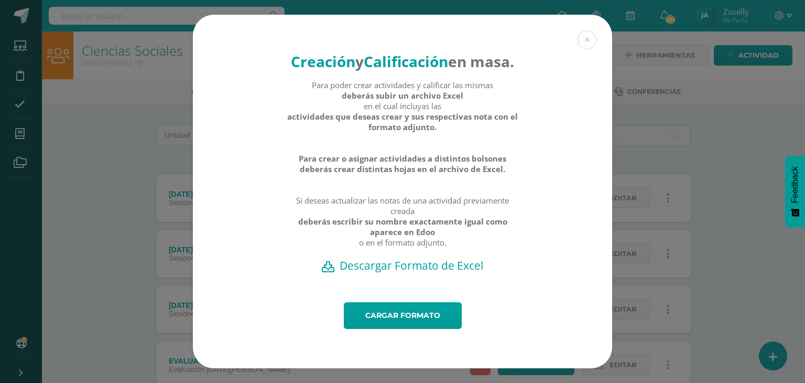
click at [413, 273] on h2 "Descargar Formato de Excel" at bounding box center [402, 265] width 383 height 15
click at [585, 33] on button at bounding box center [587, 39] width 19 height 19
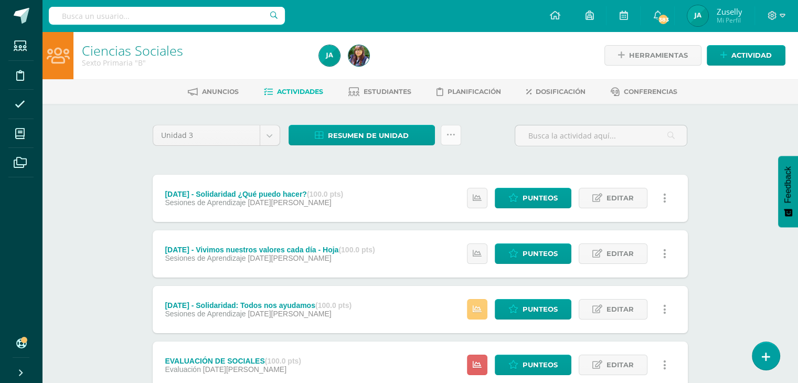
click at [455, 137] on link at bounding box center [450, 135] width 20 height 20
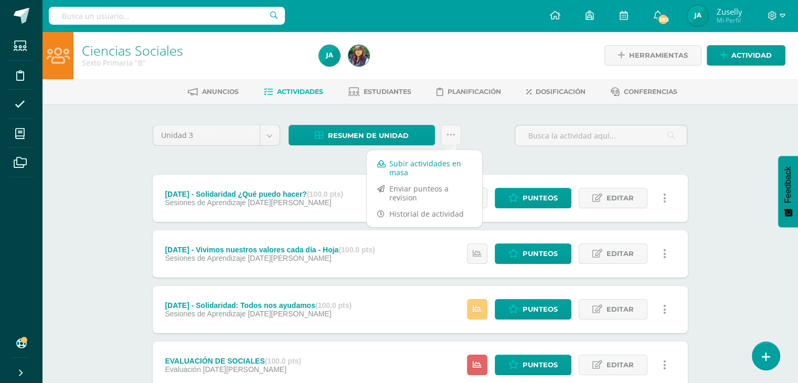
click at [427, 162] on link "Subir actividades en masa" at bounding box center [424, 167] width 115 height 25
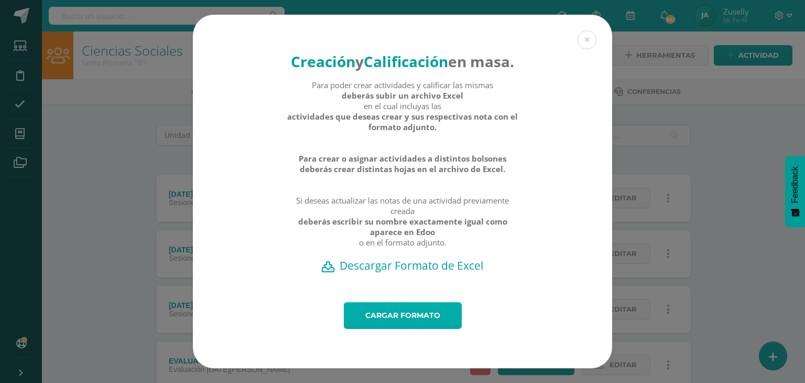
click at [412, 321] on link "Cargar formato" at bounding box center [403, 315] width 118 height 27
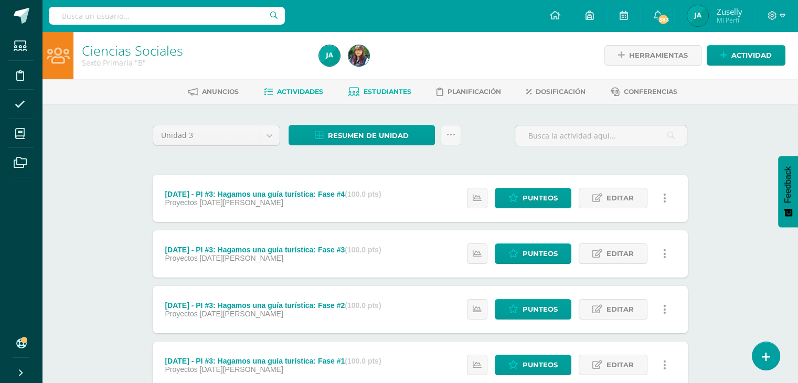
click at [404, 93] on span "Estudiantes" at bounding box center [387, 92] width 48 height 8
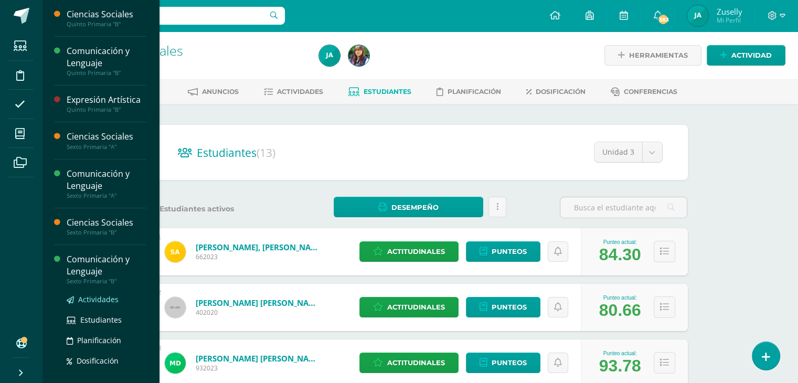
click at [105, 295] on span "Actividades" at bounding box center [98, 299] width 40 height 10
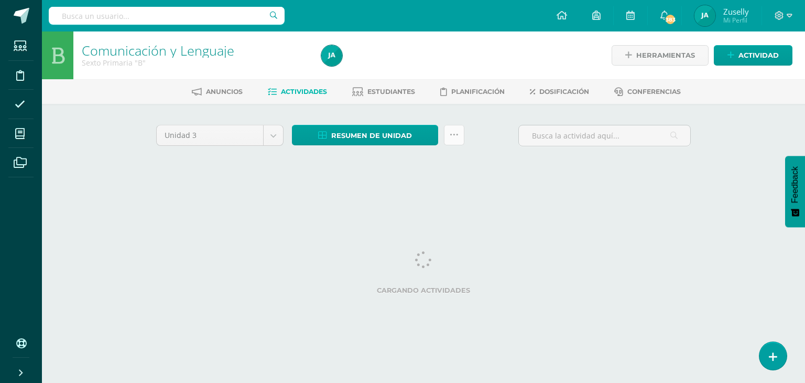
click at [457, 134] on icon at bounding box center [454, 135] width 9 height 9
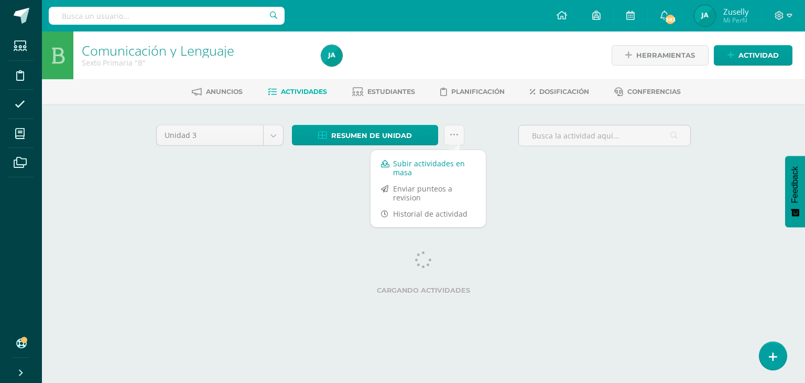
click at [441, 164] on link "Subir actividades en masa" at bounding box center [428, 167] width 115 height 25
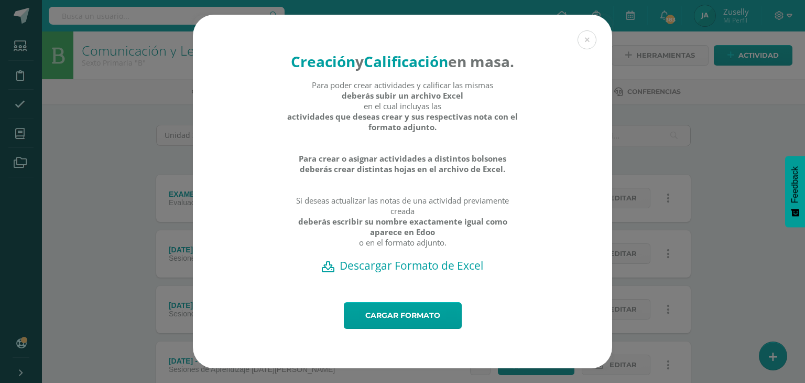
click at [427, 273] on h2 "Descargar Formato de Excel" at bounding box center [402, 265] width 383 height 15
click at [587, 35] on button at bounding box center [587, 39] width 19 height 19
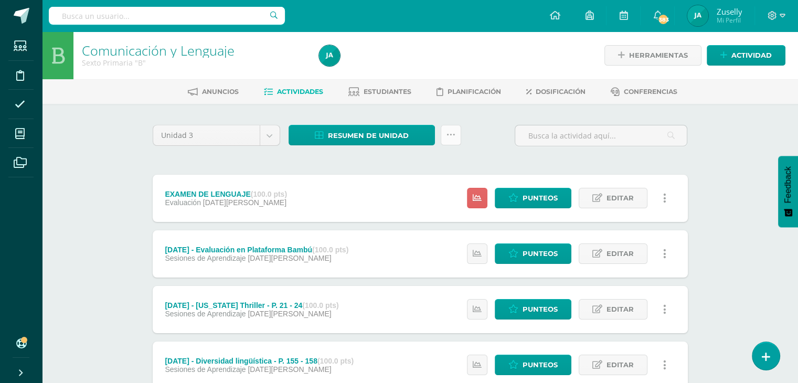
click at [455, 130] on link at bounding box center [450, 135] width 20 height 20
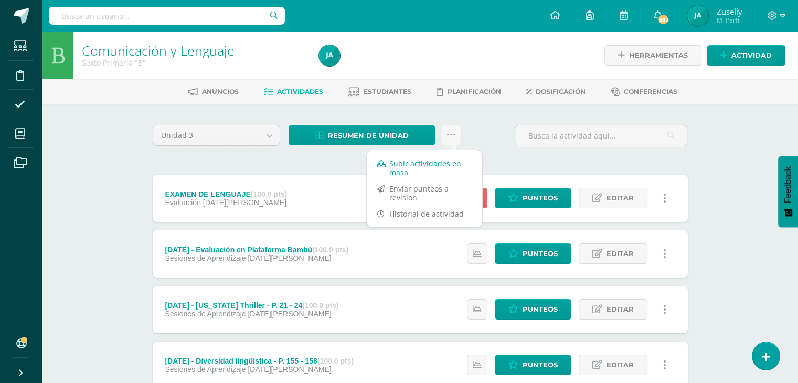
click at [416, 160] on link "Subir actividades en masa" at bounding box center [424, 167] width 115 height 25
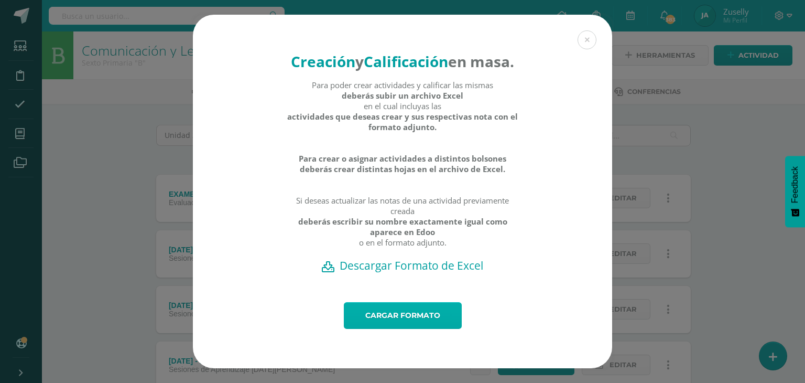
click at [421, 321] on link "Cargar formato" at bounding box center [403, 315] width 118 height 27
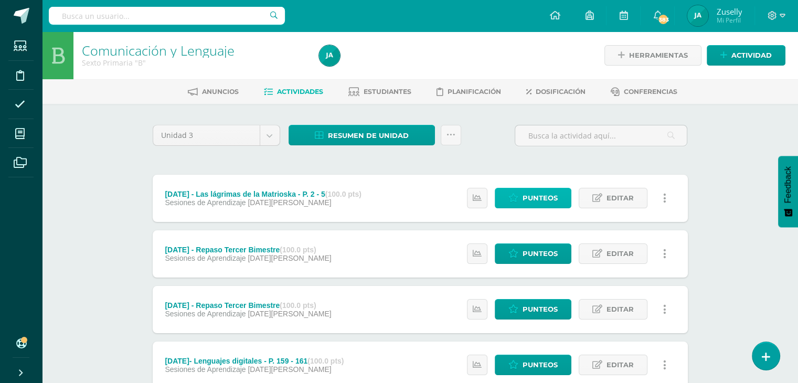
click at [544, 193] on span "Punteos" at bounding box center [539, 197] width 35 height 19
